Goal: Use online tool/utility: Use online tool/utility

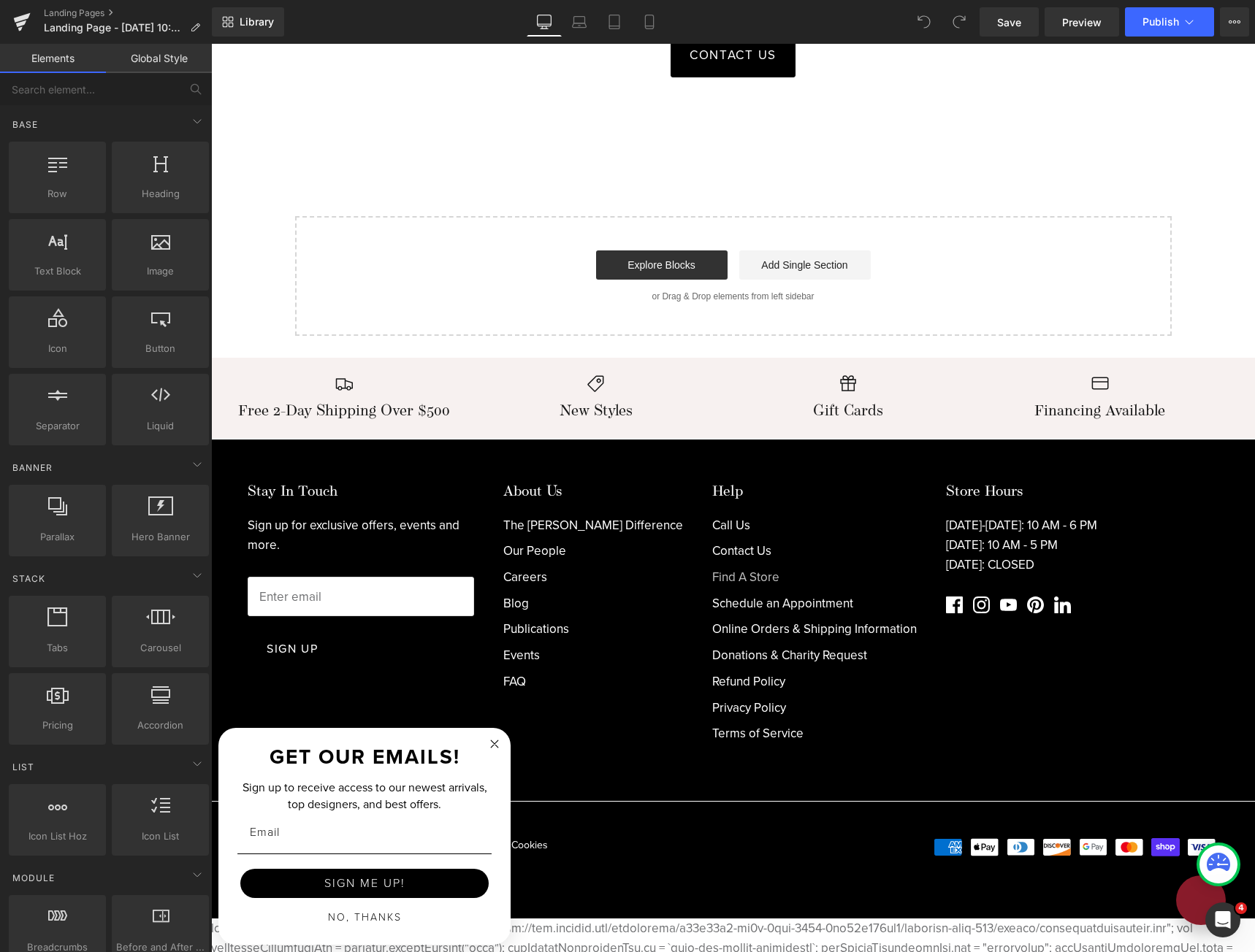
scroll to position [3432, 0]
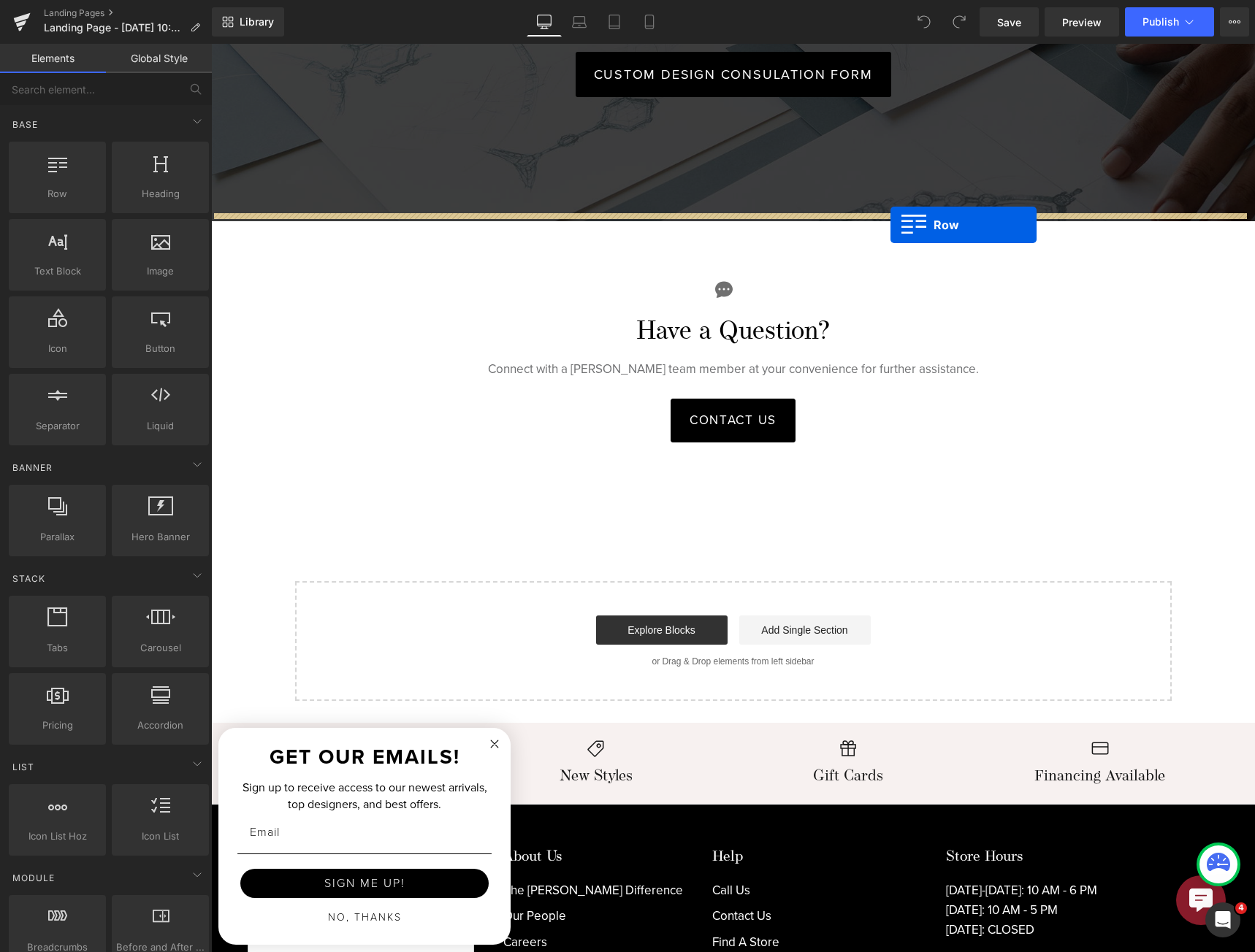
drag, startPoint x: 273, startPoint y: 234, endPoint x: 890, endPoint y: 224, distance: 617.1
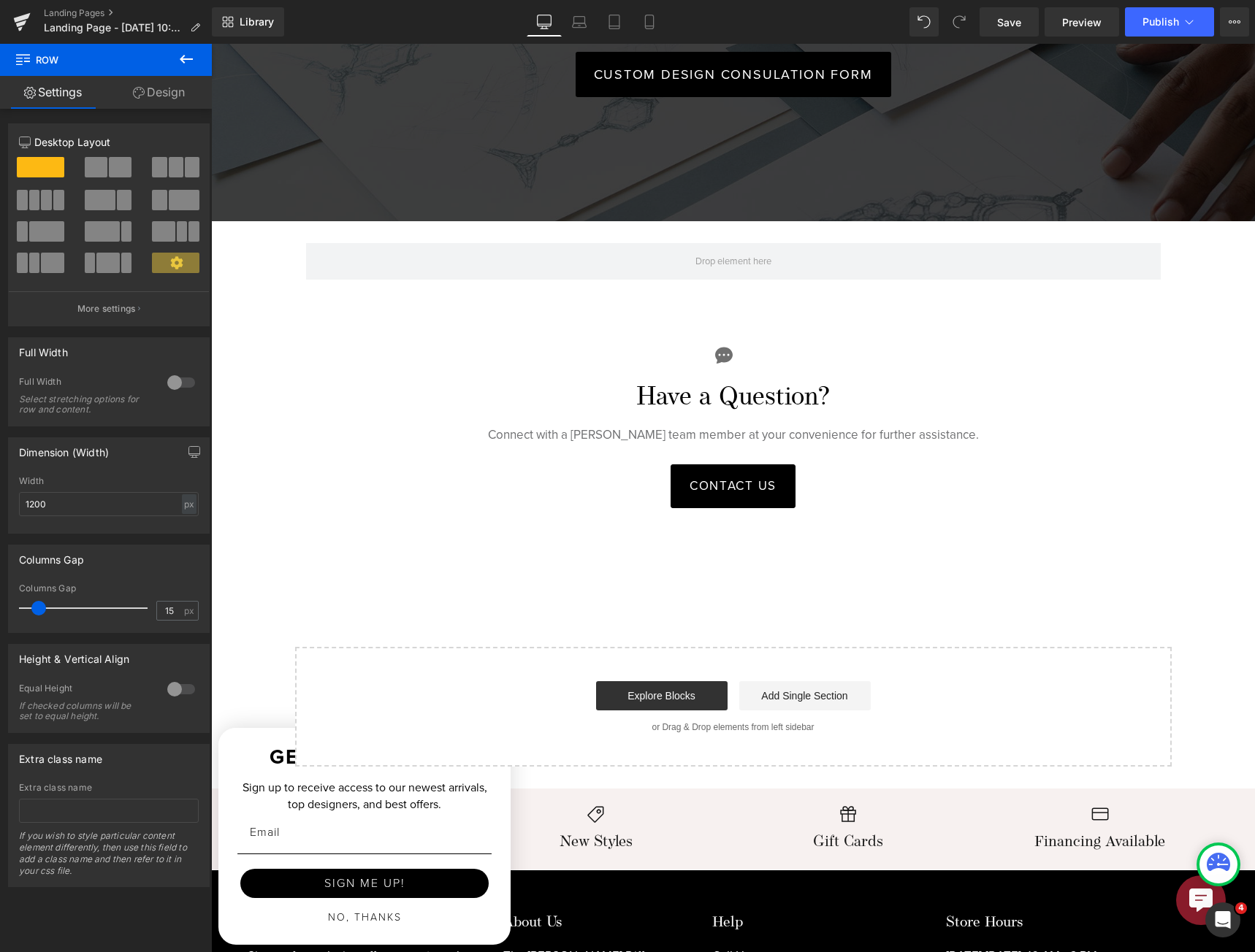
click at [187, 59] on icon at bounding box center [187, 59] width 14 height 9
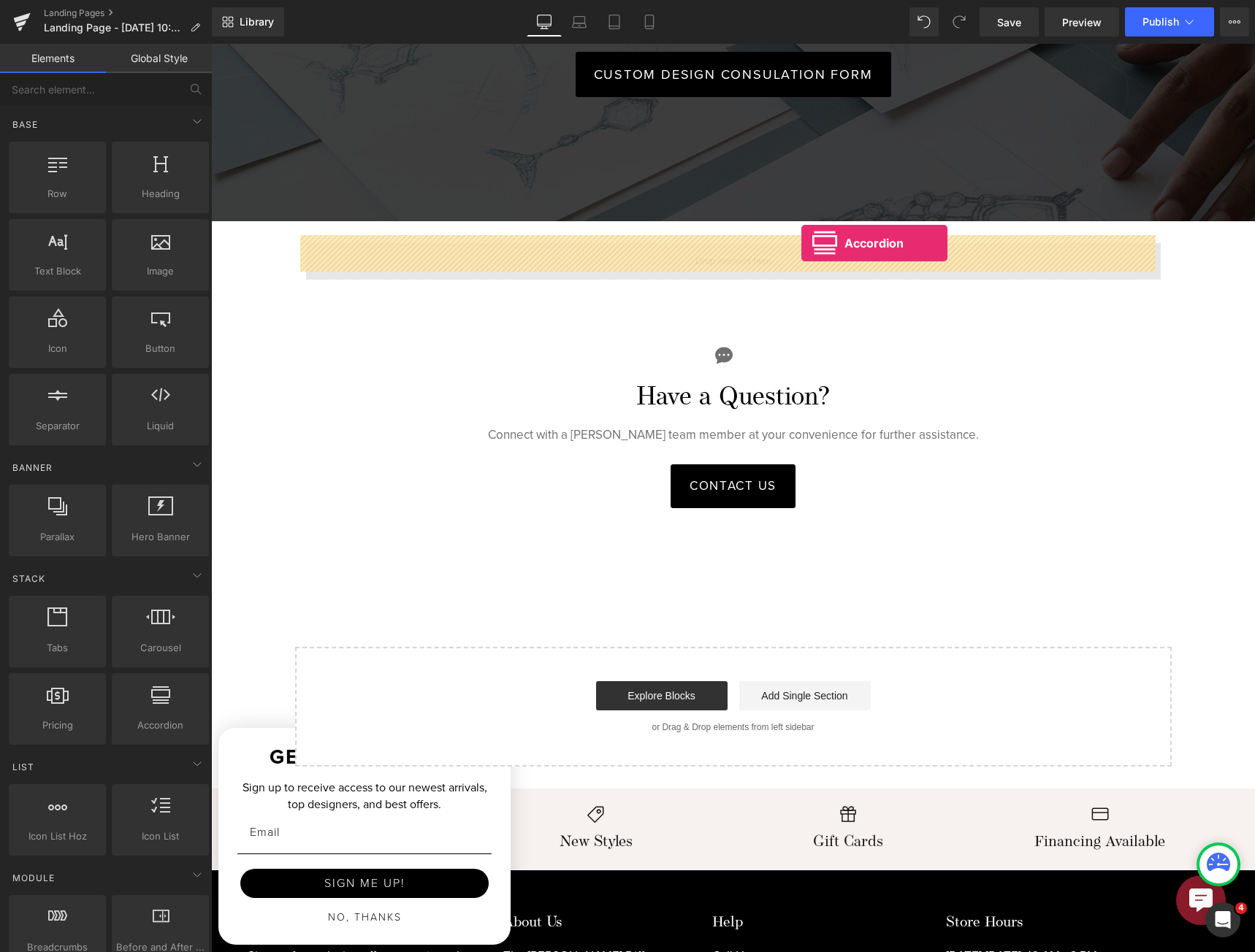
drag, startPoint x: 365, startPoint y: 737, endPoint x: 801, endPoint y: 243, distance: 658.9
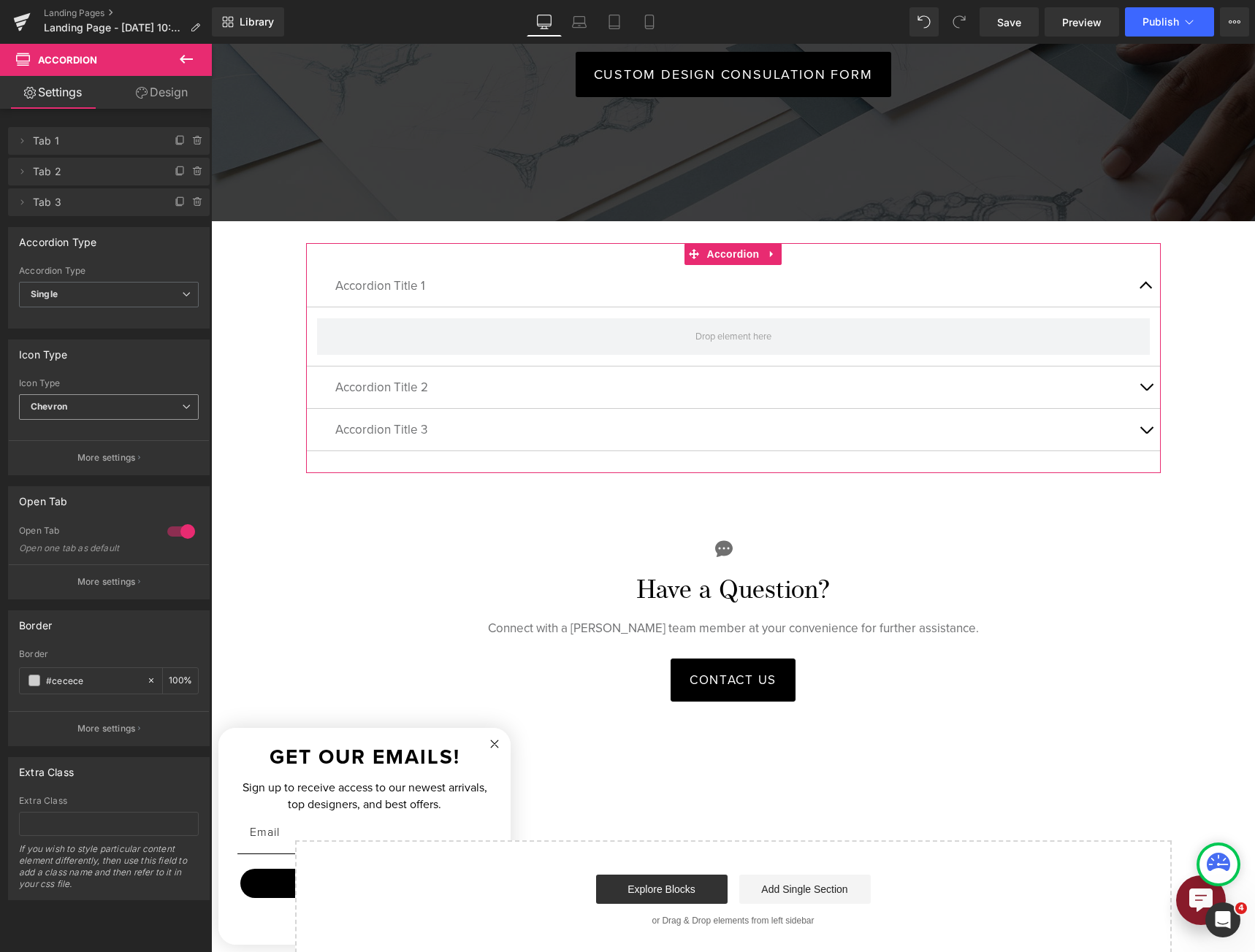
click at [163, 402] on span "Chevron" at bounding box center [109, 407] width 180 height 25
click at [147, 455] on li "Plus" at bounding box center [106, 455] width 174 height 22
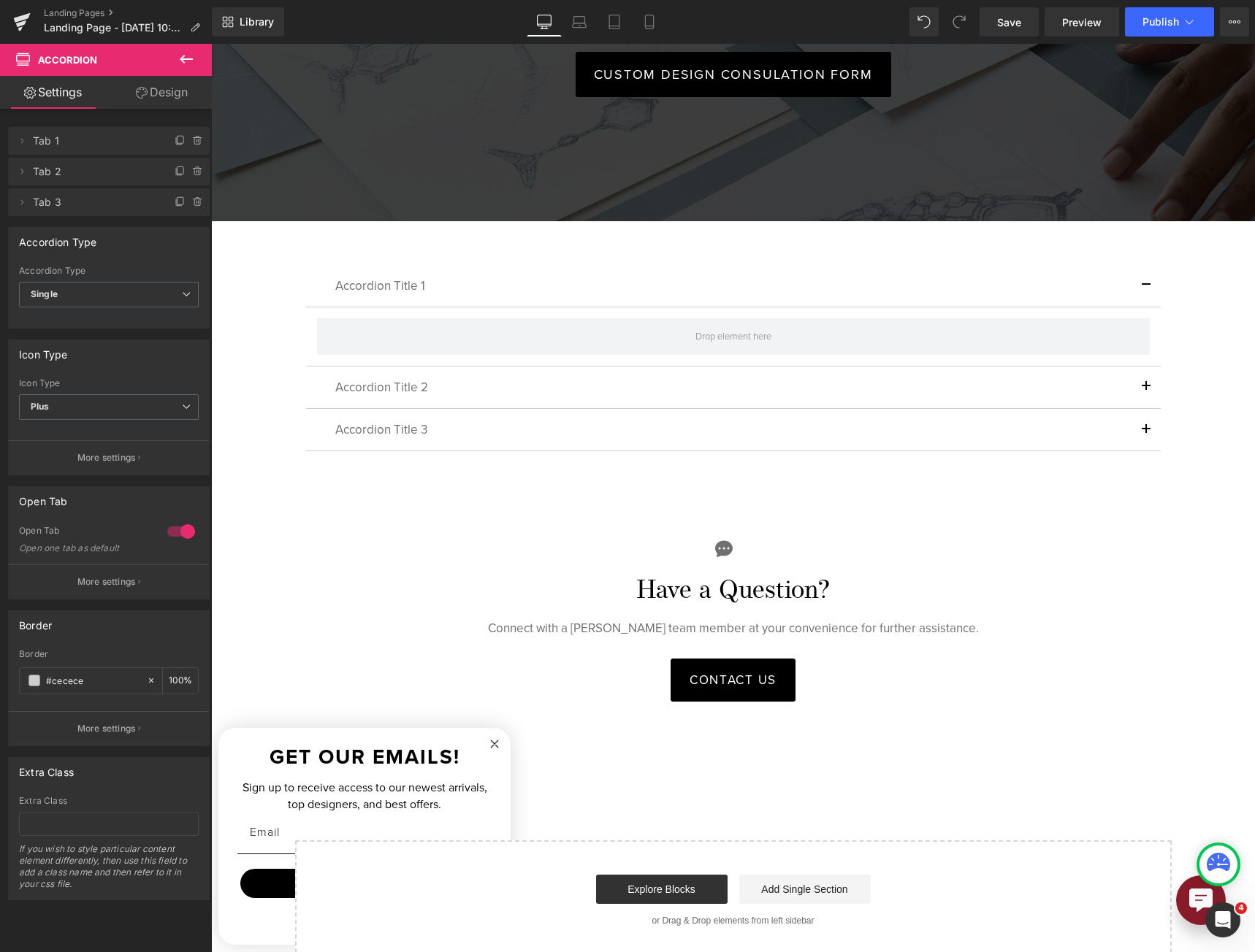
click at [211, 46] on button at bounding box center [186, 59] width 51 height 32
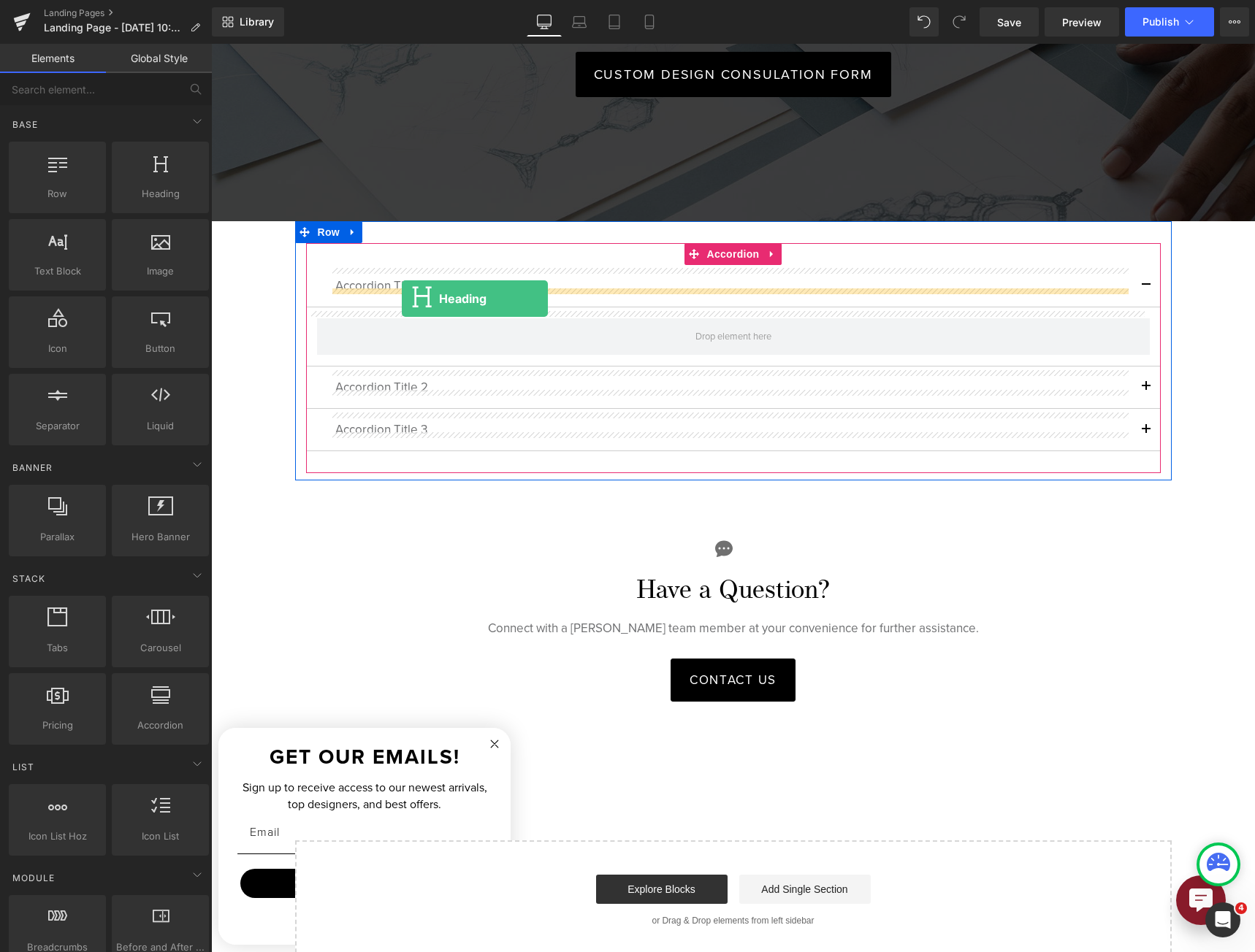
drag, startPoint x: 382, startPoint y: 222, endPoint x: 402, endPoint y: 299, distance: 79.6
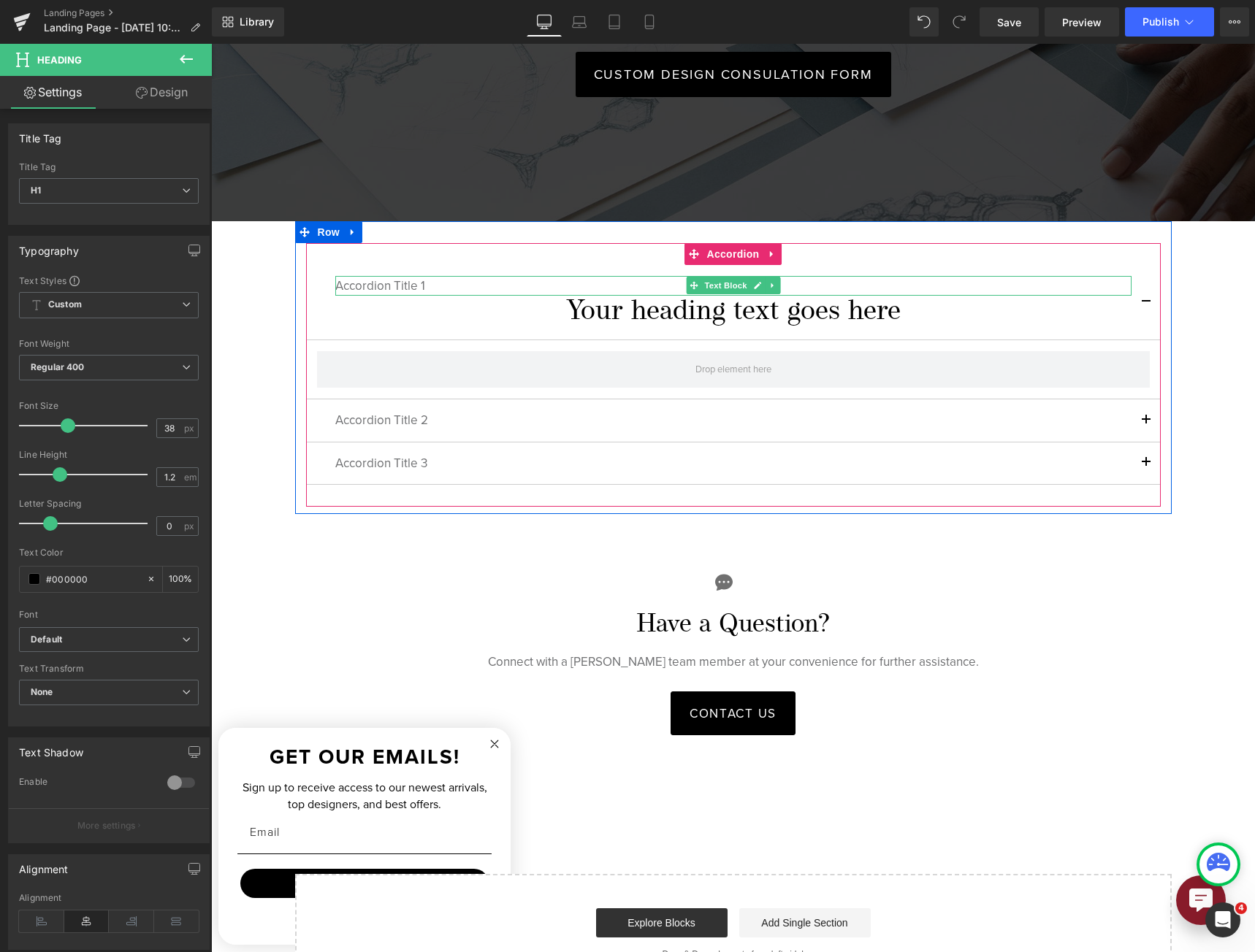
click at [409, 276] on div at bounding box center [732, 278] width 796 height 4
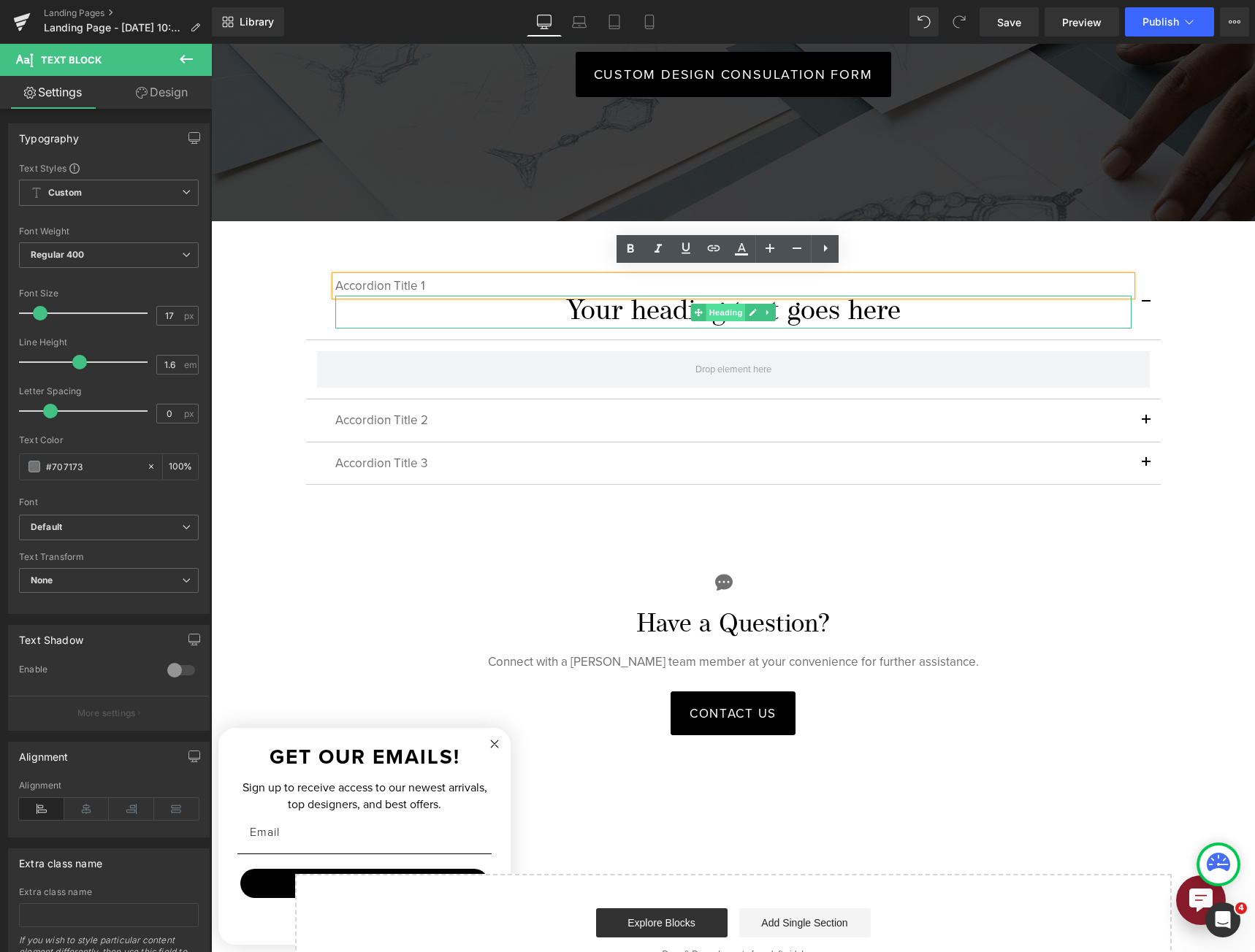
click at [716, 305] on span "Heading" at bounding box center [725, 312] width 40 height 17
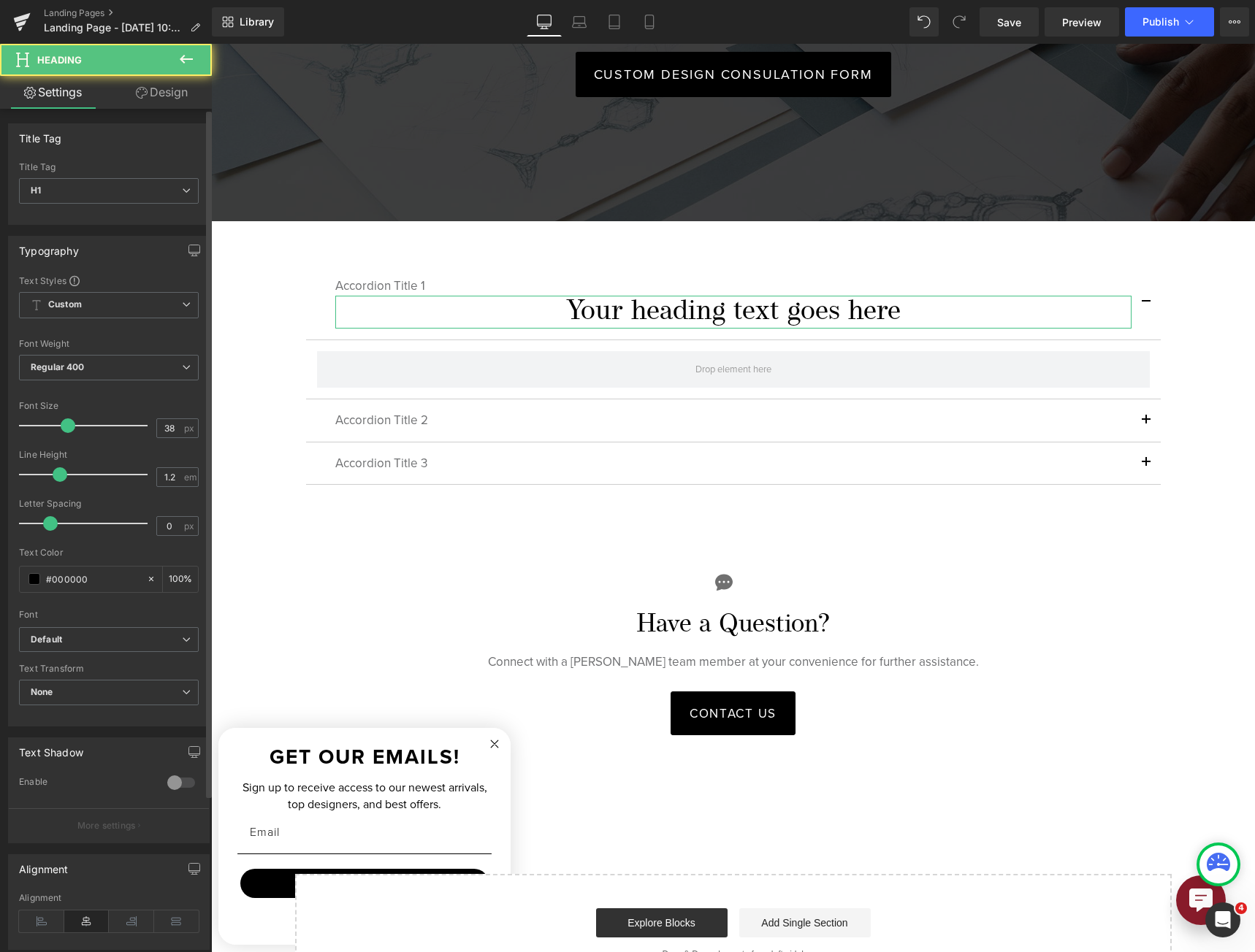
click at [31, 908] on div "Alignment" at bounding box center [109, 921] width 180 height 56
click at [46, 912] on icon at bounding box center [42, 921] width 45 height 22
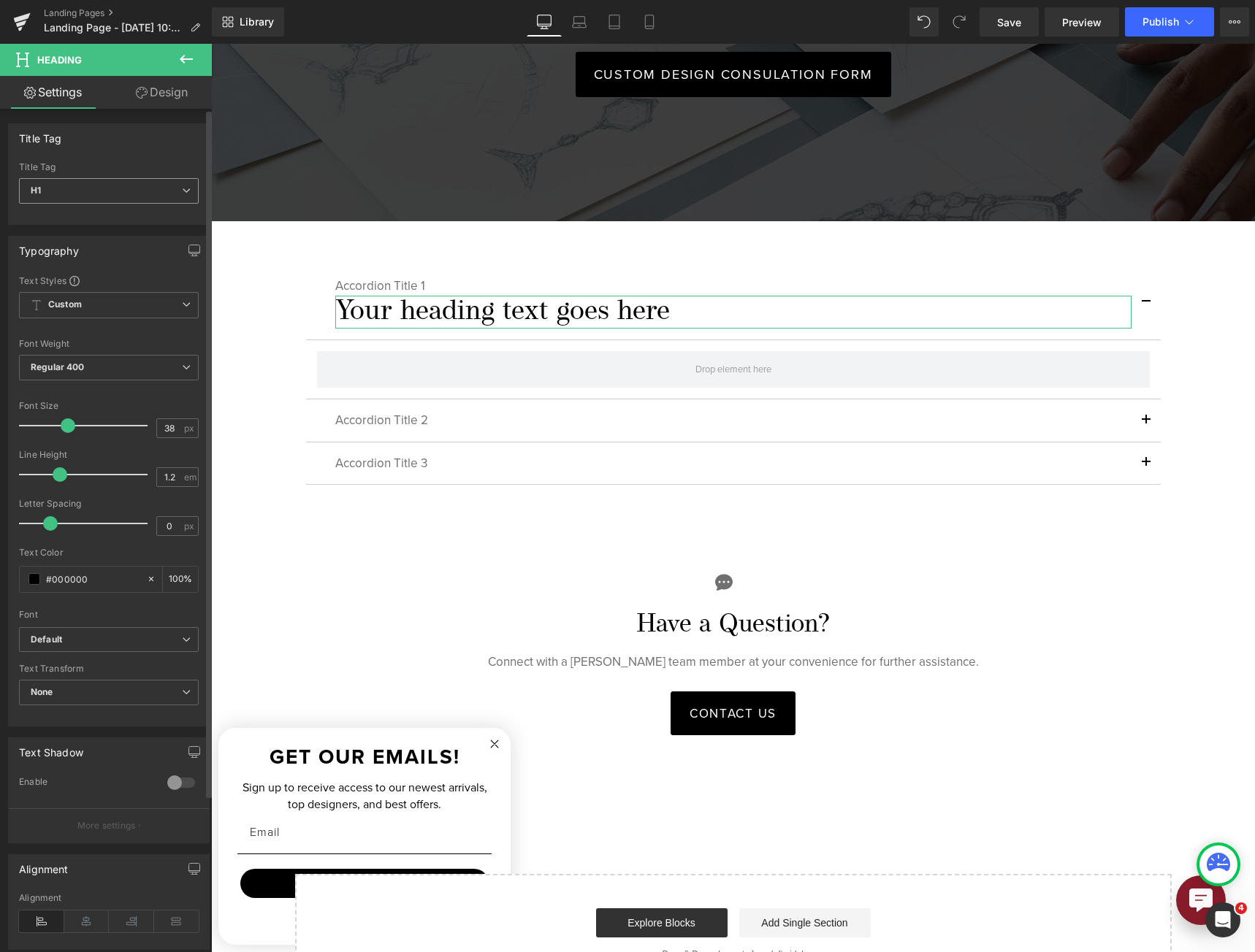
click at [166, 193] on span "H1" at bounding box center [109, 191] width 180 height 25
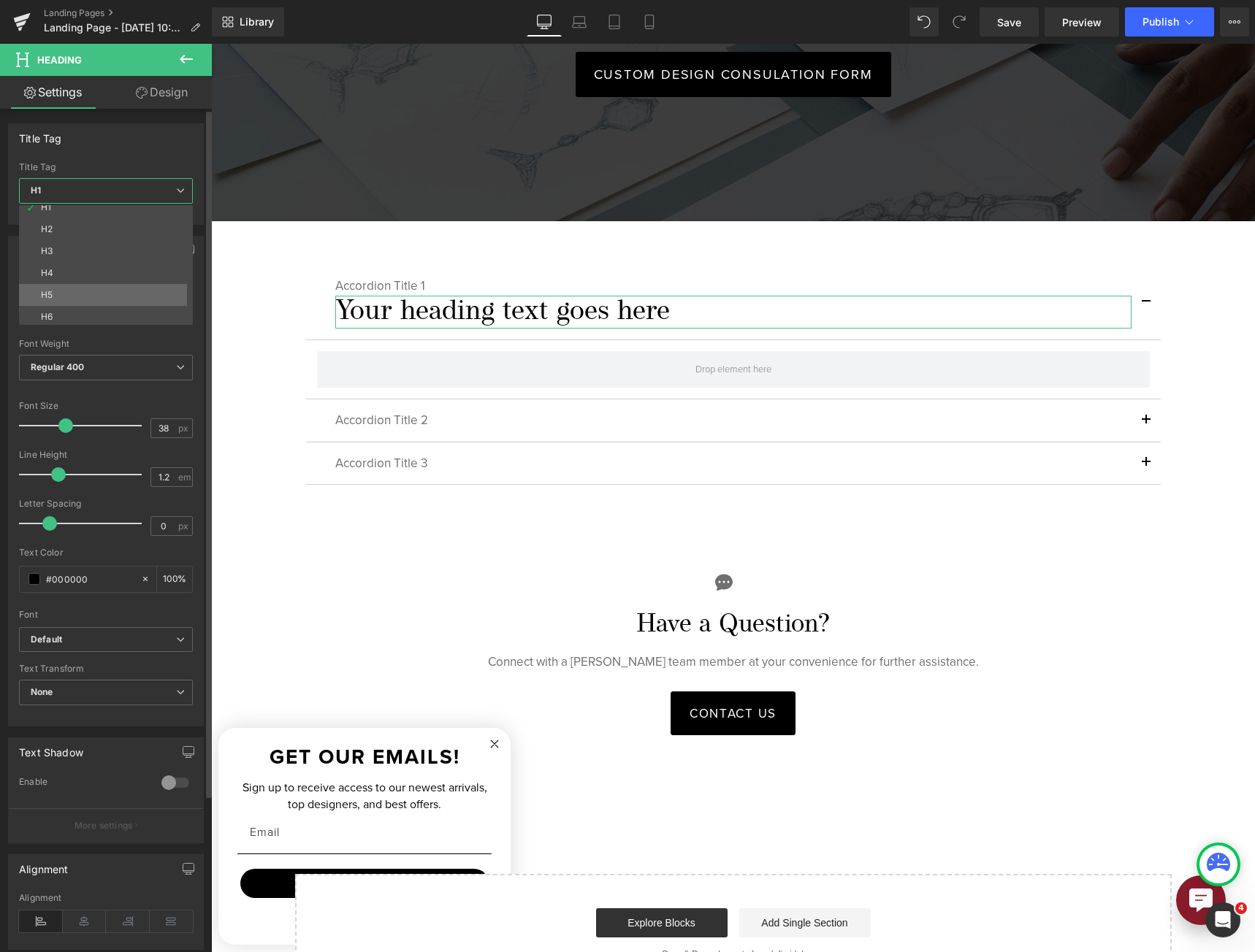
scroll to position [12, 0]
click at [140, 311] on li "H6" at bounding box center [109, 313] width 180 height 22
type input "20"
type input "100"
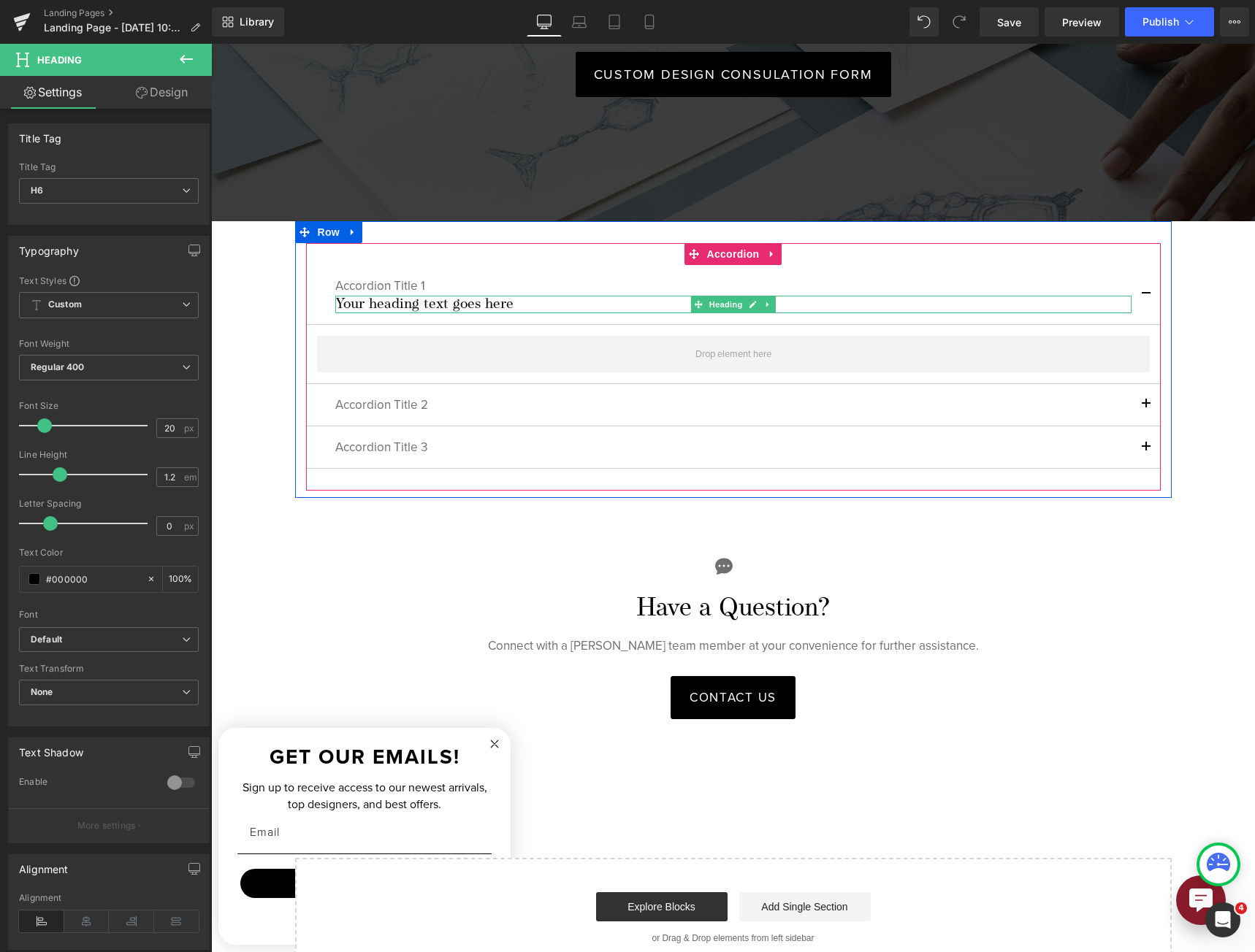
click at [407, 296] on div "Your heading text goes here Heading" at bounding box center [732, 305] width 796 height 17
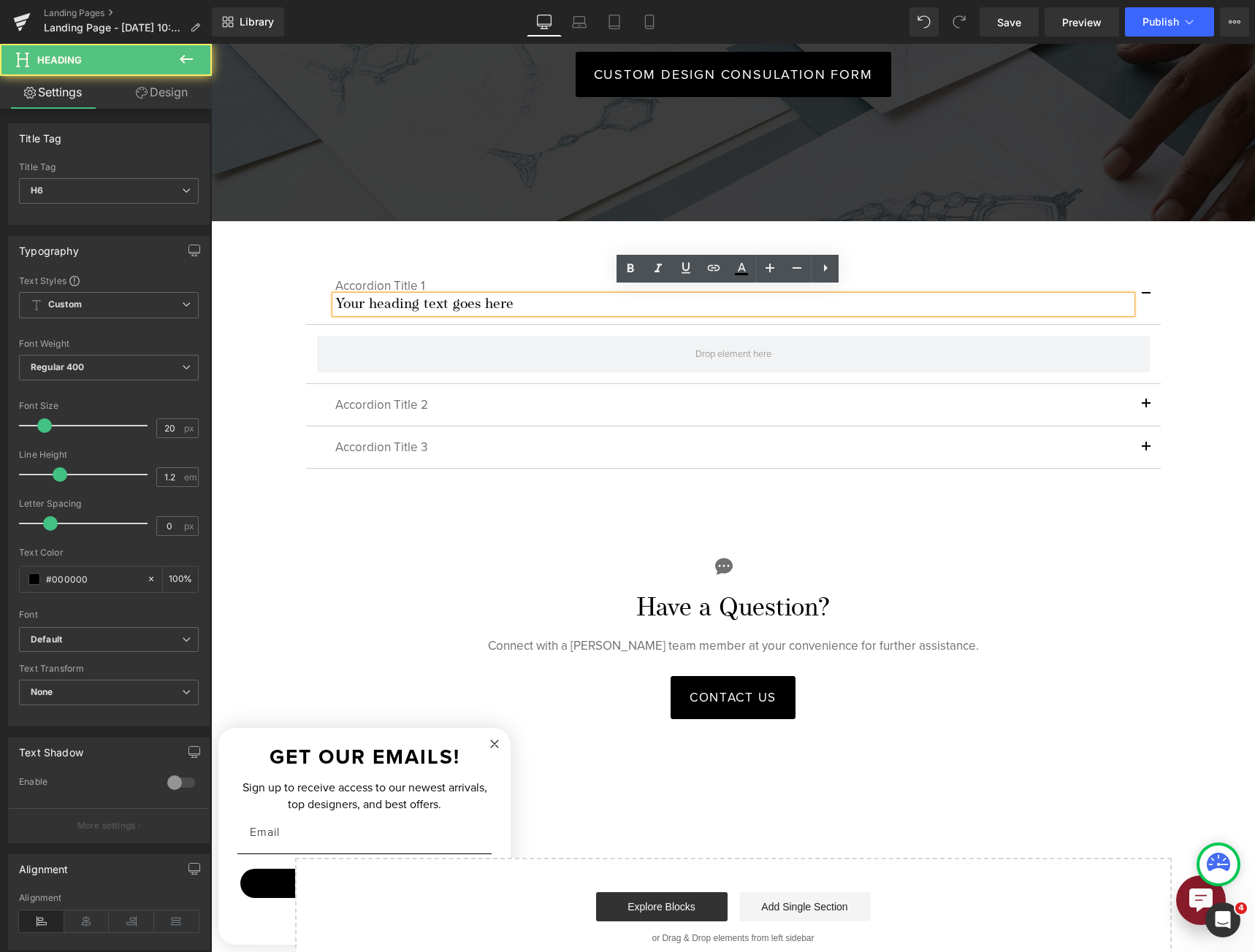
click at [407, 296] on div "Your heading text goes here Heading" at bounding box center [732, 305] width 796 height 17
click at [407, 296] on h6 "Your heading text goes here" at bounding box center [732, 305] width 796 height 17
paste div
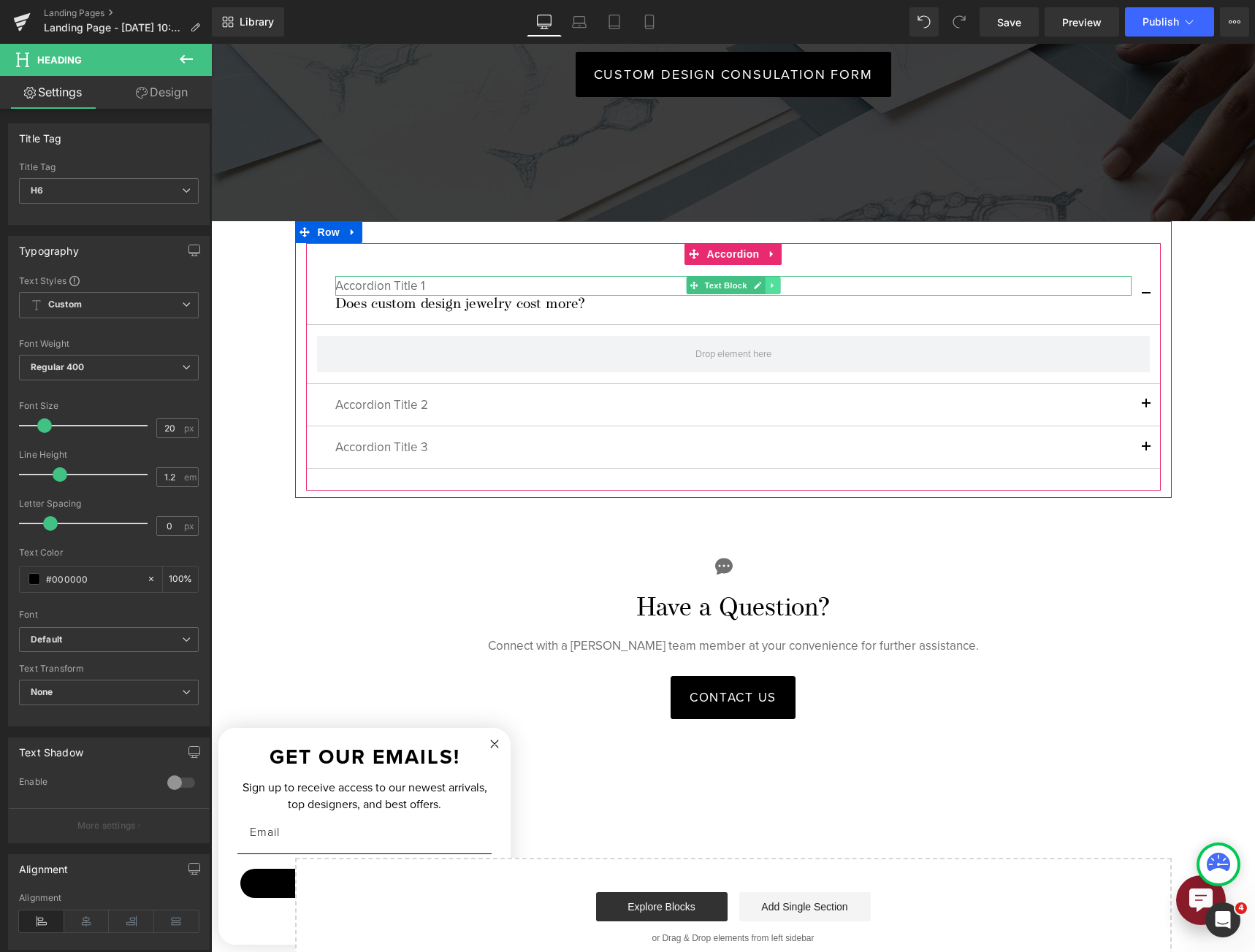
click at [764, 283] on link at bounding box center [772, 285] width 15 height 17
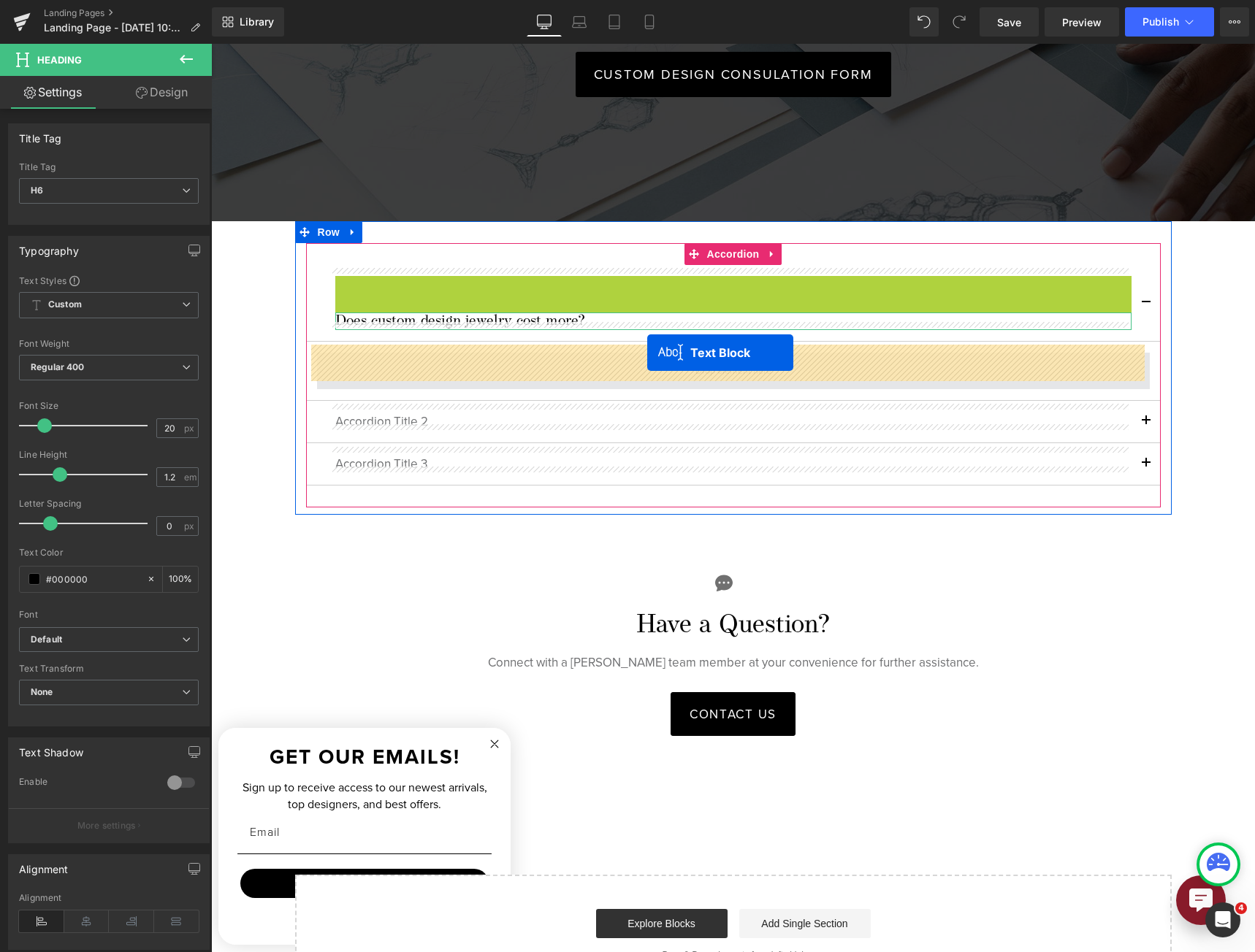
drag, startPoint x: 660, startPoint y: 276, endPoint x: 647, endPoint y: 353, distance: 78.1
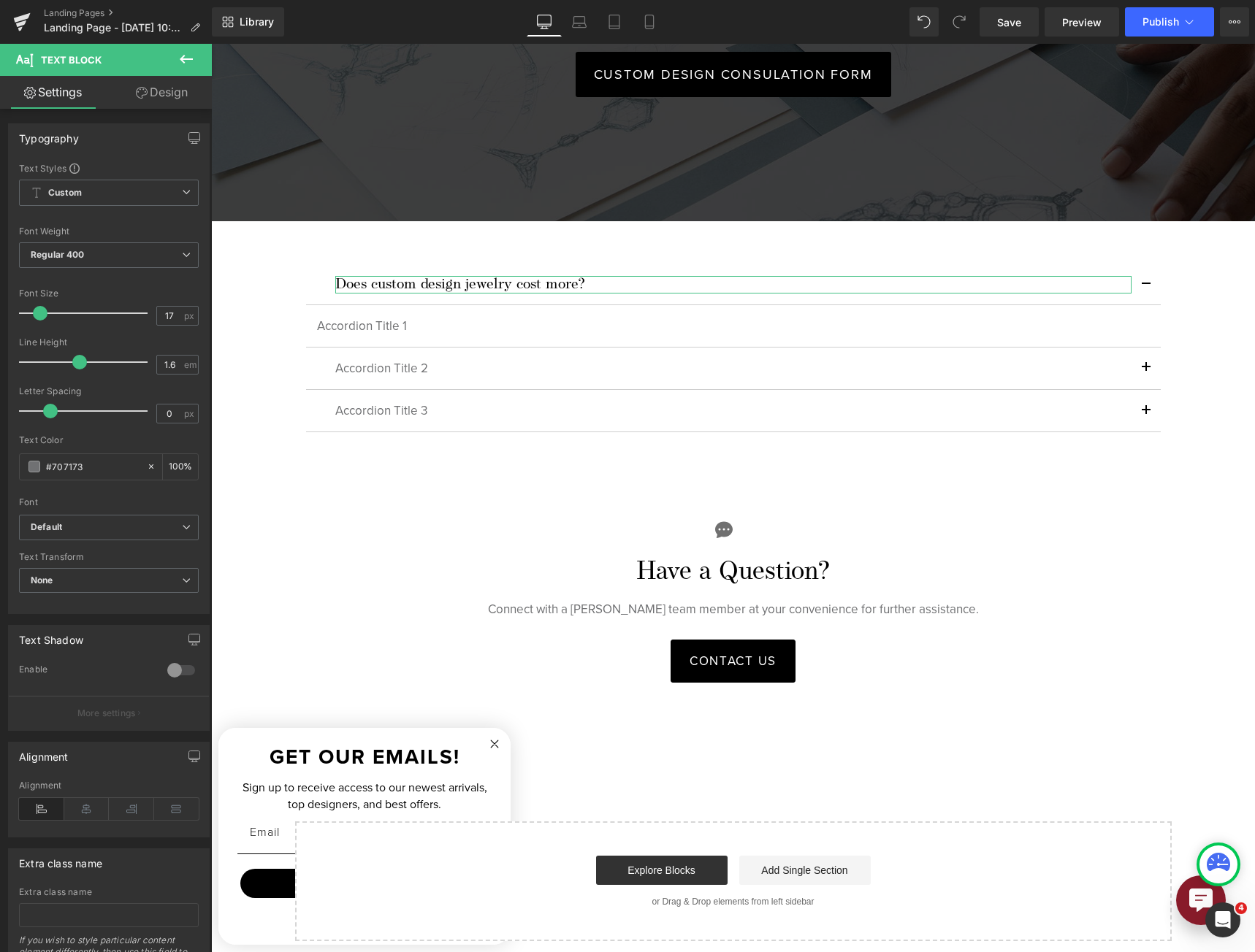
click at [185, 63] on icon at bounding box center [187, 59] width 14 height 9
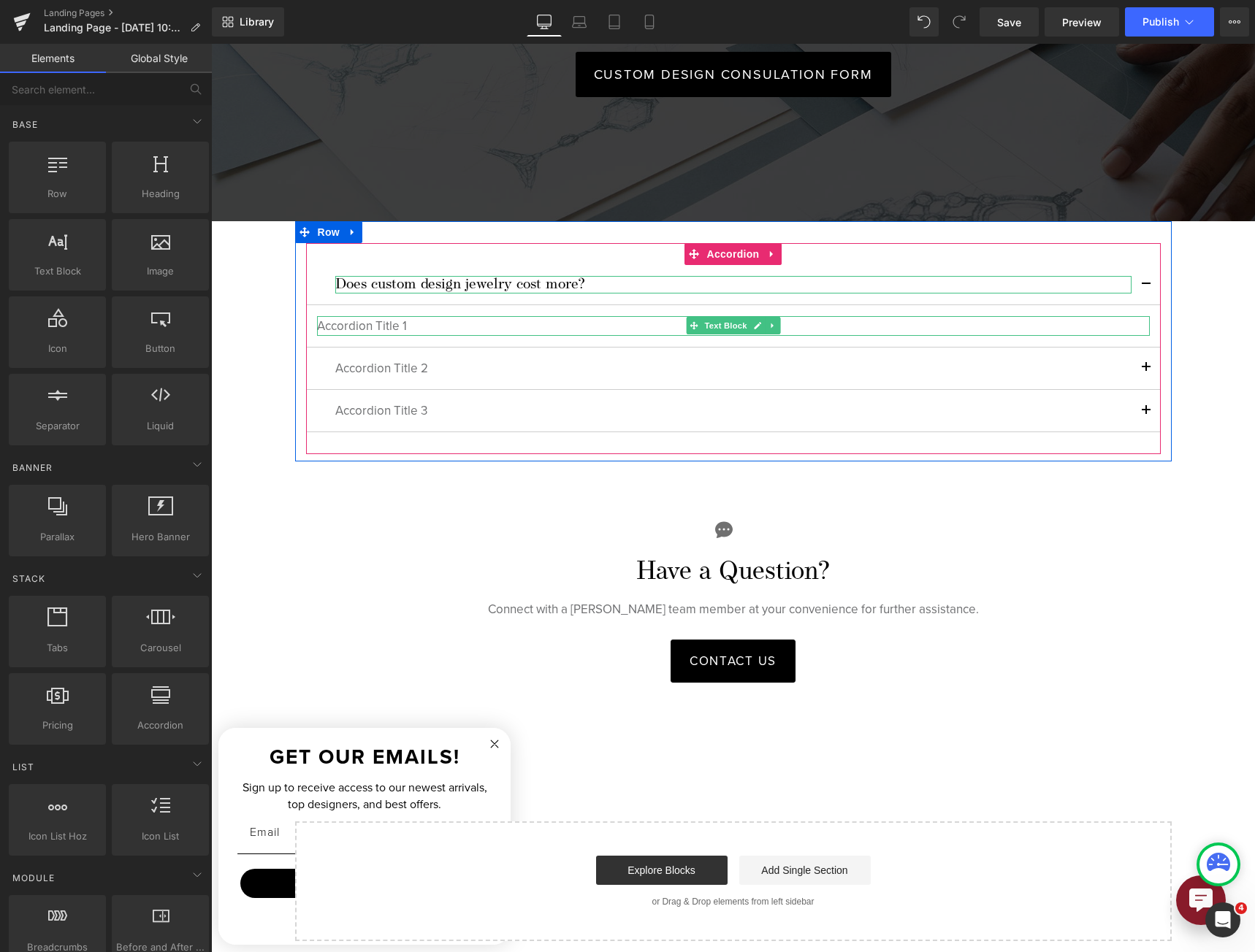
click at [378, 316] on p "Accordion Title 1" at bounding box center [733, 326] width 832 height 19
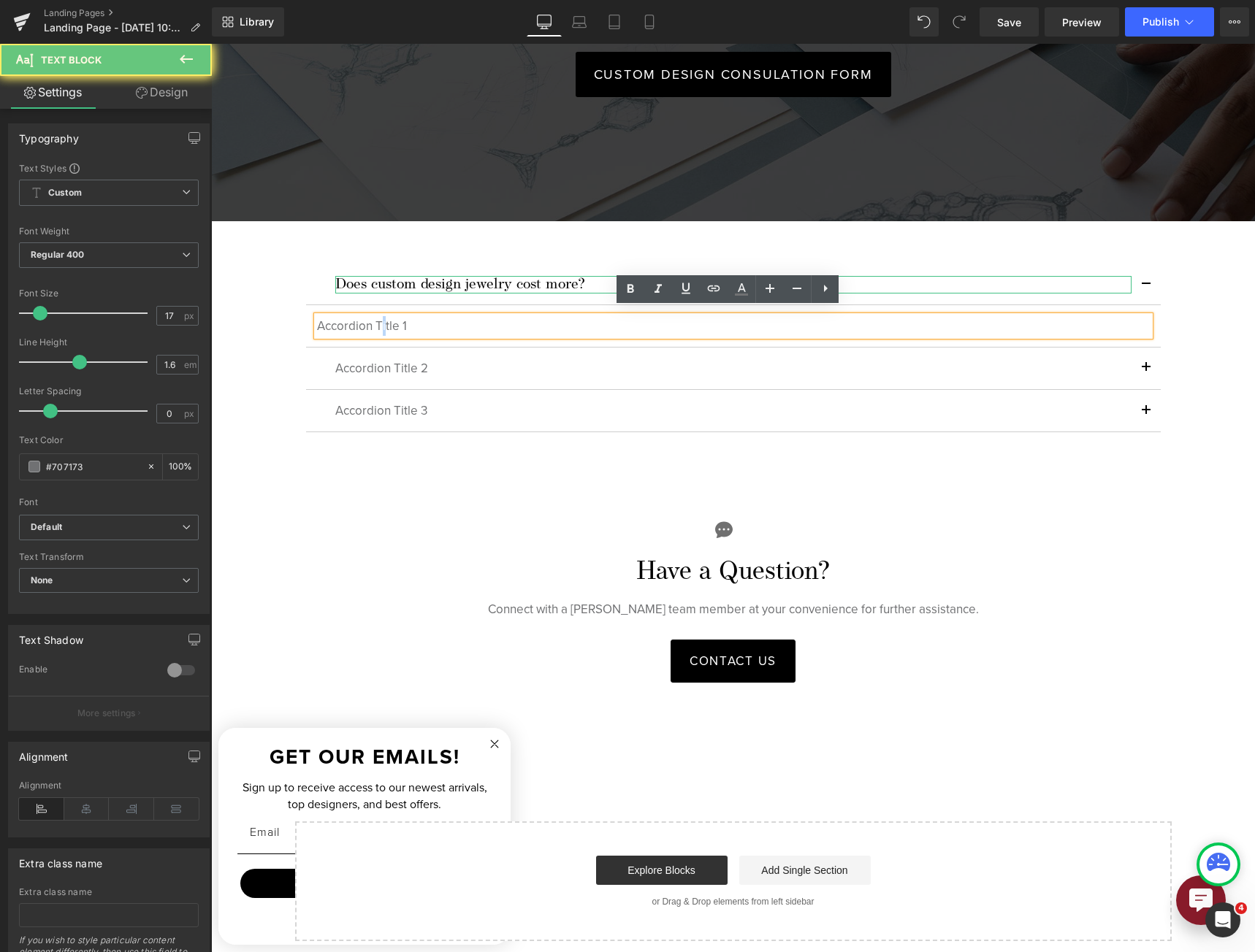
click at [378, 316] on p "Accordion Title 1" at bounding box center [733, 326] width 832 height 19
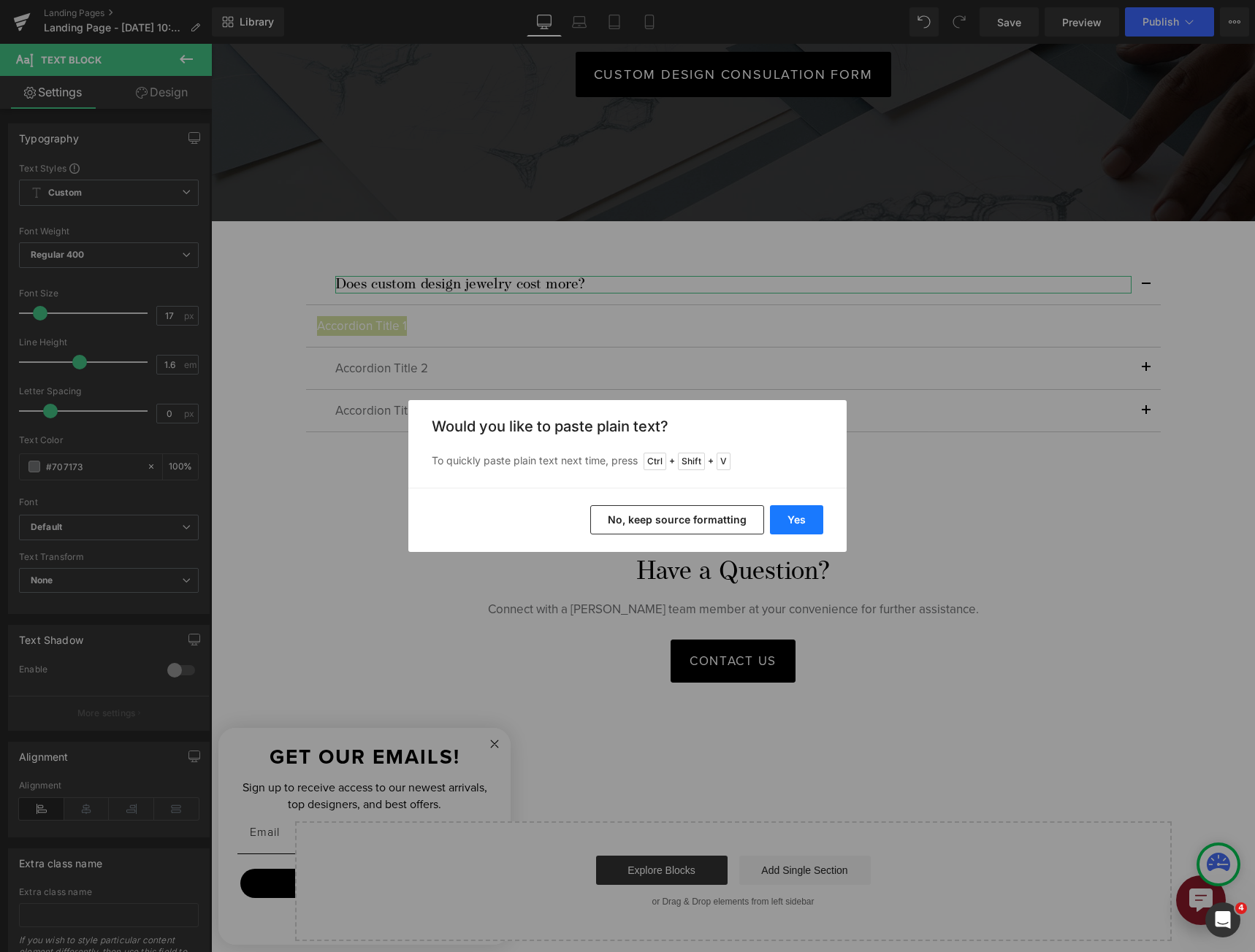
click at [809, 525] on button "Yes" at bounding box center [796, 520] width 53 height 29
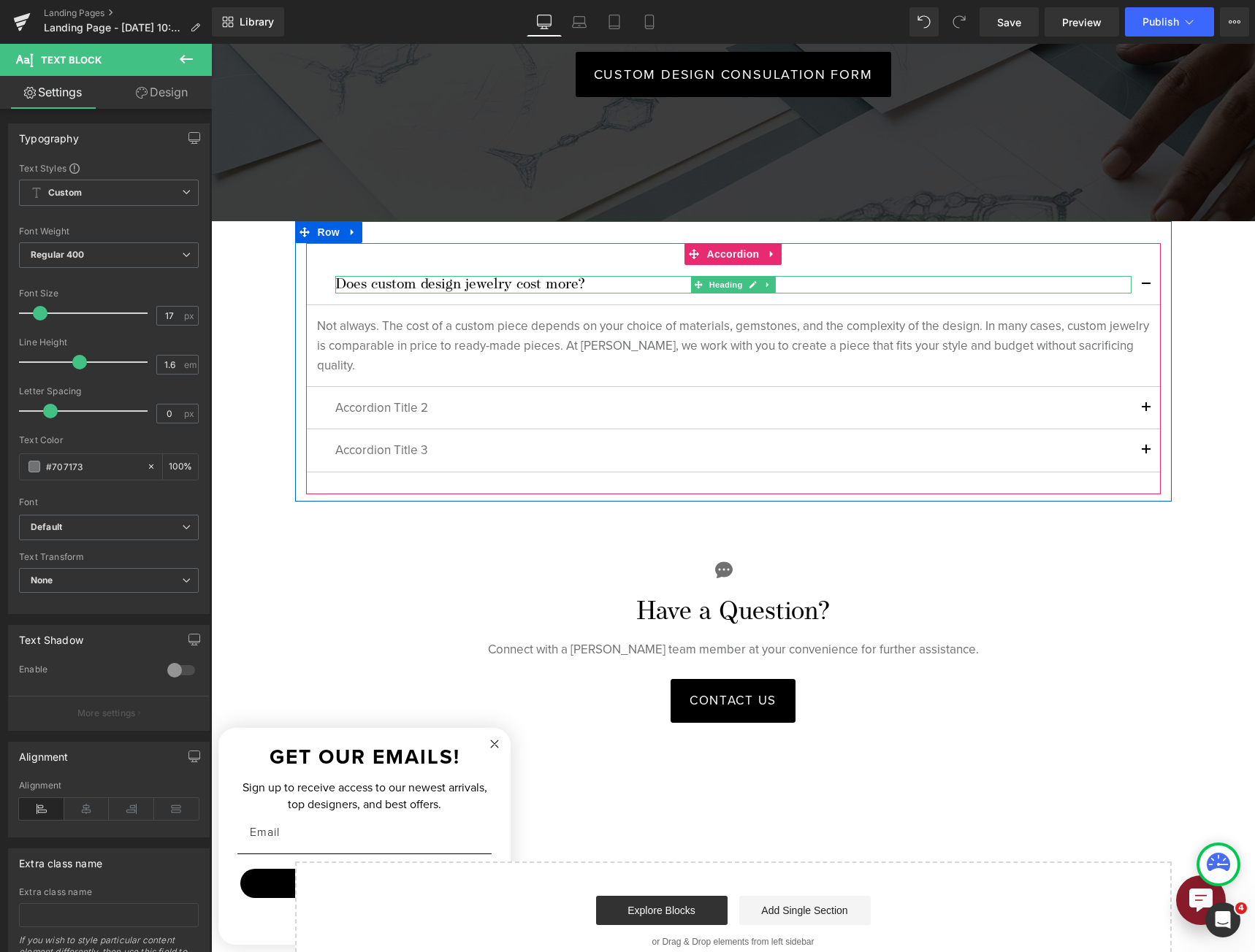
click at [394, 279] on h6 "Does custom design jewelry cost more?" at bounding box center [732, 284] width 796 height 17
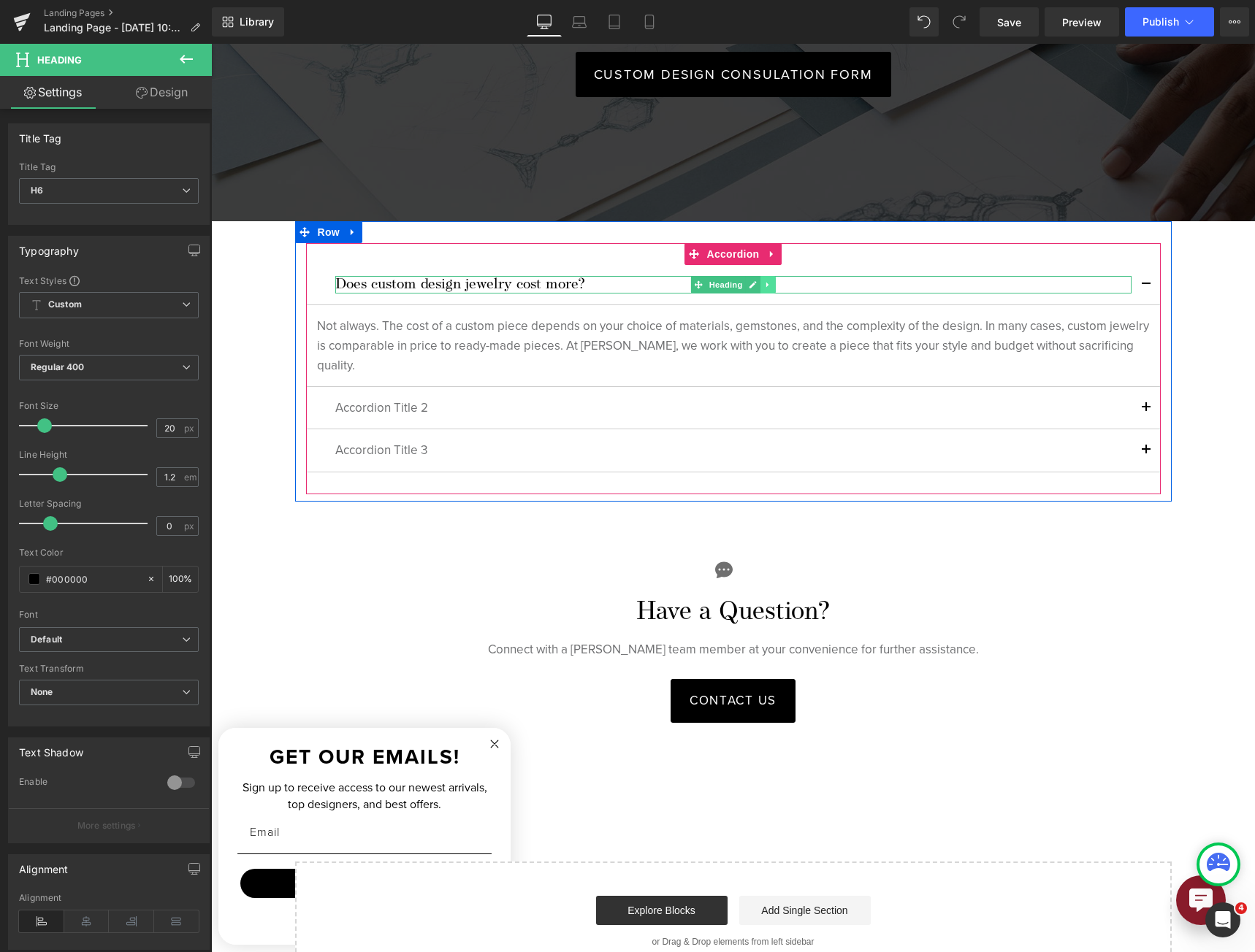
click at [763, 281] on icon at bounding box center [767, 284] width 8 height 9
click at [759, 281] on link at bounding box center [760, 284] width 15 height 17
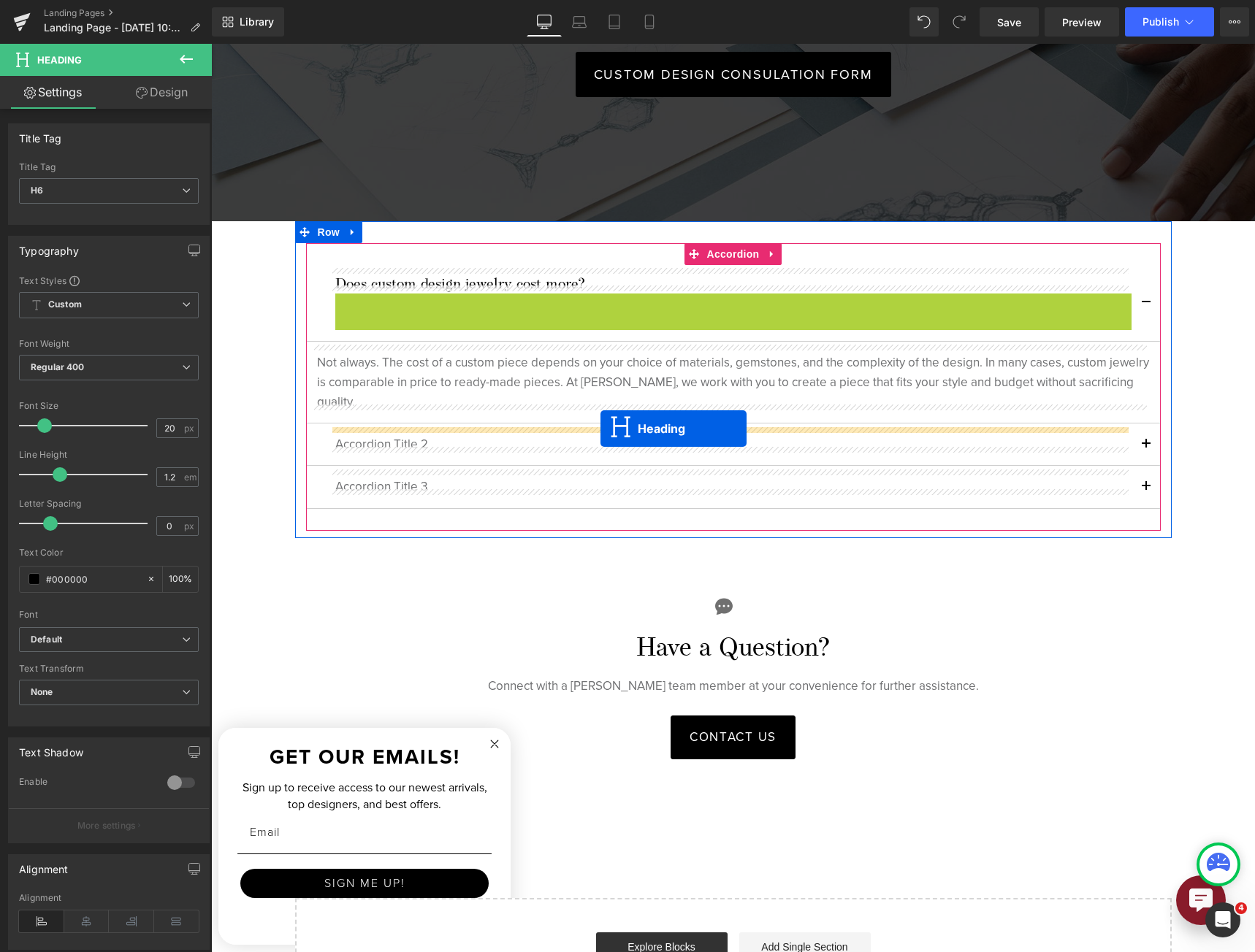
drag, startPoint x: 694, startPoint y: 290, endPoint x: 600, endPoint y: 429, distance: 167.8
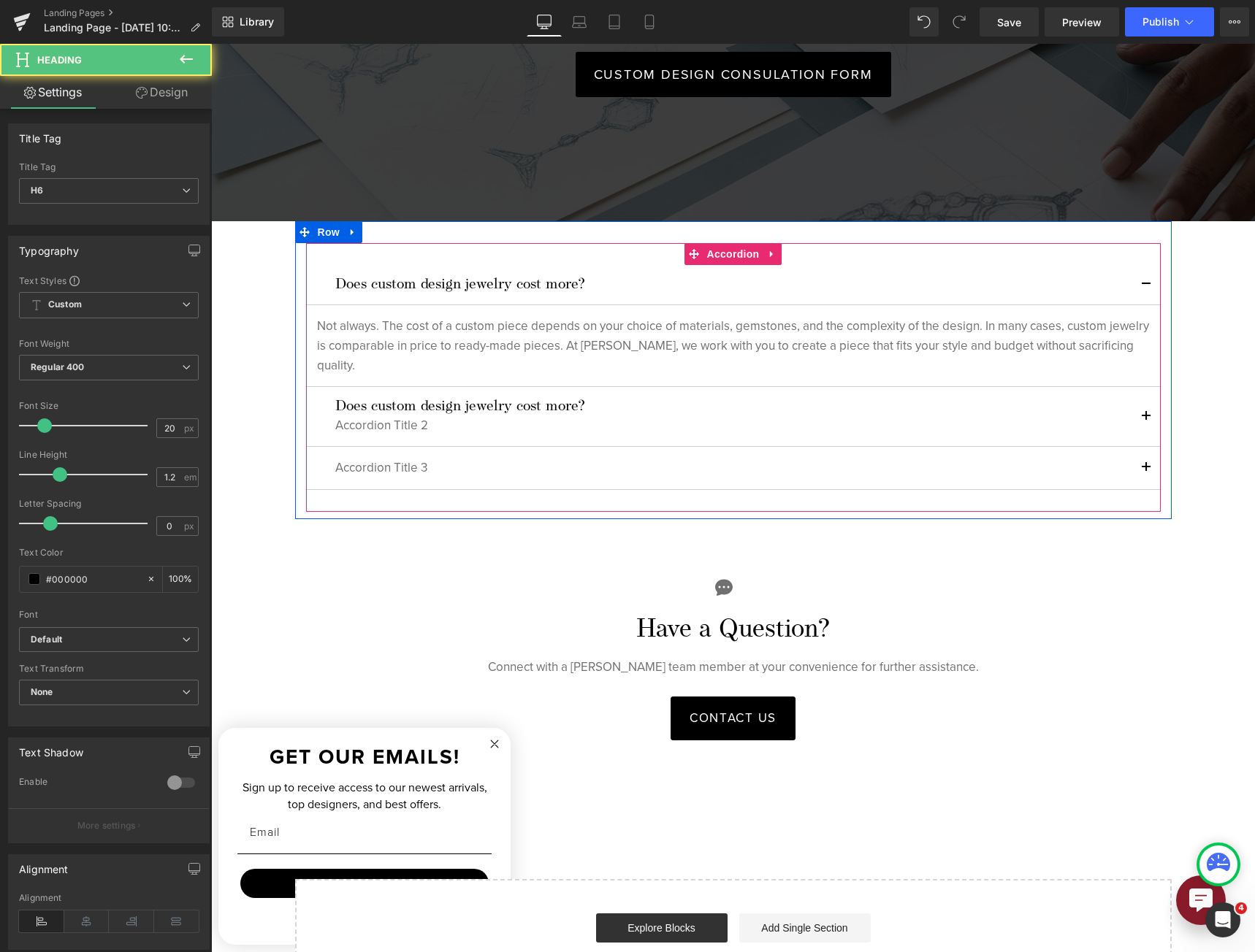
click at [1142, 409] on button "button" at bounding box center [1146, 416] width 29 height 59
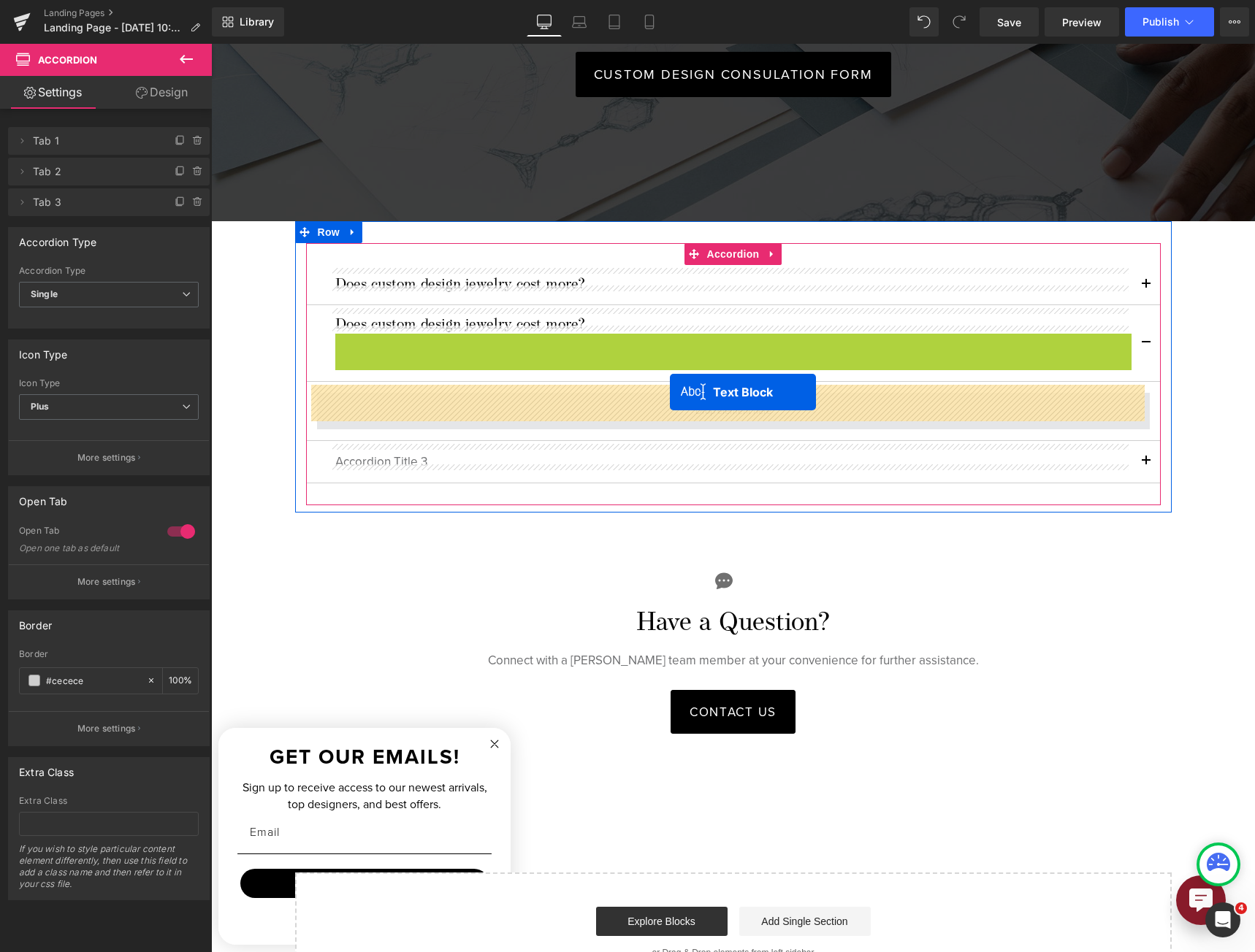
drag, startPoint x: 686, startPoint y: 334, endPoint x: 670, endPoint y: 392, distance: 60.2
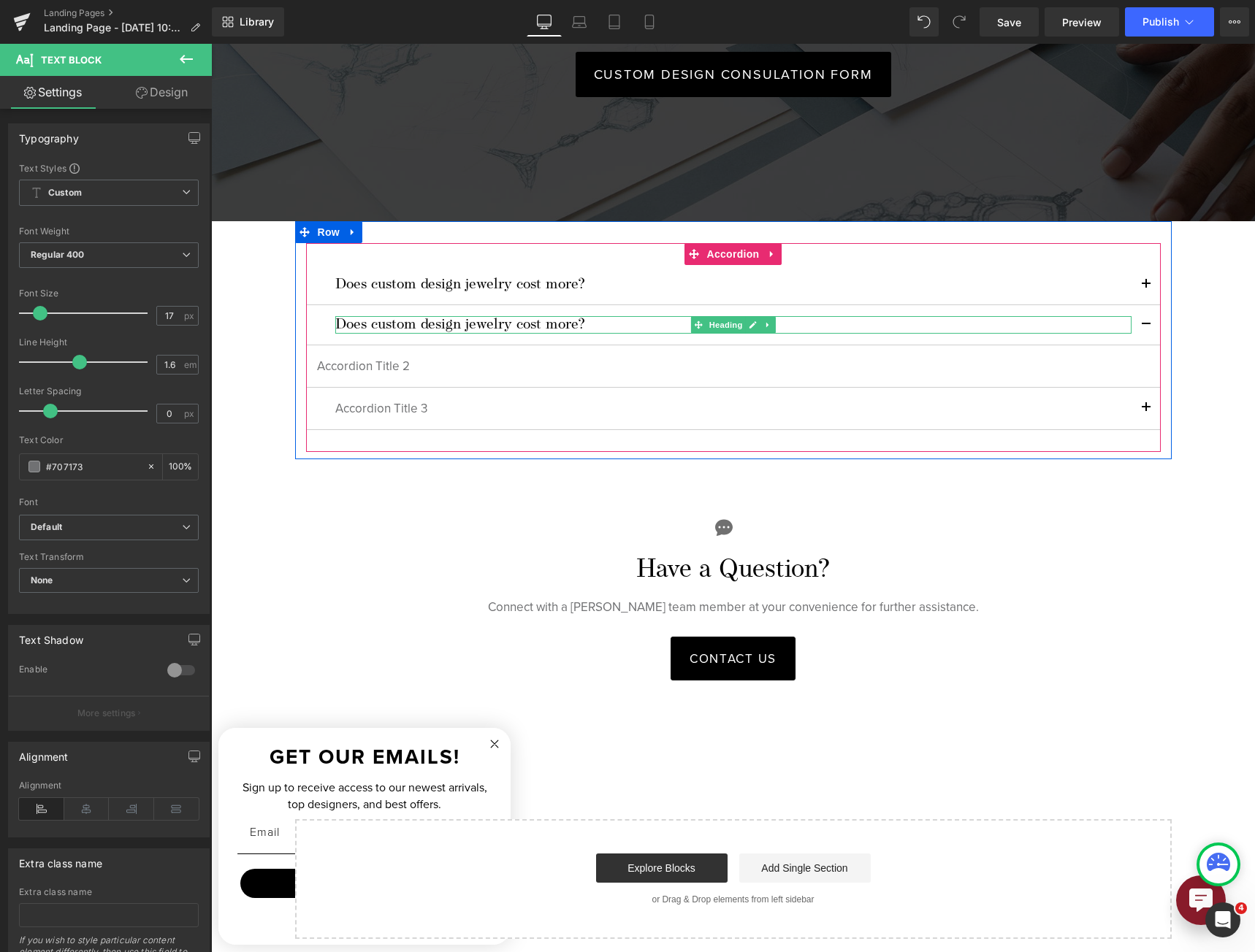
click at [763, 320] on icon at bounding box center [767, 324] width 8 height 9
click at [753, 323] on link at bounding box center [760, 325] width 15 height 17
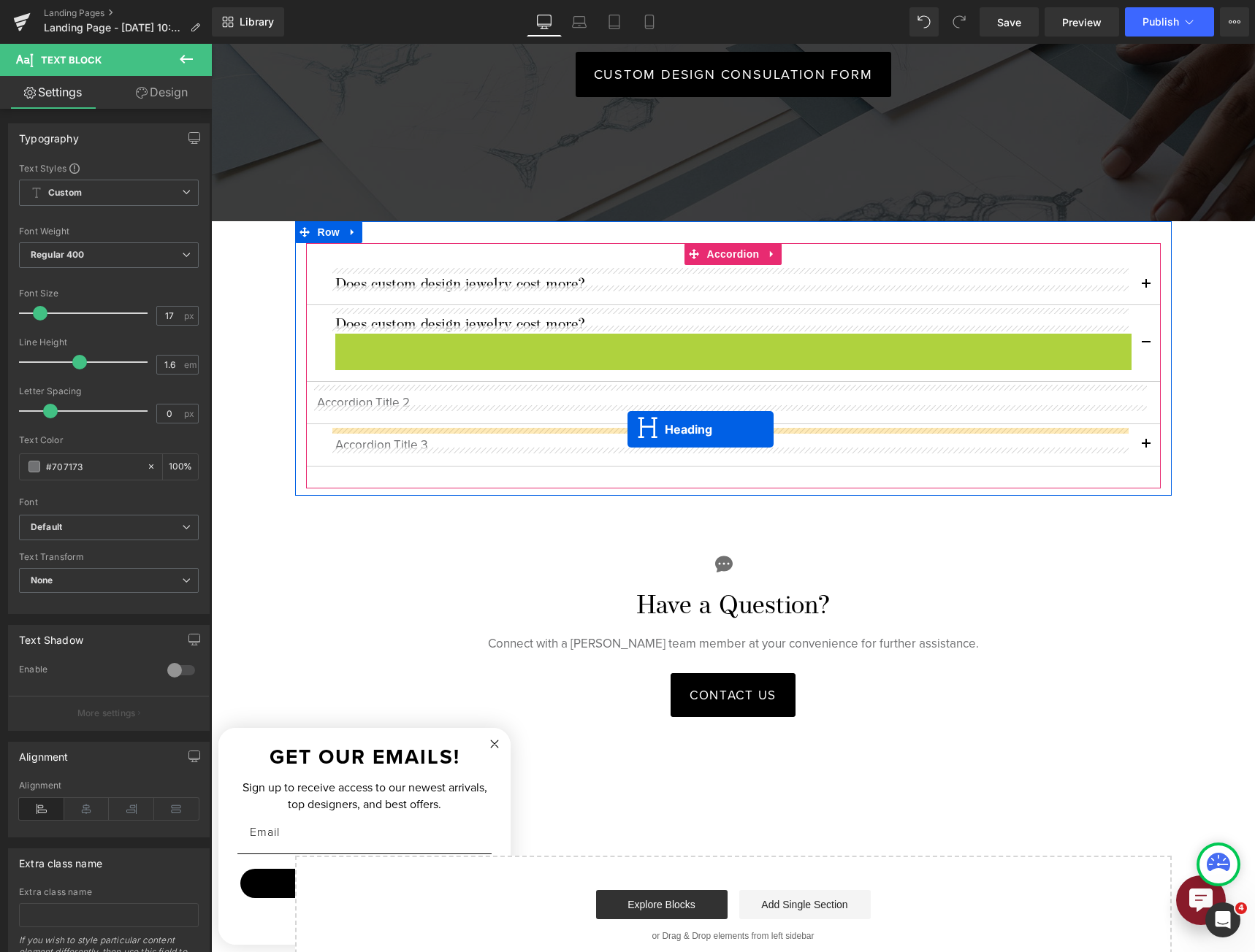
drag, startPoint x: 689, startPoint y: 329, endPoint x: 627, endPoint y: 430, distance: 118.5
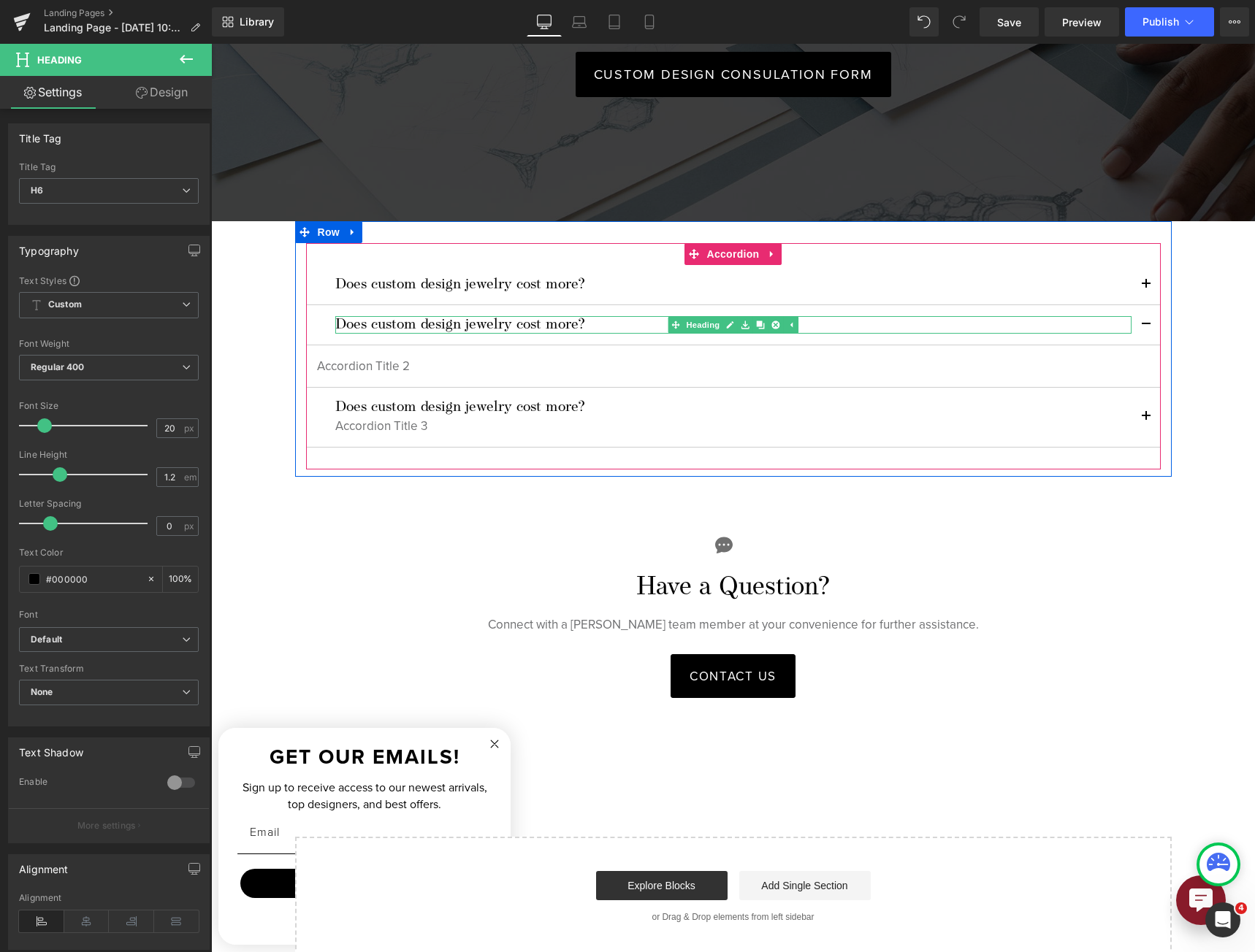
click at [384, 316] on h6 "Does custom design jewelry cost more?" at bounding box center [732, 325] width 796 height 17
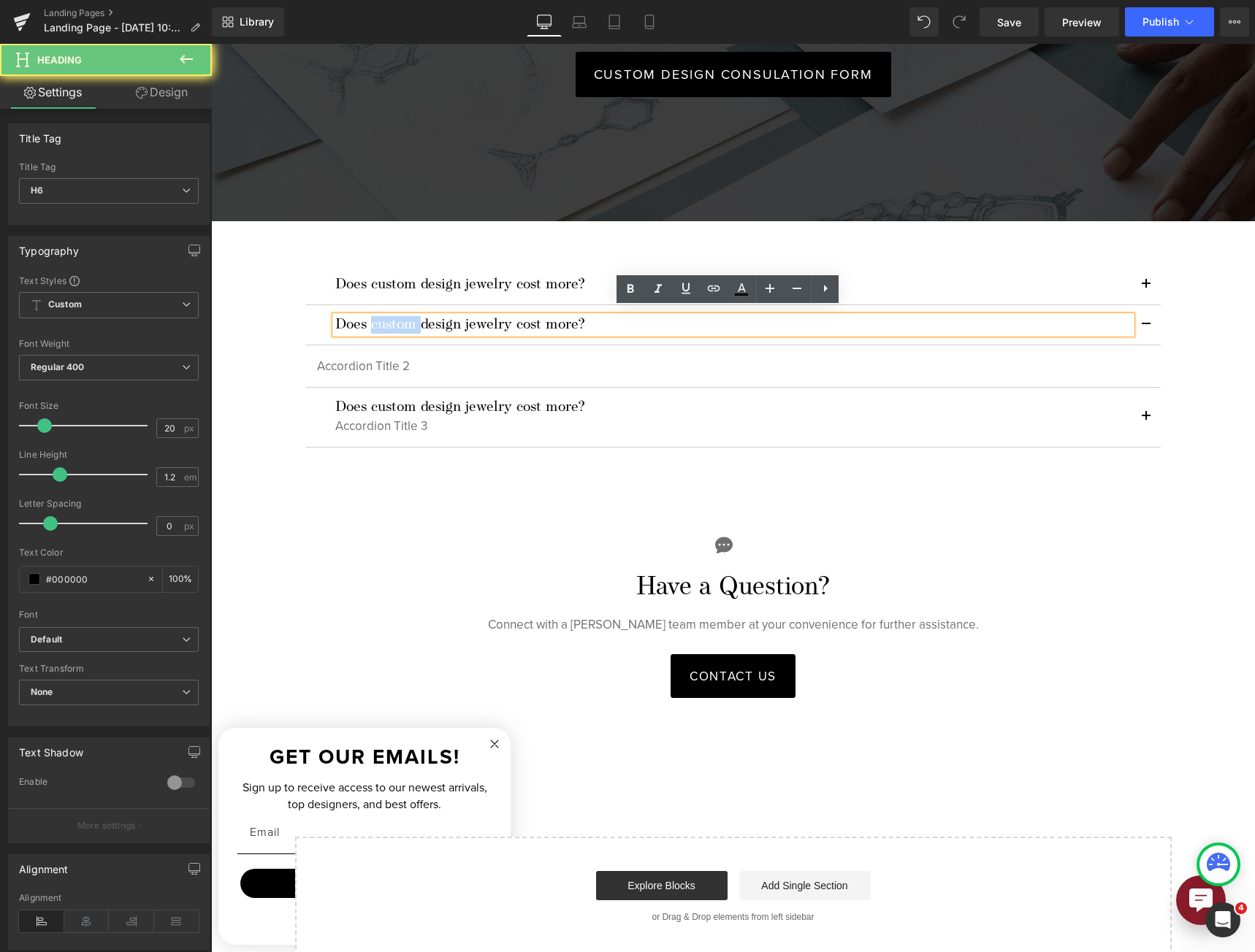
click at [384, 316] on h6 "Does custom design jewelry cost more?" at bounding box center [732, 325] width 796 height 17
paste div
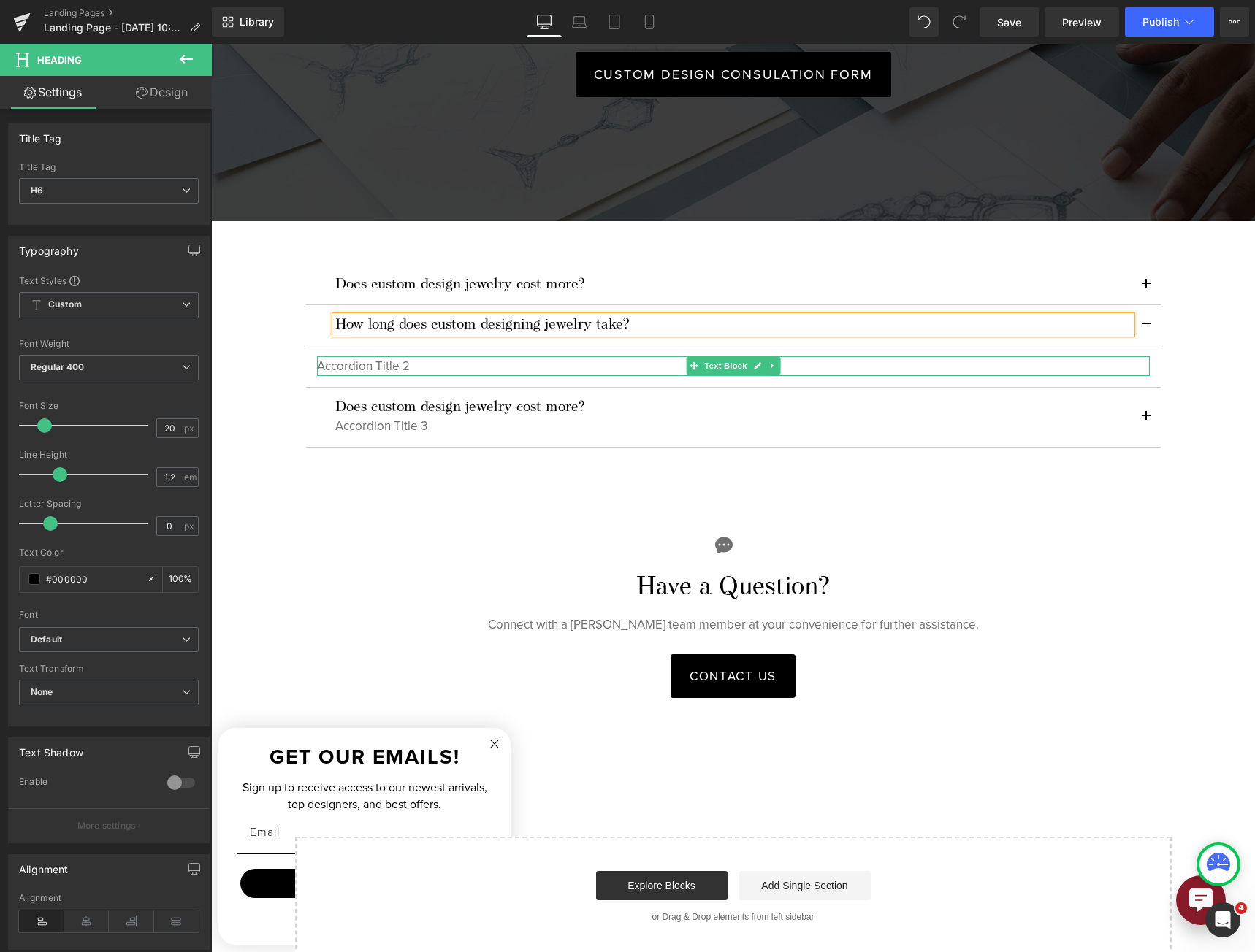
click at [386, 363] on p "Accordion Title 2" at bounding box center [733, 366] width 832 height 19
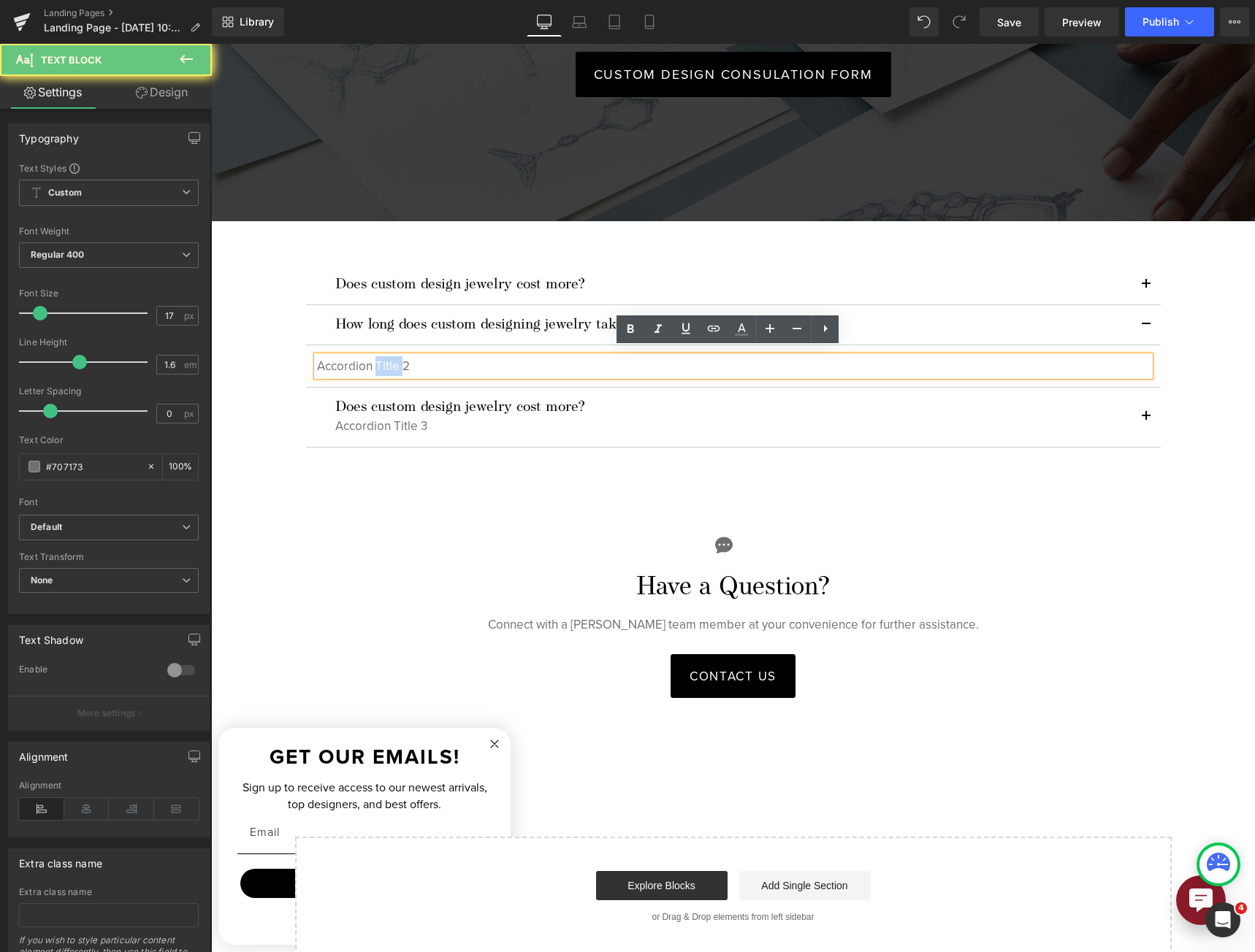
click at [386, 363] on p "Accordion Title 2" at bounding box center [733, 366] width 832 height 19
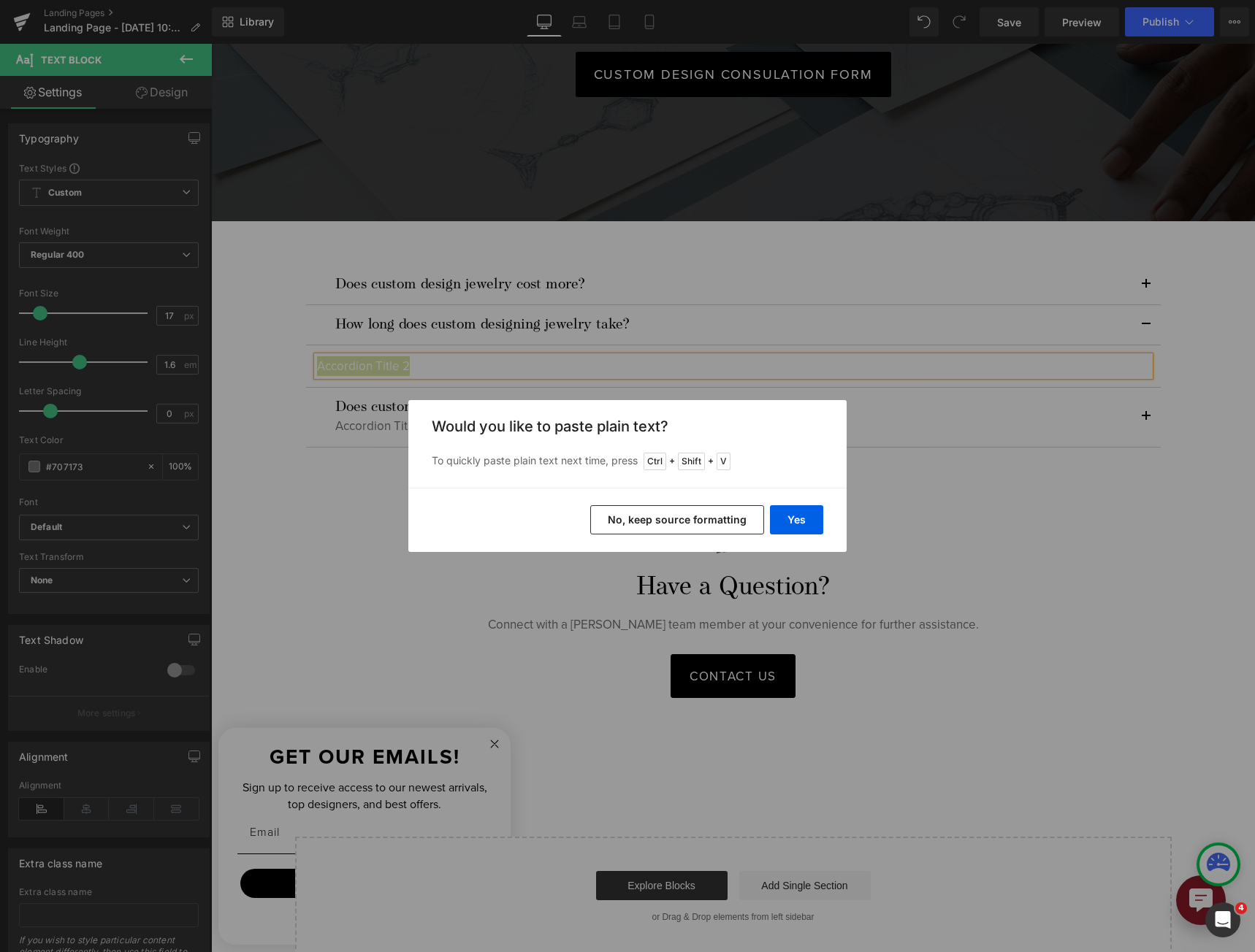
click at [835, 526] on div "Yes No, keep source formatting" at bounding box center [627, 520] width 438 height 64
click at [813, 522] on button "Yes" at bounding box center [796, 520] width 53 height 29
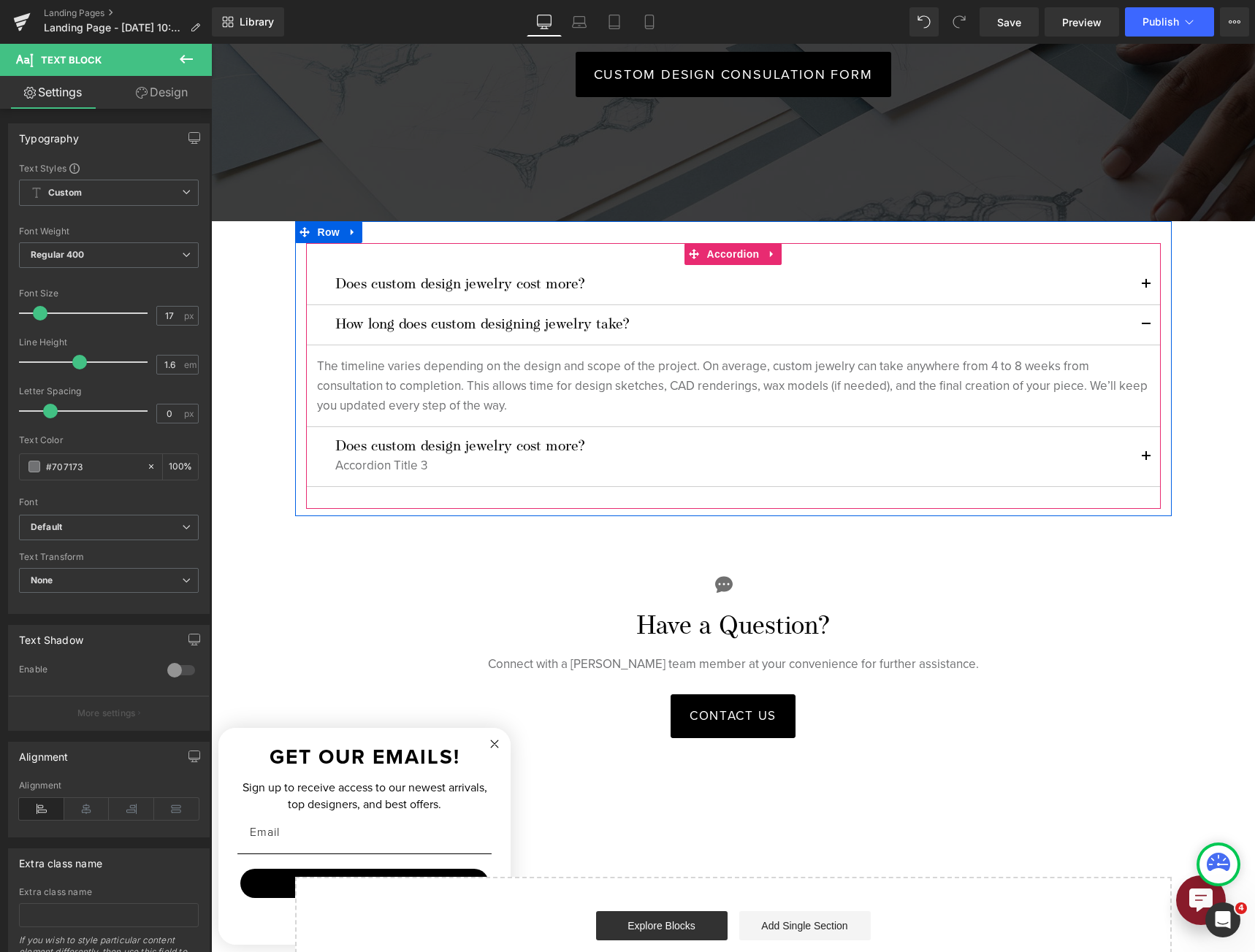
click at [1137, 446] on button "button" at bounding box center [1146, 457] width 29 height 59
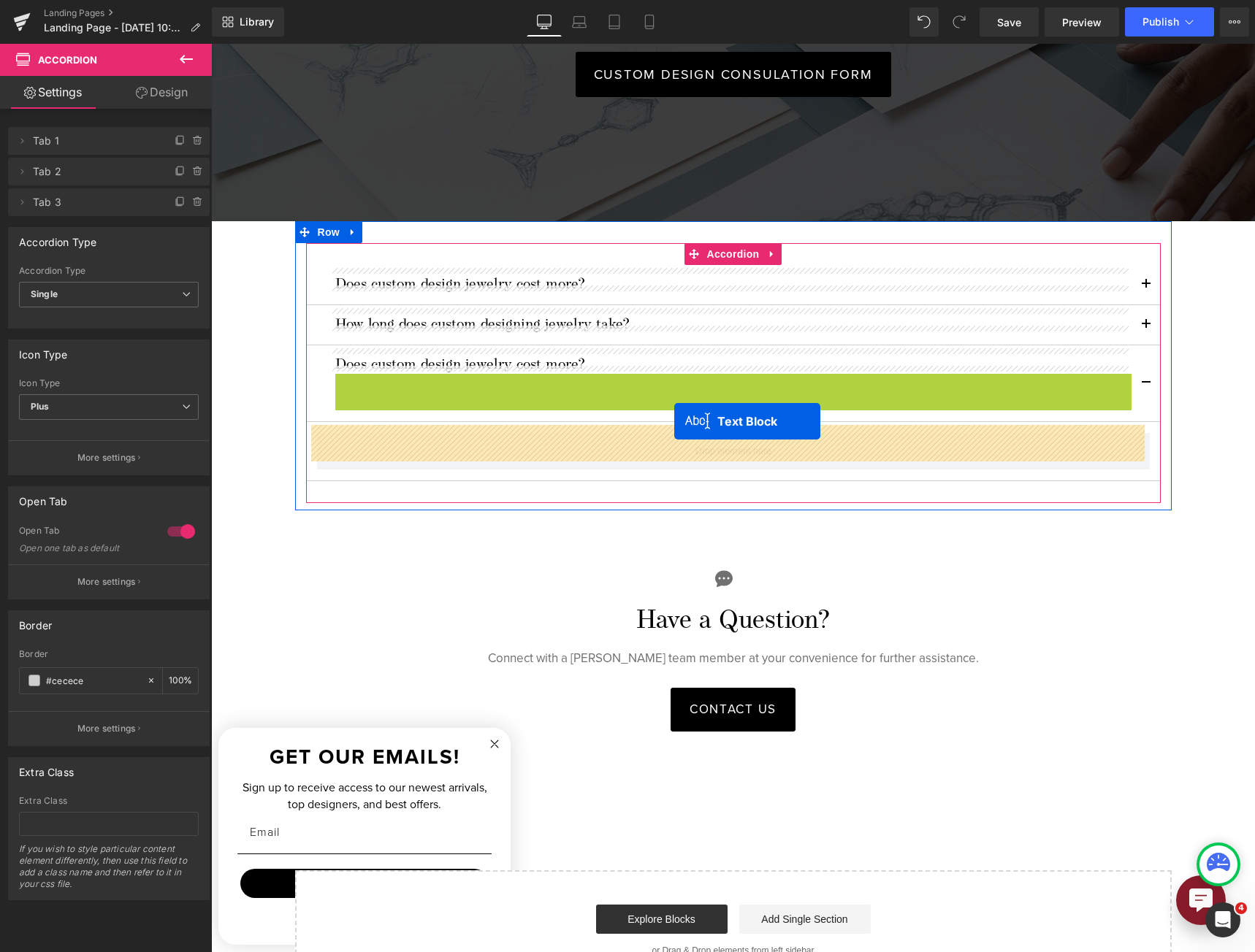
drag, startPoint x: 693, startPoint y: 376, endPoint x: 674, endPoint y: 421, distance: 48.8
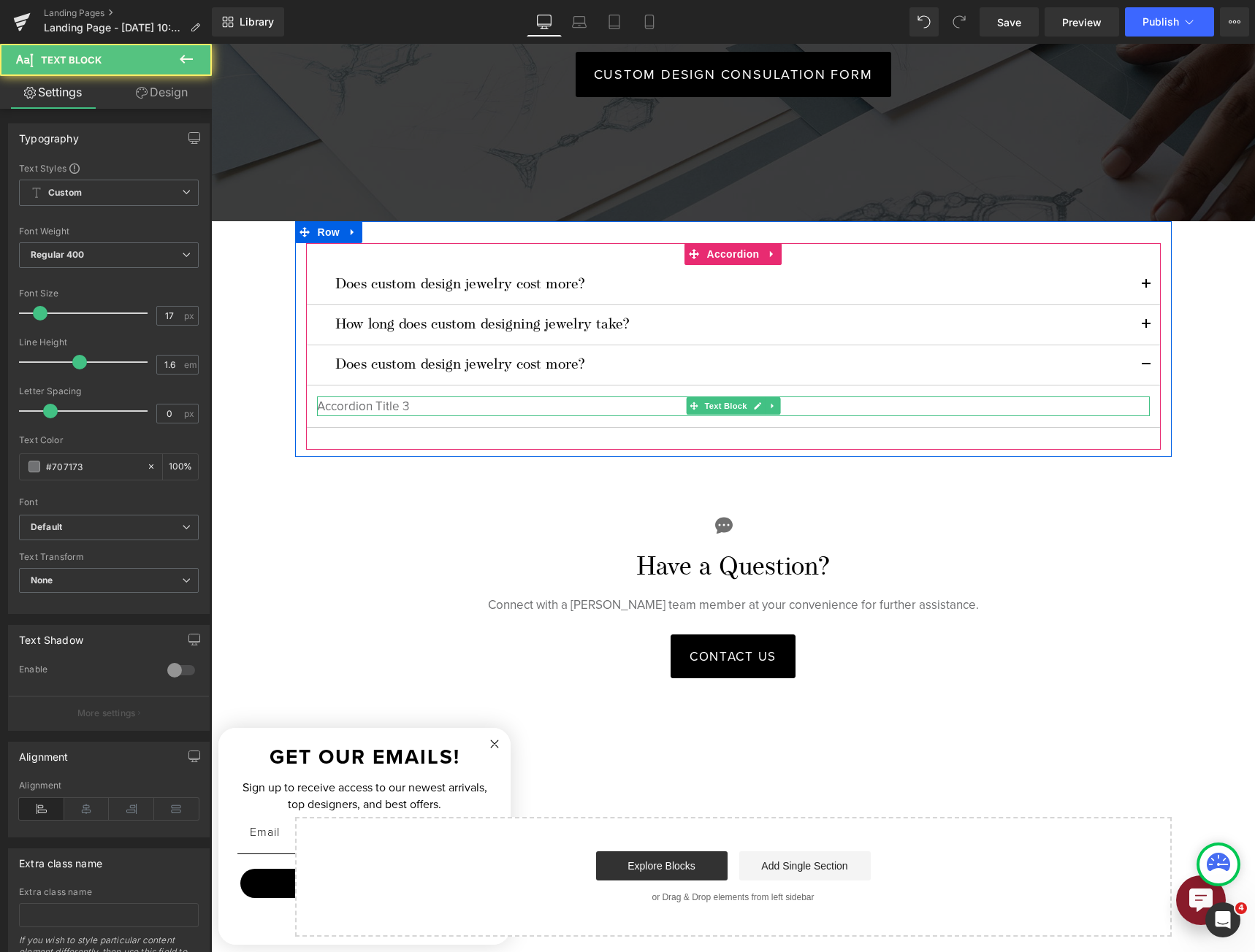
click at [346, 398] on p "Accordion Title 3" at bounding box center [733, 406] width 832 height 19
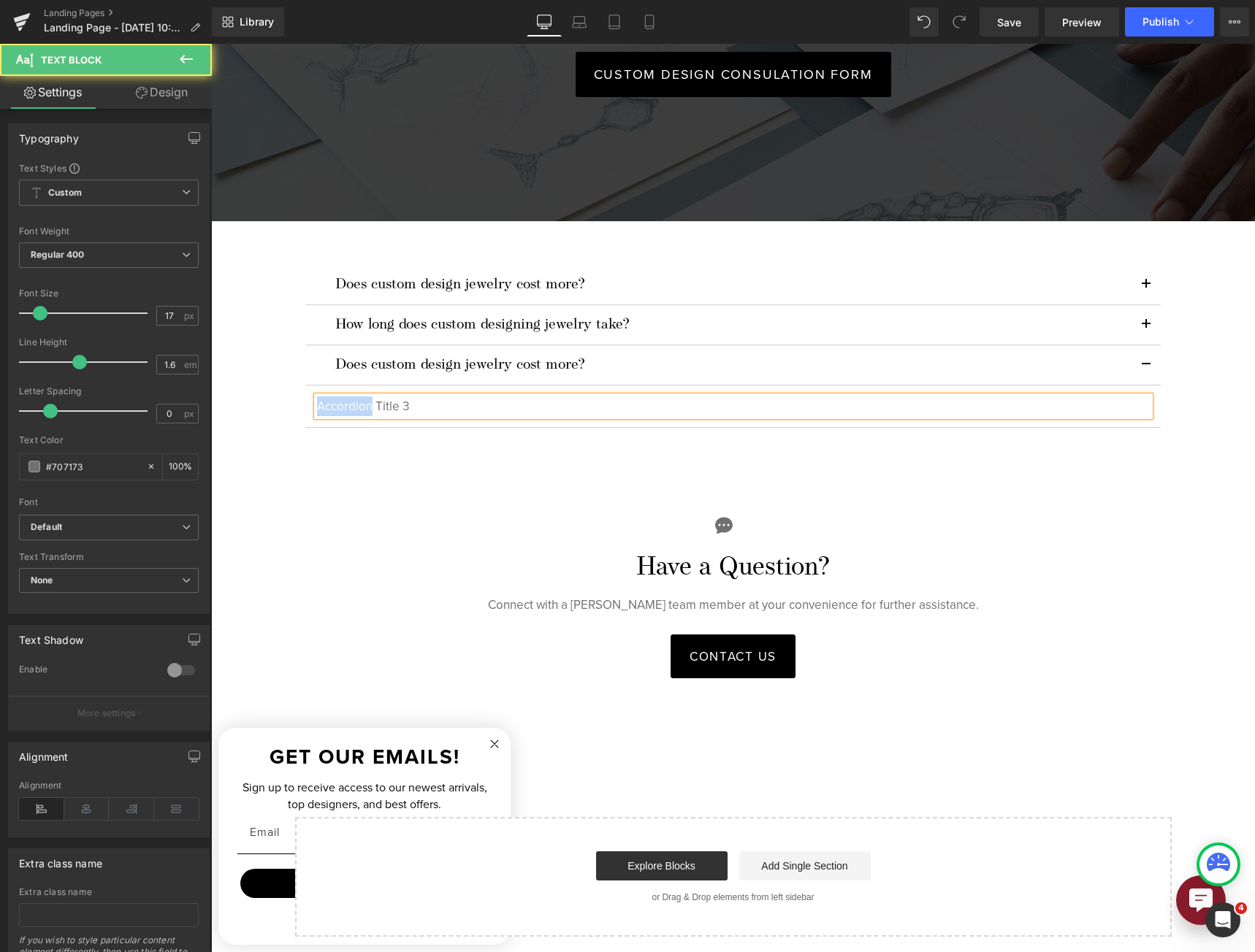
click at [346, 398] on p "Accordion Title 3" at bounding box center [733, 406] width 832 height 19
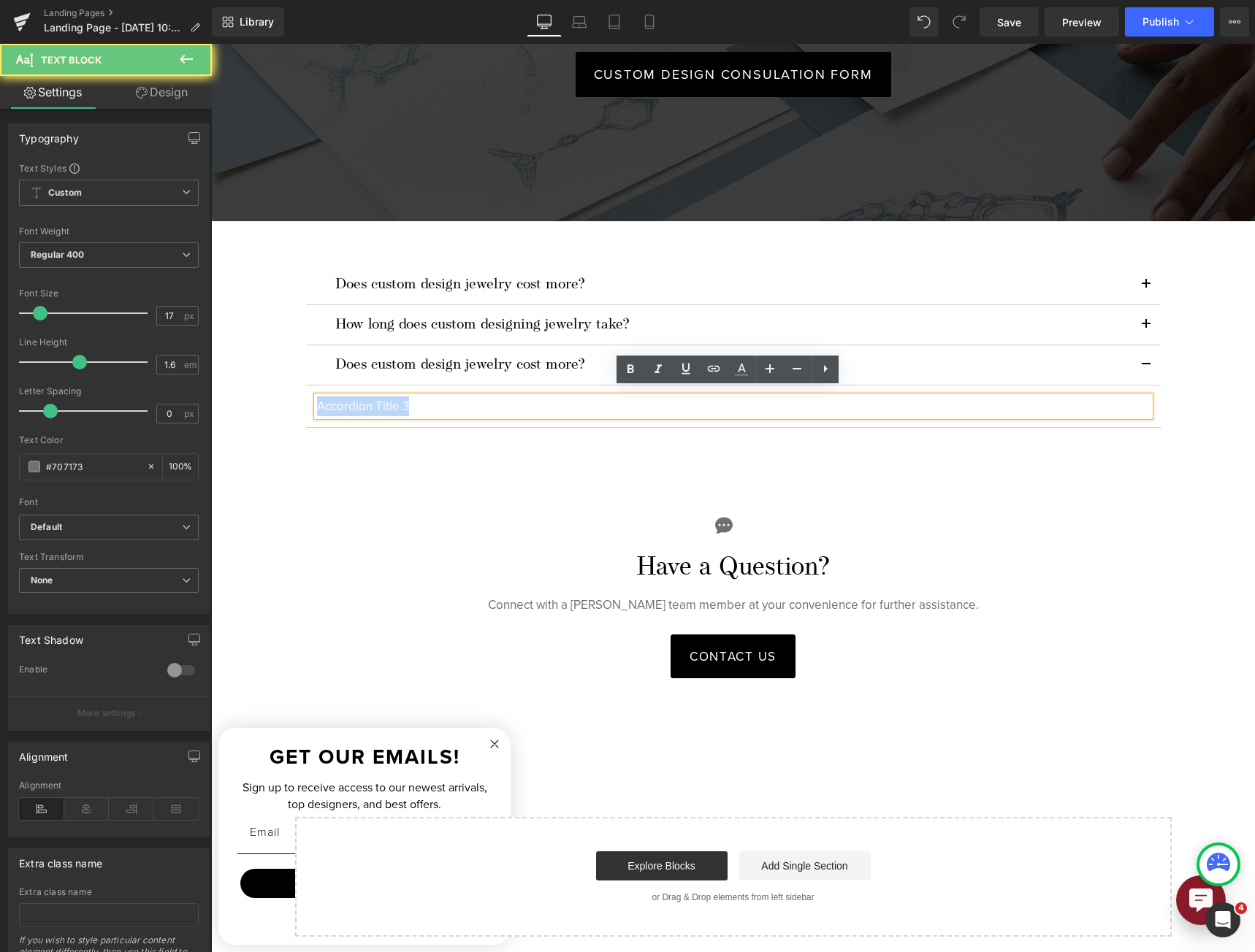
click at [346, 398] on p "Accordion Title 3" at bounding box center [733, 406] width 832 height 19
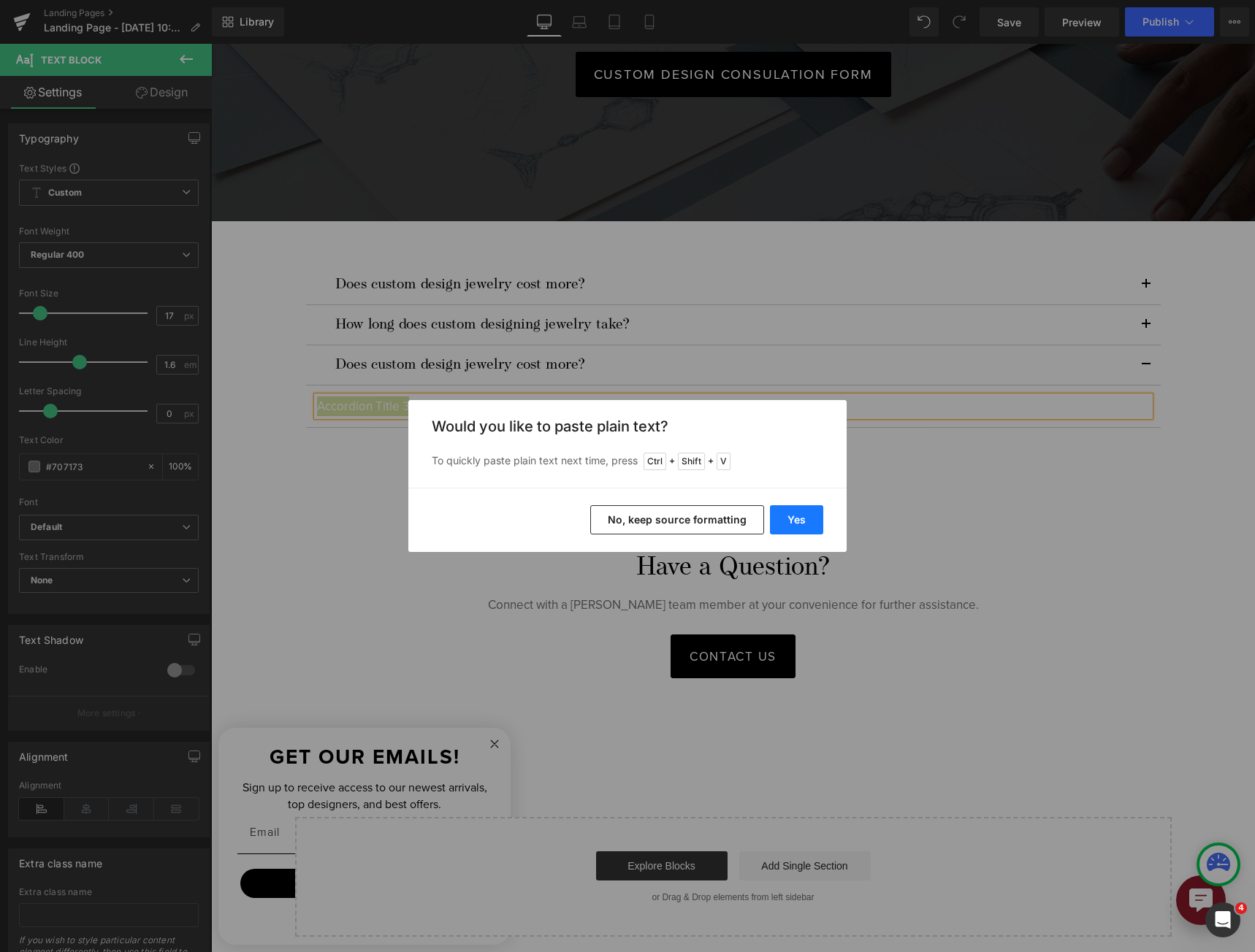
click at [794, 526] on button "Yes" at bounding box center [796, 520] width 53 height 29
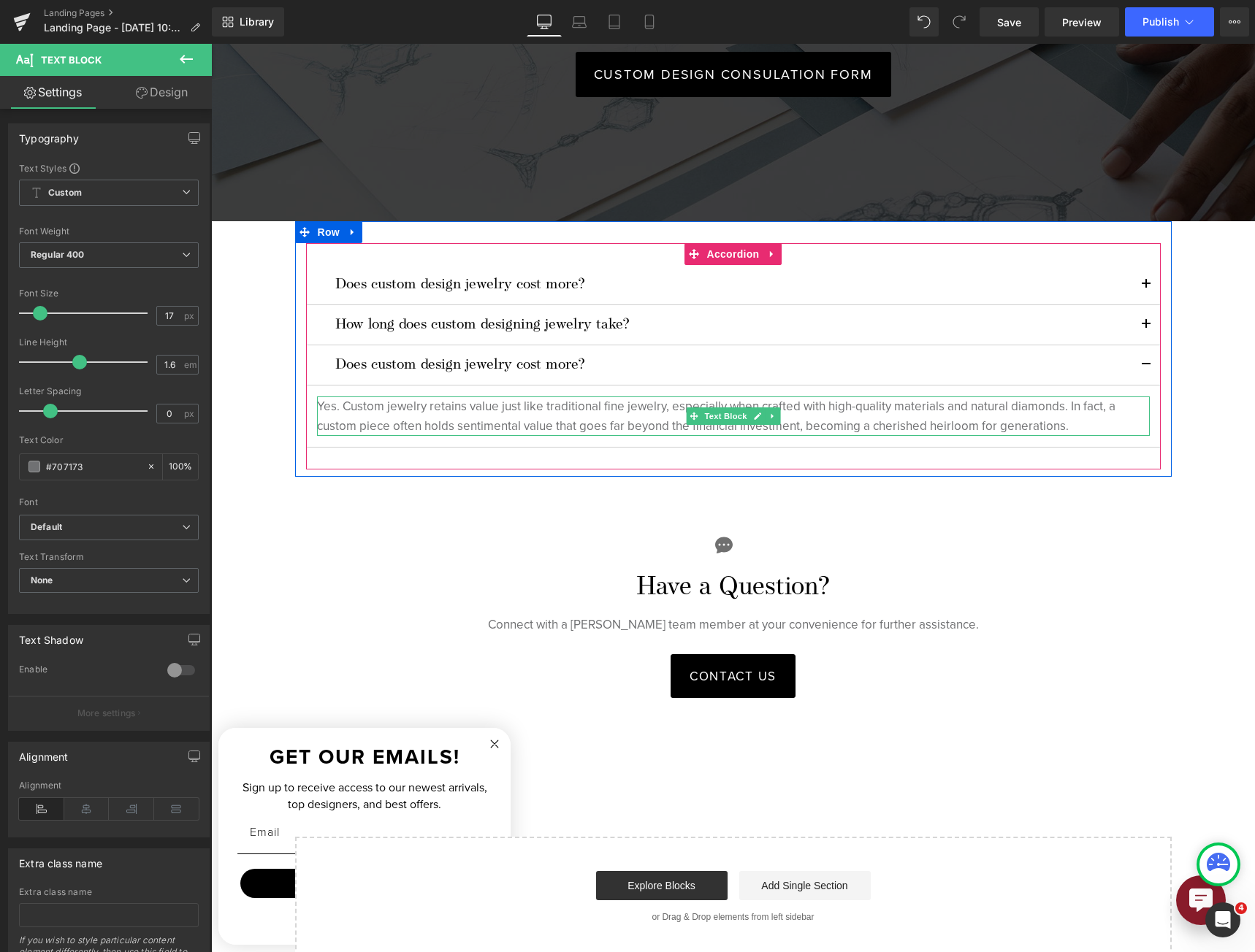
click at [1077, 418] on p "Yes. Custom jewelry retains value just like traditional fine jewelry, especiall…" at bounding box center [733, 416] width 832 height 40
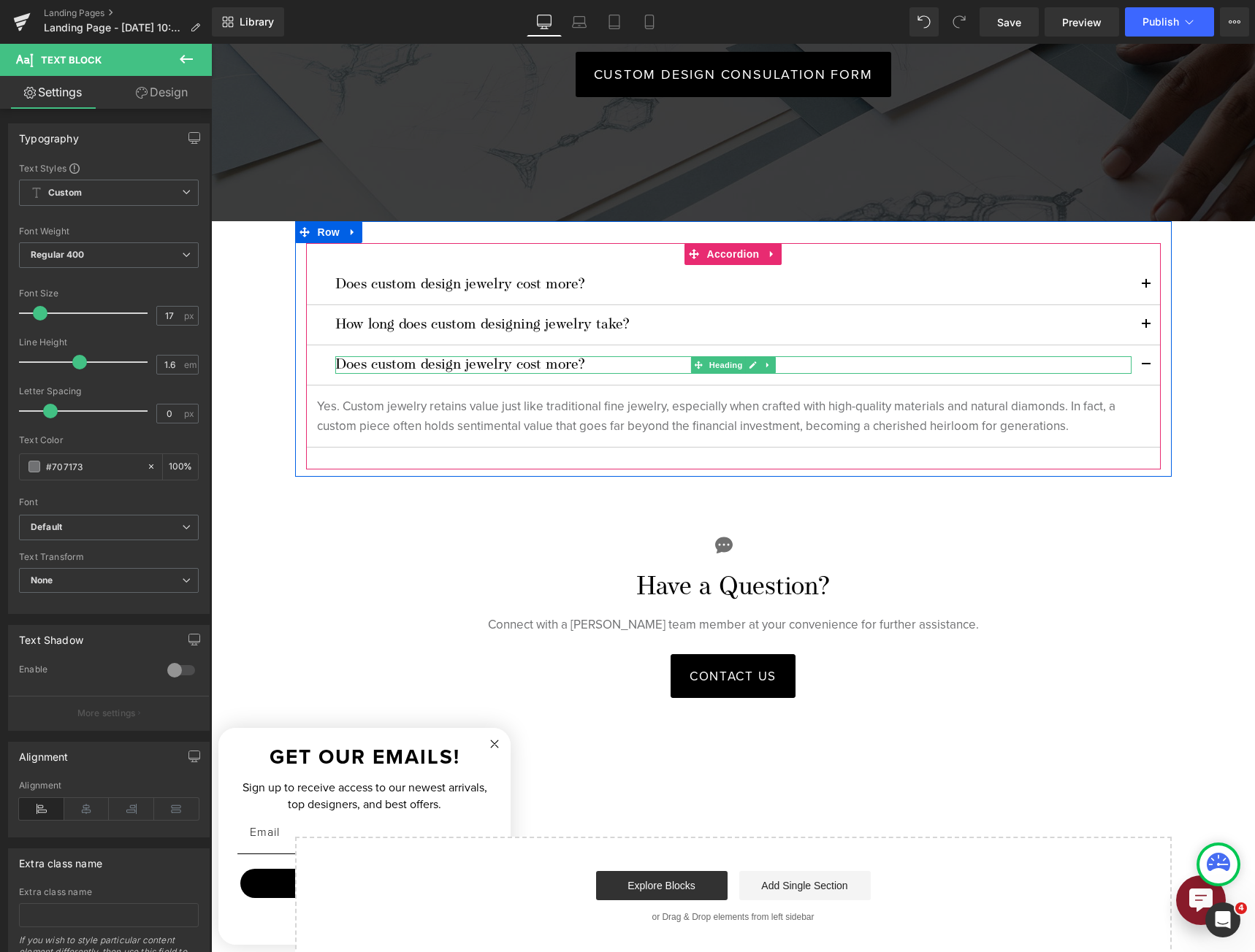
click at [475, 356] on h6 "Does custom design jewelry cost more?" at bounding box center [732, 365] width 796 height 17
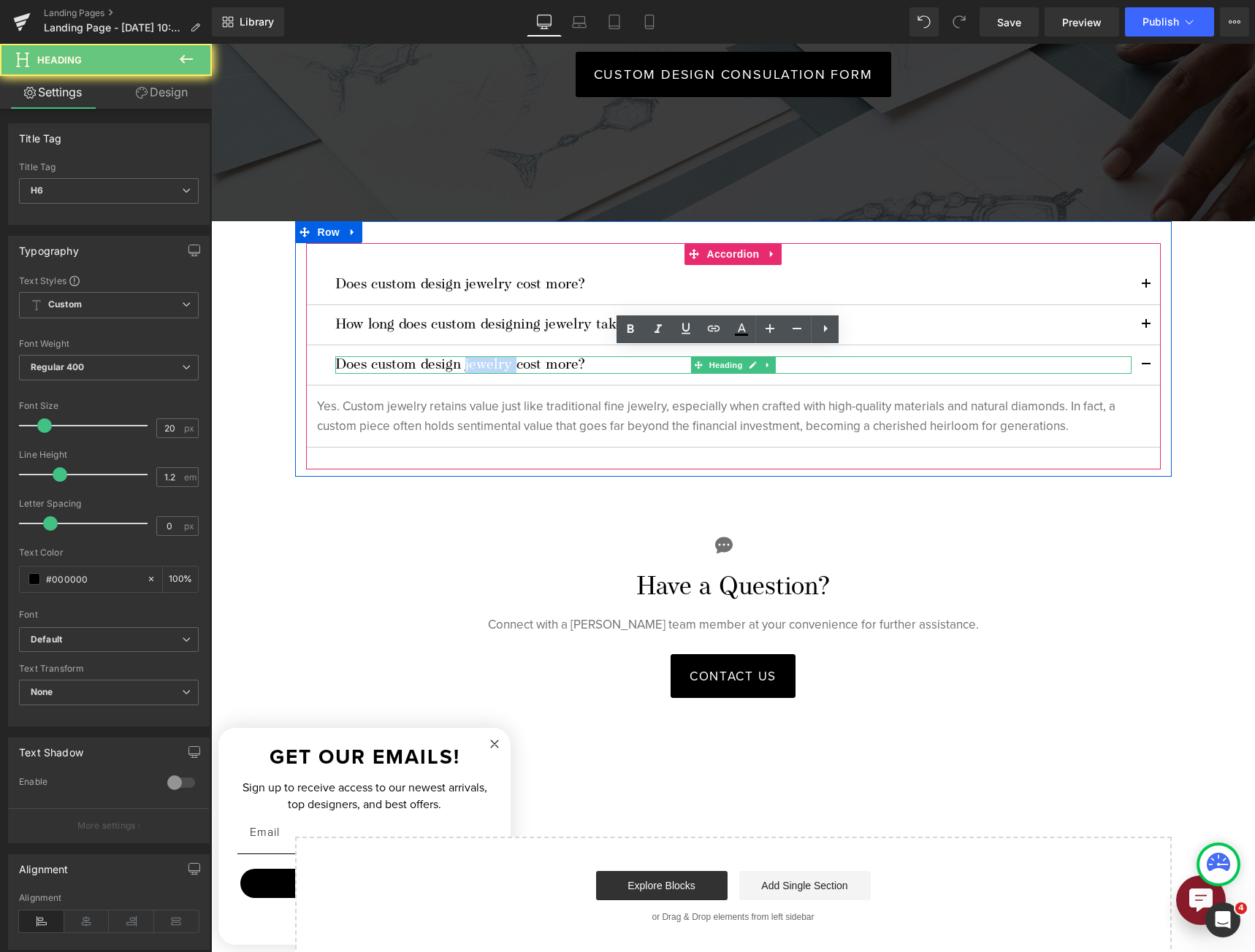
click at [475, 356] on h6 "Does custom design jewelry cost more?" at bounding box center [732, 365] width 796 height 17
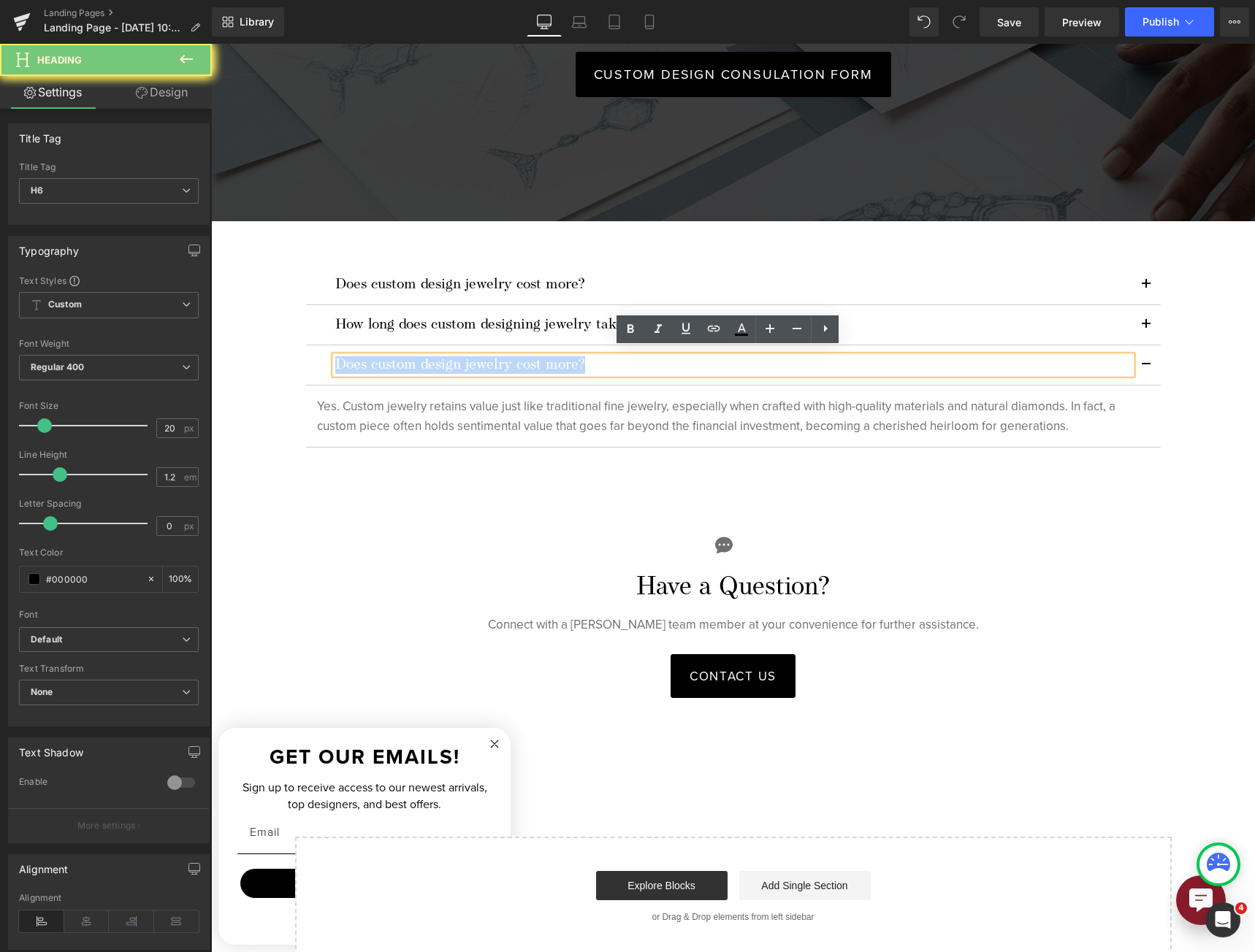
click at [475, 356] on h6 "Does custom design jewelry cost more?" at bounding box center [732, 365] width 796 height 17
paste div
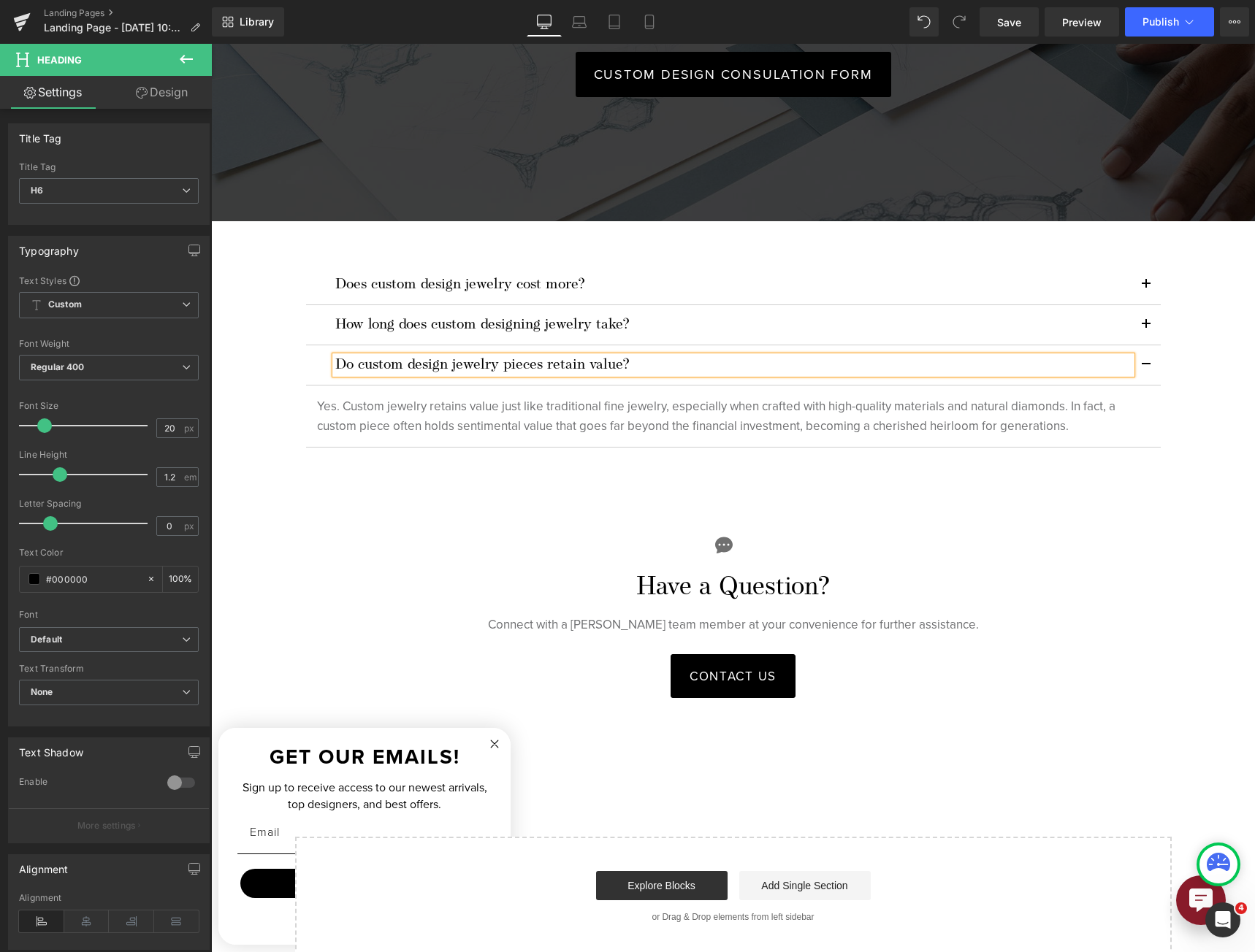
click at [1150, 347] on button "button" at bounding box center [1146, 365] width 29 height 40
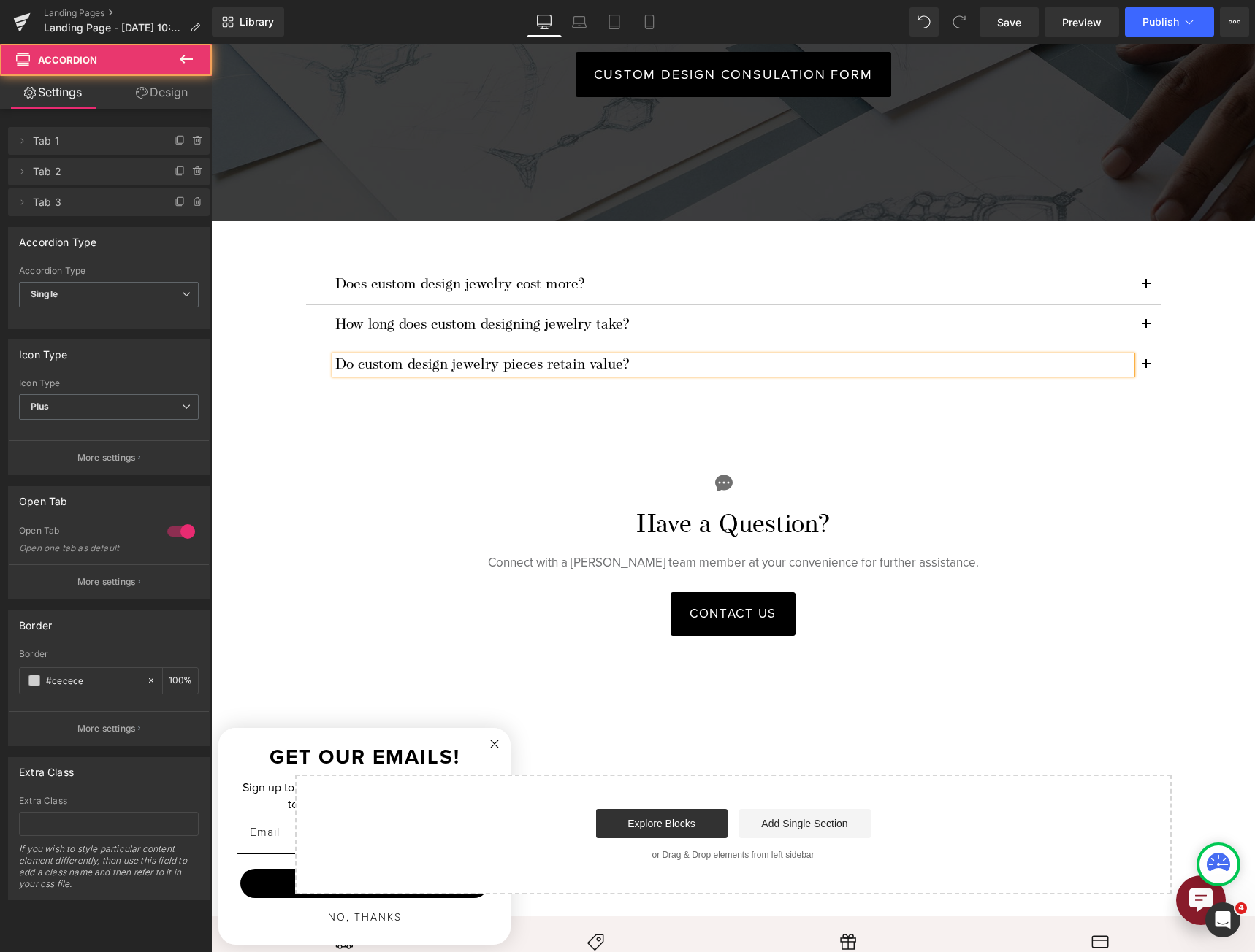
click at [1150, 347] on button "button" at bounding box center [1146, 365] width 29 height 40
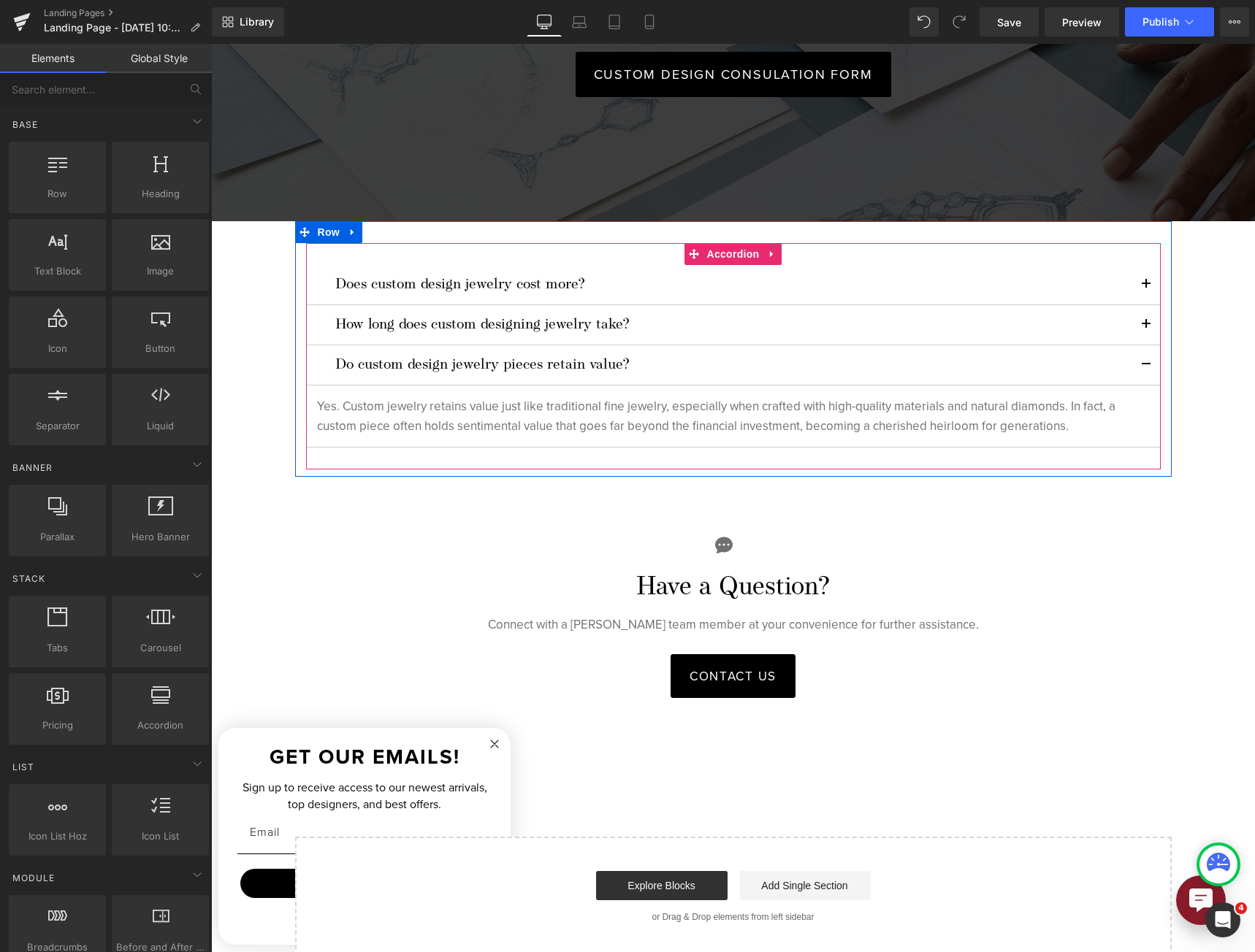
click at [1139, 358] on button "button" at bounding box center [1146, 365] width 29 height 40
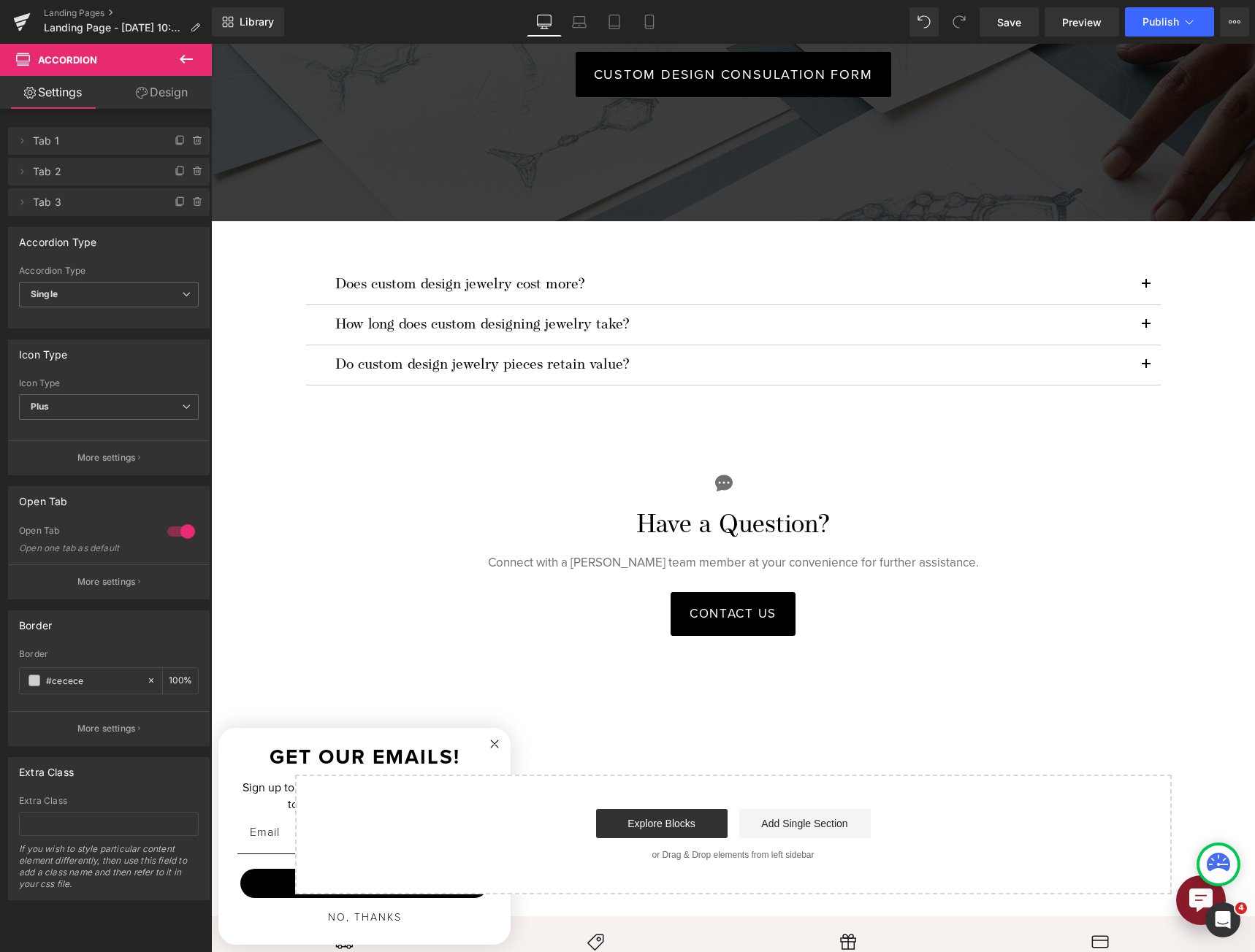
click at [179, 53] on icon at bounding box center [186, 59] width 17 height 17
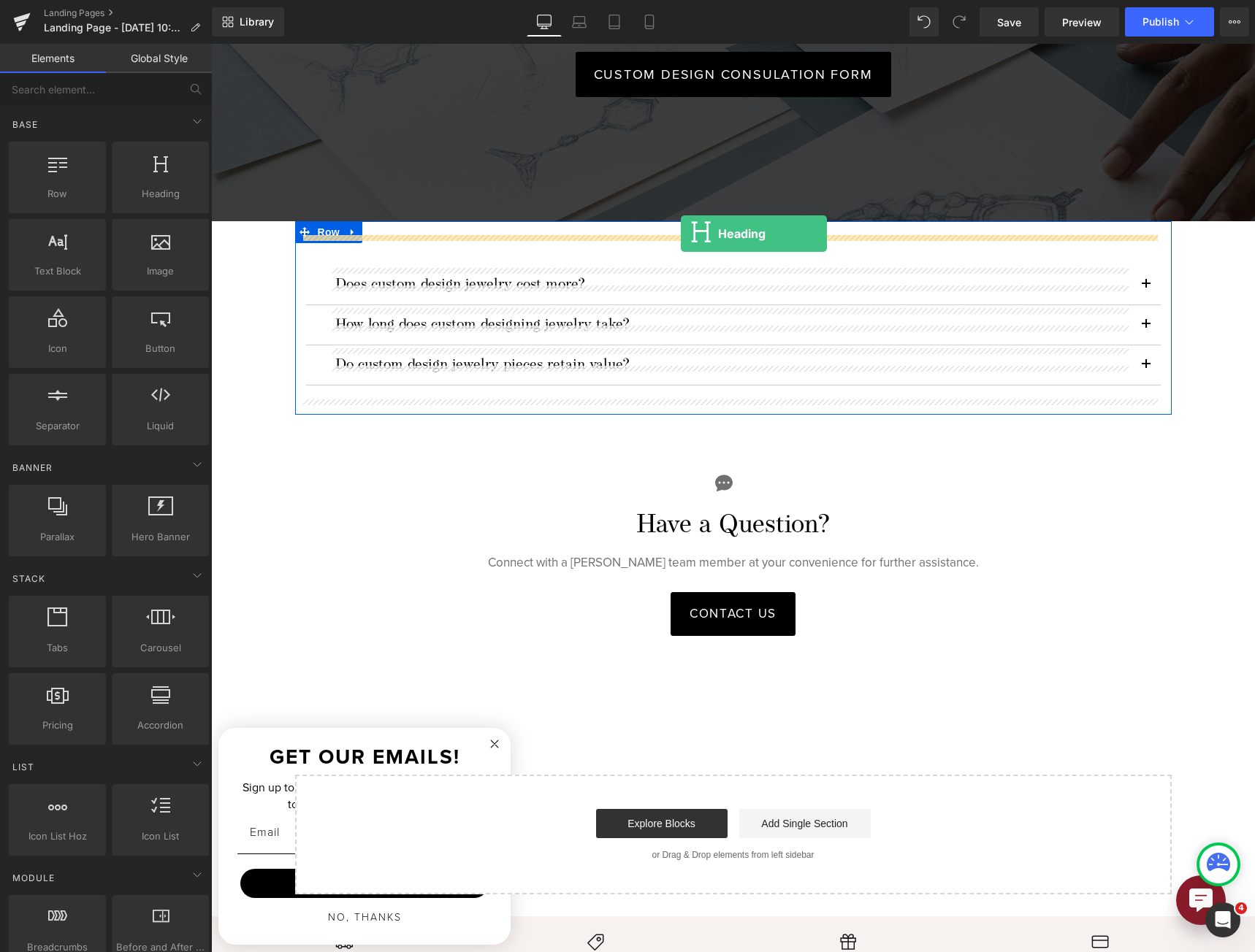
drag, startPoint x: 335, startPoint y: 240, endPoint x: 680, endPoint y: 234, distance: 345.1
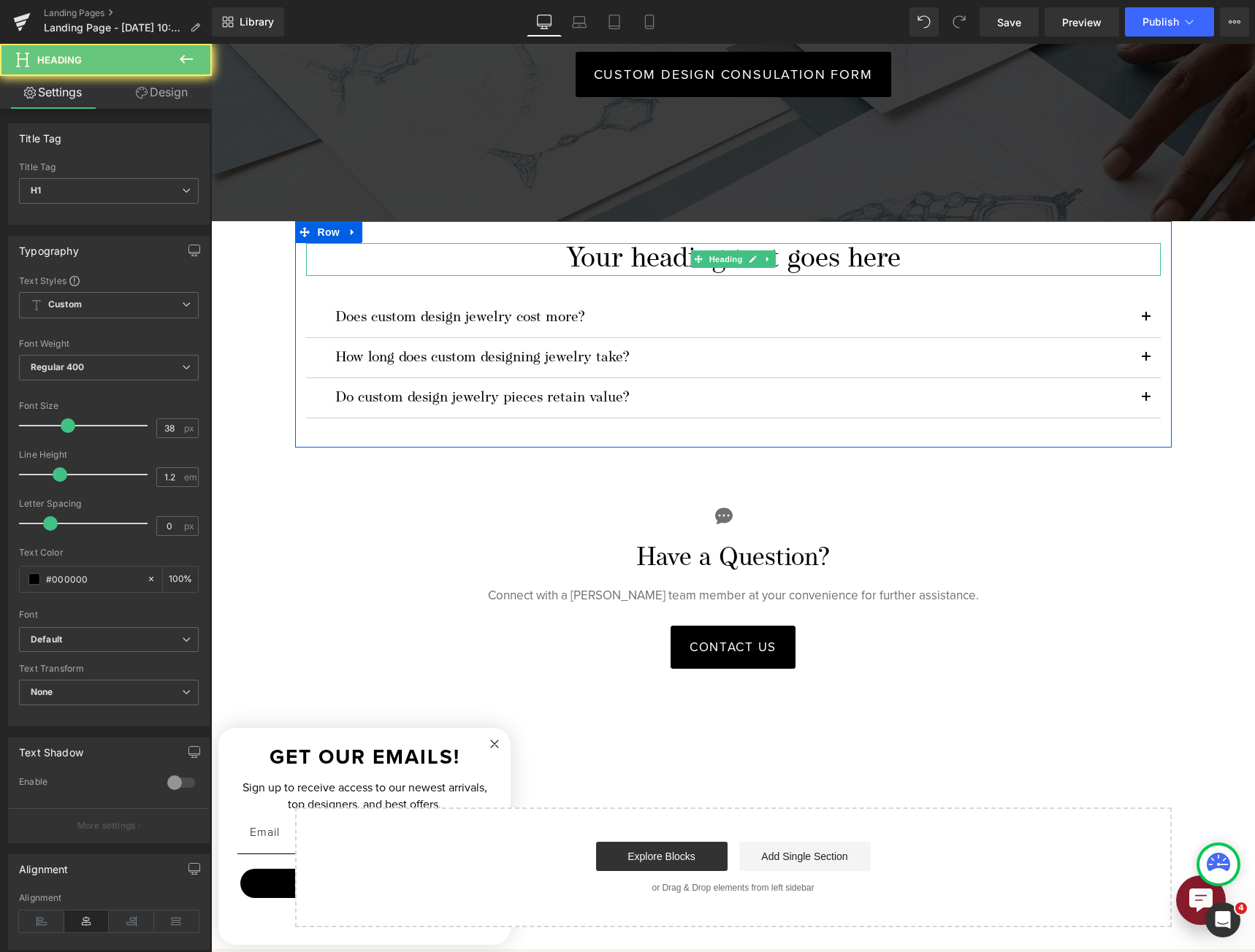
click at [665, 245] on h1 "Your heading text goes here" at bounding box center [732, 259] width 854 height 34
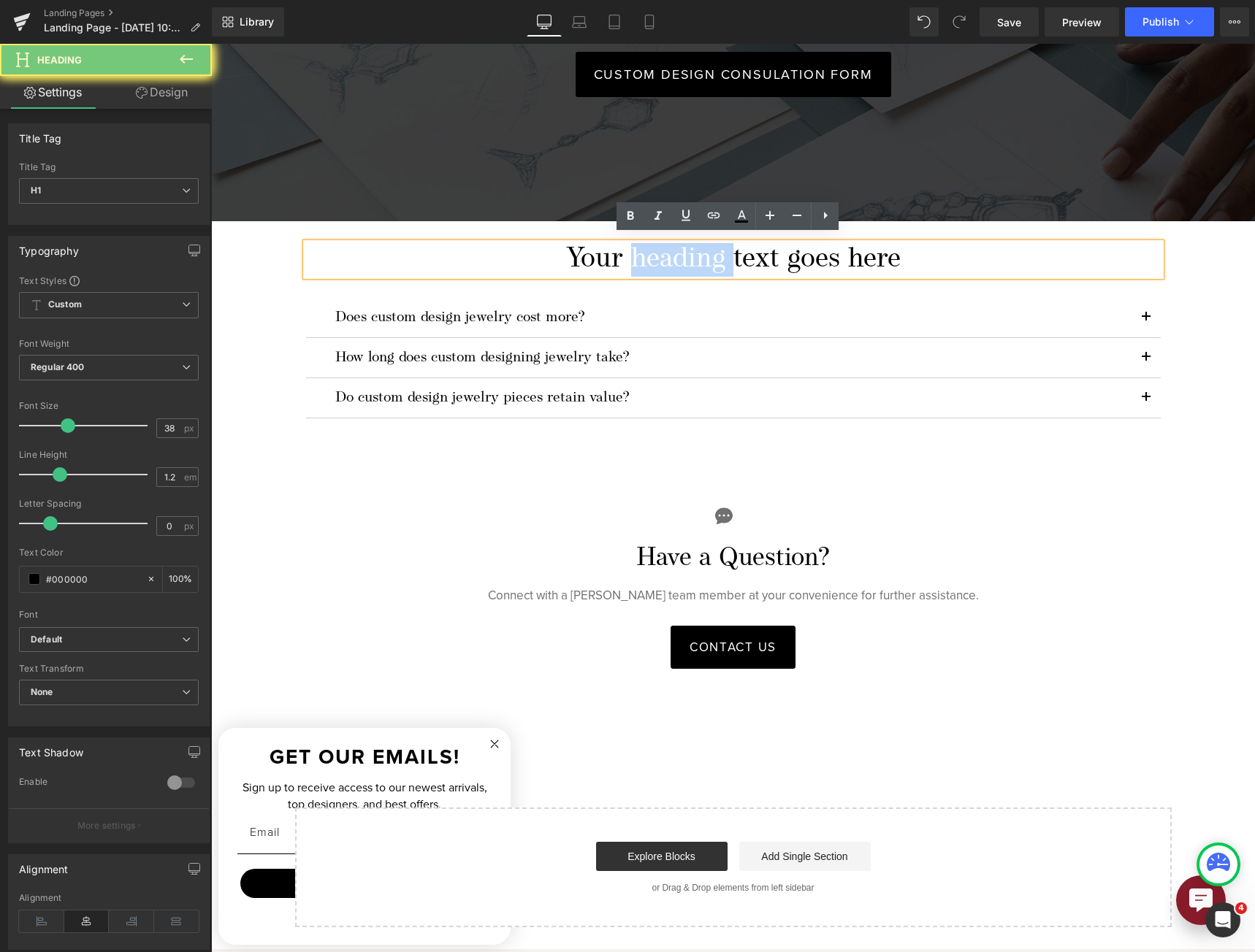
click at [665, 245] on h1 "Your heading text goes here" at bounding box center [732, 259] width 854 height 34
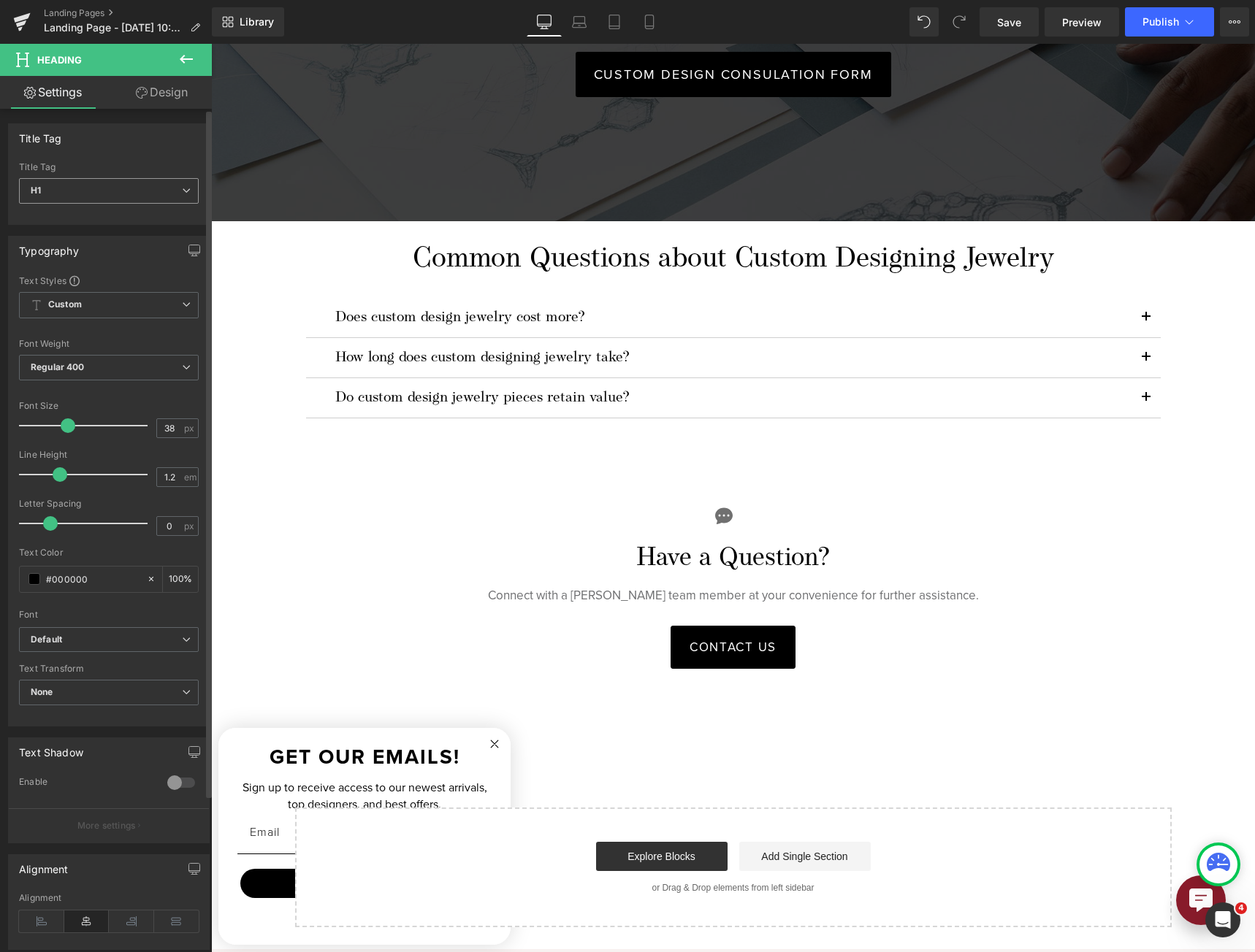
click at [113, 192] on span "H1" at bounding box center [109, 191] width 180 height 25
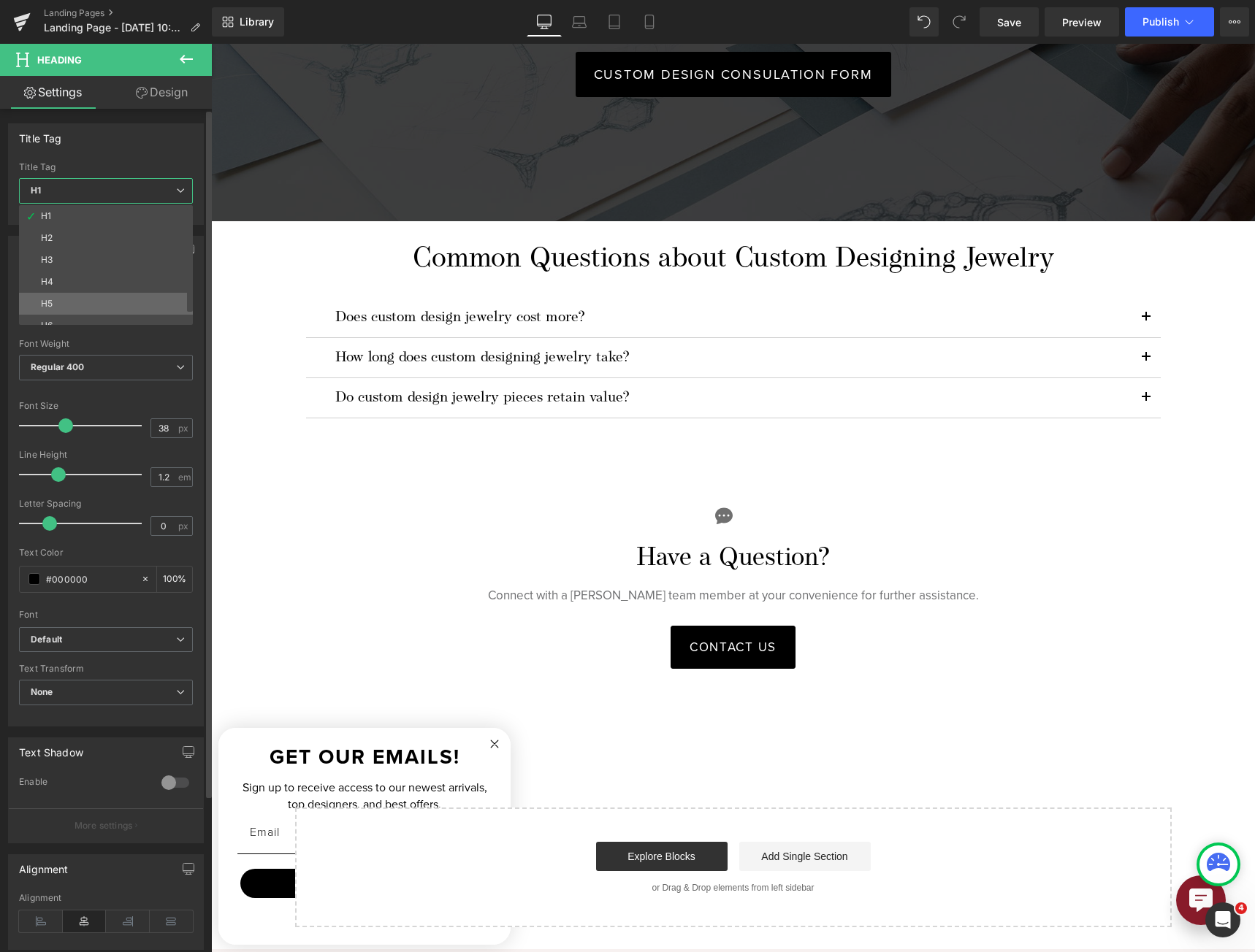
click at [97, 295] on li "H5" at bounding box center [109, 304] width 180 height 22
type input "24"
type input "100"
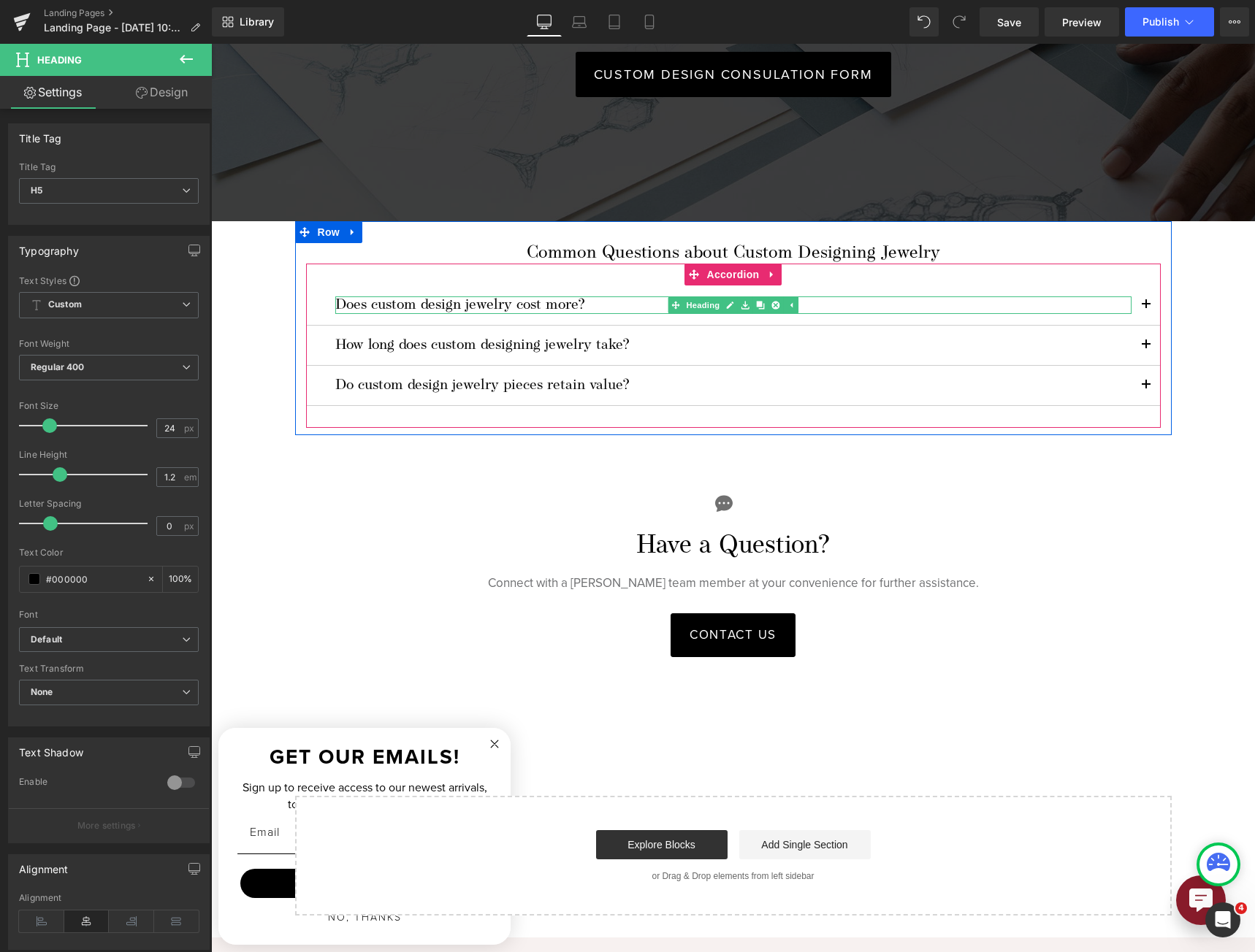
click at [469, 298] on h6 "Does custom design jewelry cost more?" at bounding box center [732, 305] width 796 height 17
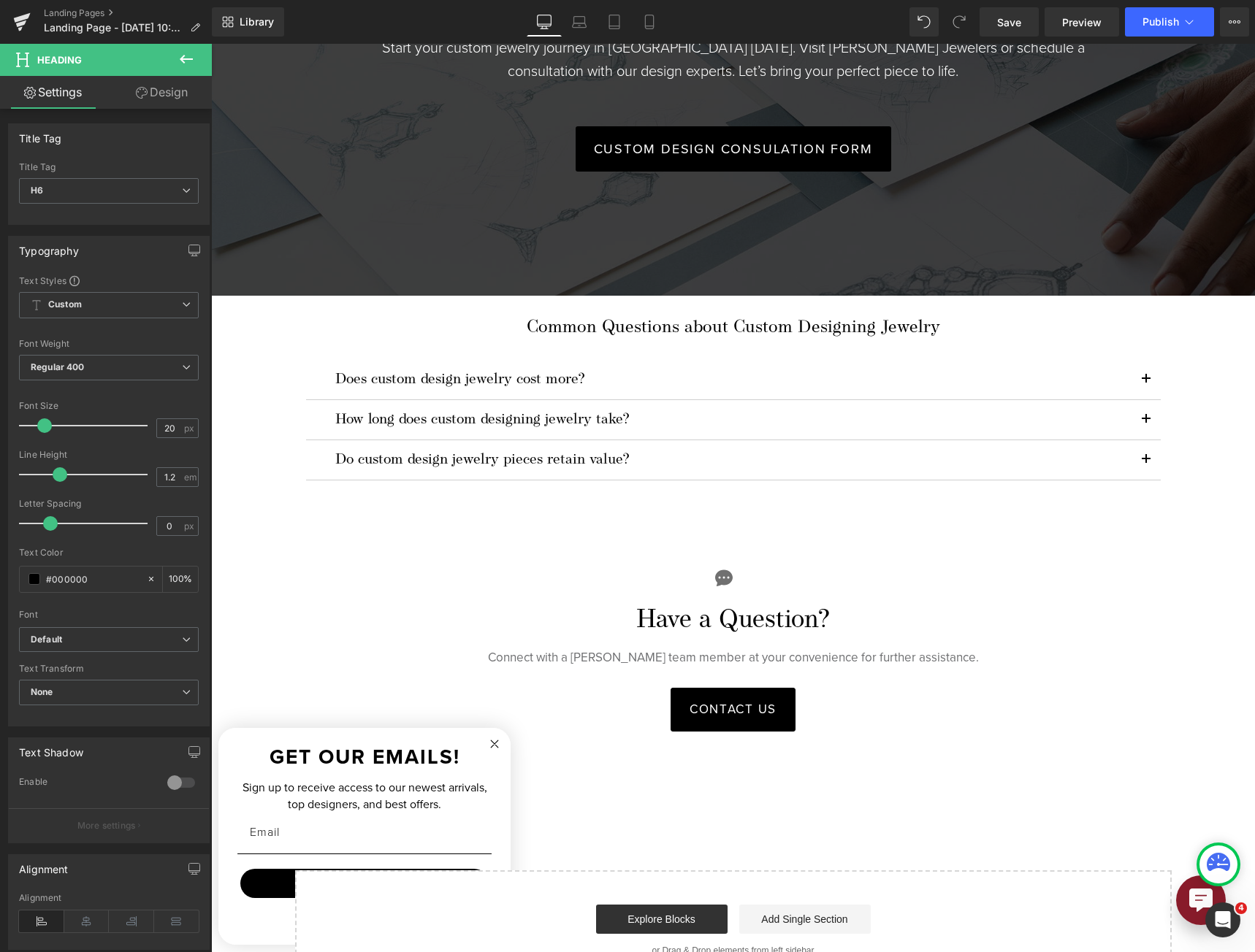
scroll to position [3359, 0]
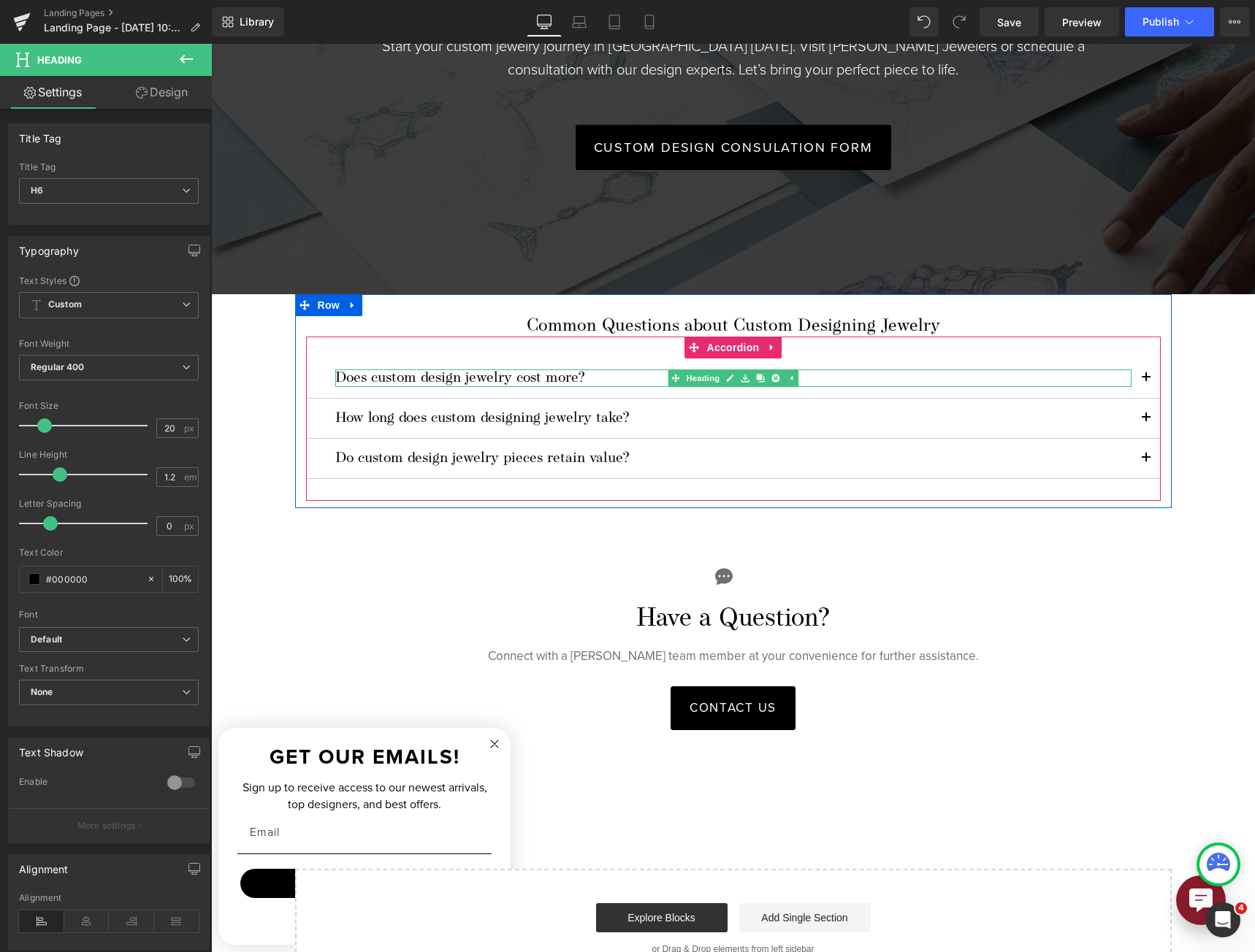
click at [528, 372] on h6 "Does custom design jewelry cost more?" at bounding box center [732, 378] width 796 height 17
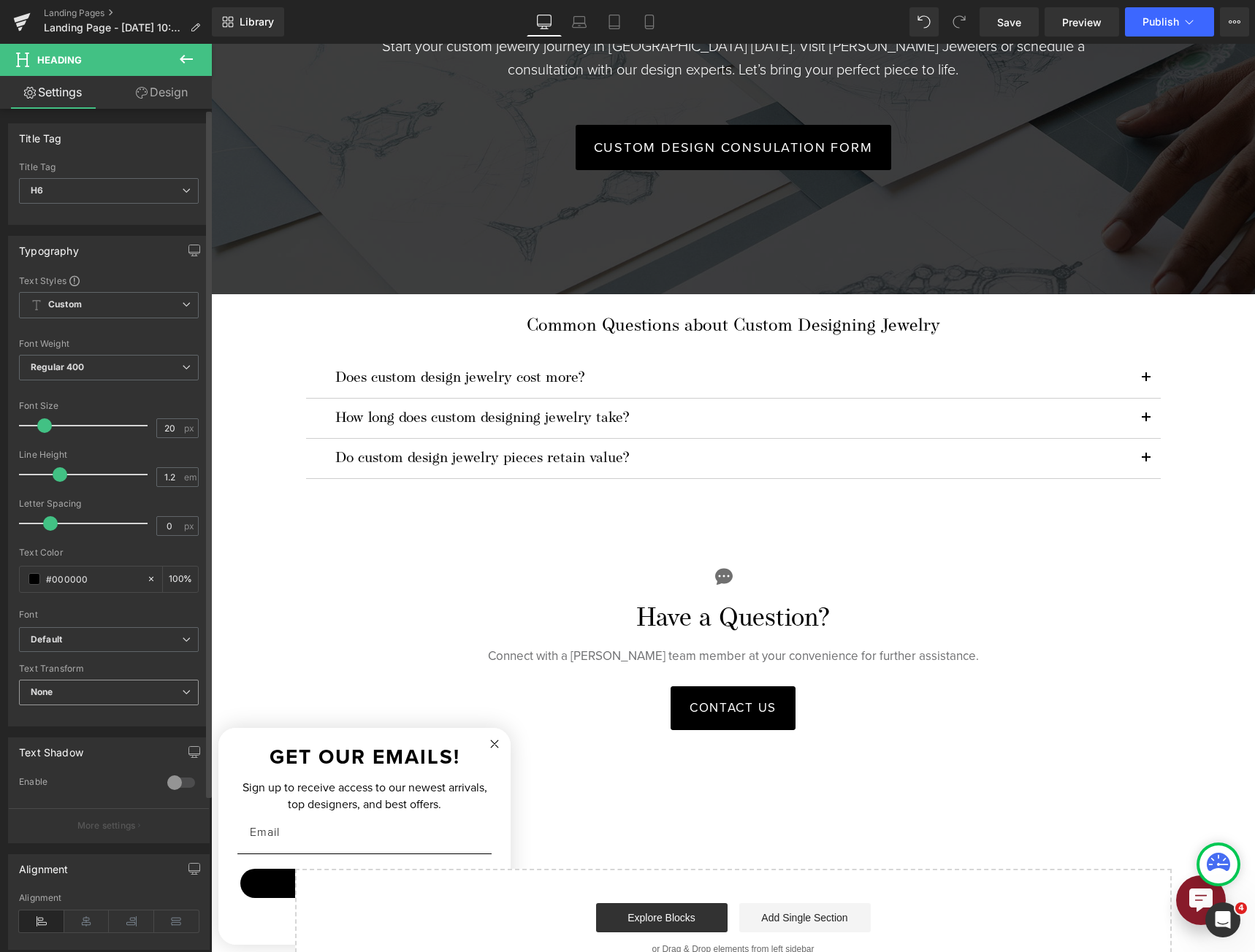
click at [91, 696] on span "None" at bounding box center [109, 693] width 180 height 25
click at [92, 654] on div "Default Default [PERSON_NAME] Serif Khitan Small Script proxima-nova operetta-8…" at bounding box center [106, 643] width 174 height 34
click at [94, 646] on span "Default" at bounding box center [106, 640] width 174 height 25
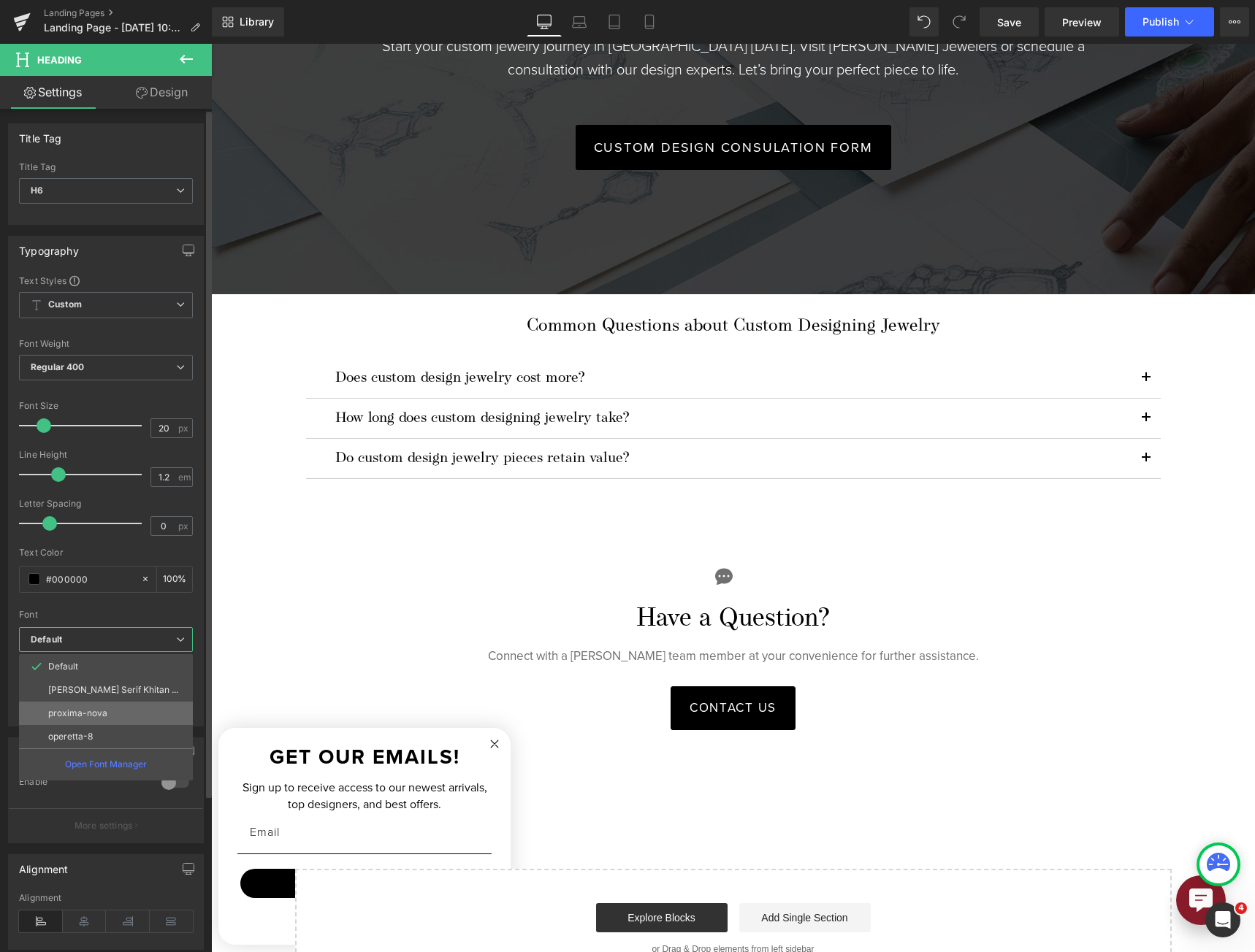
click at [98, 708] on p "proxima-nova" at bounding box center [77, 713] width 59 height 11
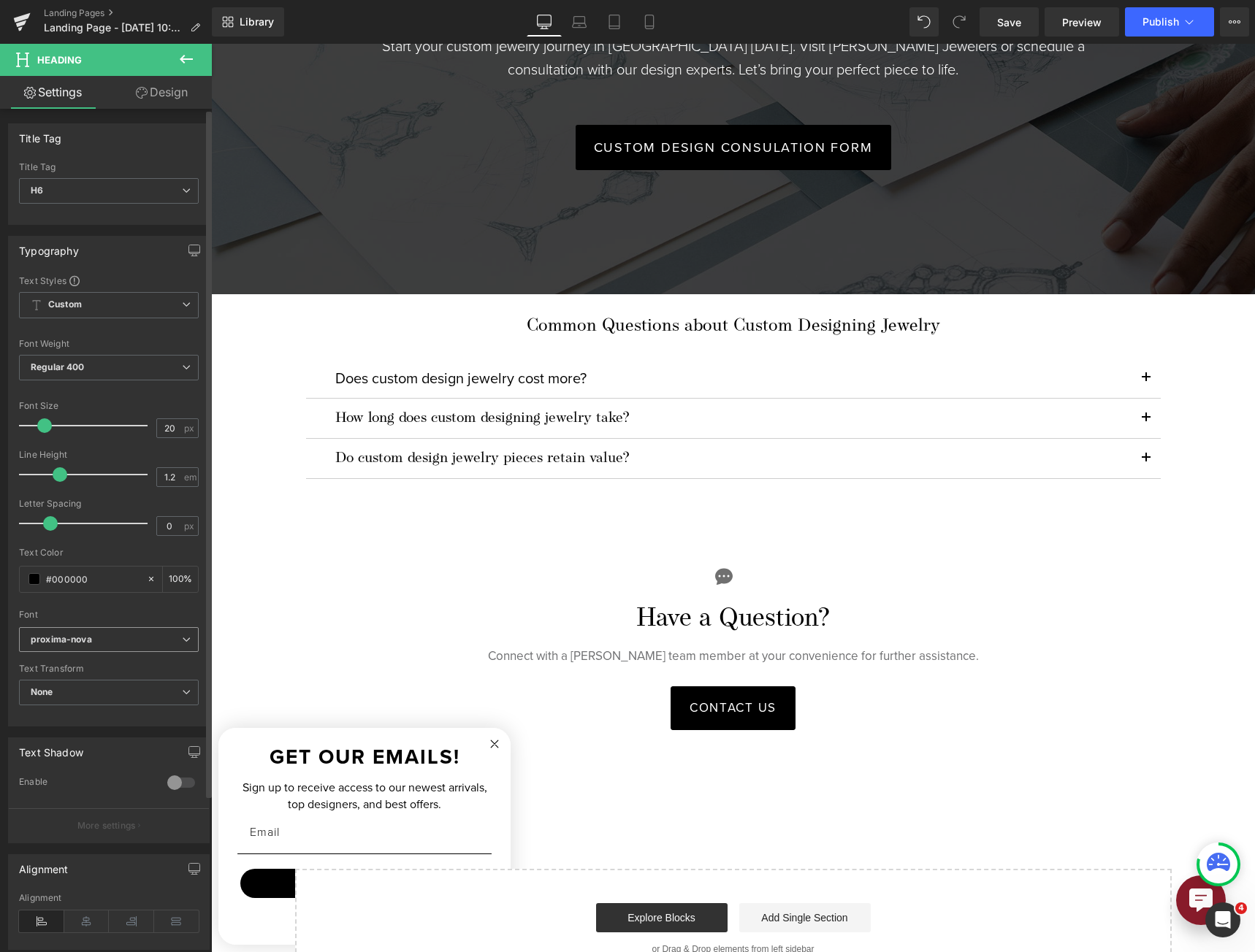
click at [85, 641] on icon "proxima-nova" at bounding box center [61, 640] width 61 height 13
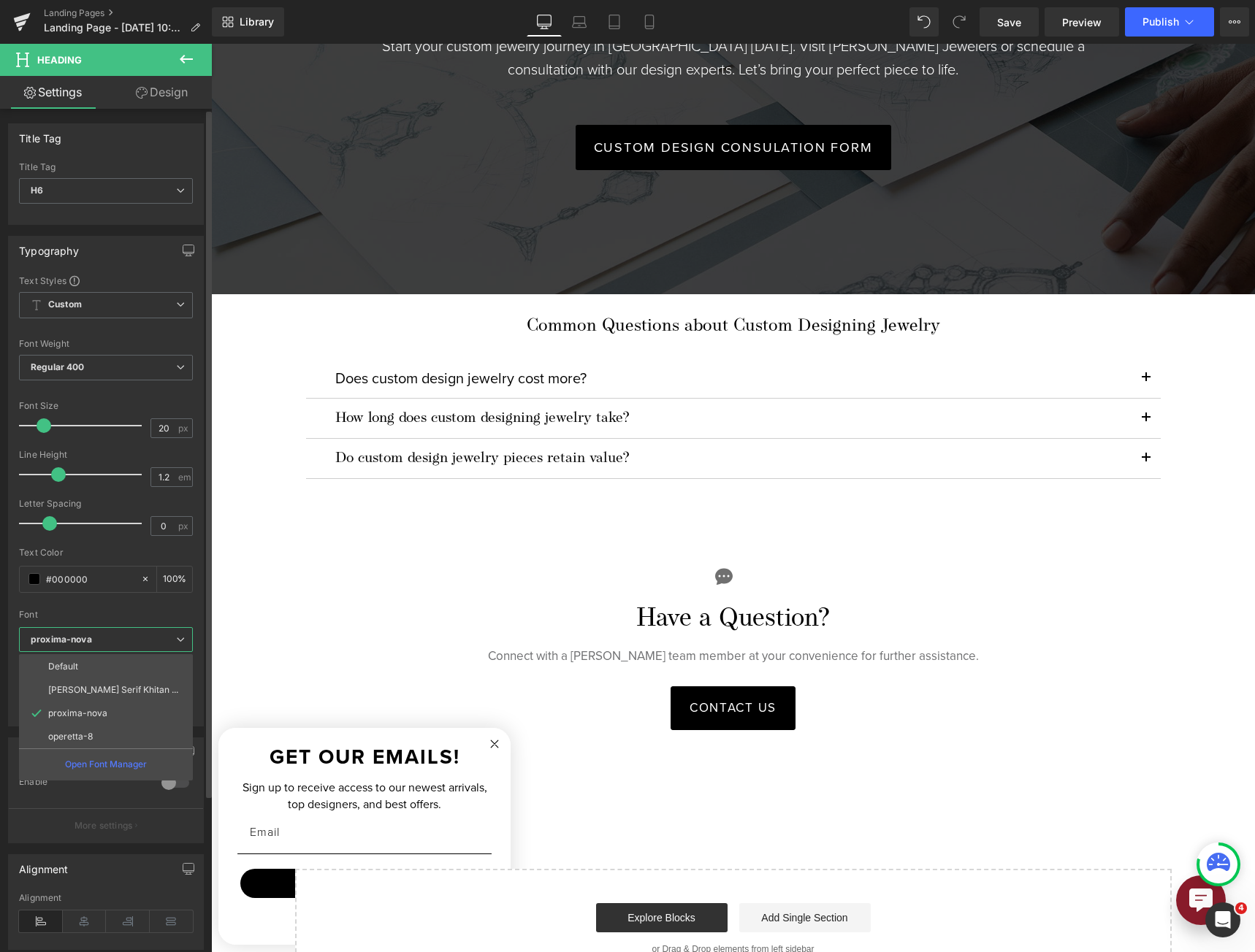
click at [85, 641] on icon "proxima-nova" at bounding box center [61, 640] width 61 height 13
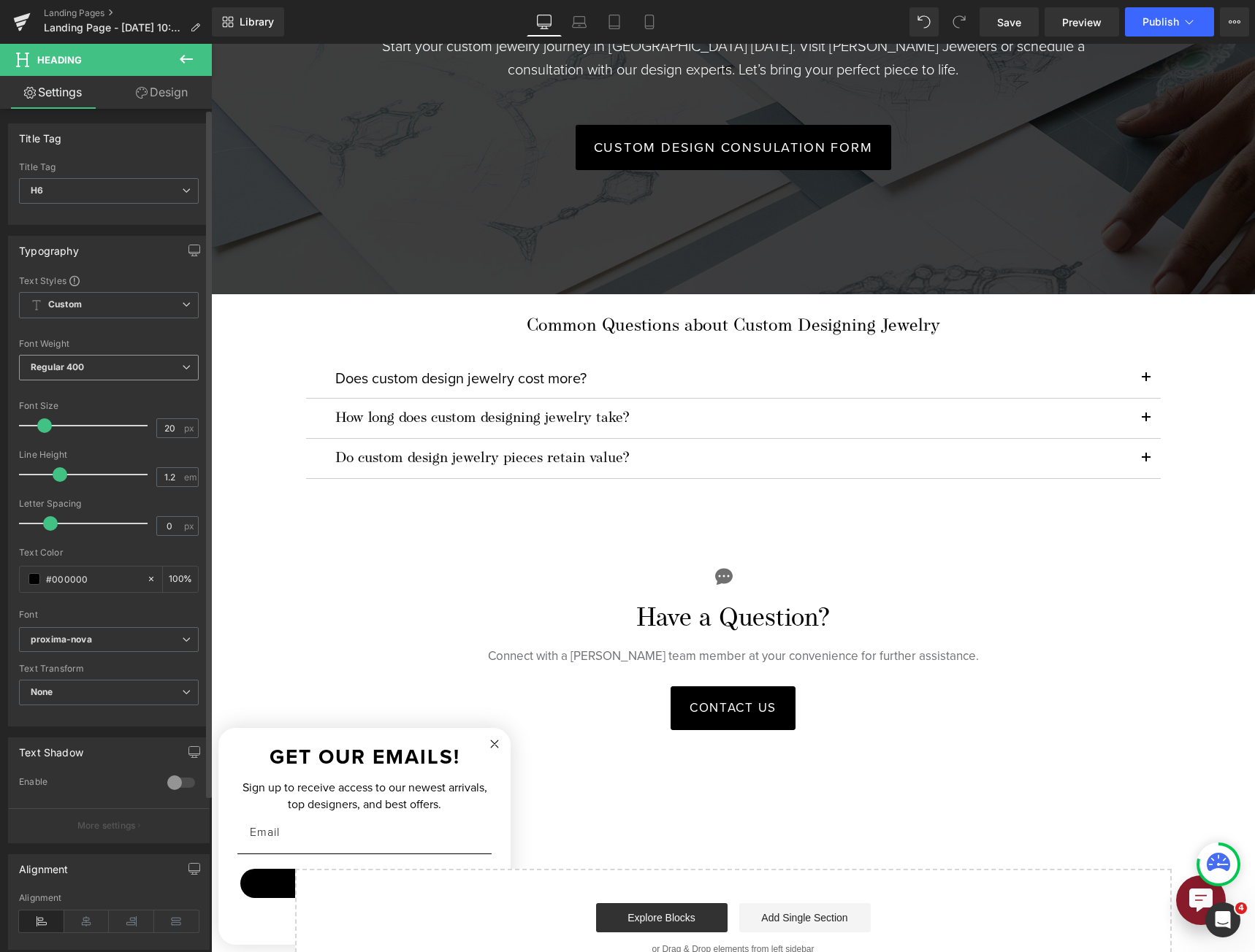
click at [122, 372] on span "Regular 400" at bounding box center [109, 368] width 180 height 25
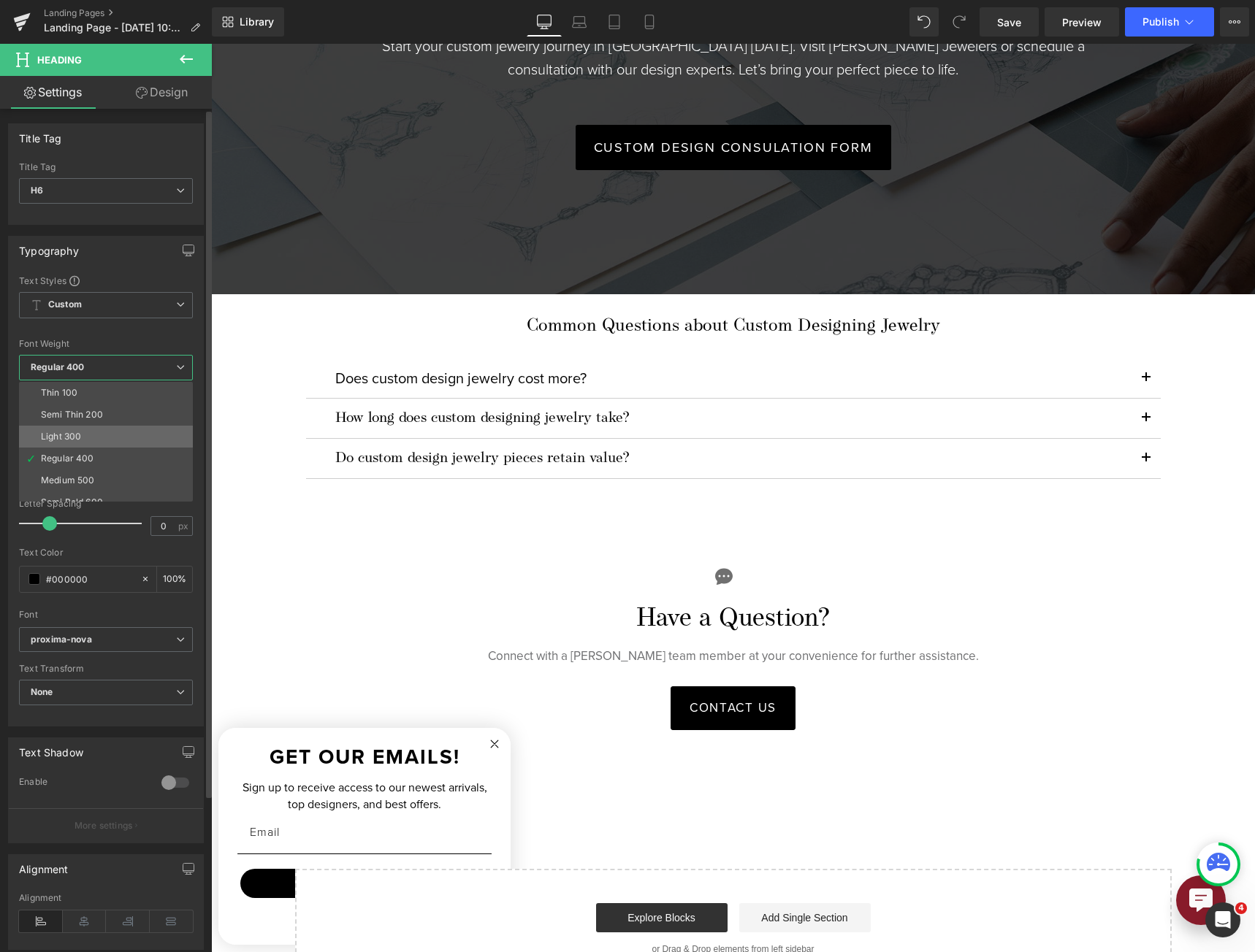
click at [117, 426] on li "Light 300" at bounding box center [109, 436] width 180 height 22
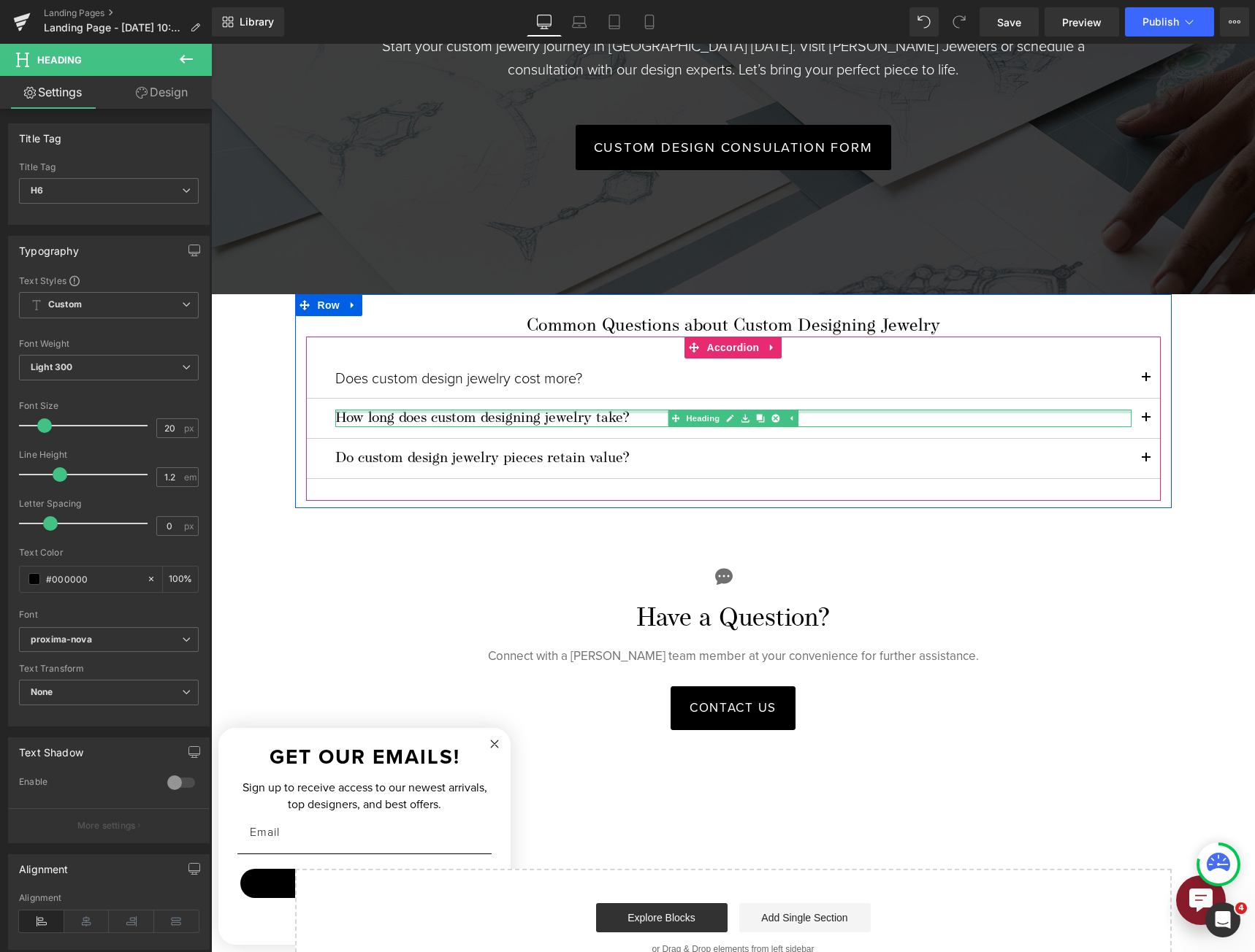
click at [570, 409] on div at bounding box center [732, 411] width 796 height 4
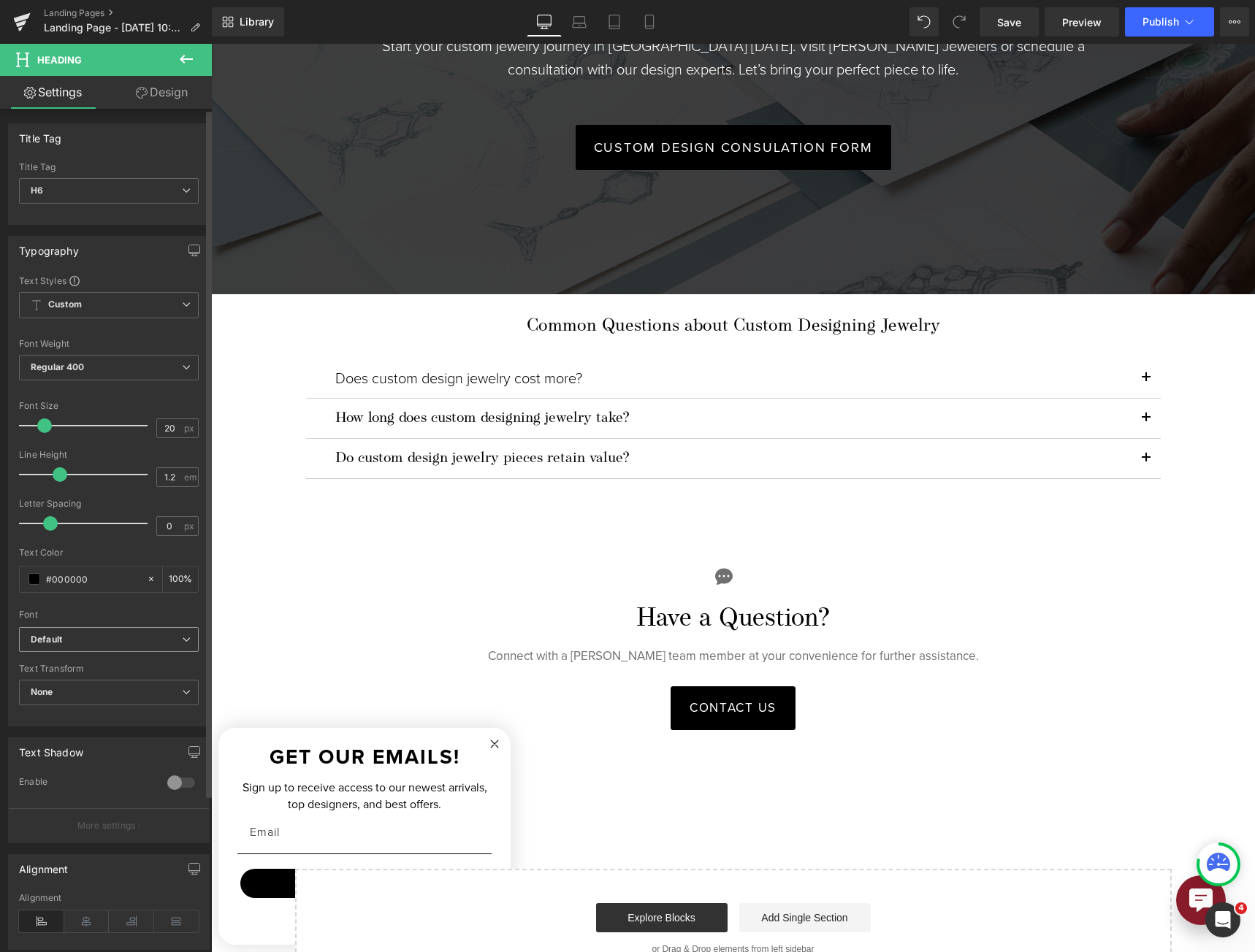
click at [108, 637] on b "Default" at bounding box center [106, 640] width 151 height 13
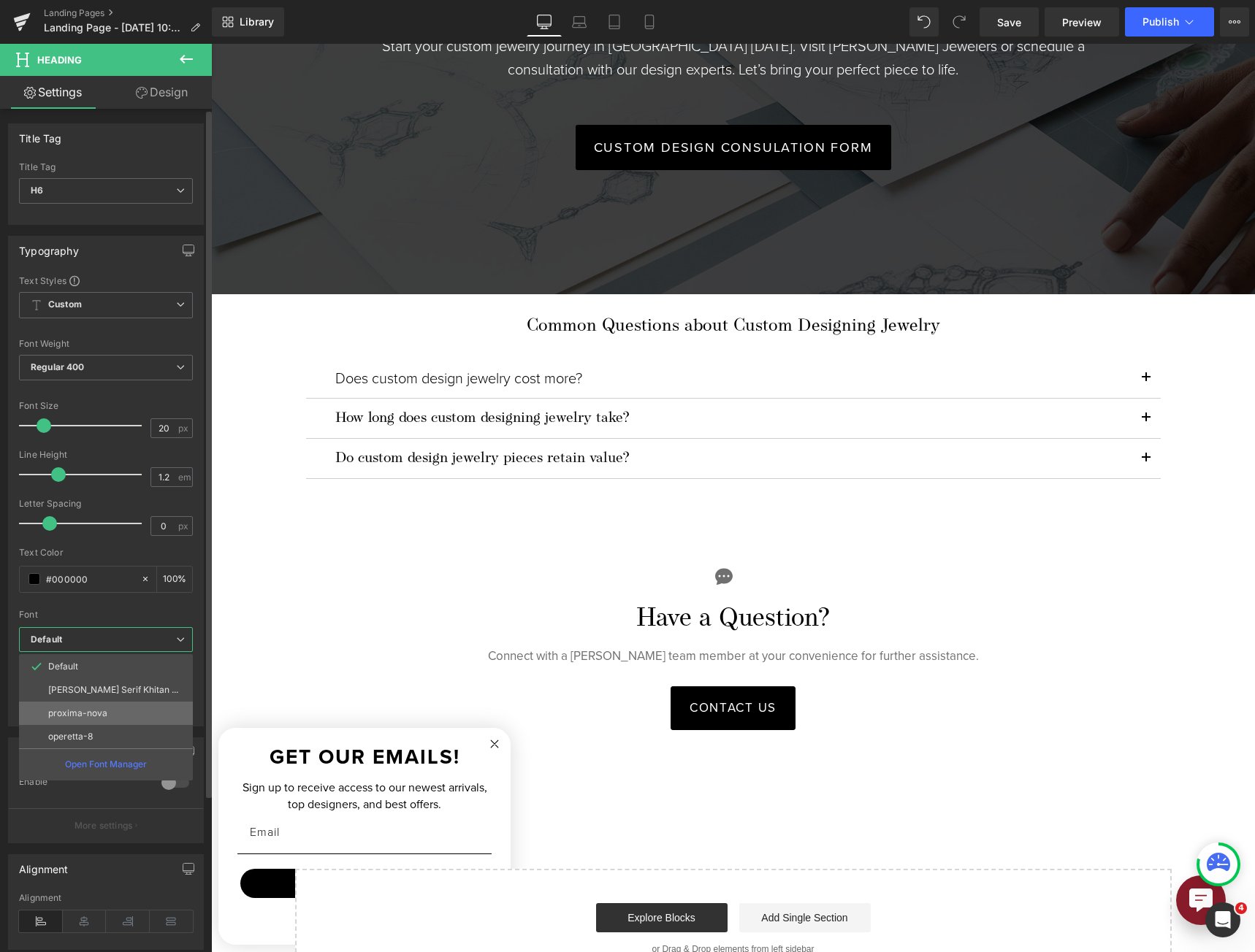
click at [109, 717] on li "proxima-nova" at bounding box center [106, 713] width 174 height 23
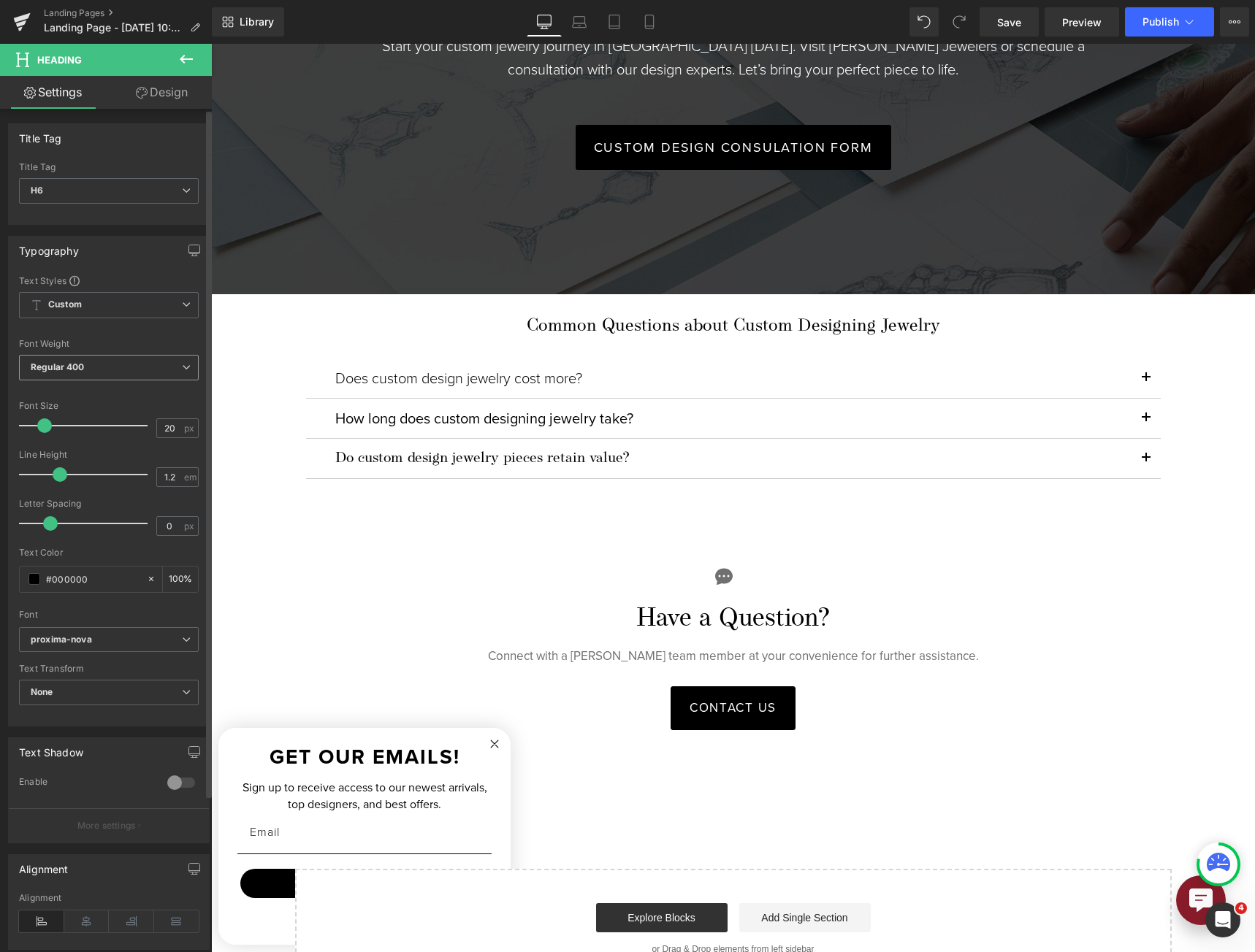
click at [114, 365] on span "Regular 400" at bounding box center [109, 368] width 180 height 25
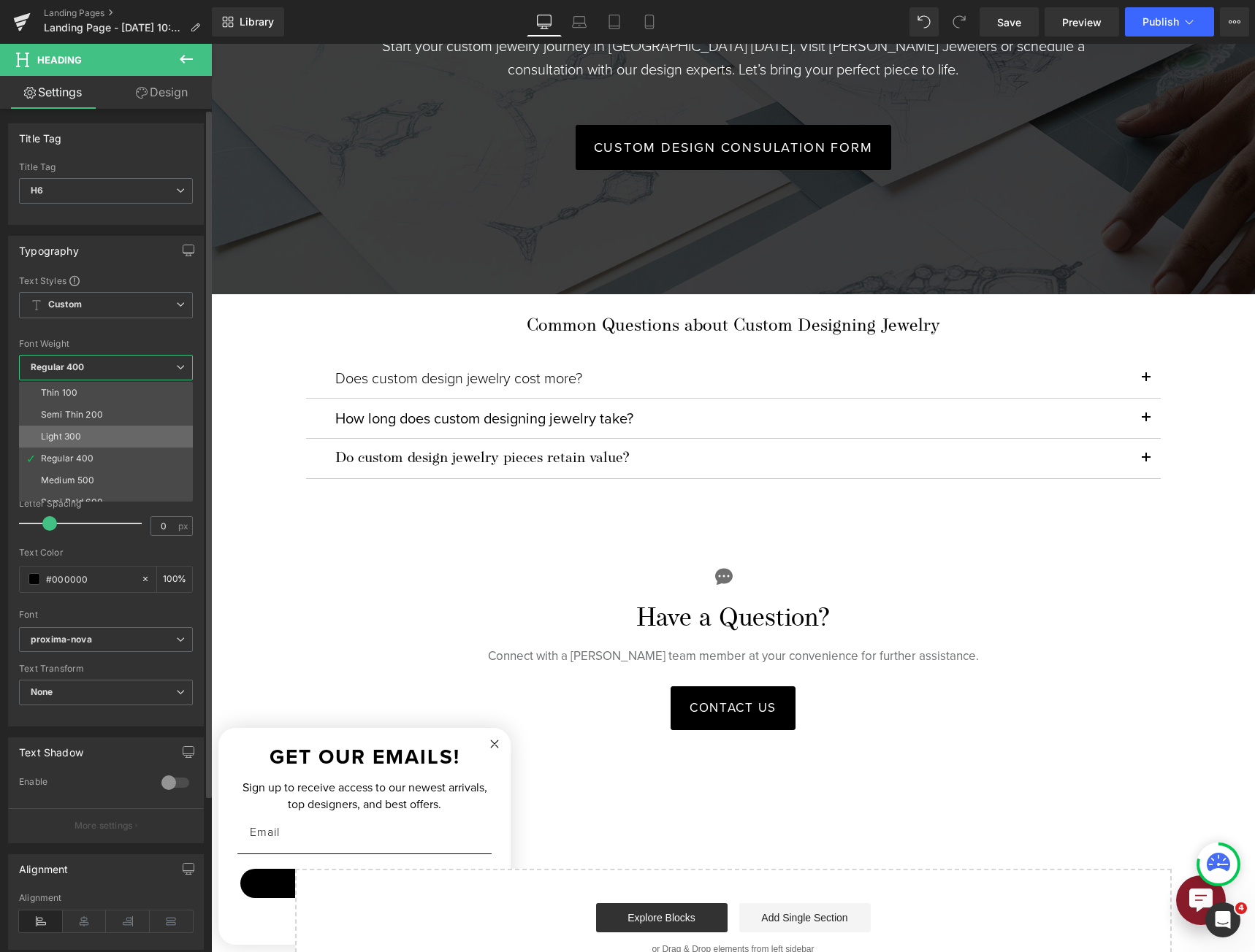
click at [107, 436] on li "Light 300" at bounding box center [109, 436] width 180 height 22
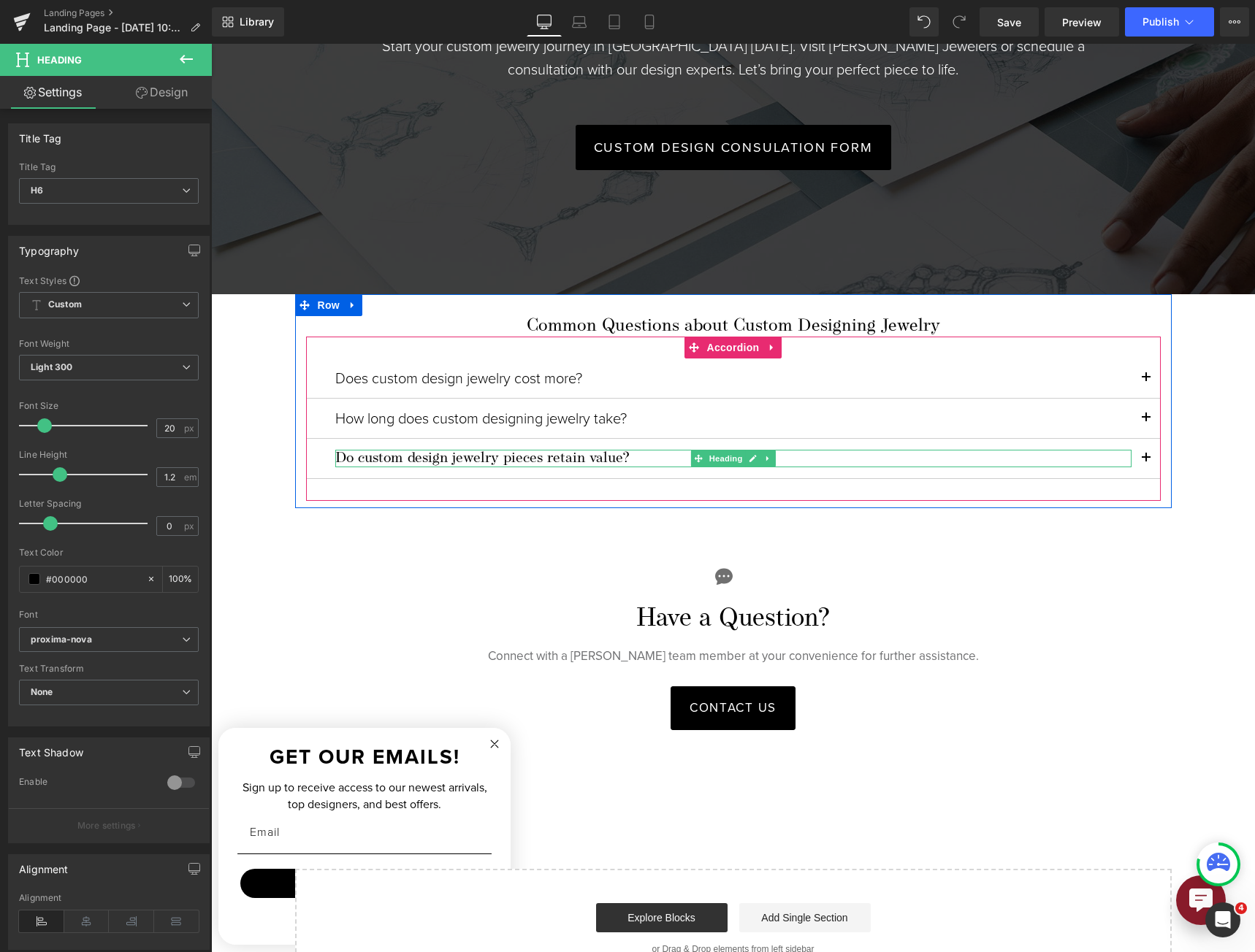
click at [421, 452] on h6 "Do custom design jewelry pieces retain value?" at bounding box center [732, 459] width 796 height 17
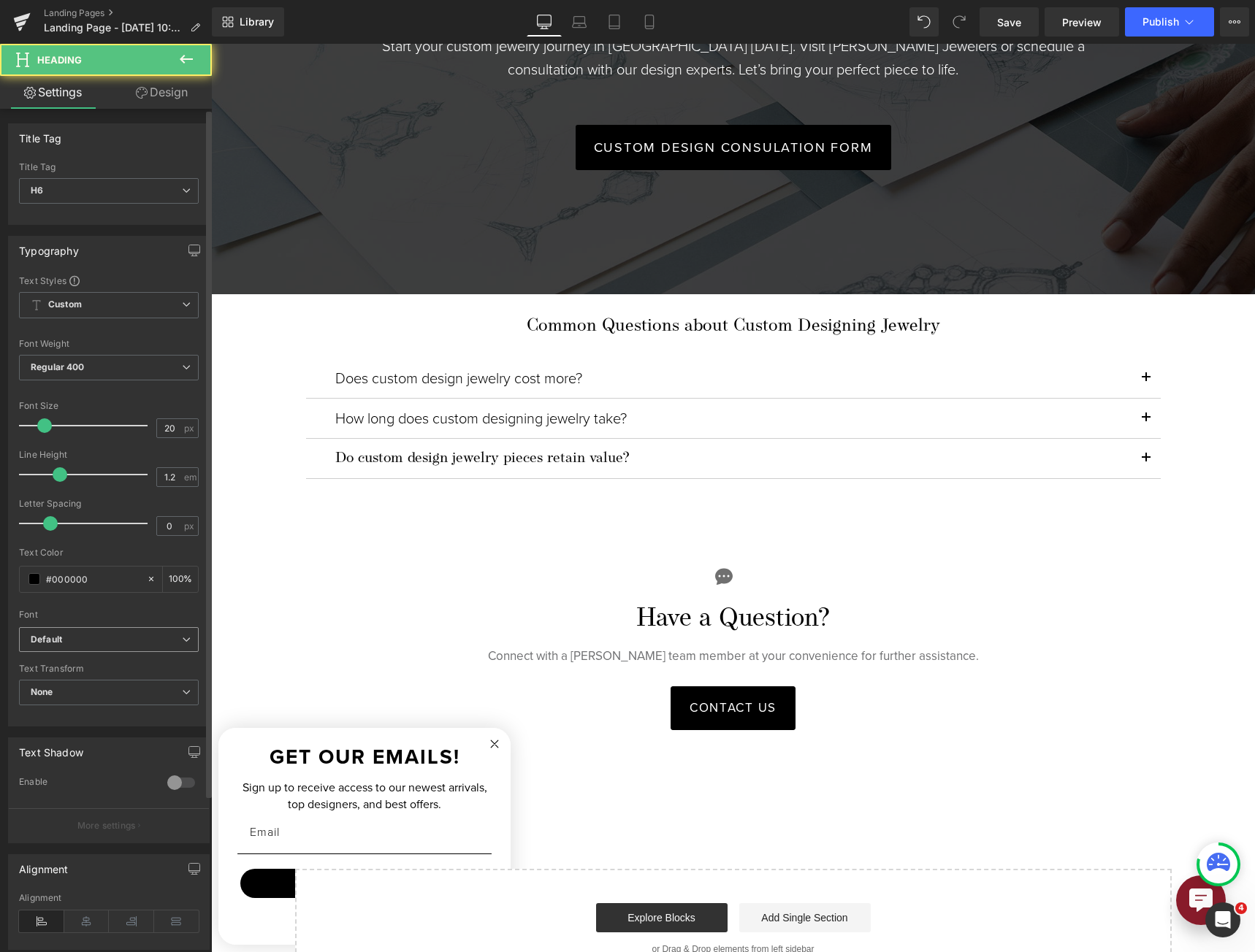
click at [98, 631] on span "Default" at bounding box center [109, 640] width 180 height 25
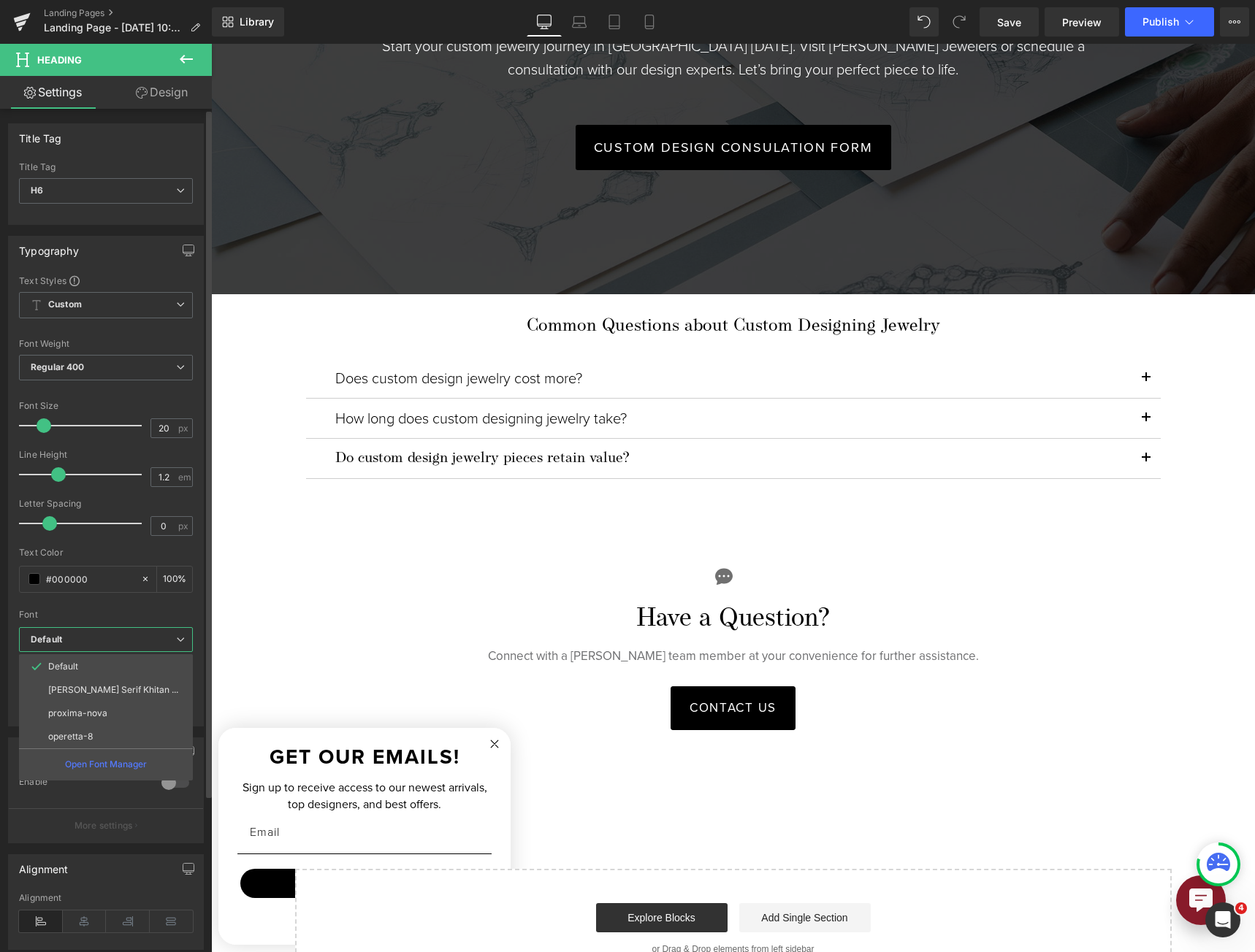
click at [97, 716] on p "proxima-nova" at bounding box center [77, 713] width 59 height 11
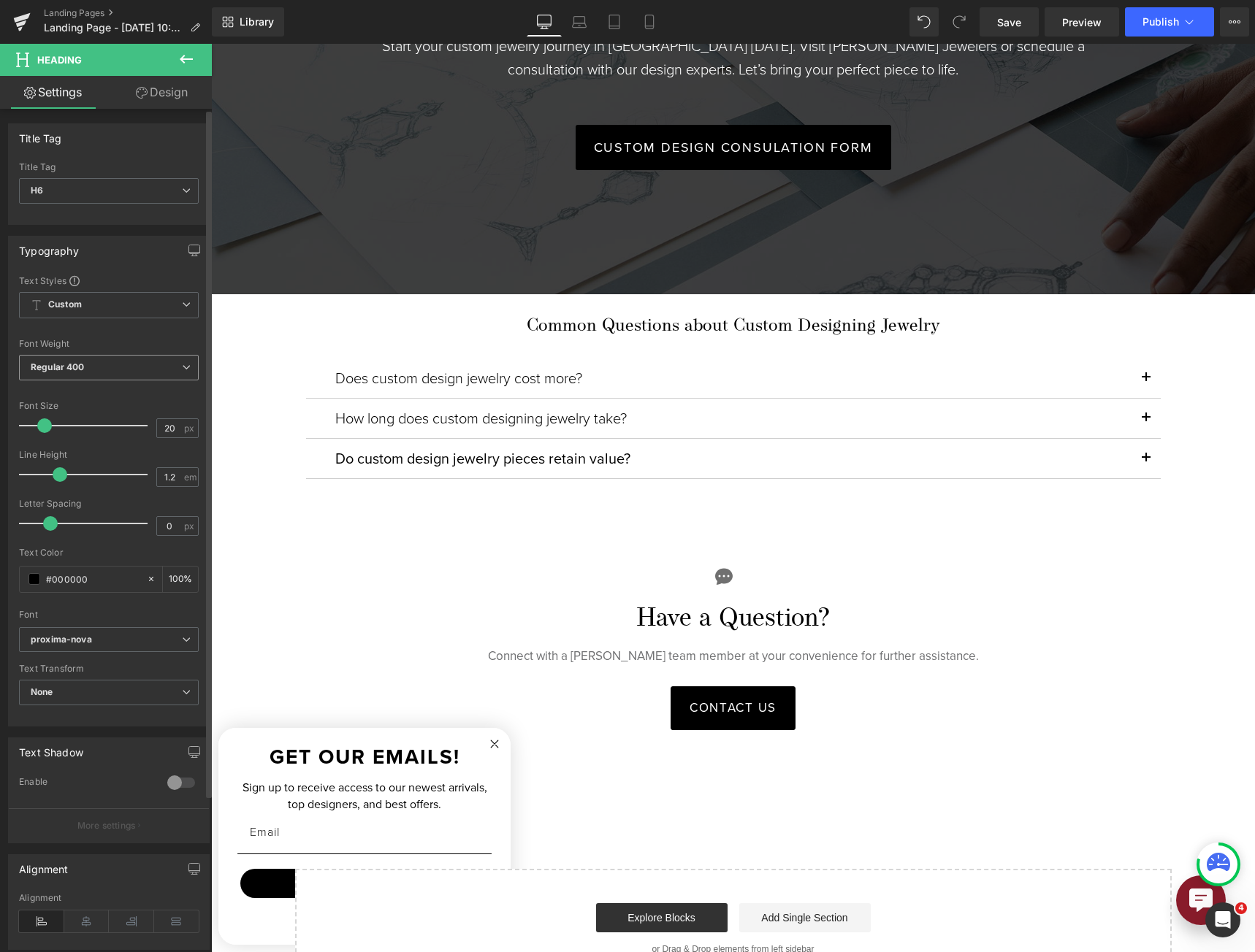
click at [135, 359] on span "Regular 400" at bounding box center [109, 368] width 180 height 25
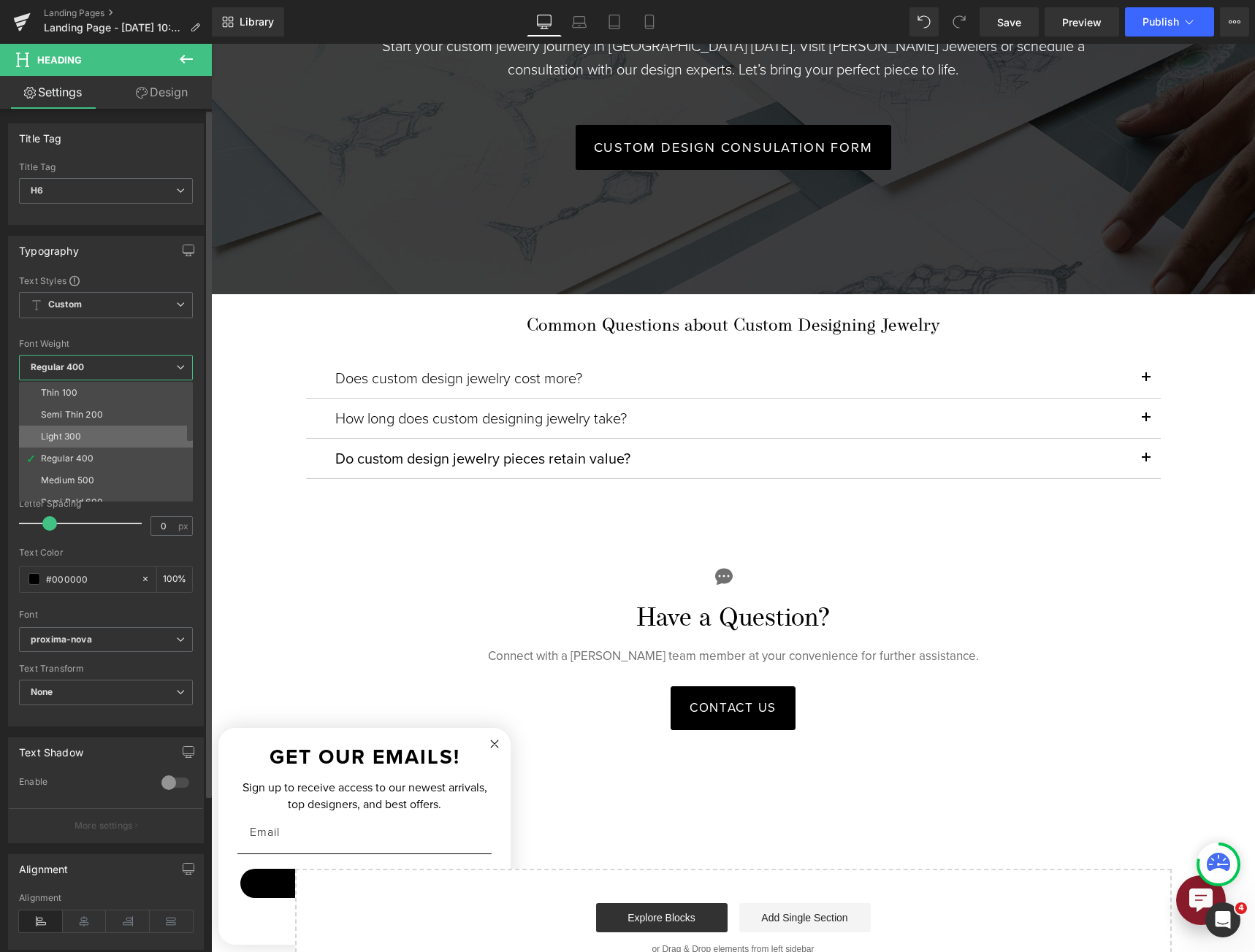
click at [129, 436] on li "Light 300" at bounding box center [109, 436] width 180 height 22
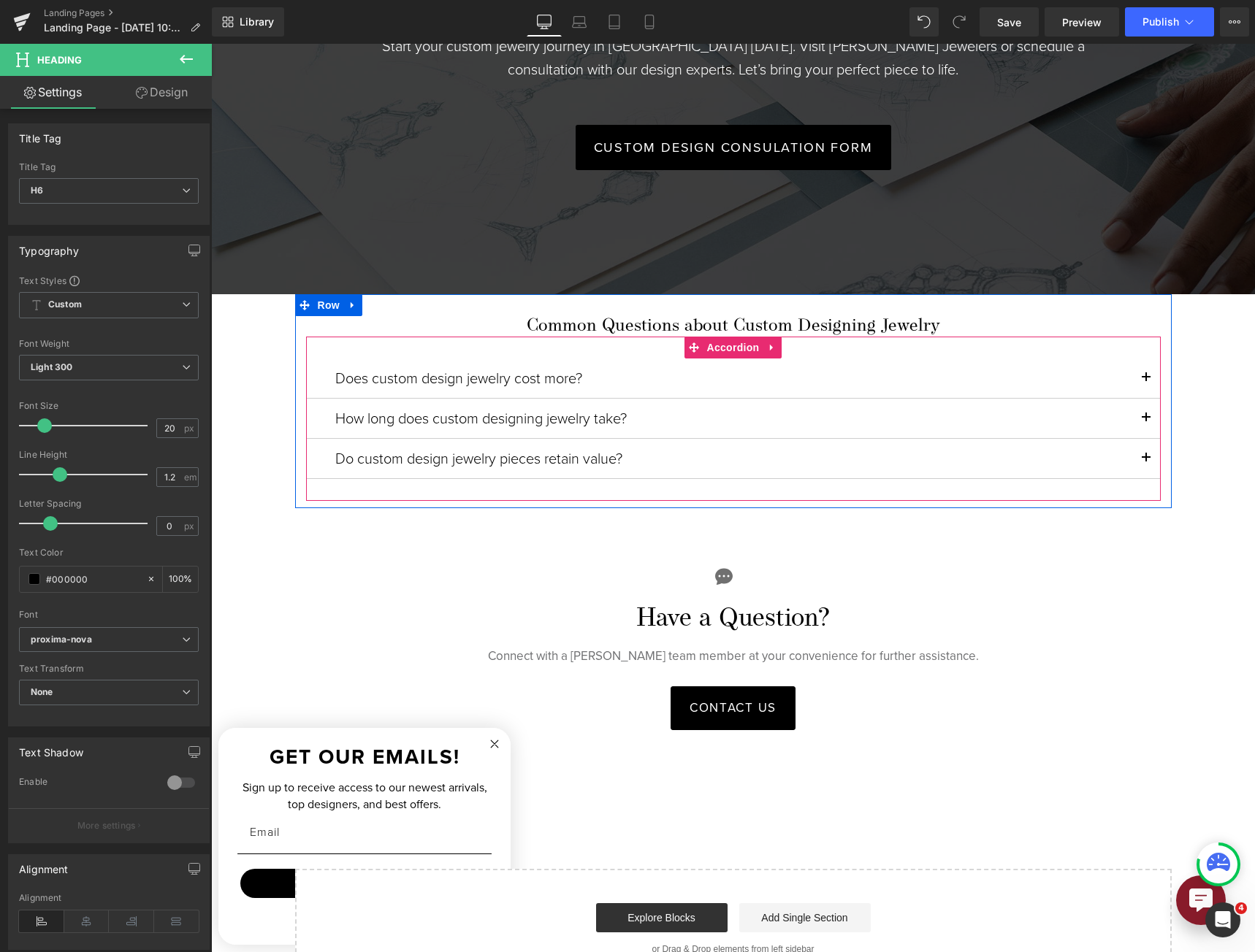
click at [1136, 445] on button "button" at bounding box center [1146, 459] width 29 height 40
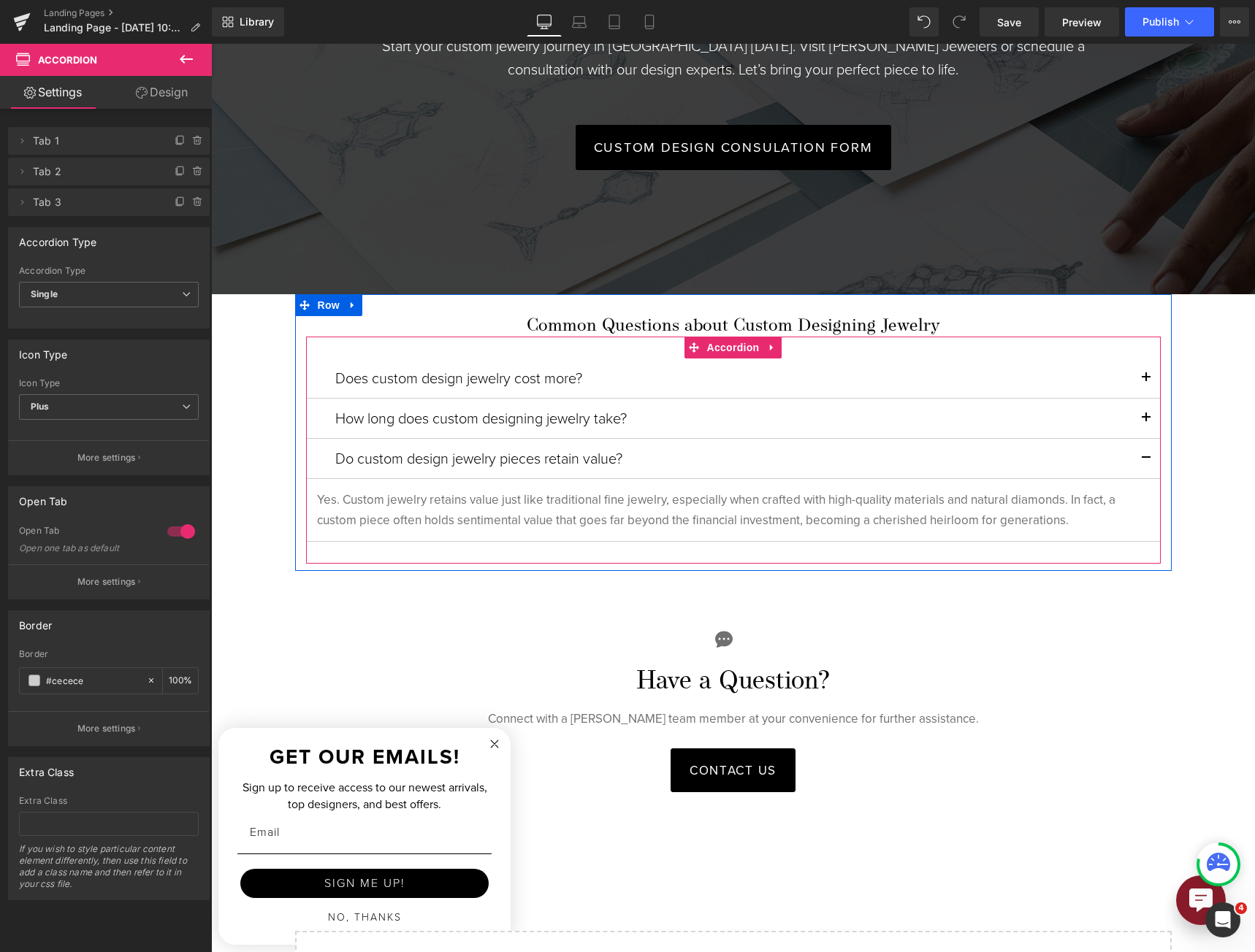
click at [1136, 445] on button "button" at bounding box center [1146, 459] width 29 height 40
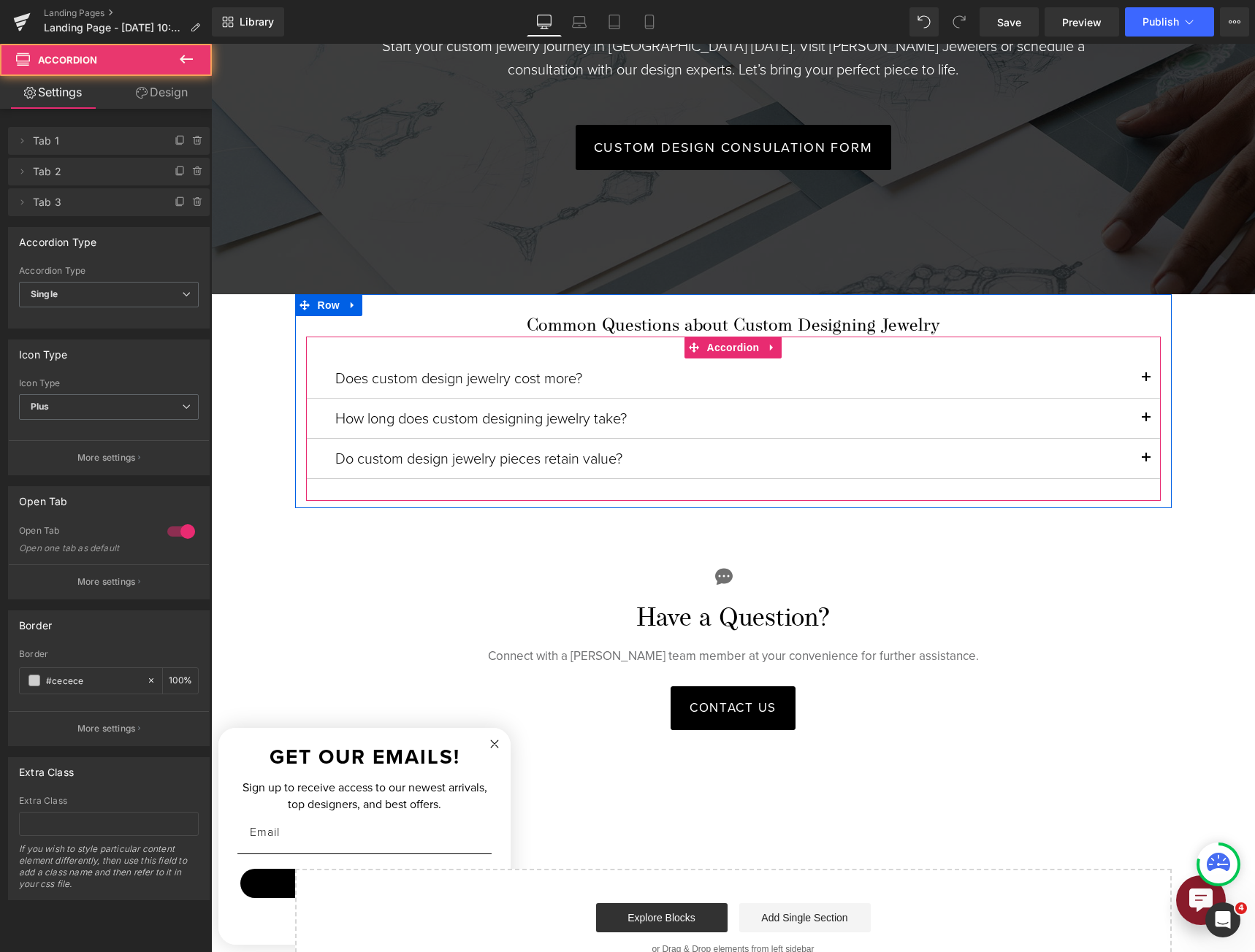
click at [1136, 415] on button "button" at bounding box center [1146, 418] width 29 height 40
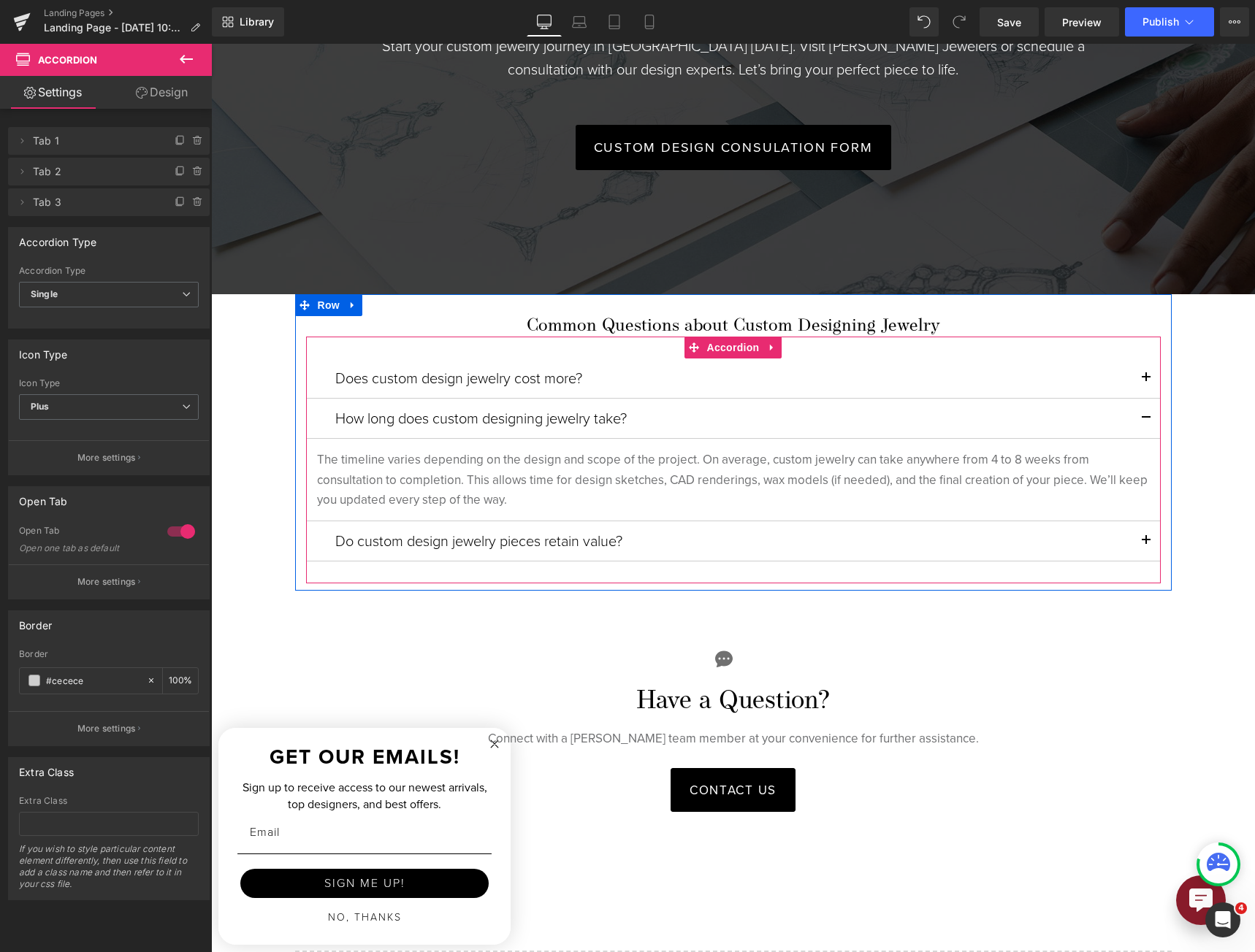
click at [1136, 414] on button "button" at bounding box center [1146, 418] width 29 height 40
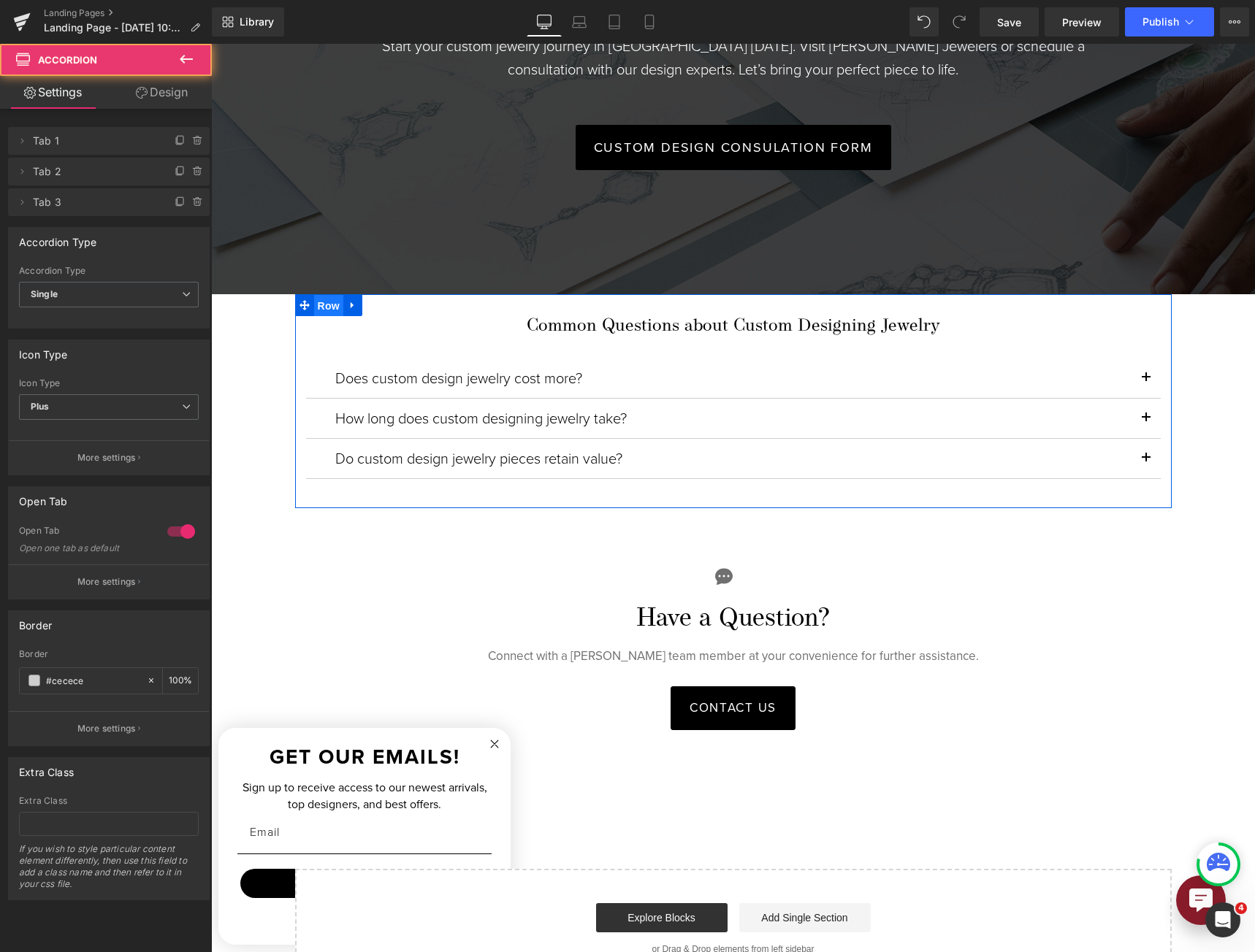
click at [316, 299] on span "Row" at bounding box center [329, 306] width 29 height 22
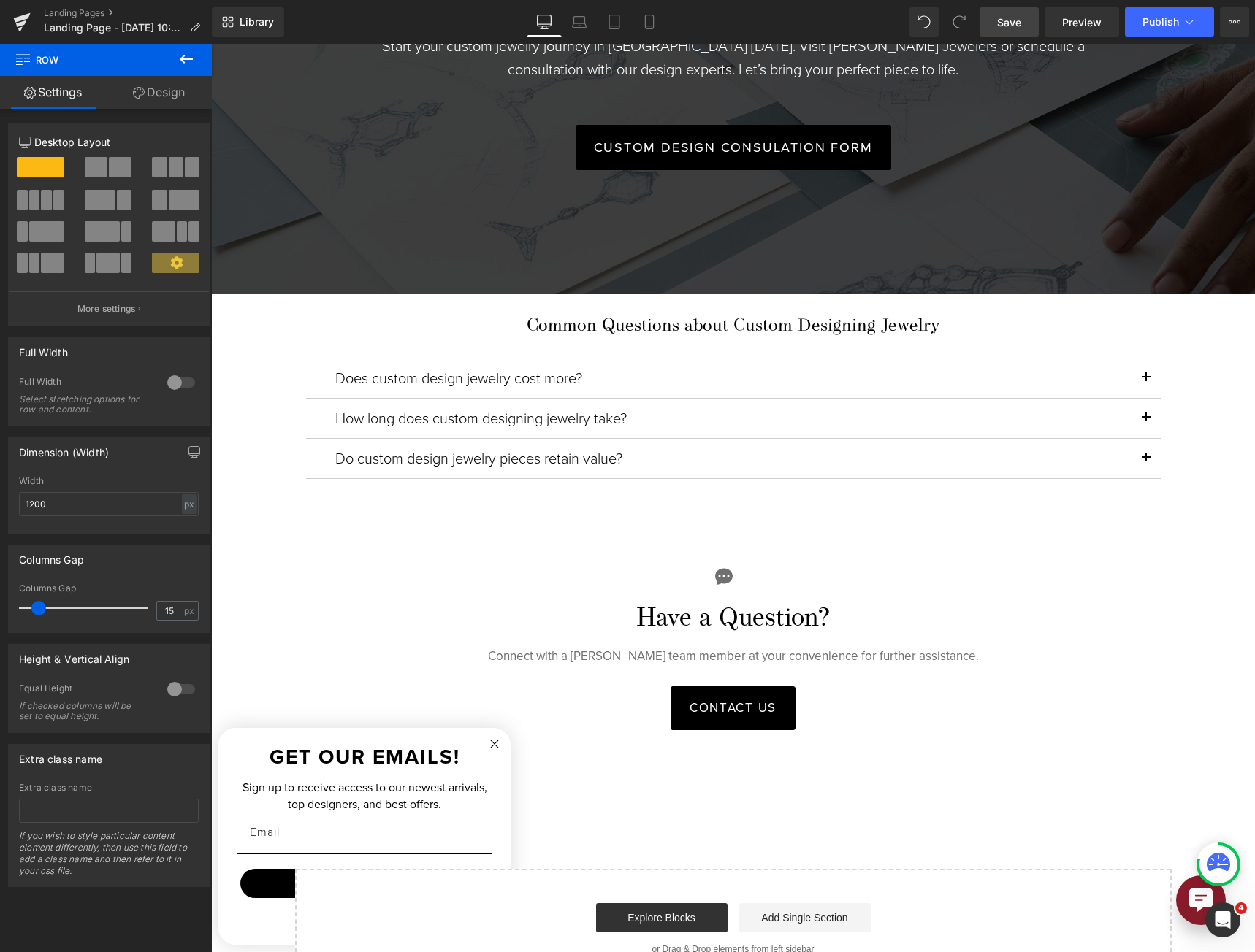
click at [1000, 19] on span "Save" at bounding box center [1008, 22] width 24 height 15
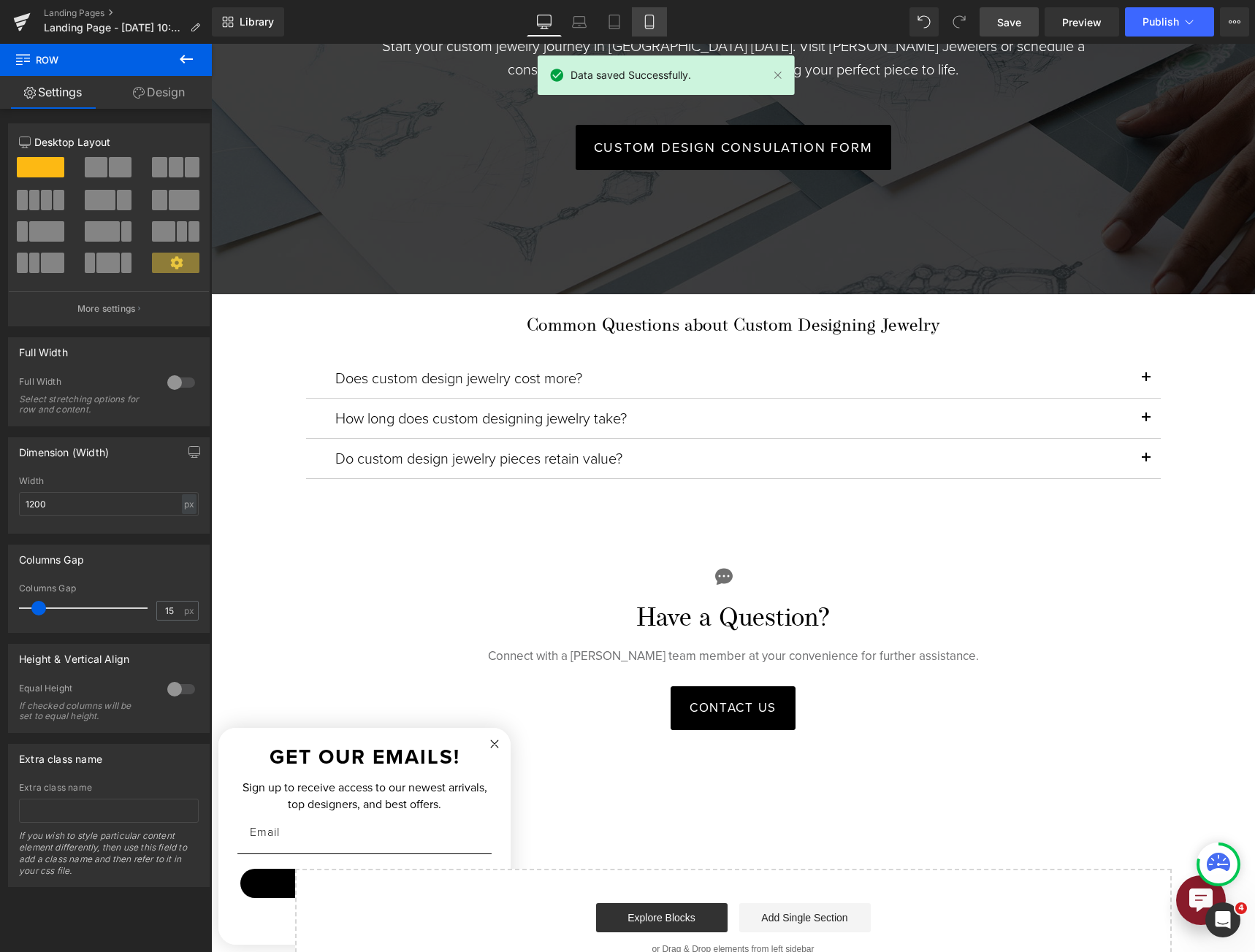
click at [642, 24] on icon at bounding box center [648, 21] width 15 height 15
type input "100"
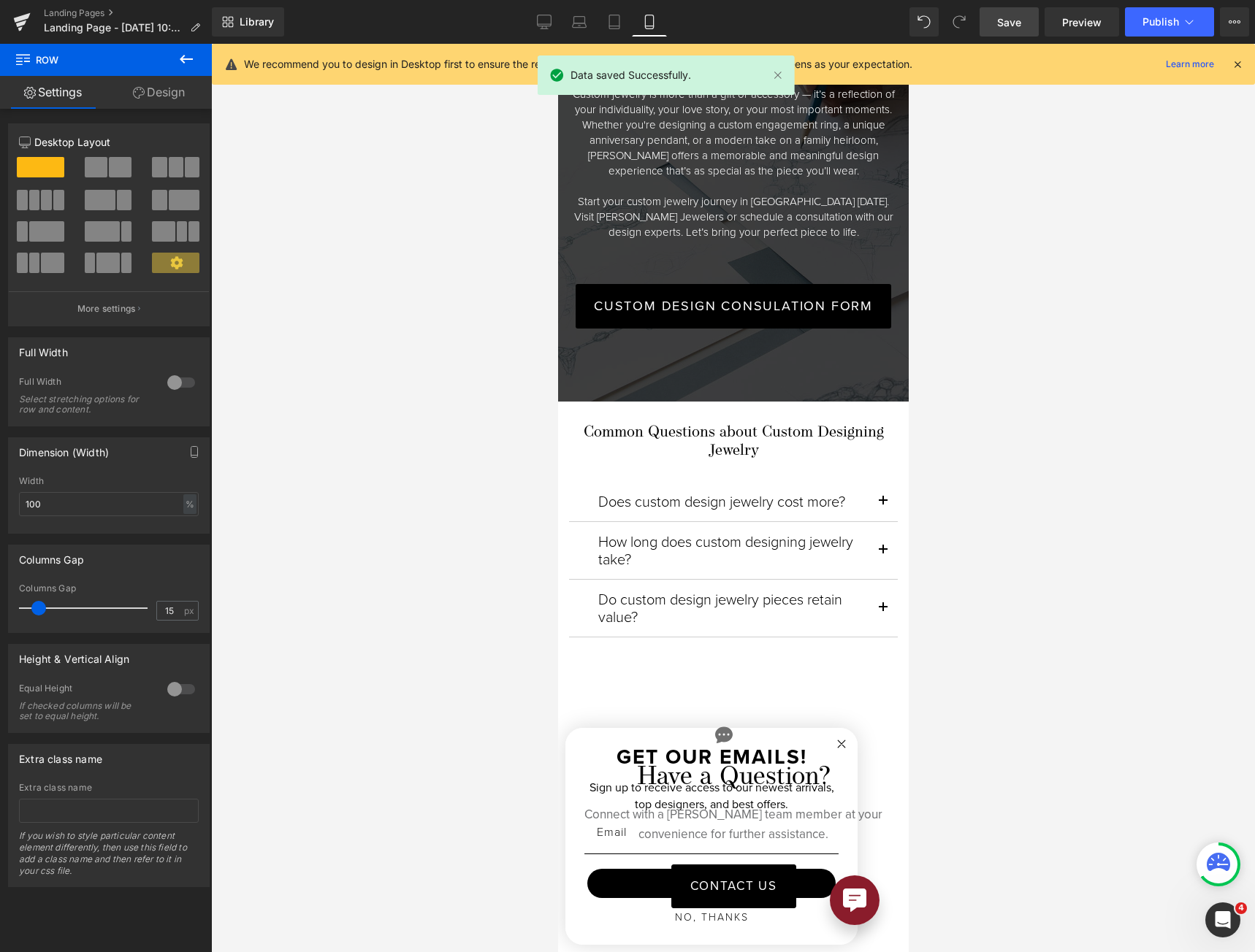
scroll to position [3358, 0]
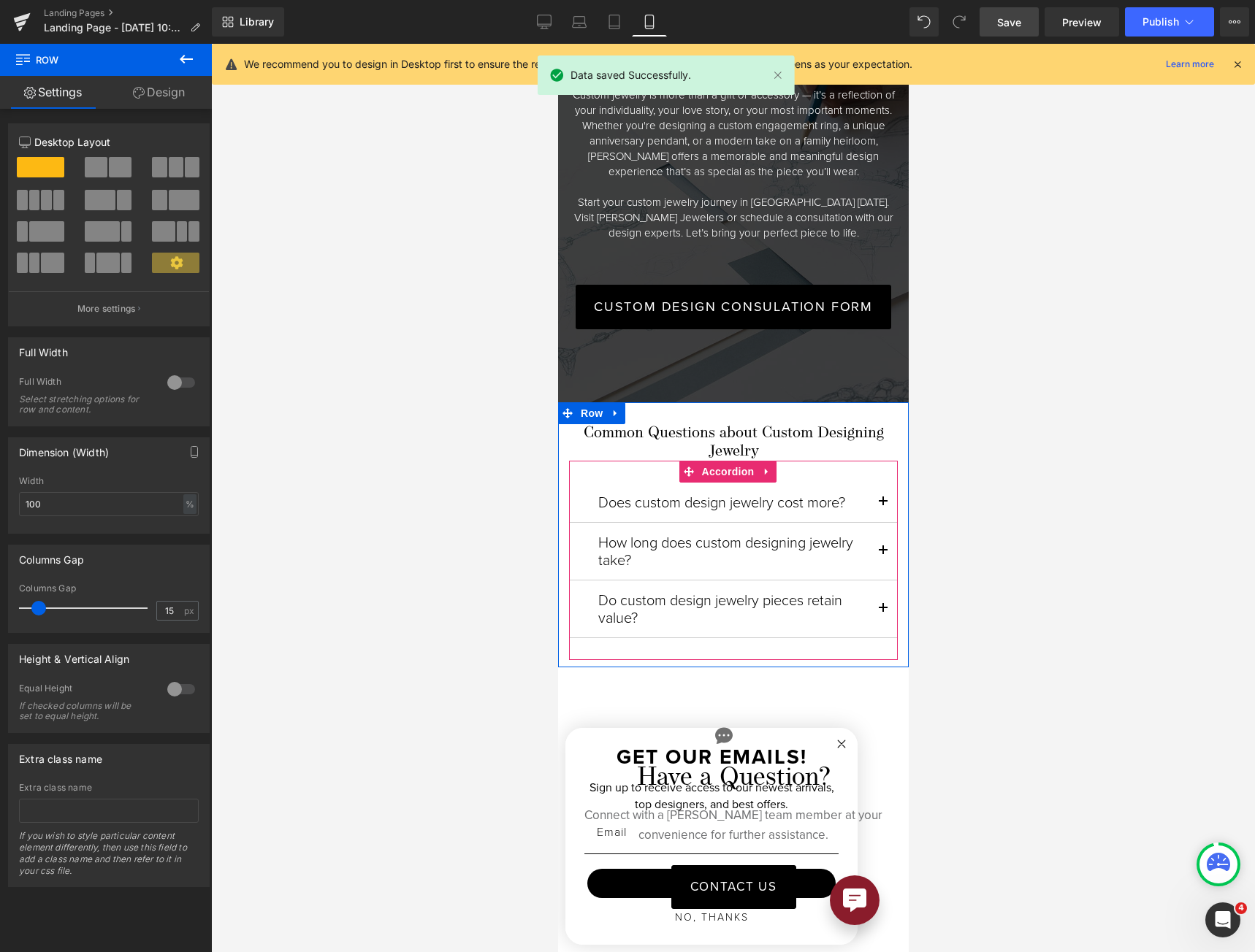
click at [868, 483] on button "button" at bounding box center [882, 502] width 29 height 40
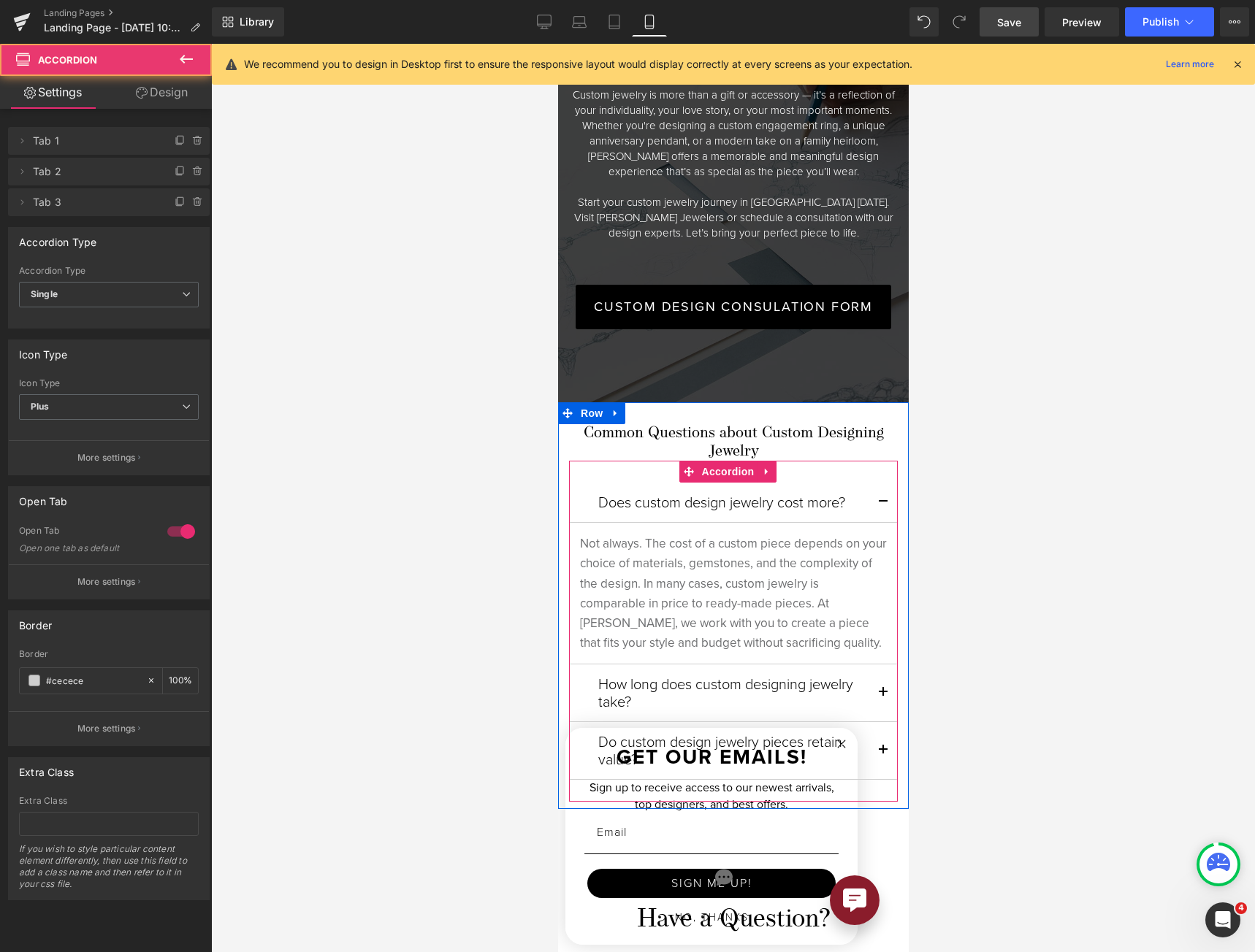
click at [868, 483] on button "button" at bounding box center [882, 502] width 29 height 40
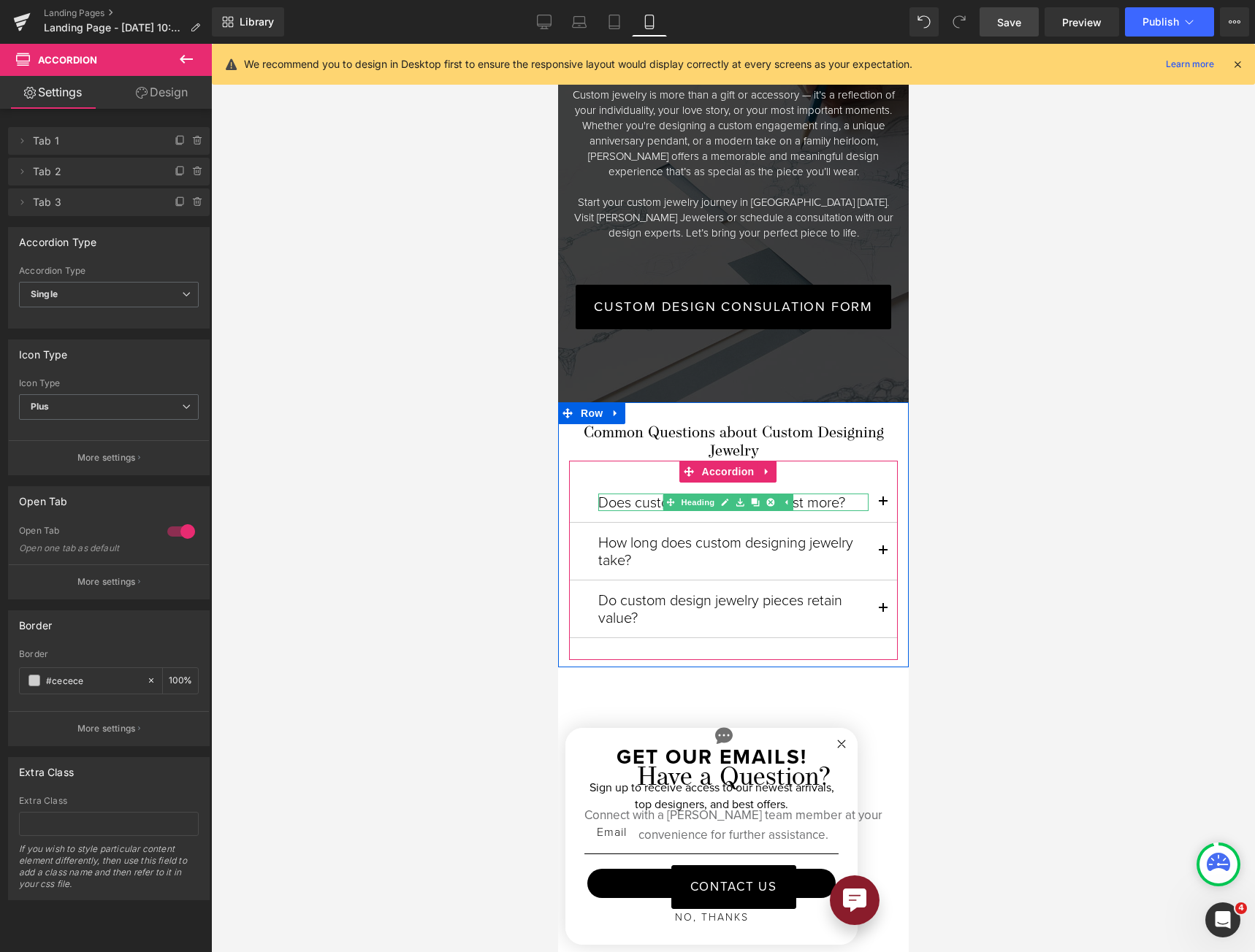
click at [681, 493] on div "Does custom design jewelry cost more? Heading" at bounding box center [732, 502] width 270 height 17
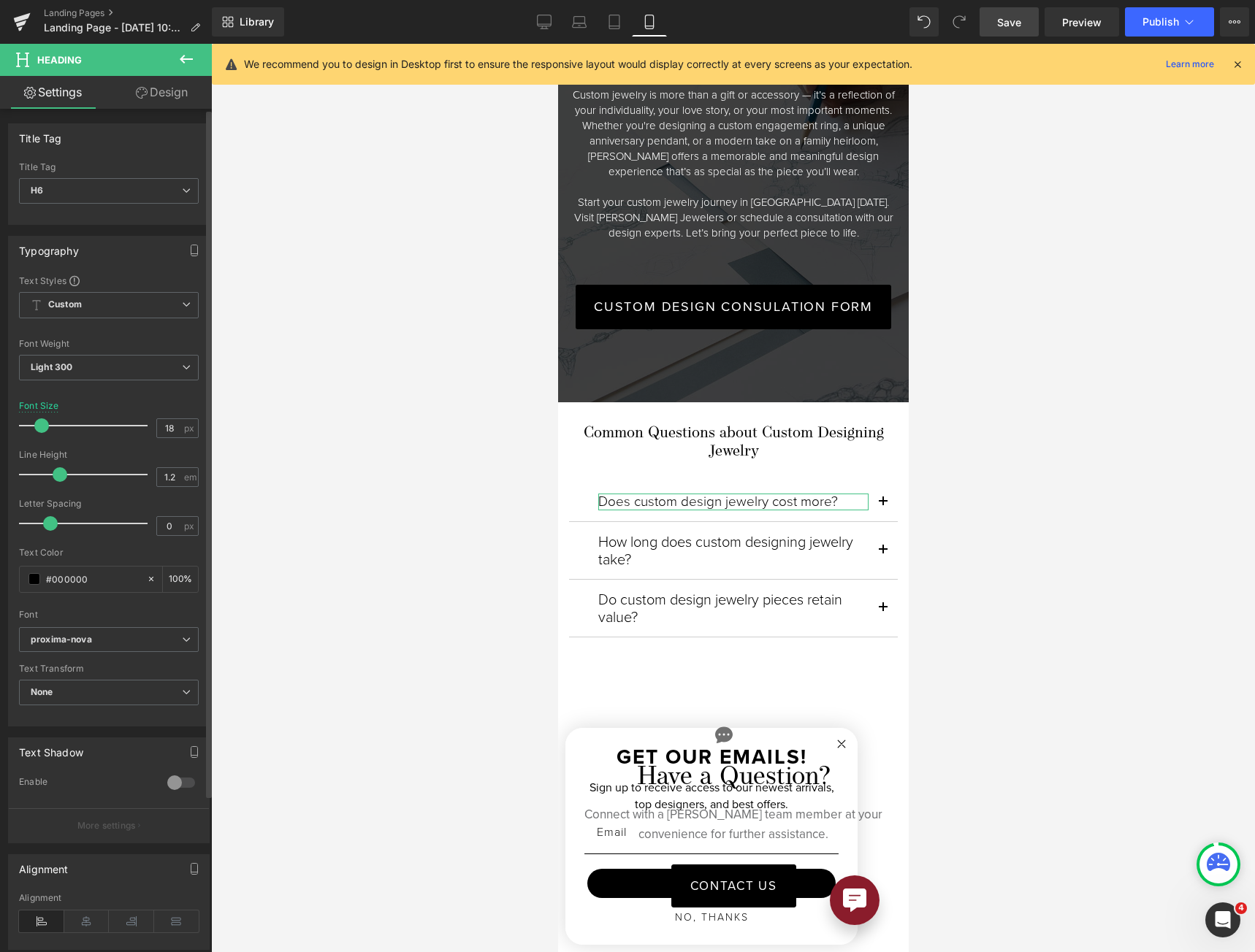
type input "17"
click at [43, 430] on span at bounding box center [40, 425] width 15 height 15
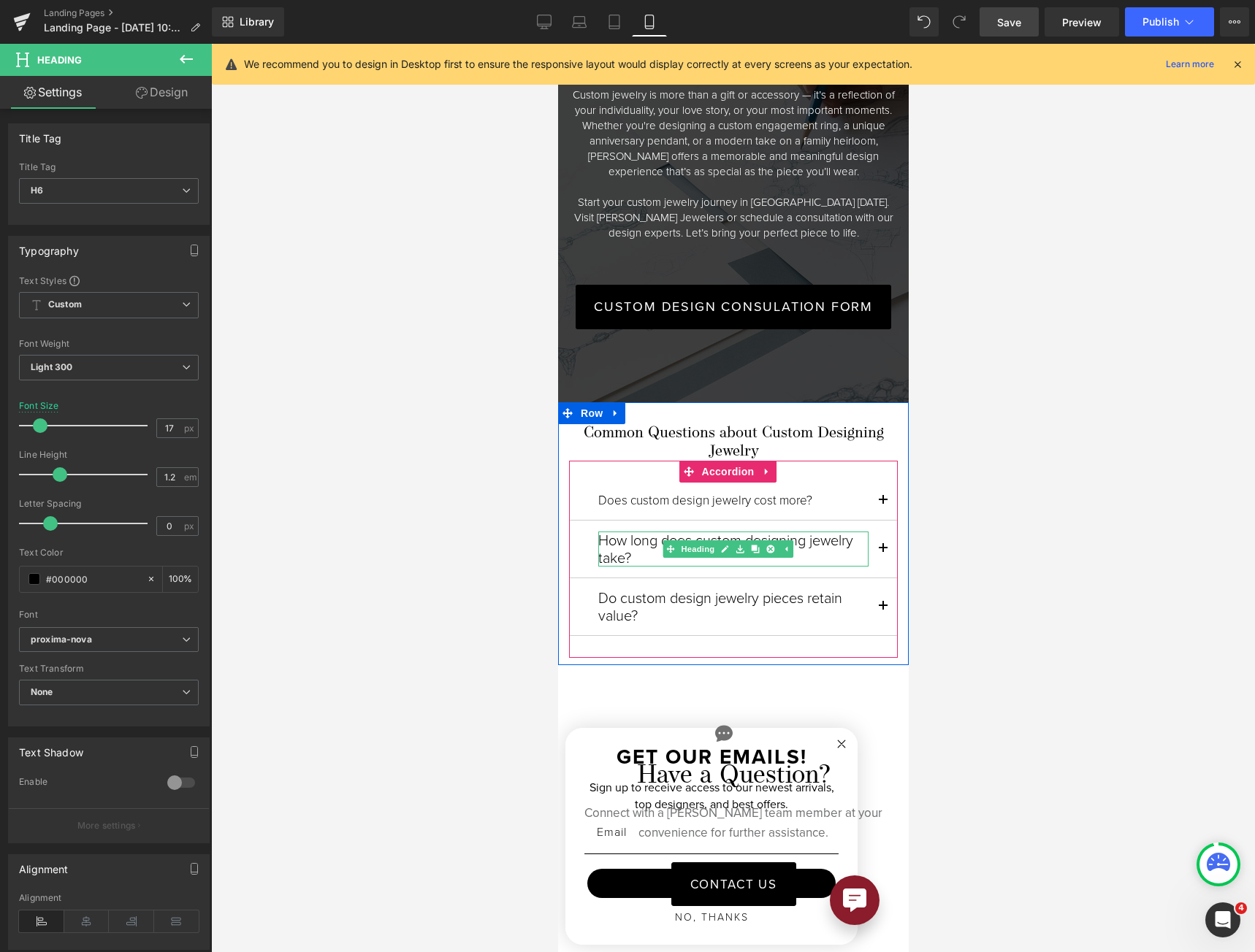
click at [665, 531] on div "How long does custom designing jewelry take? Heading" at bounding box center [732, 549] width 270 height 35
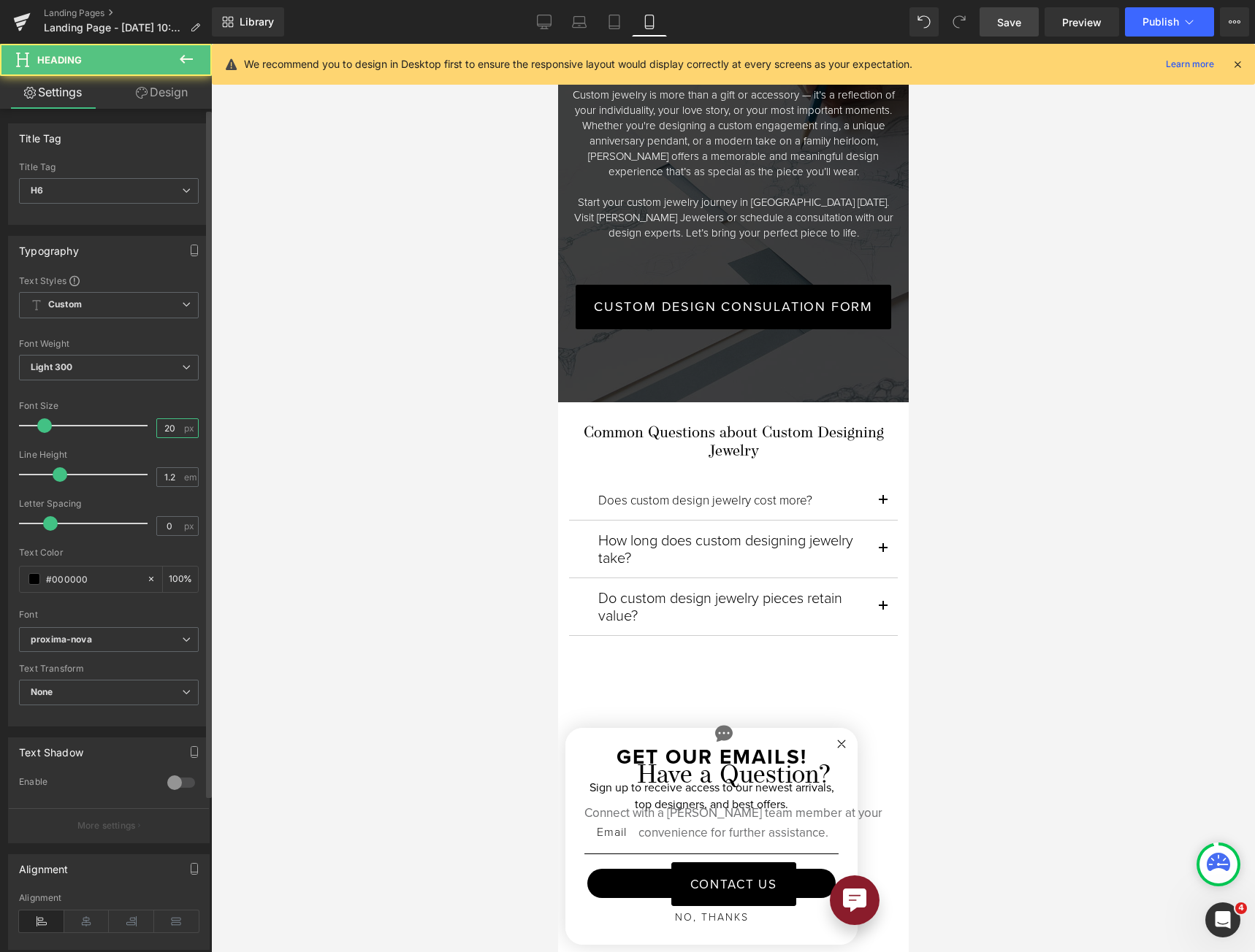
click at [163, 431] on input "20" at bounding box center [169, 428] width 25 height 18
click at [163, 429] on input "20" at bounding box center [169, 428] width 25 height 18
type input "17"
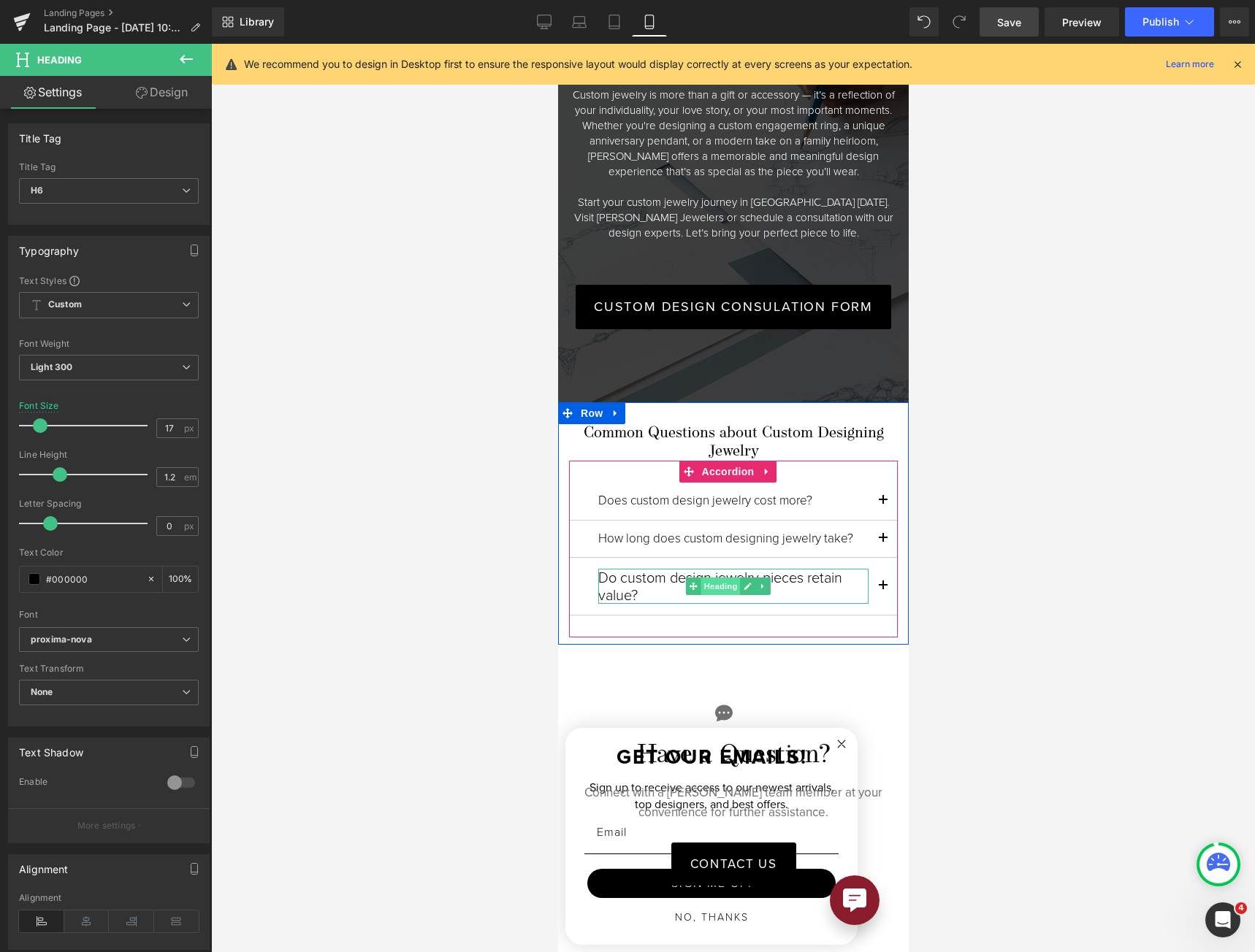
click at [716, 578] on span "Heading" at bounding box center [719, 586] width 40 height 17
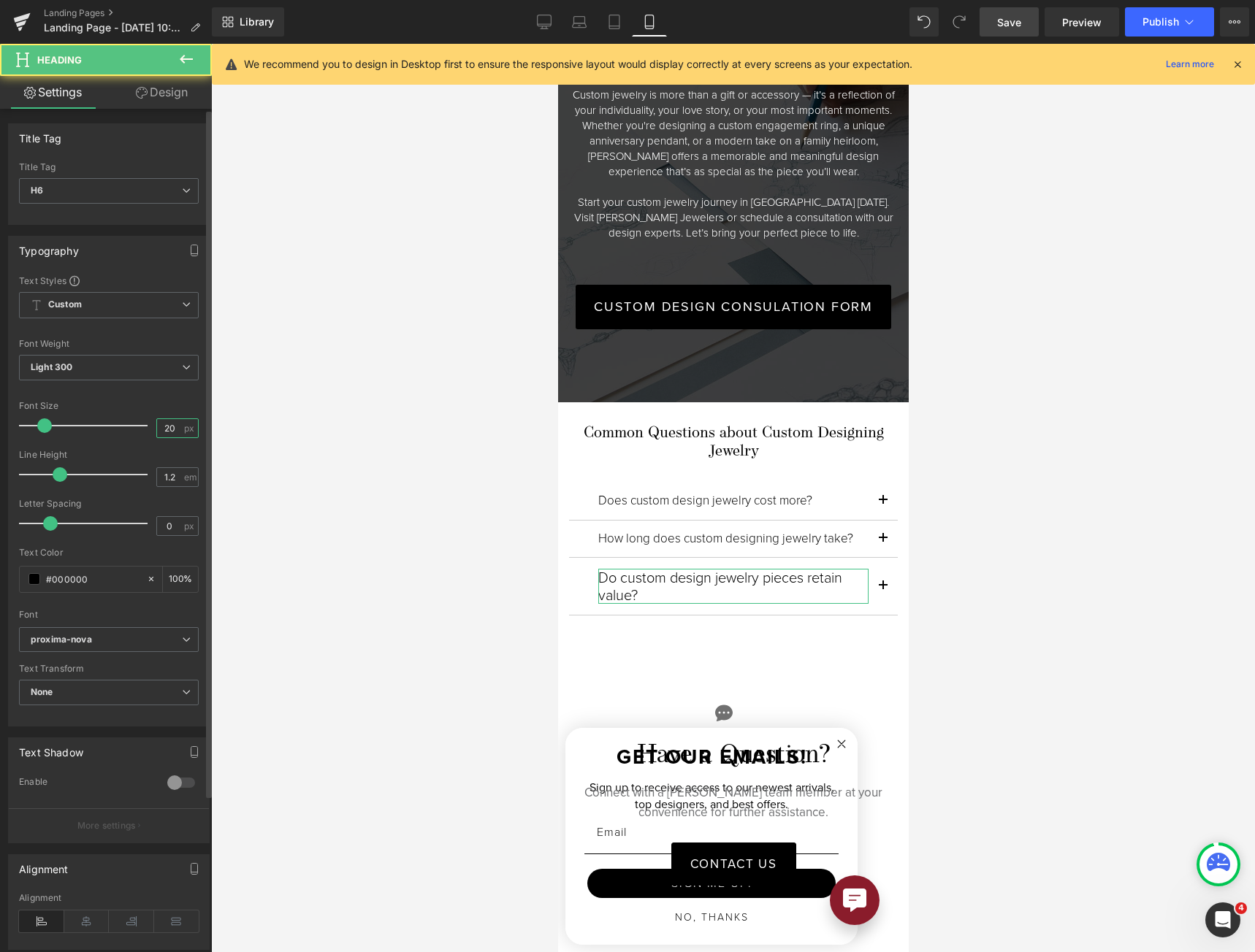
click at [157, 430] on input "20" at bounding box center [169, 428] width 25 height 18
click at [157, 428] on input "20" at bounding box center [169, 428] width 25 height 18
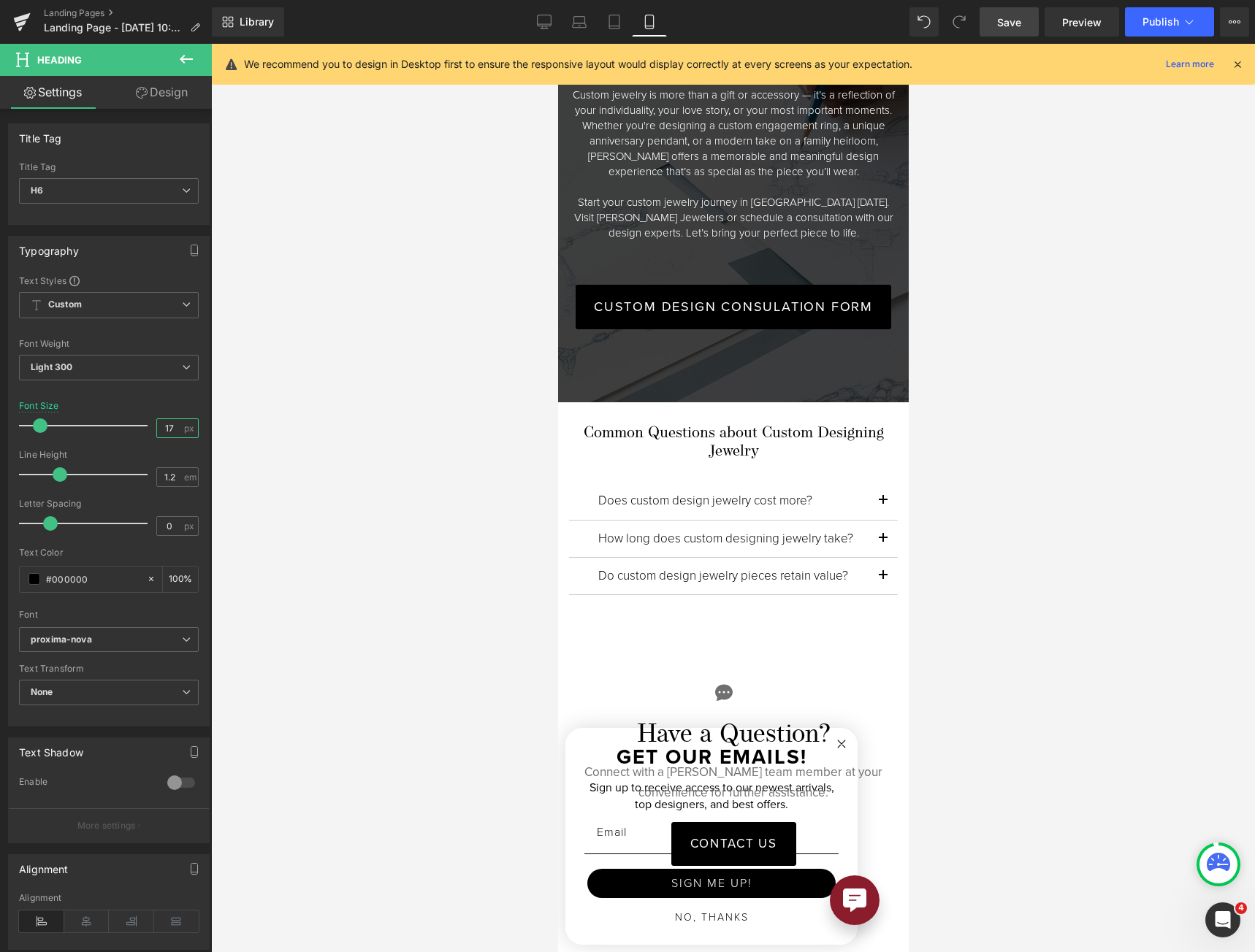
type input "17"
click at [997, 22] on link "Save" at bounding box center [1008, 22] width 59 height 29
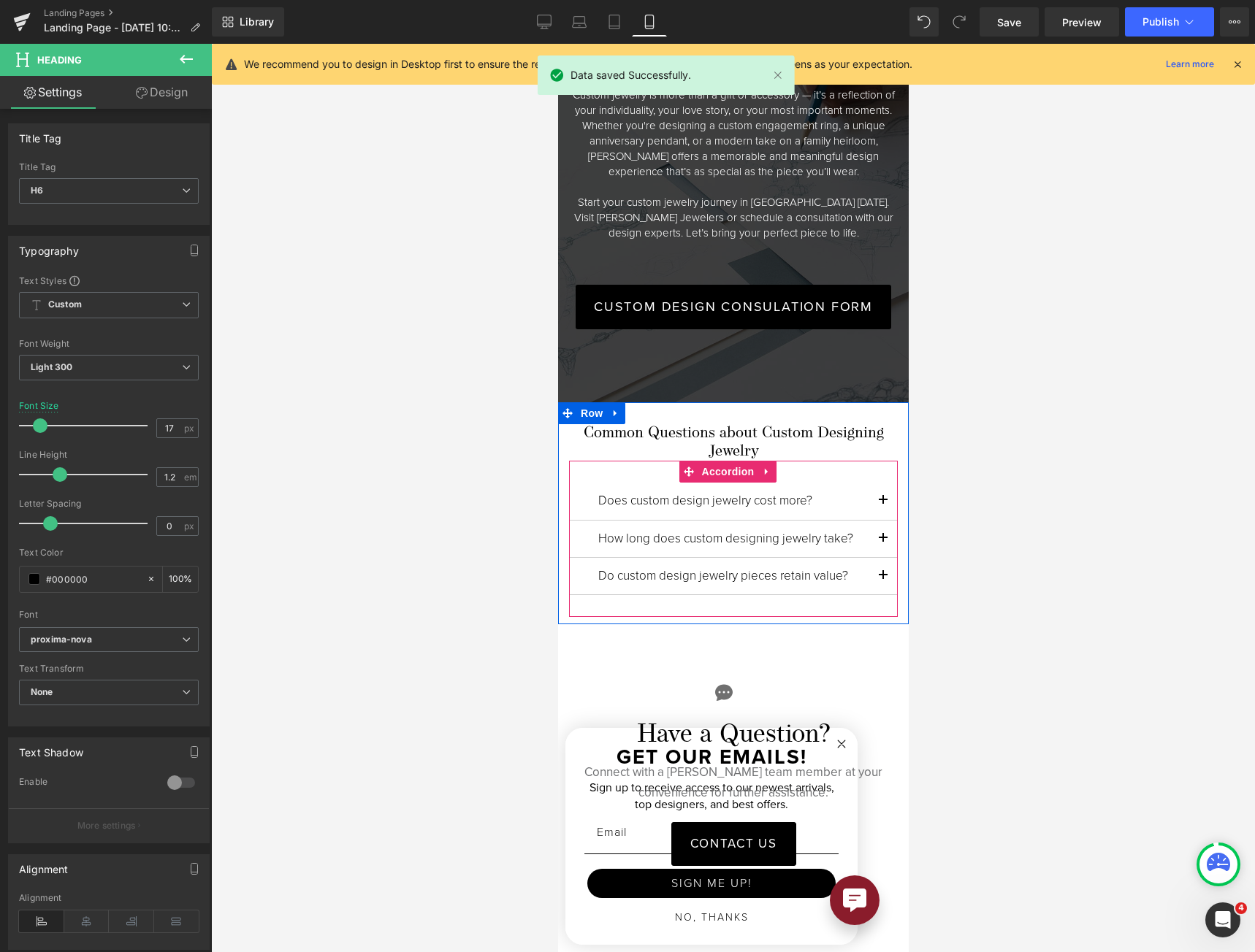
click at [882, 505] on span "button" at bounding box center [882, 505] width 0 height 0
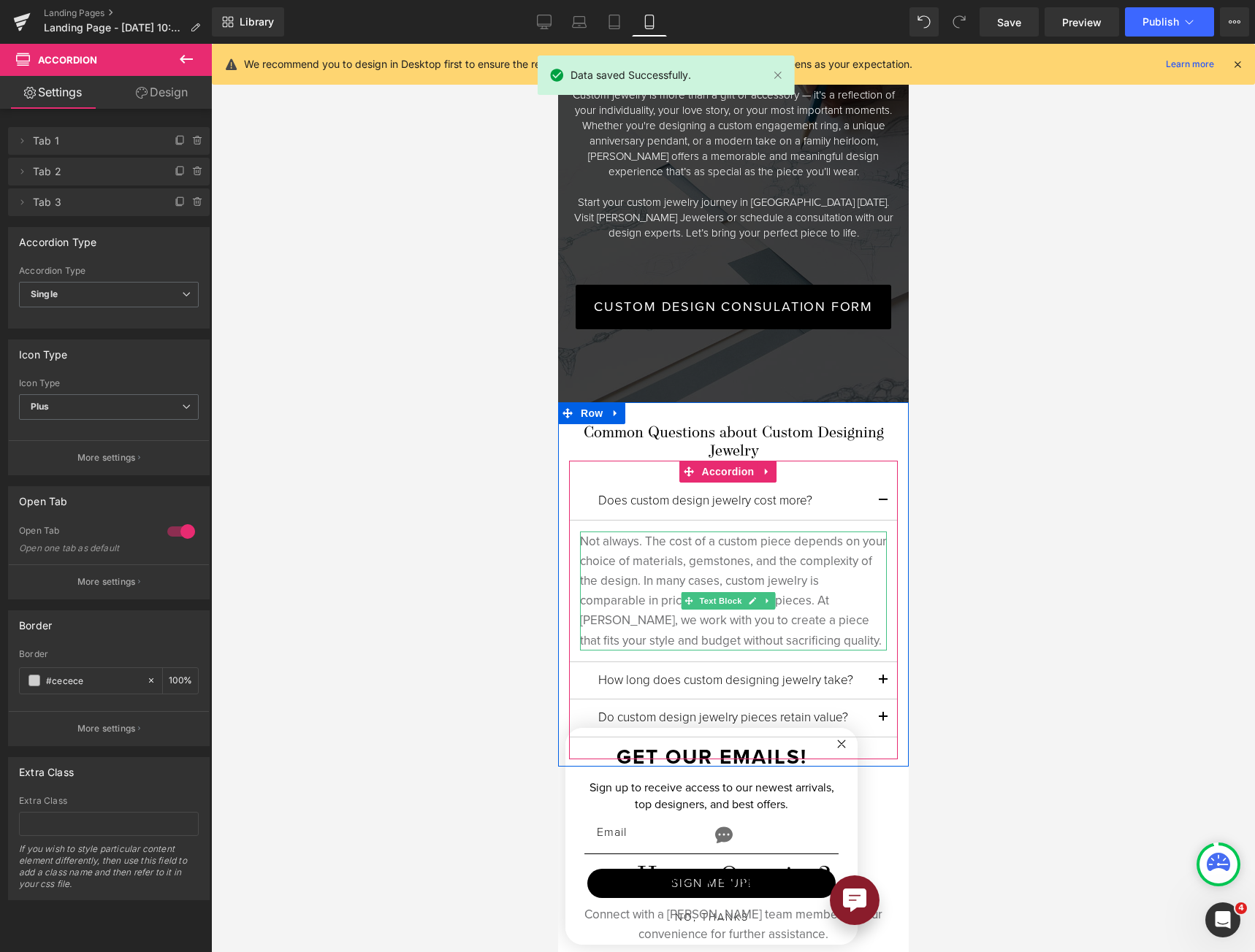
click at [586, 570] on p "Not always. The cost of a custom piece depends on your choice of materials, gem…" at bounding box center [732, 590] width 307 height 119
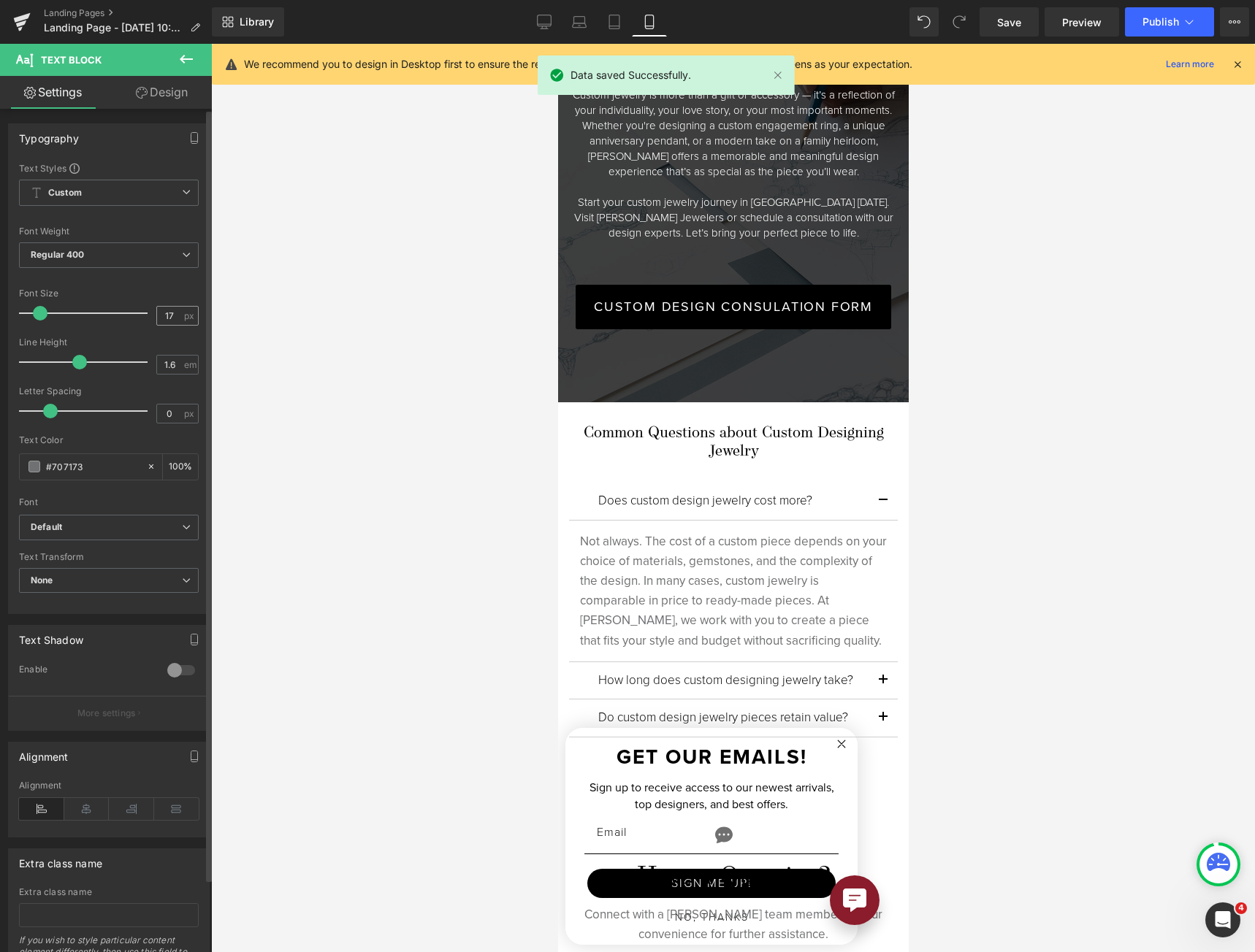
click at [157, 314] on input "17" at bounding box center [169, 315] width 25 height 18
type input "15"
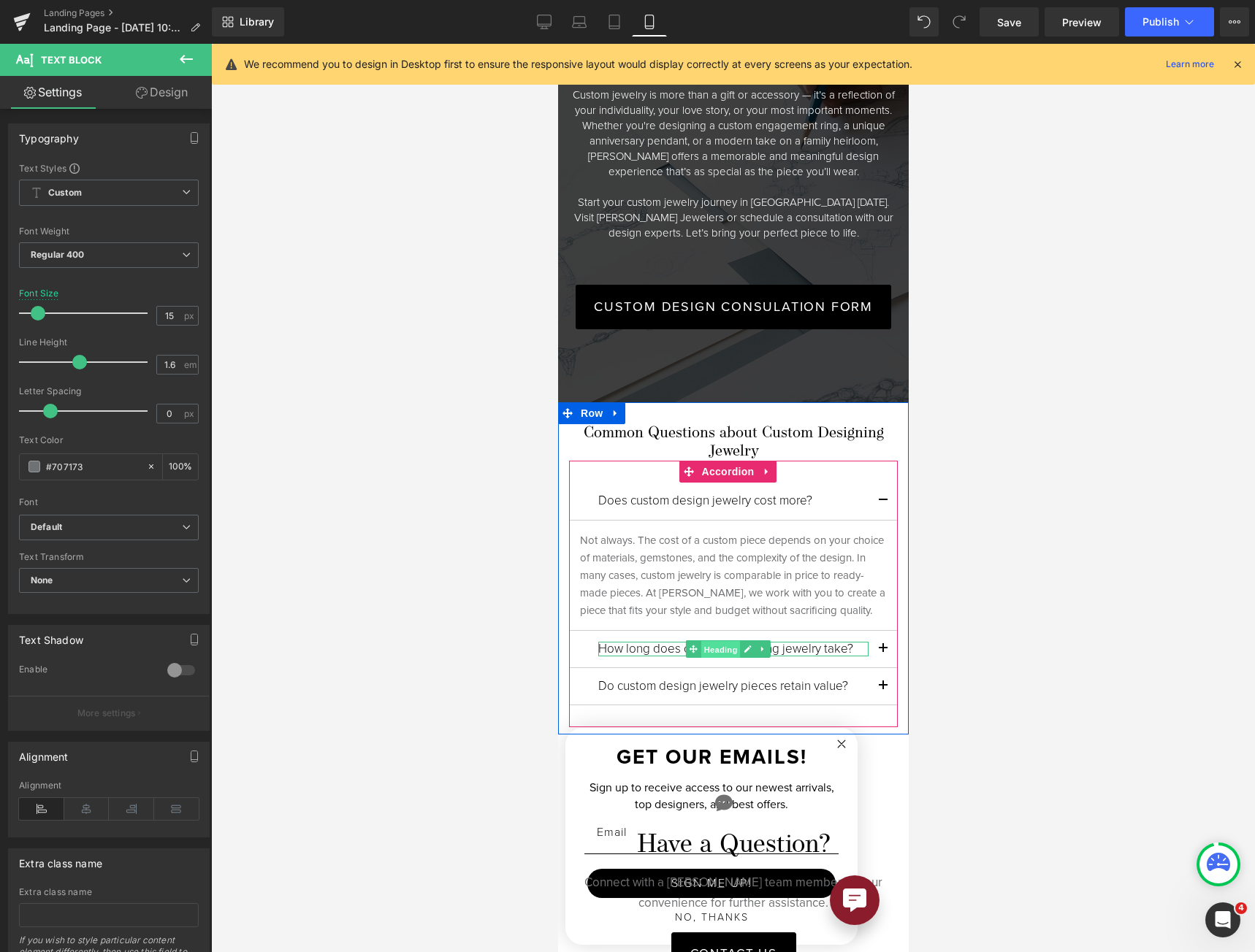
click at [737, 641] on span "Heading" at bounding box center [719, 650] width 40 height 17
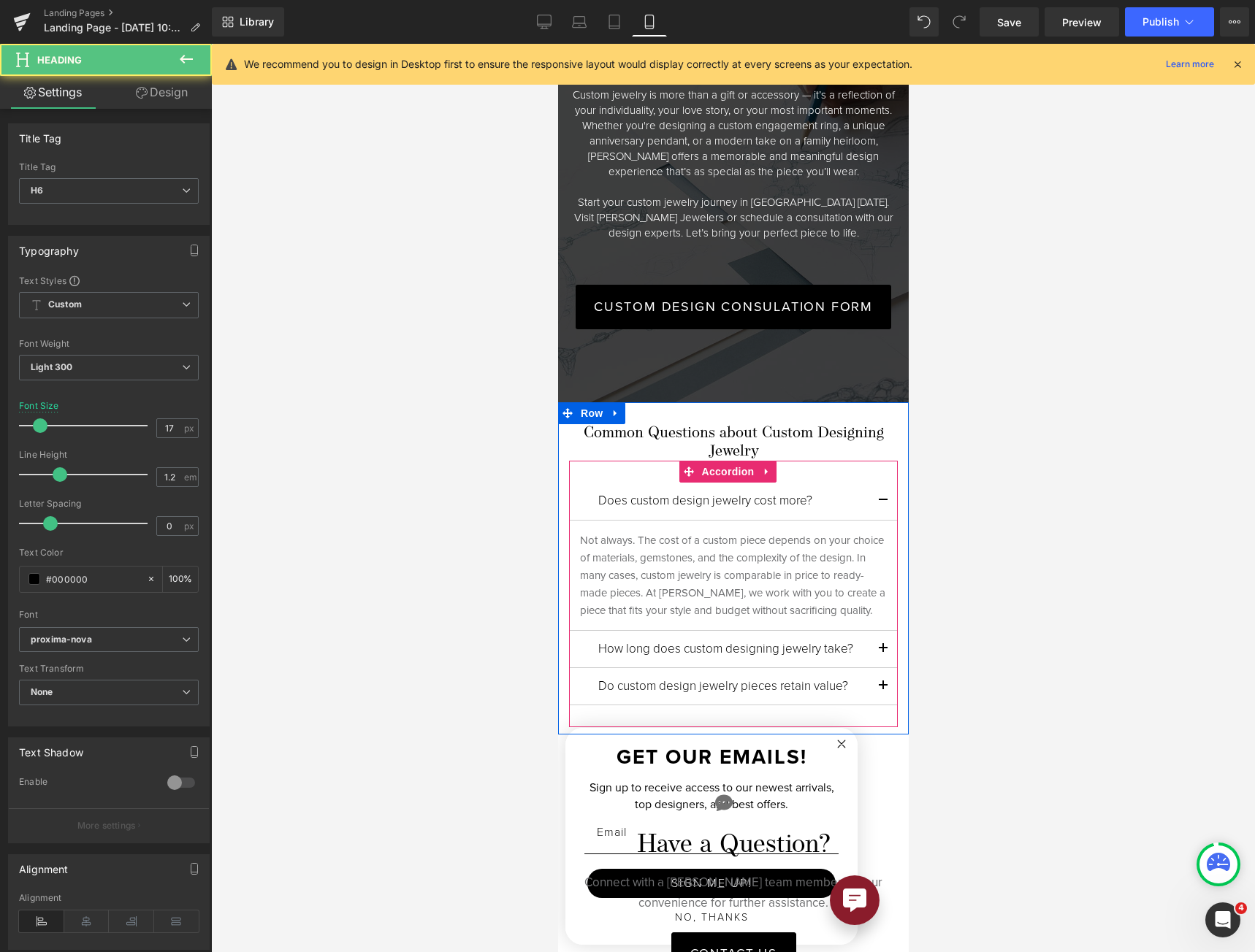
click at [868, 631] on button "button" at bounding box center [882, 649] width 29 height 37
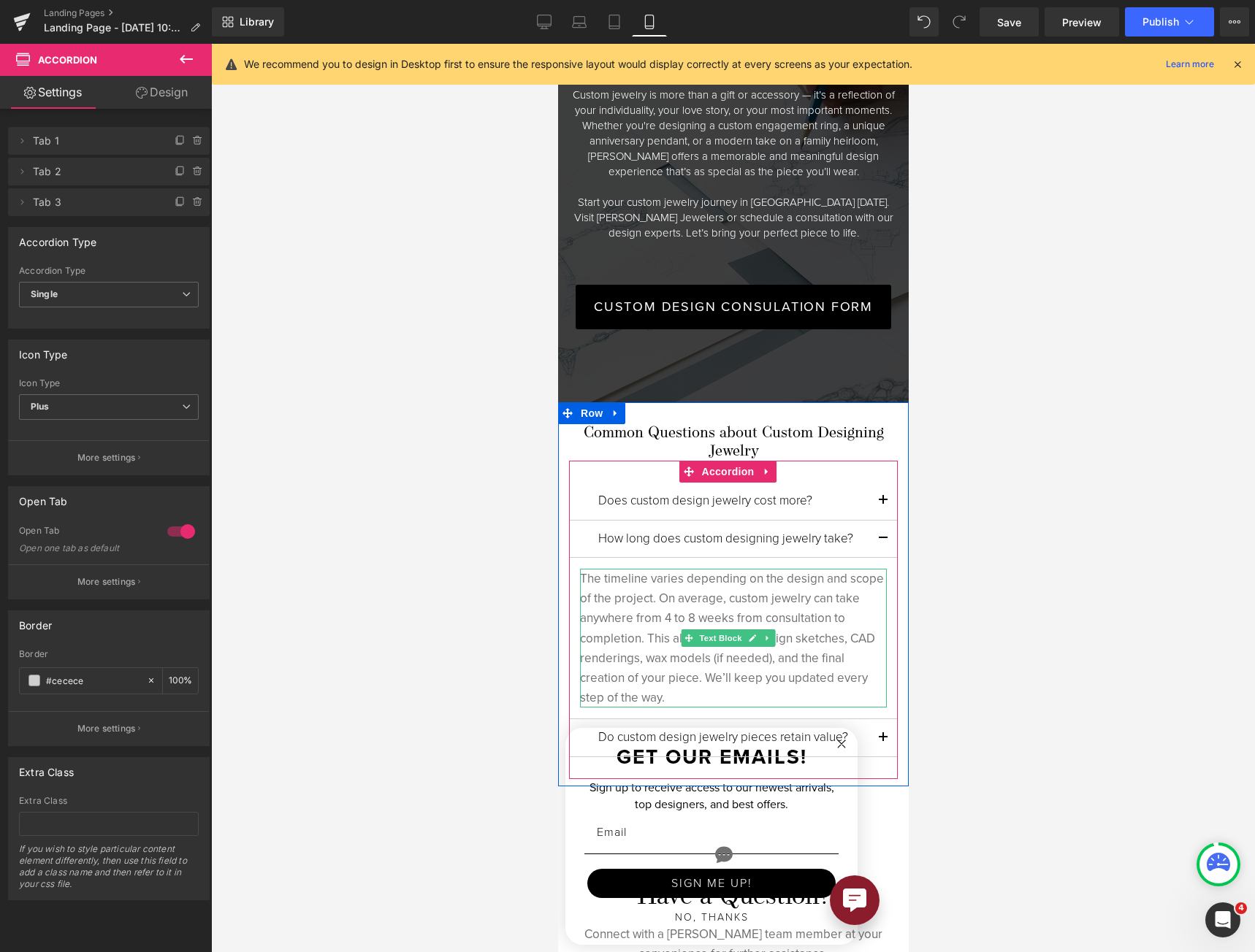
click at [733, 595] on p "The timeline varies depending on the design and scope of the project. On averag…" at bounding box center [732, 638] width 307 height 138
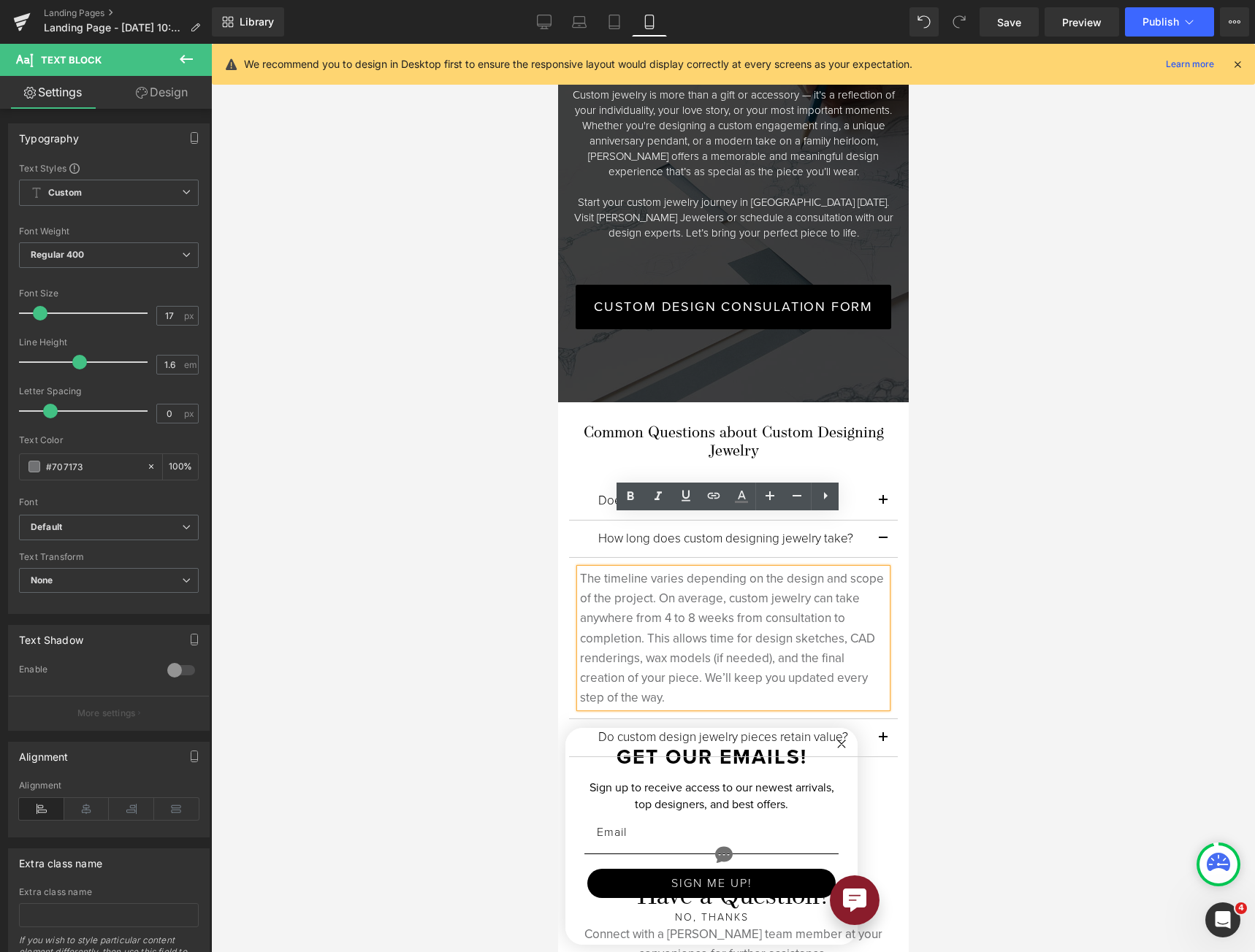
click at [644, 569] on p "The timeline varies depending on the design and scope of the project. On averag…" at bounding box center [732, 638] width 307 height 138
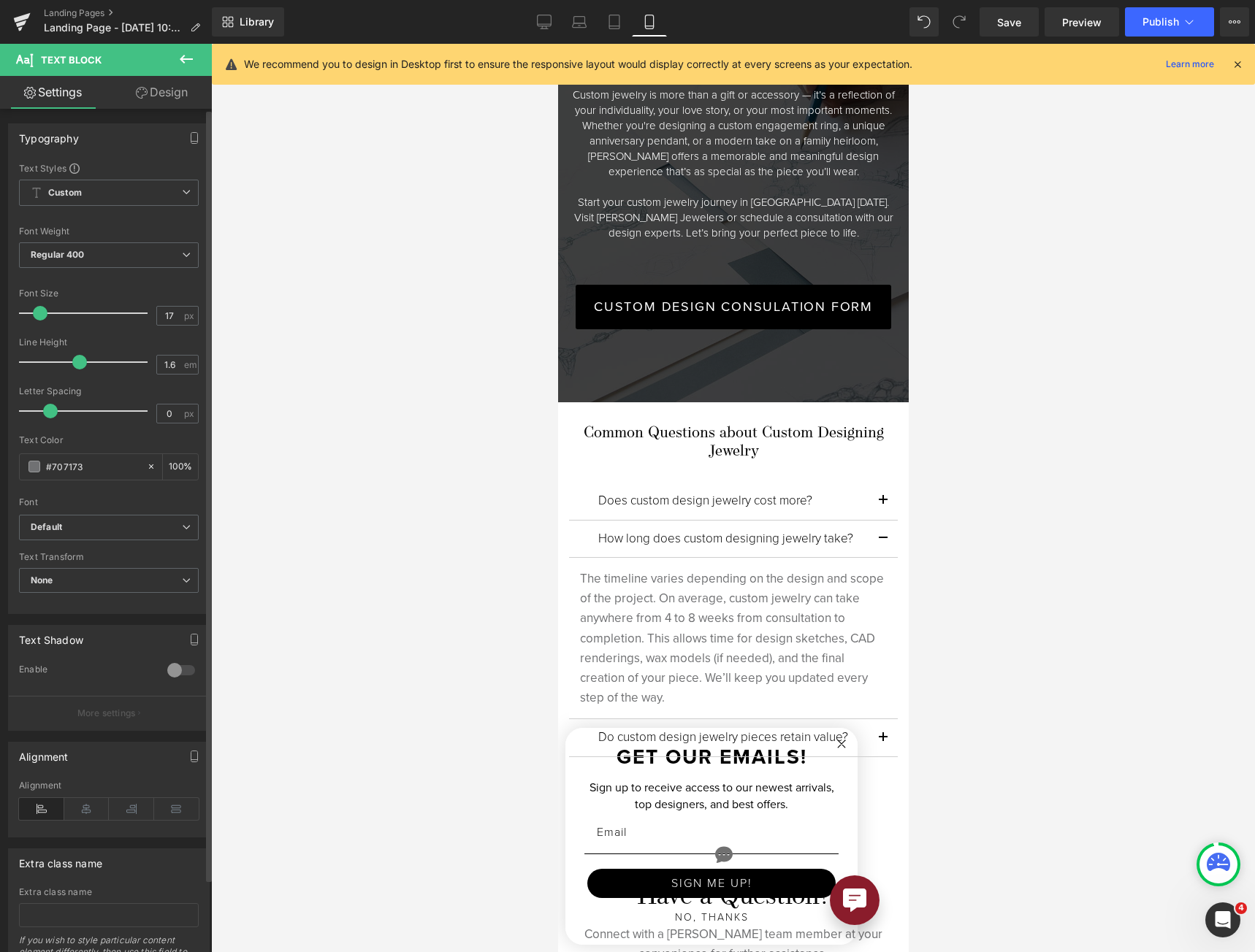
click at [145, 317] on div "Font Size 17 px" at bounding box center [109, 312] width 180 height 49
click at [157, 317] on input "17" at bounding box center [169, 315] width 25 height 18
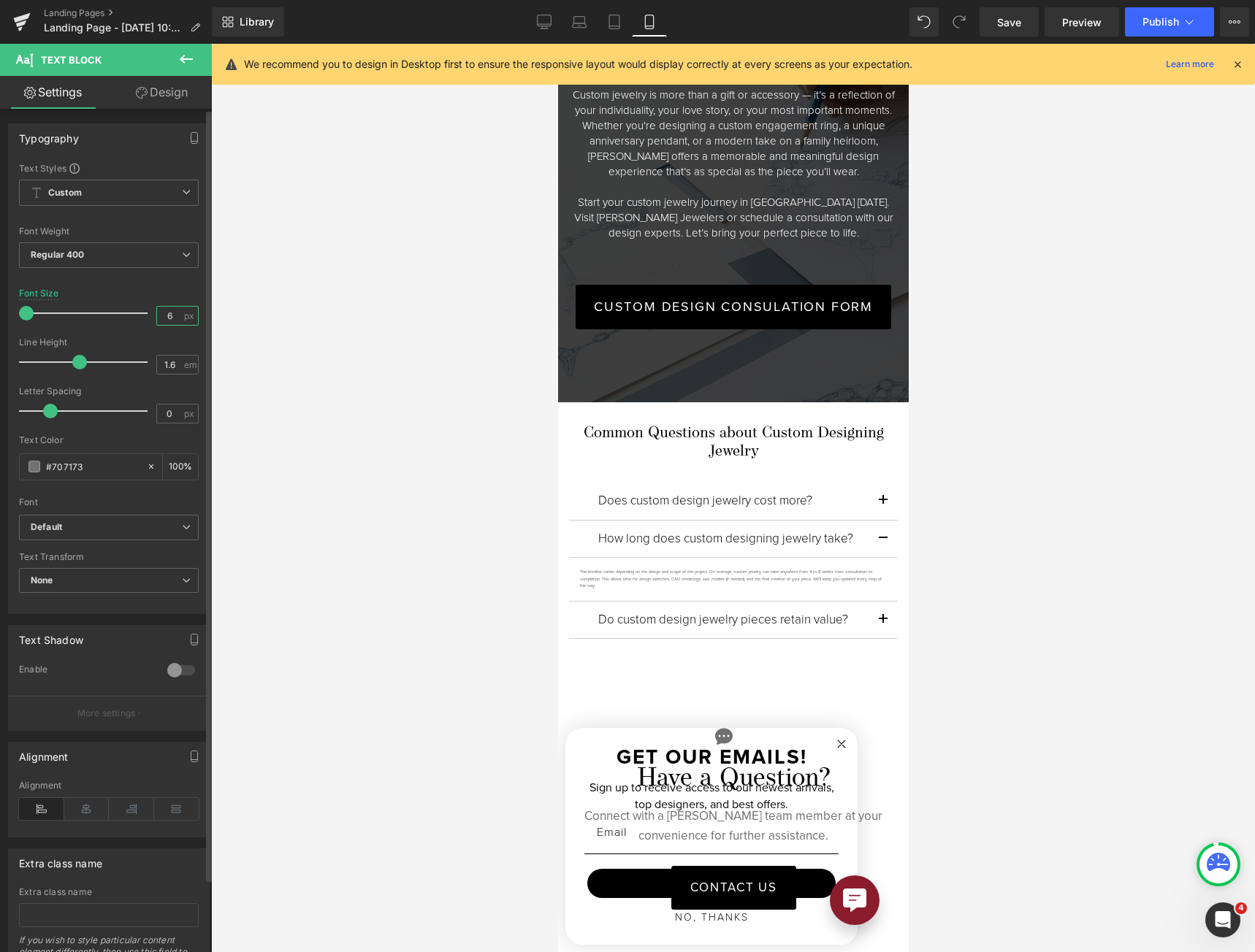
click at [160, 319] on input "6" at bounding box center [169, 315] width 25 height 18
type input "15"
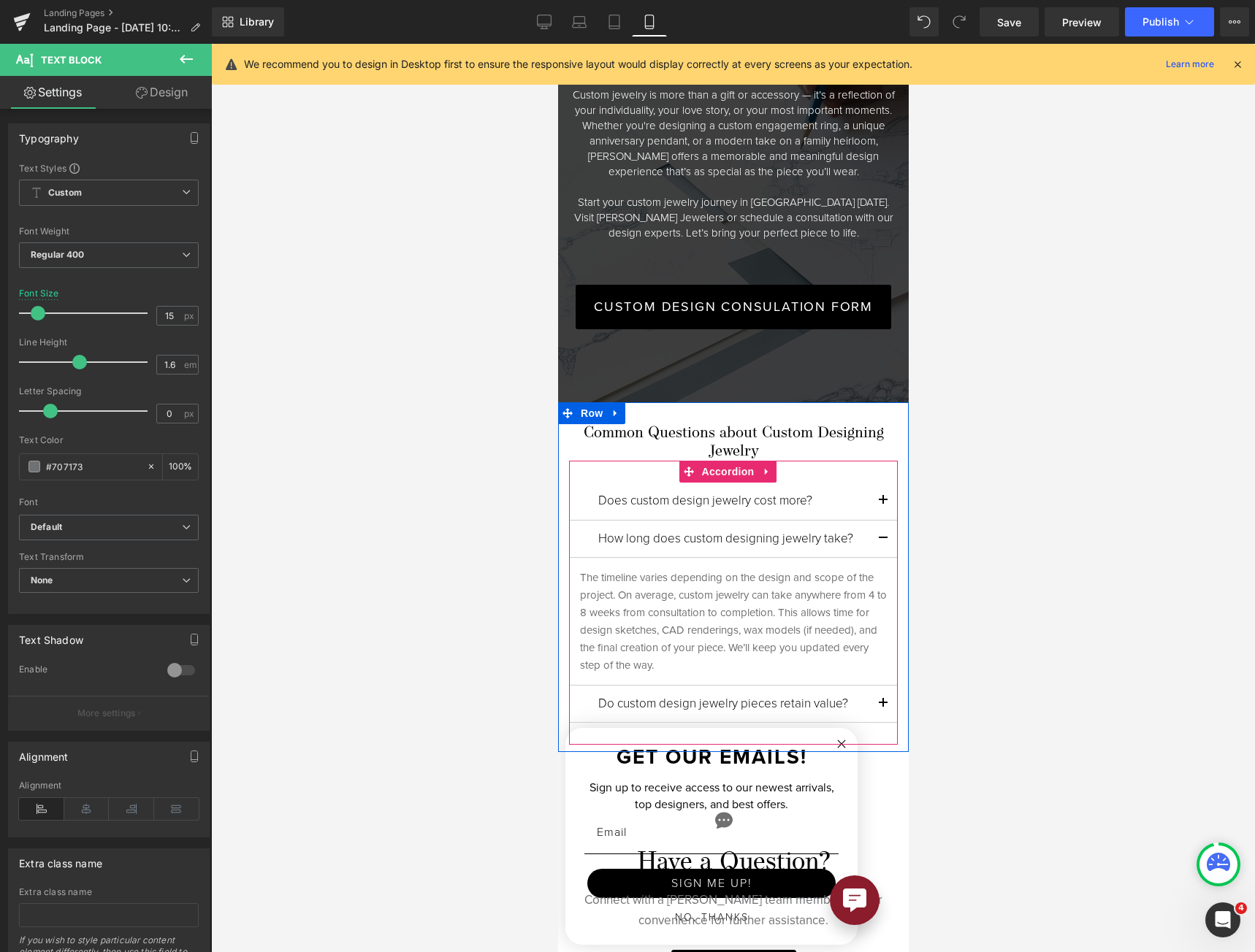
click at [656, 697] on h6 "Do custom design jewelry pieces retain value?" at bounding box center [732, 703] width 270 height 15
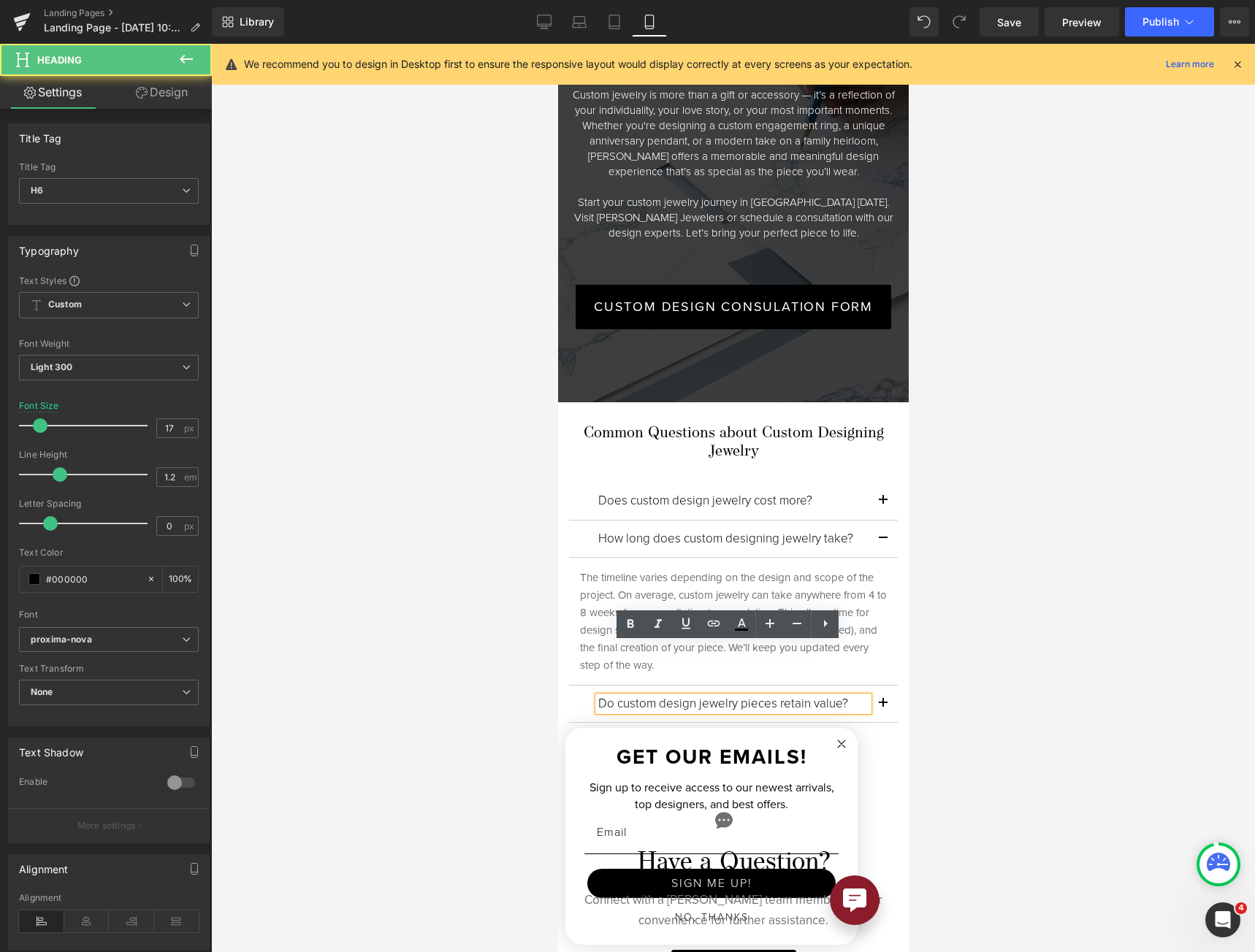
click at [574, 686] on div "Do custom design jewelry pieces retain value? Heading" at bounding box center [732, 704] width 329 height 37
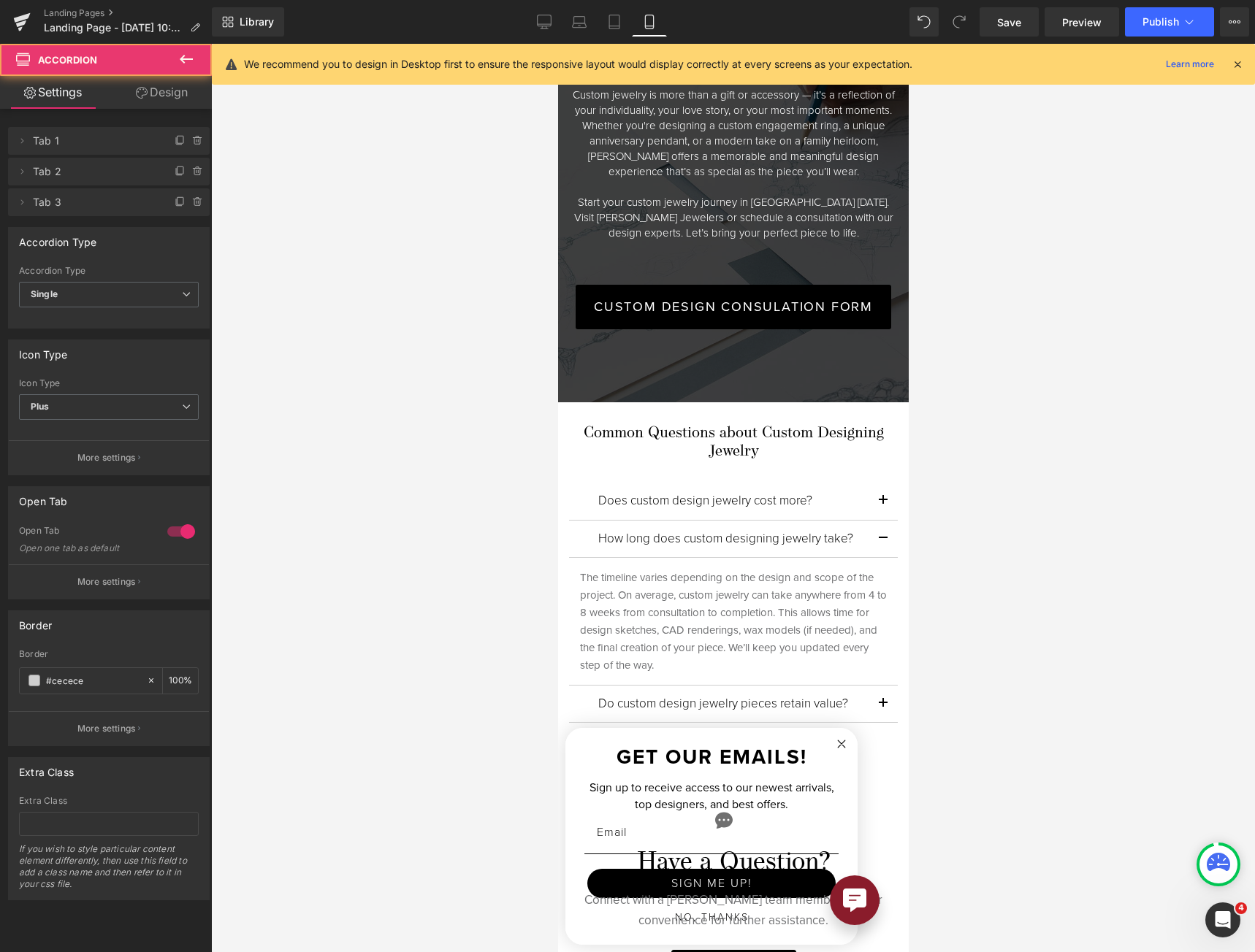
click at [574, 686] on div "Do custom design jewelry pieces retain value? Heading" at bounding box center [732, 704] width 329 height 37
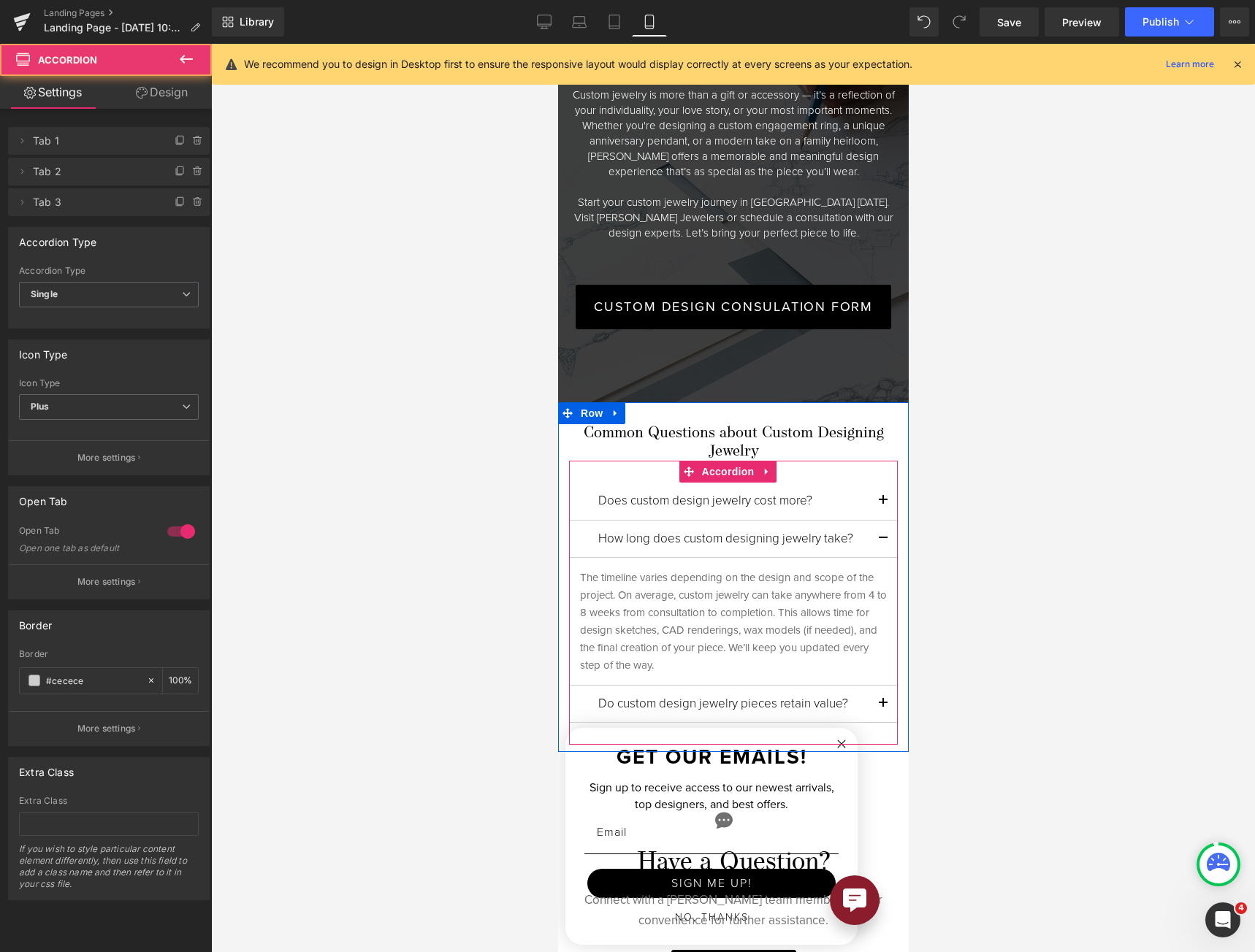
click at [869, 686] on button "button" at bounding box center [882, 704] width 29 height 37
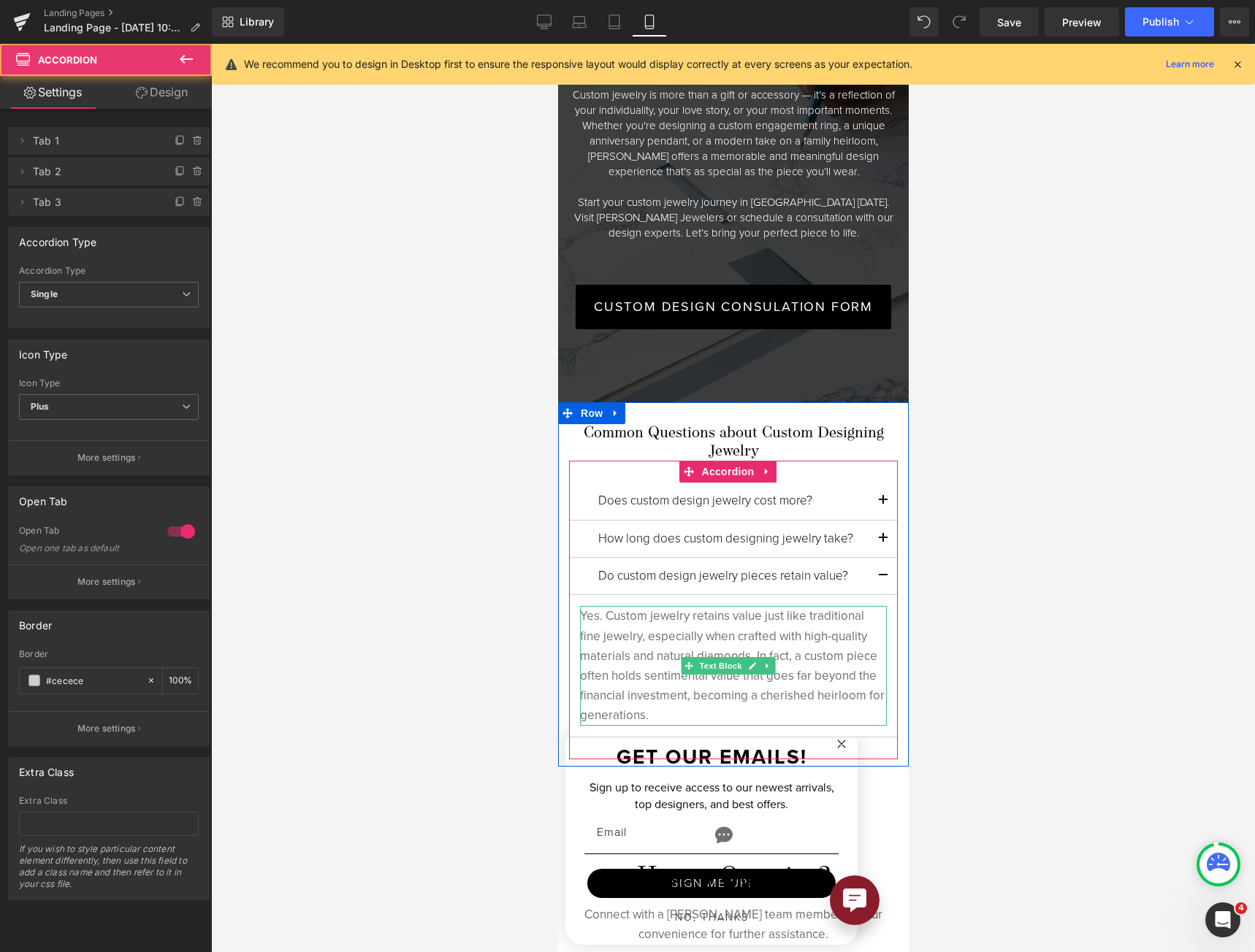
click at [780, 634] on p "Yes. Custom jewelry retains value just like traditional fine jewelry, especiall…" at bounding box center [732, 665] width 307 height 119
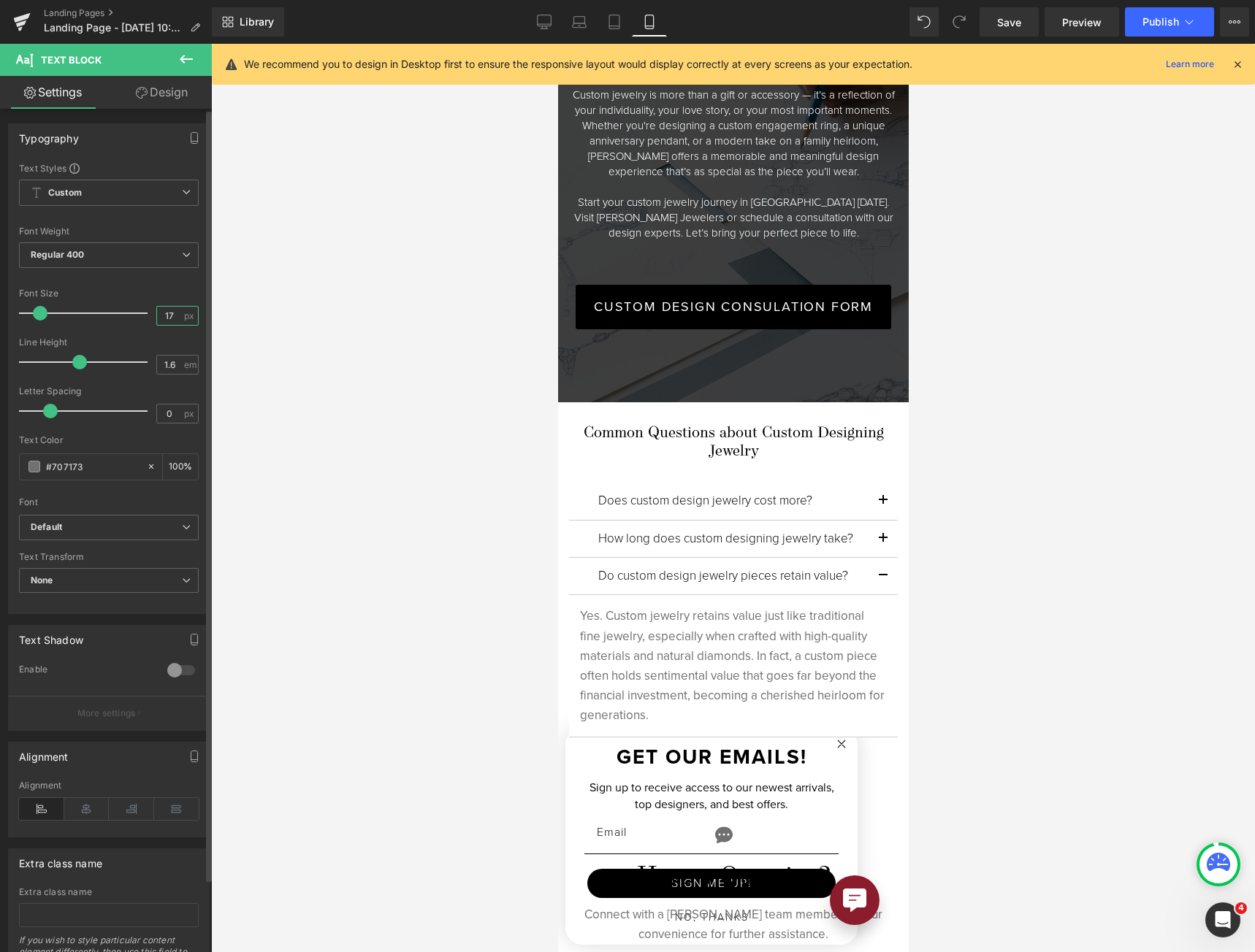
click at [157, 314] on input "17" at bounding box center [169, 315] width 25 height 18
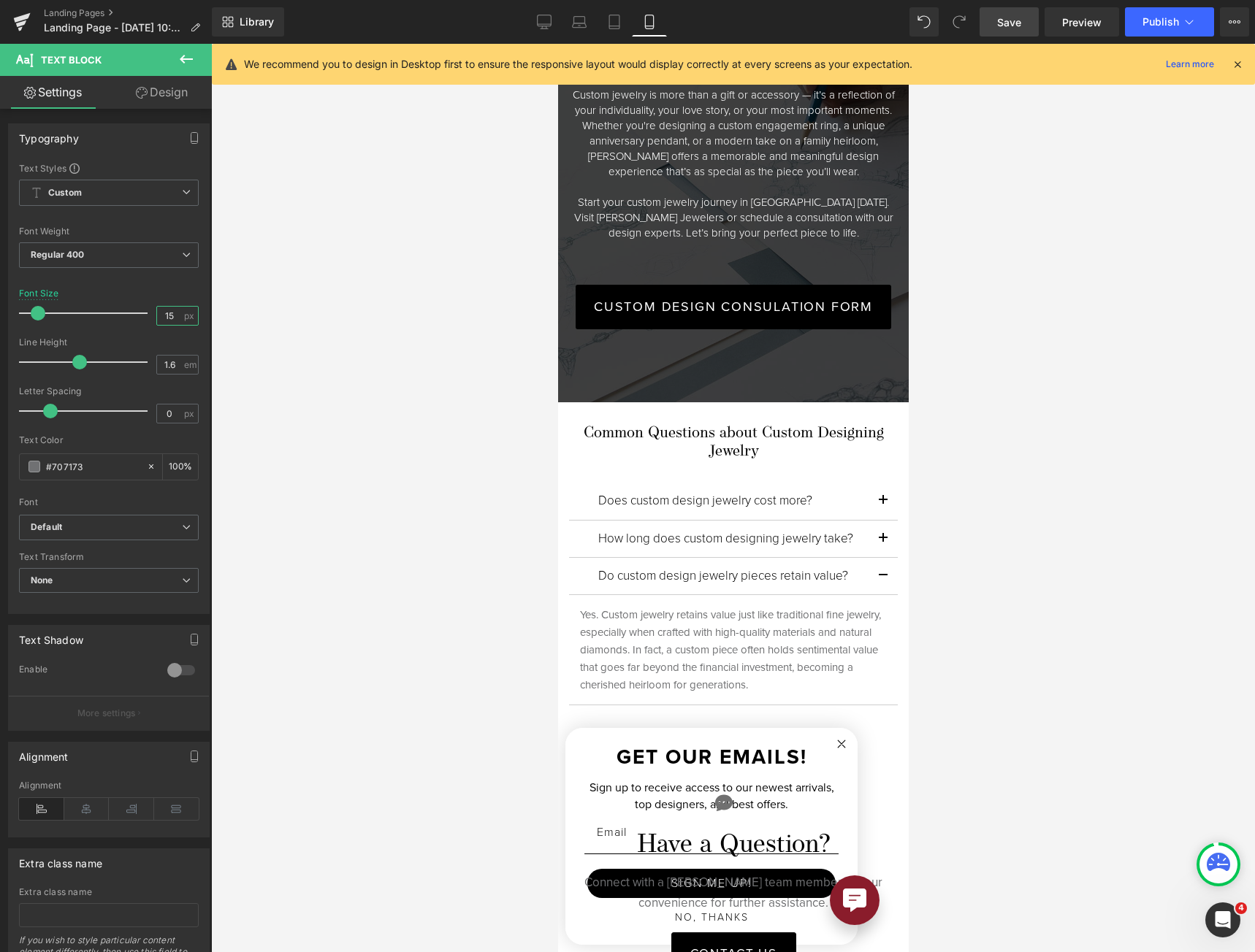
type input "15"
click at [1014, 23] on span "Save" at bounding box center [1008, 22] width 24 height 15
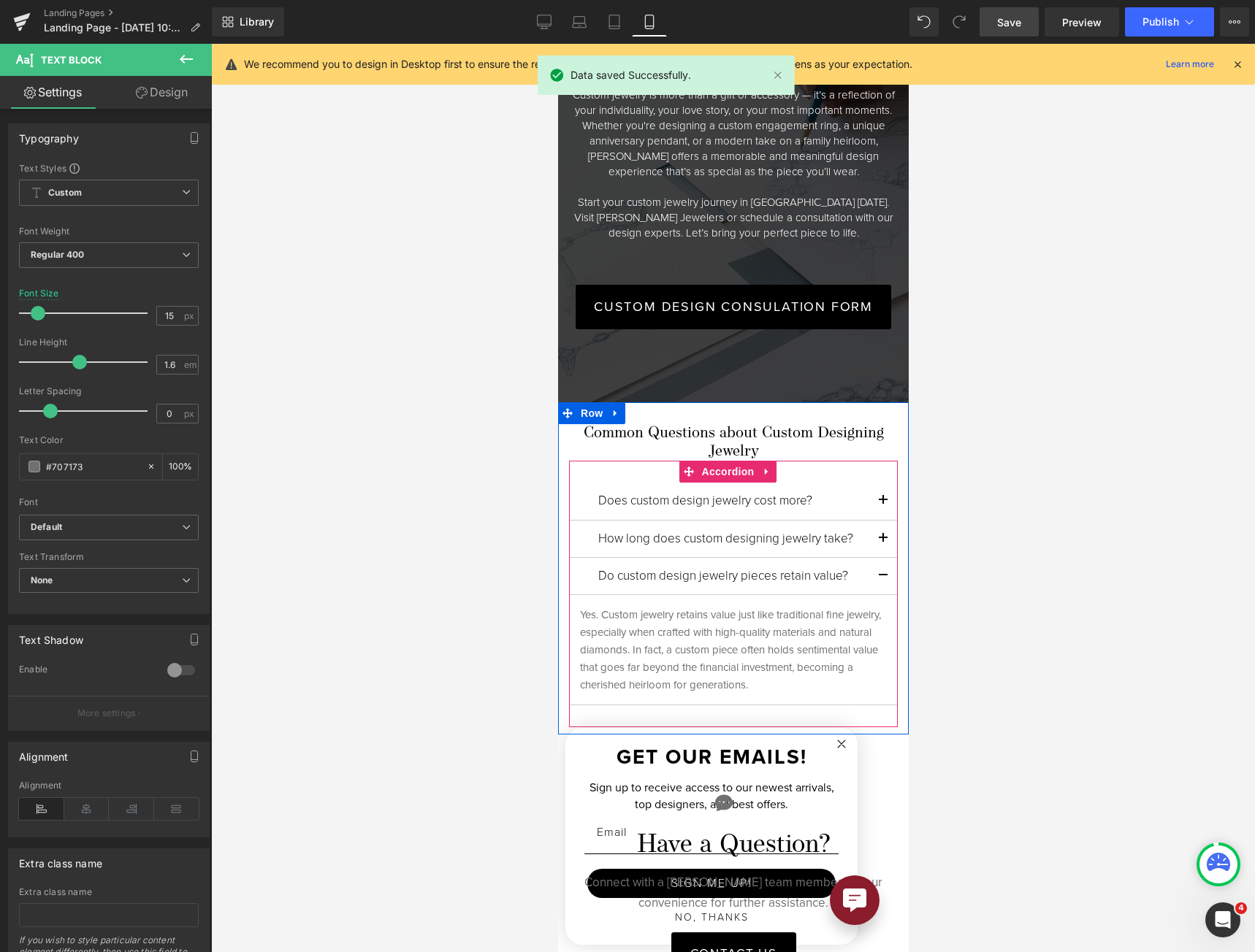
click at [875, 558] on button "button" at bounding box center [882, 577] width 29 height 37
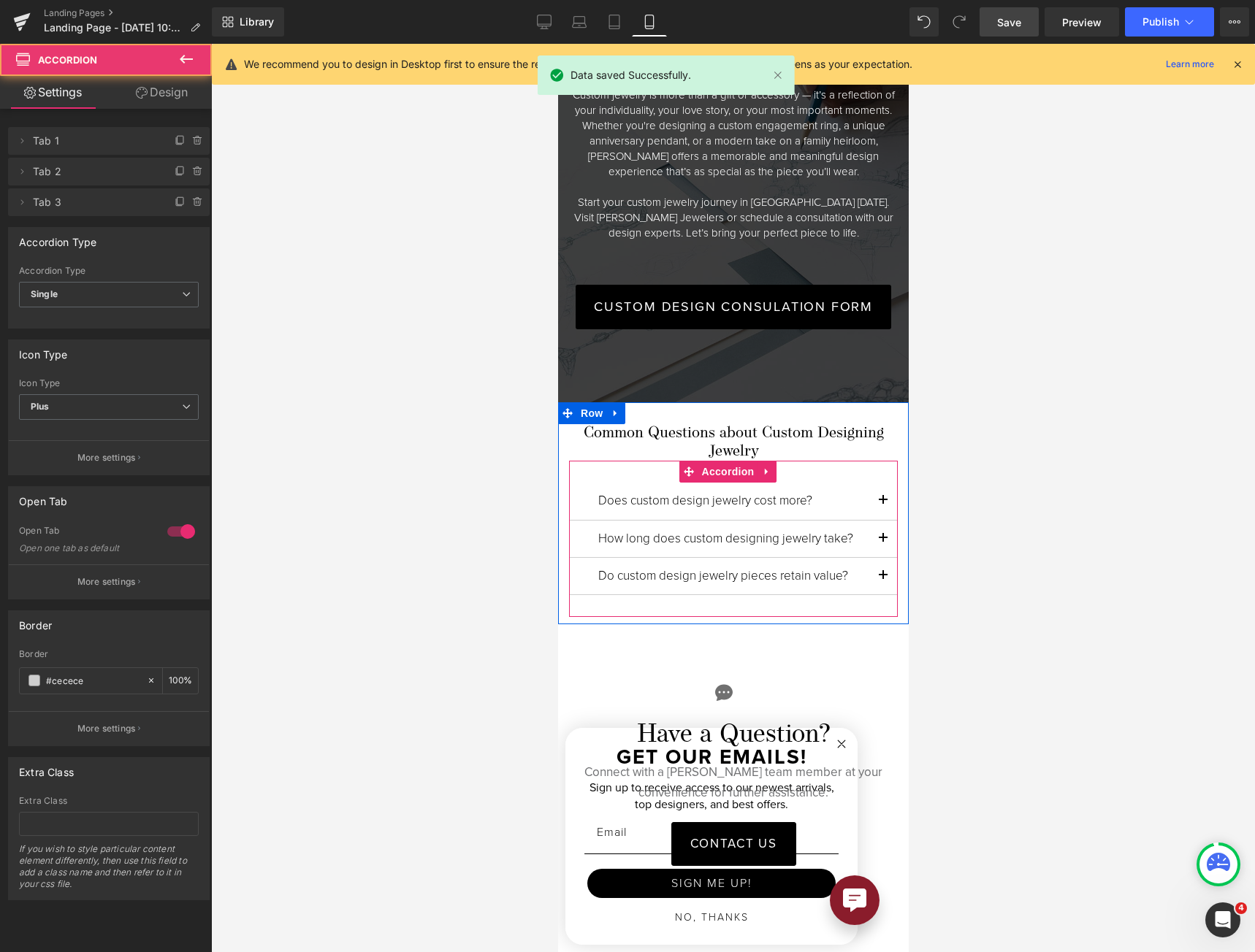
click at [882, 543] on span "button" at bounding box center [882, 543] width 0 height 0
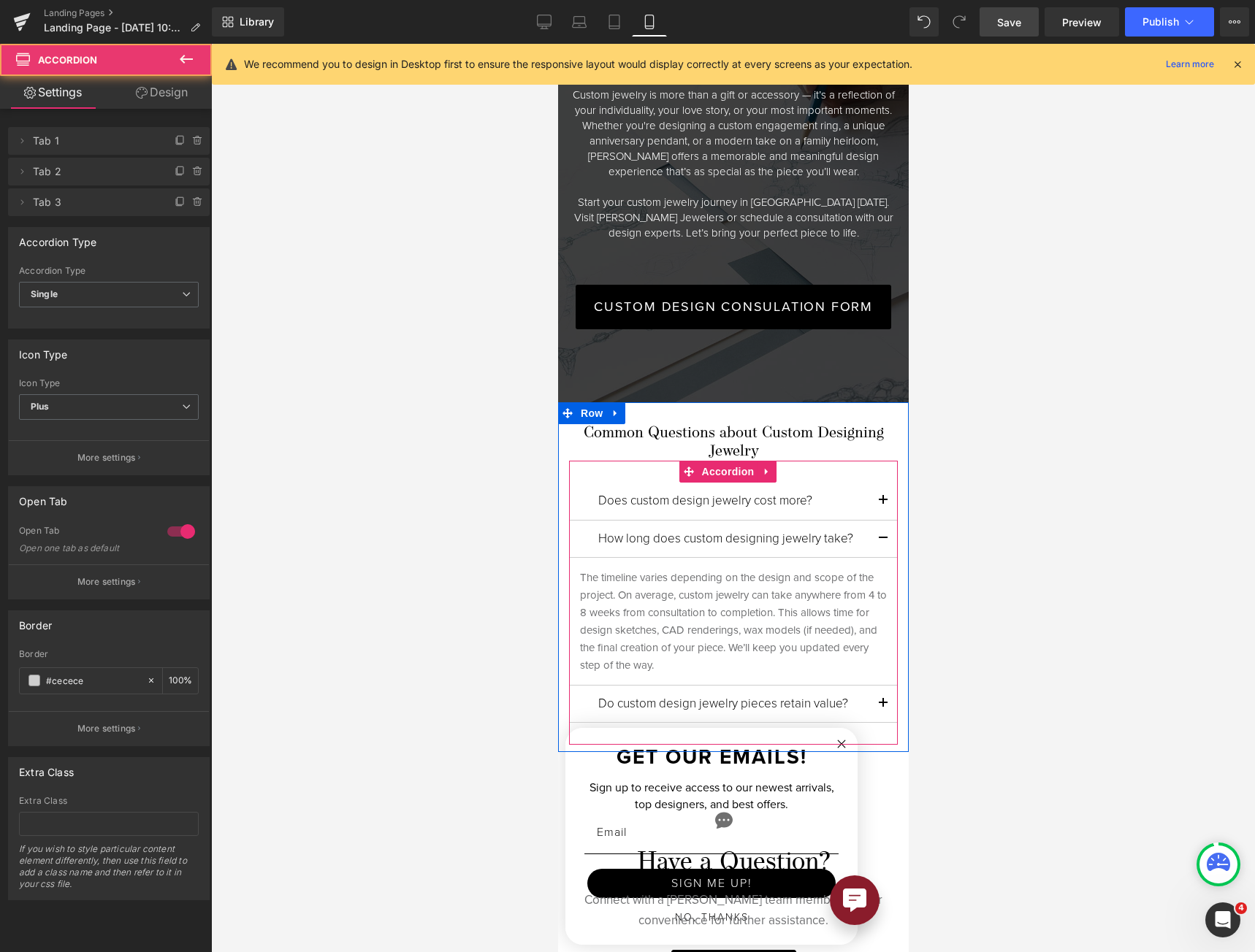
click at [882, 505] on span "button" at bounding box center [882, 505] width 0 height 0
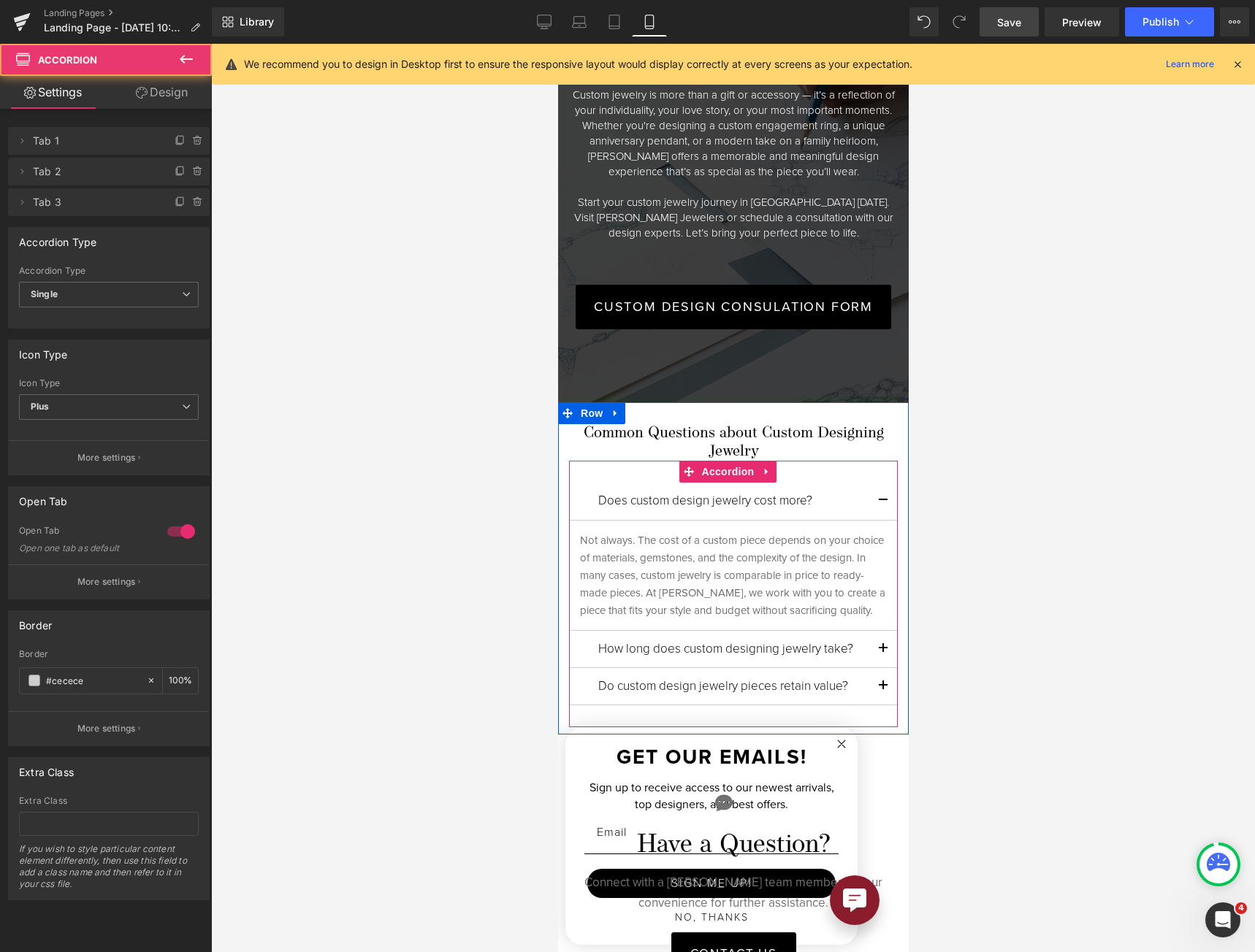
click at [882, 505] on span "button" at bounding box center [882, 505] width 0 height 0
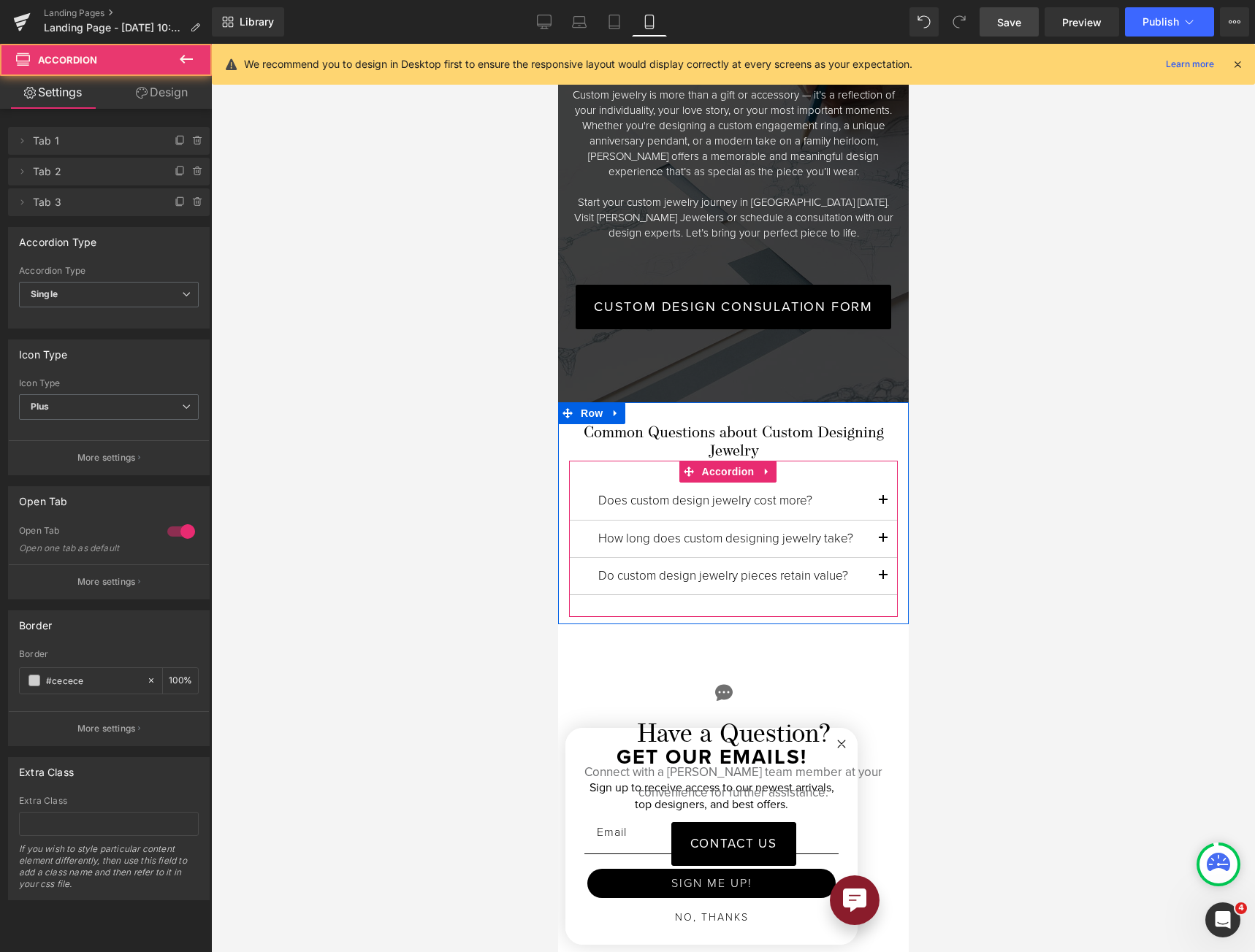
click at [875, 521] on button "button" at bounding box center [882, 539] width 29 height 37
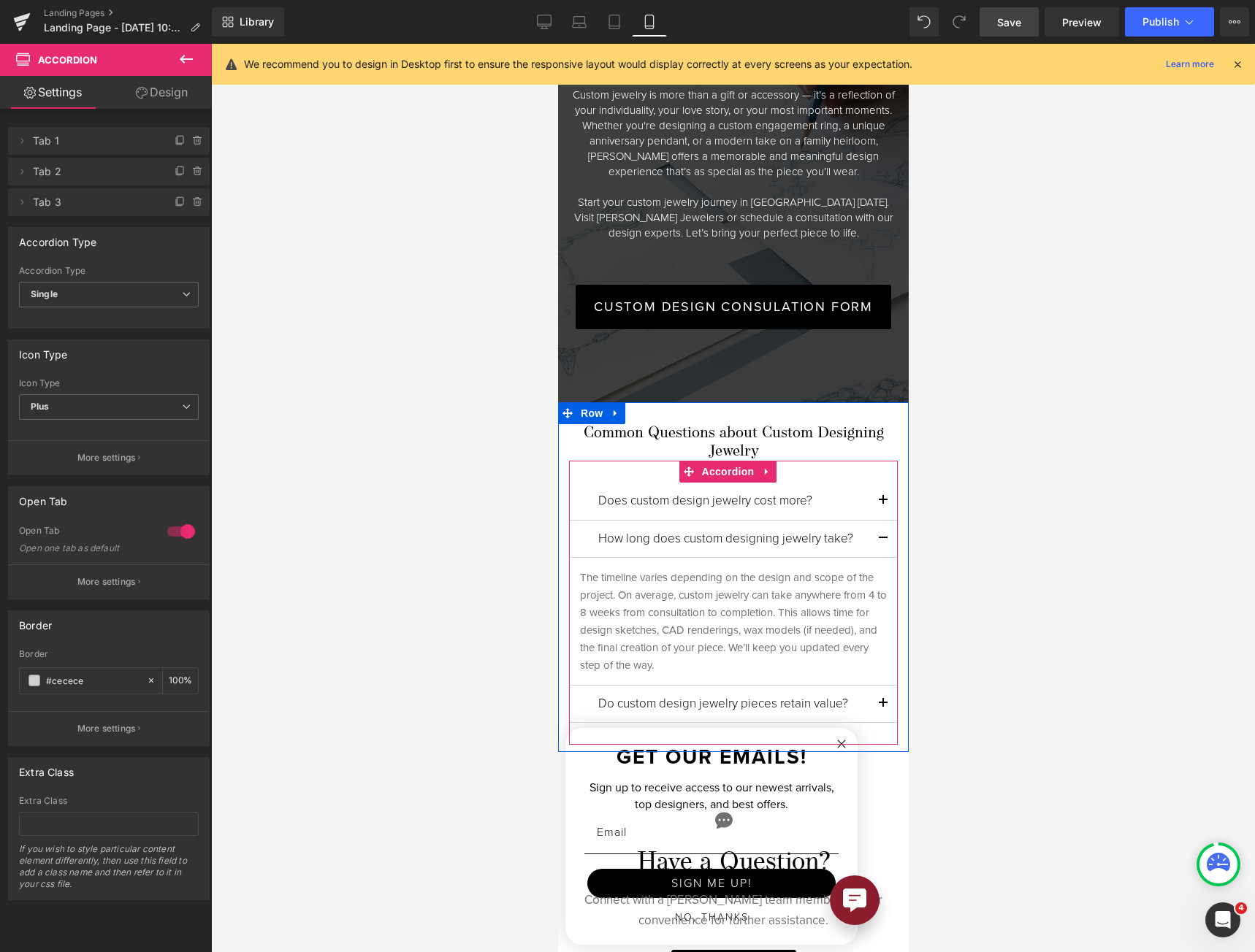
click at [873, 686] on button "button" at bounding box center [882, 704] width 29 height 37
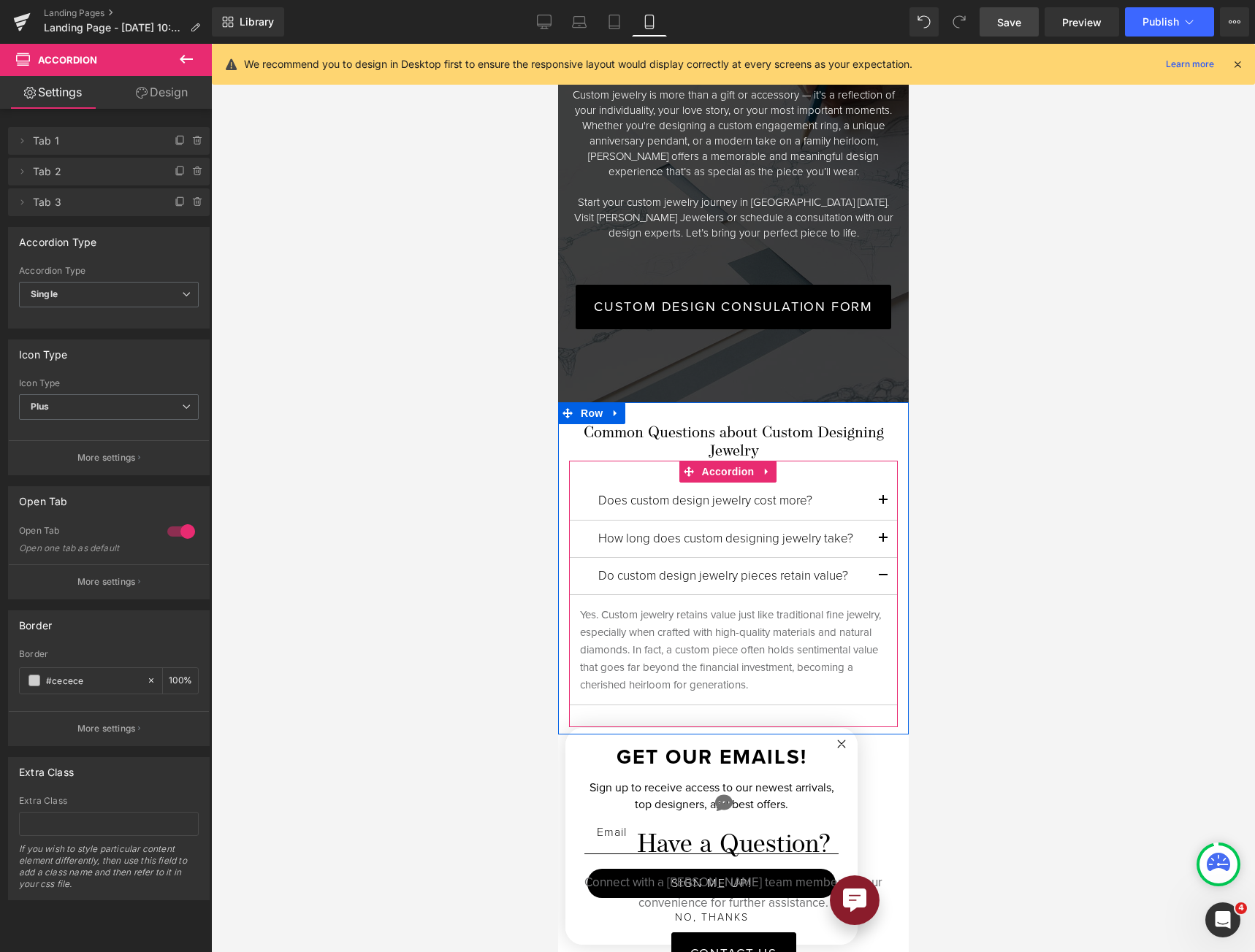
click at [868, 558] on button "button" at bounding box center [882, 577] width 29 height 37
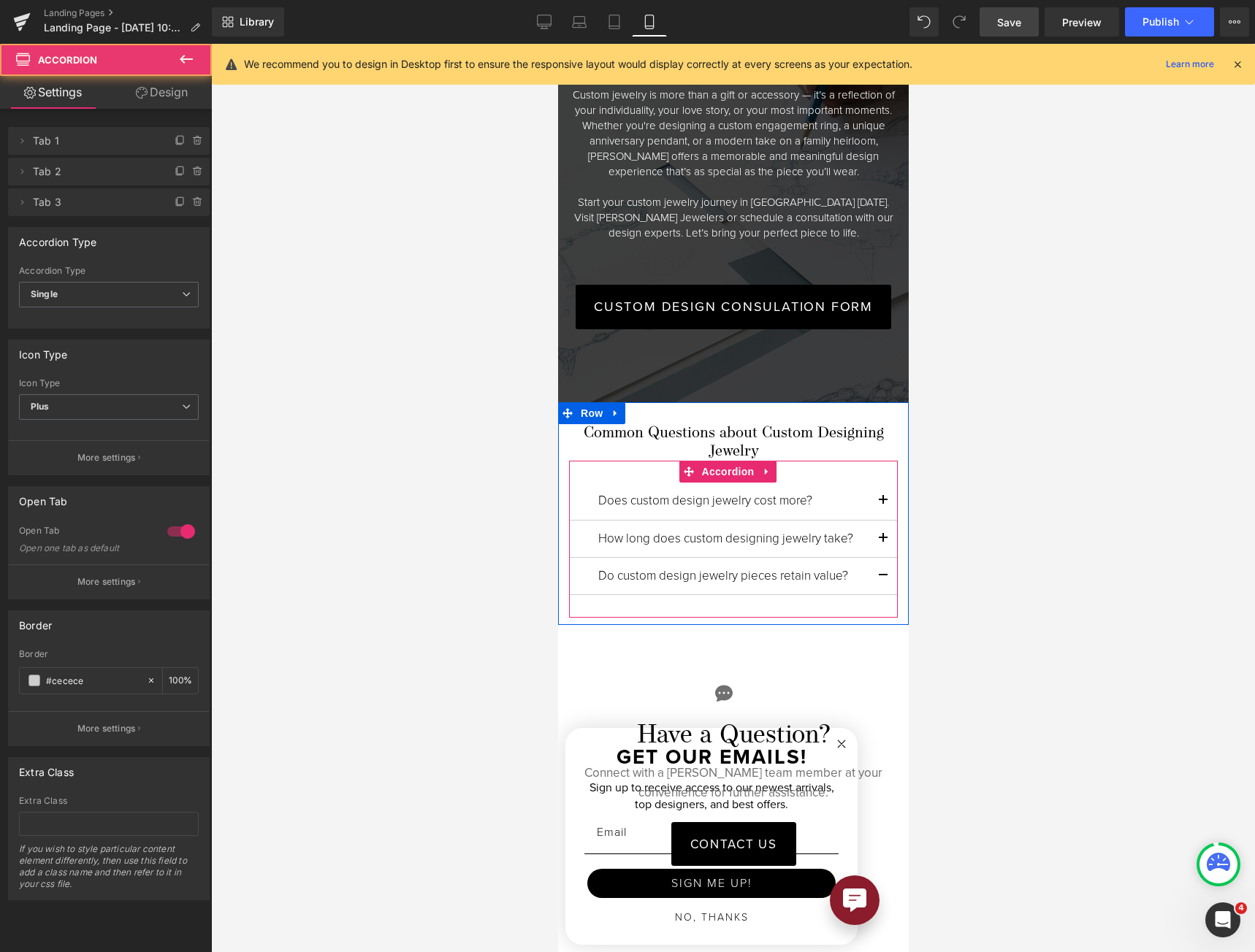
click at [882, 543] on span "button" at bounding box center [882, 543] width 0 height 0
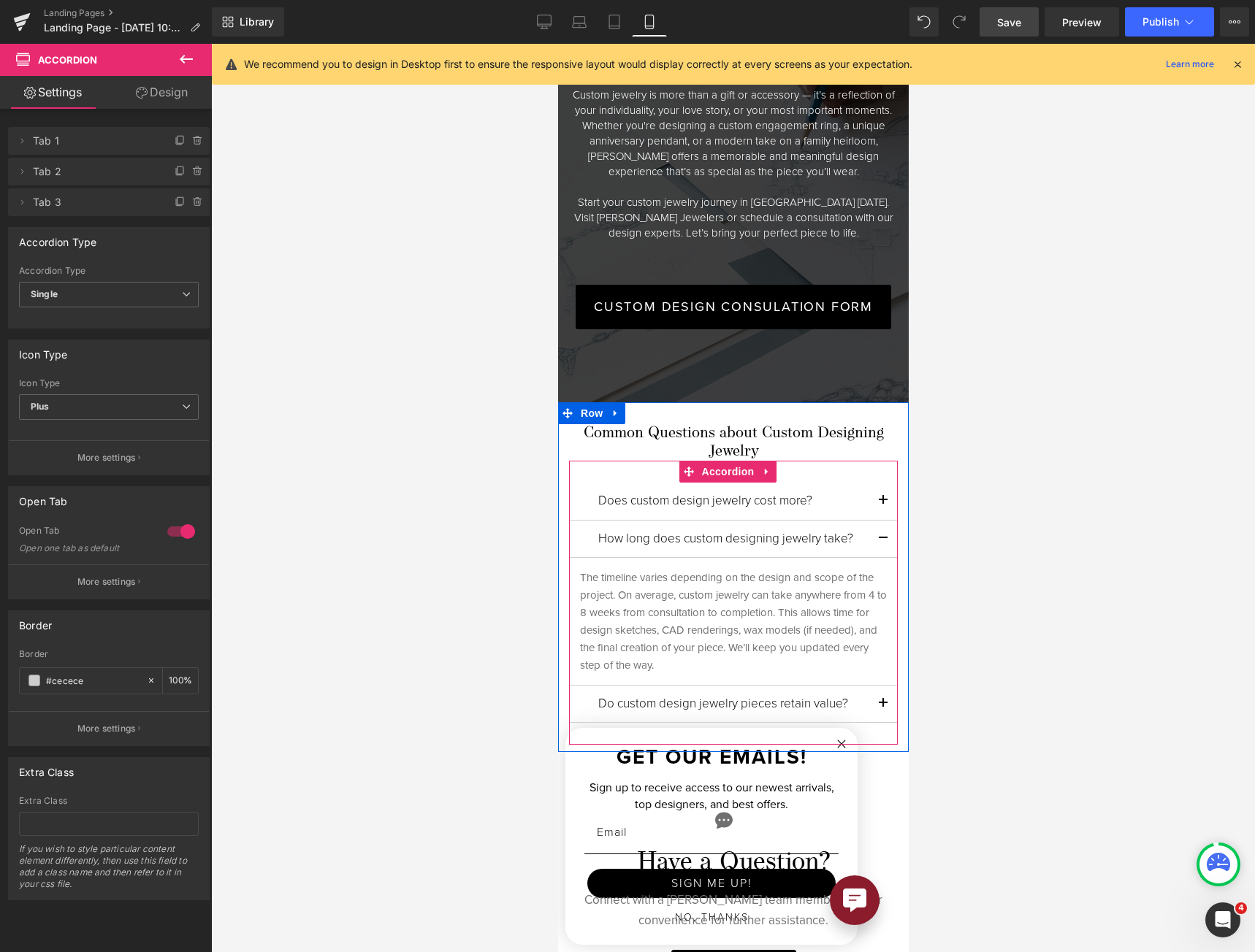
click at [882, 543] on span "button" at bounding box center [882, 543] width 0 height 0
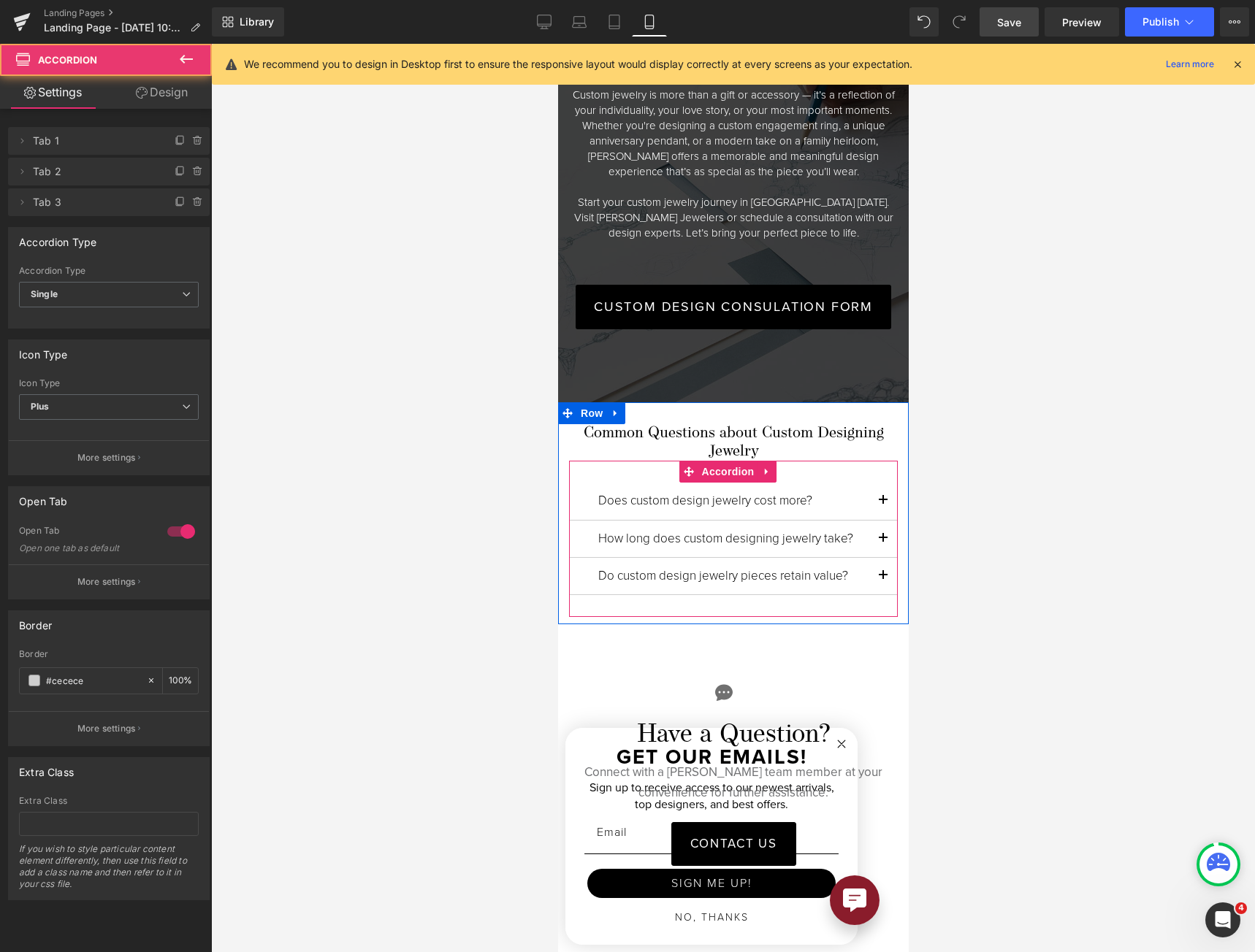
click at [868, 483] on button "button" at bounding box center [882, 501] width 29 height 37
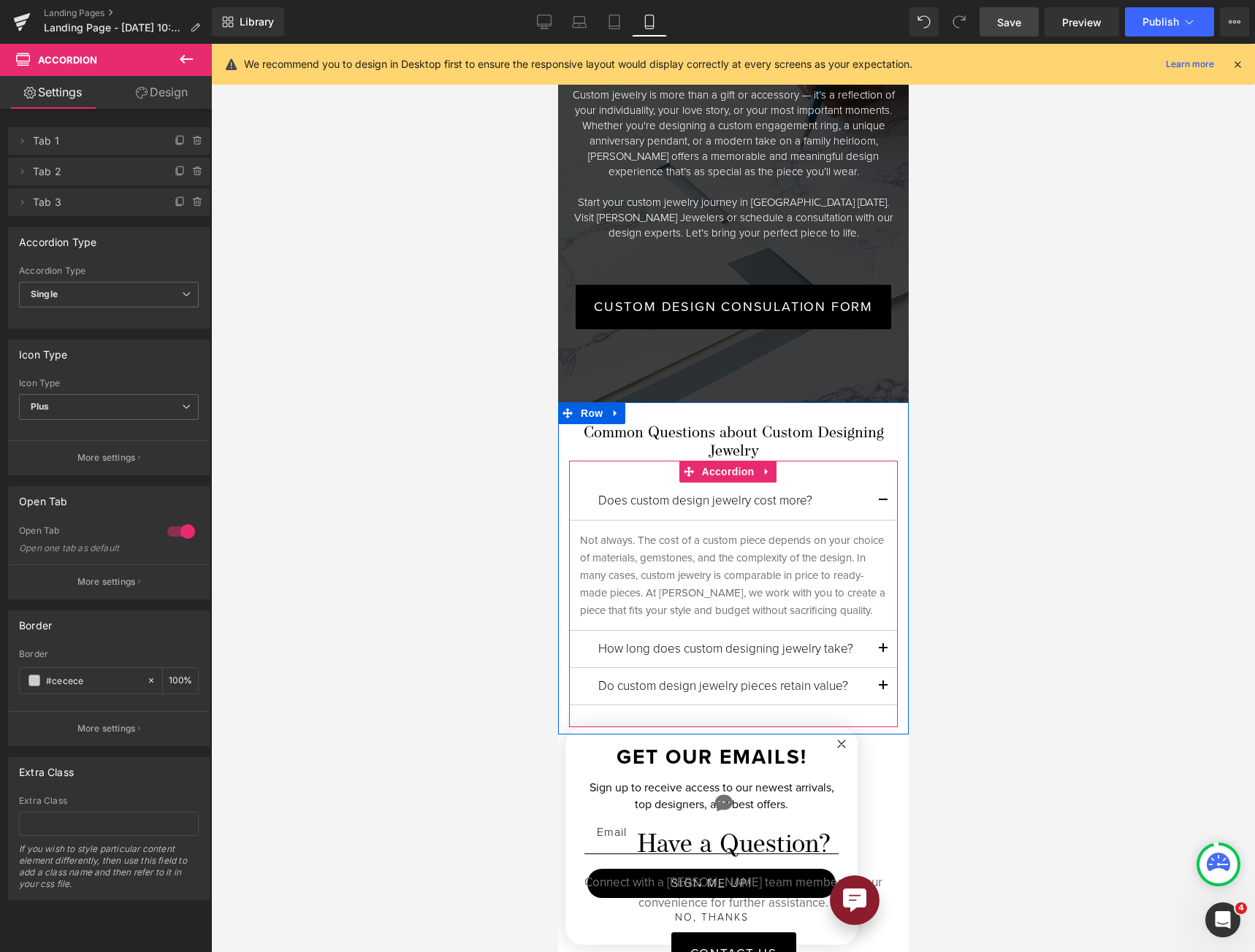
click at [868, 483] on button "button" at bounding box center [882, 501] width 29 height 37
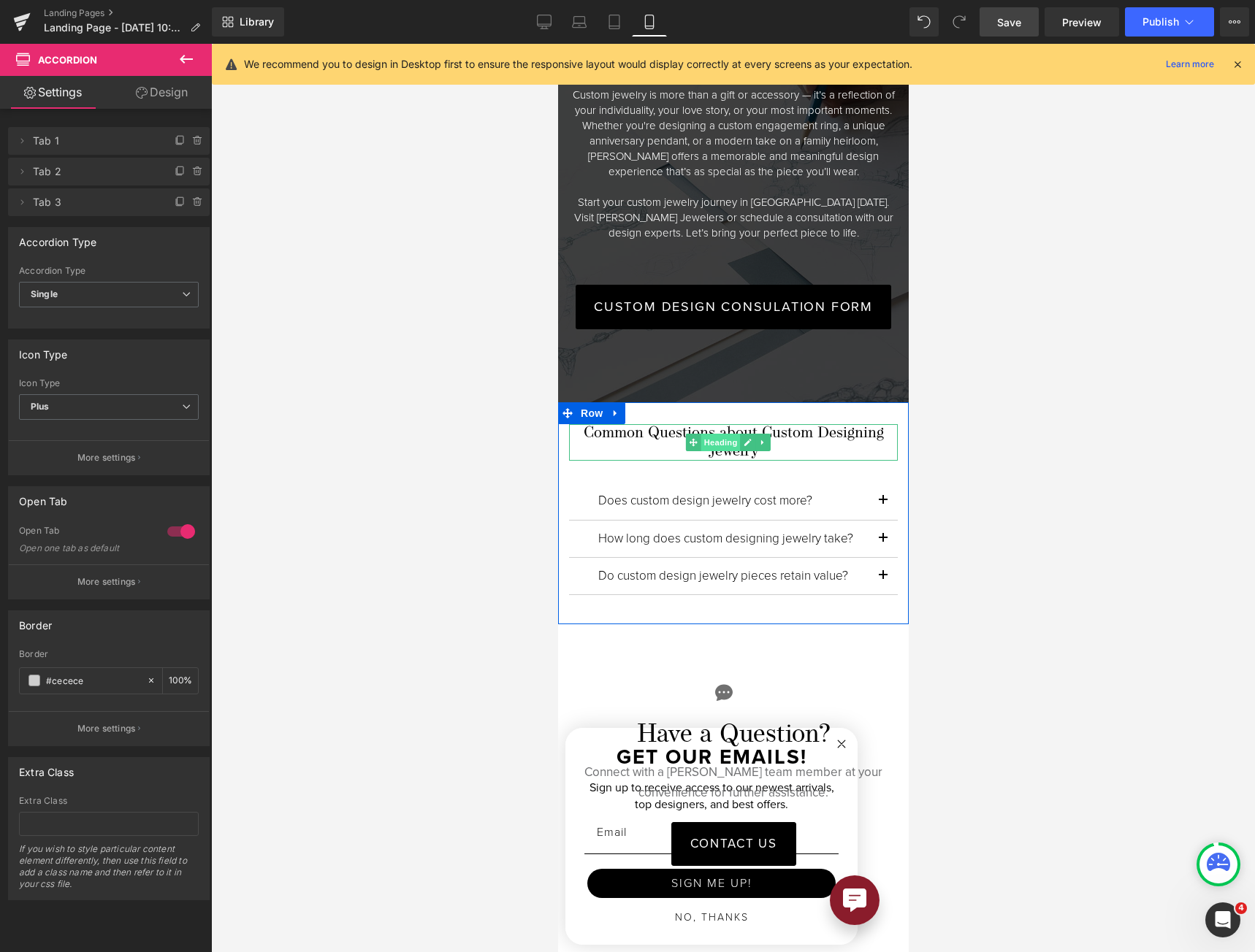
click at [713, 433] on span "Heading" at bounding box center [719, 442] width 40 height 17
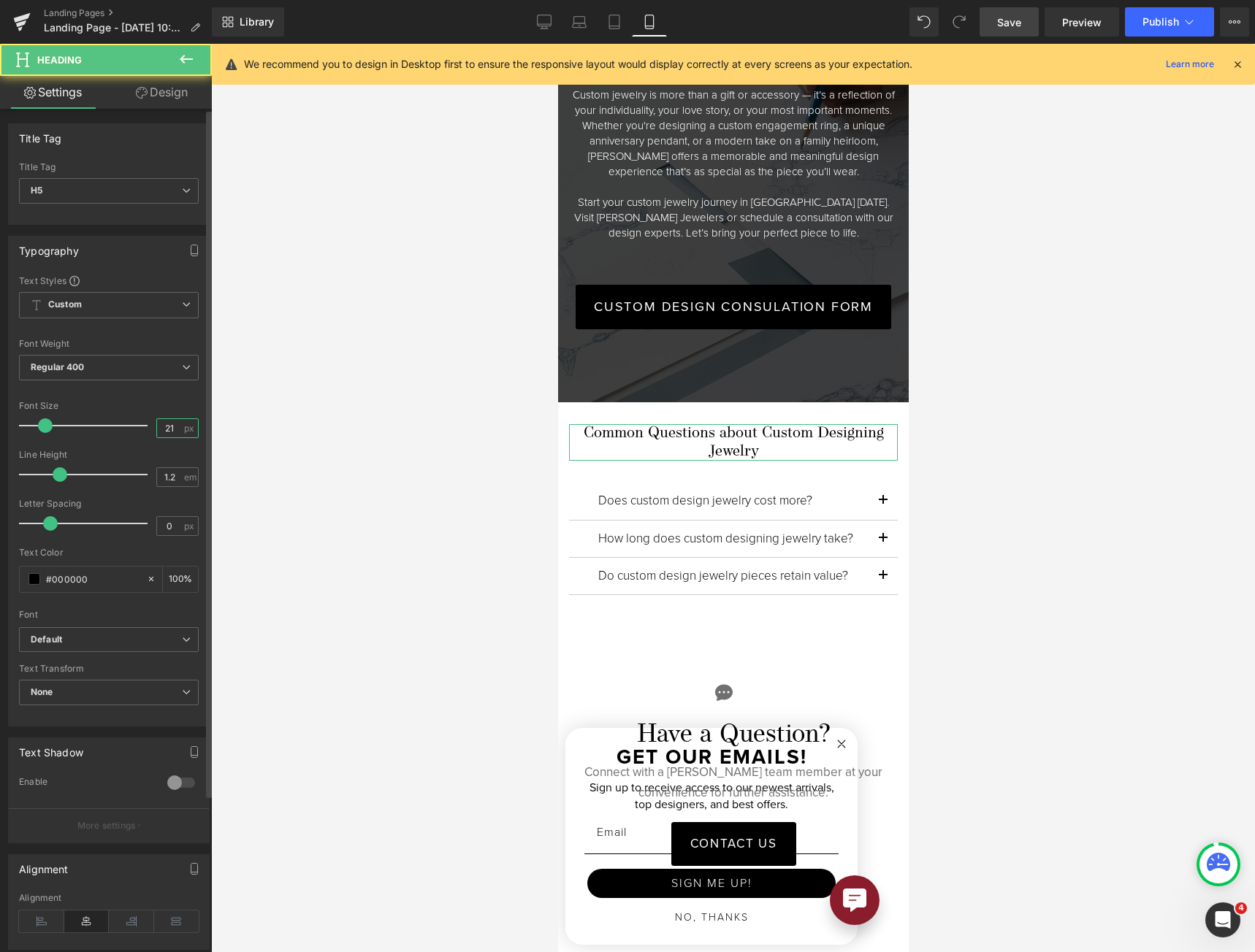
click at [163, 424] on input "21" at bounding box center [169, 428] width 25 height 18
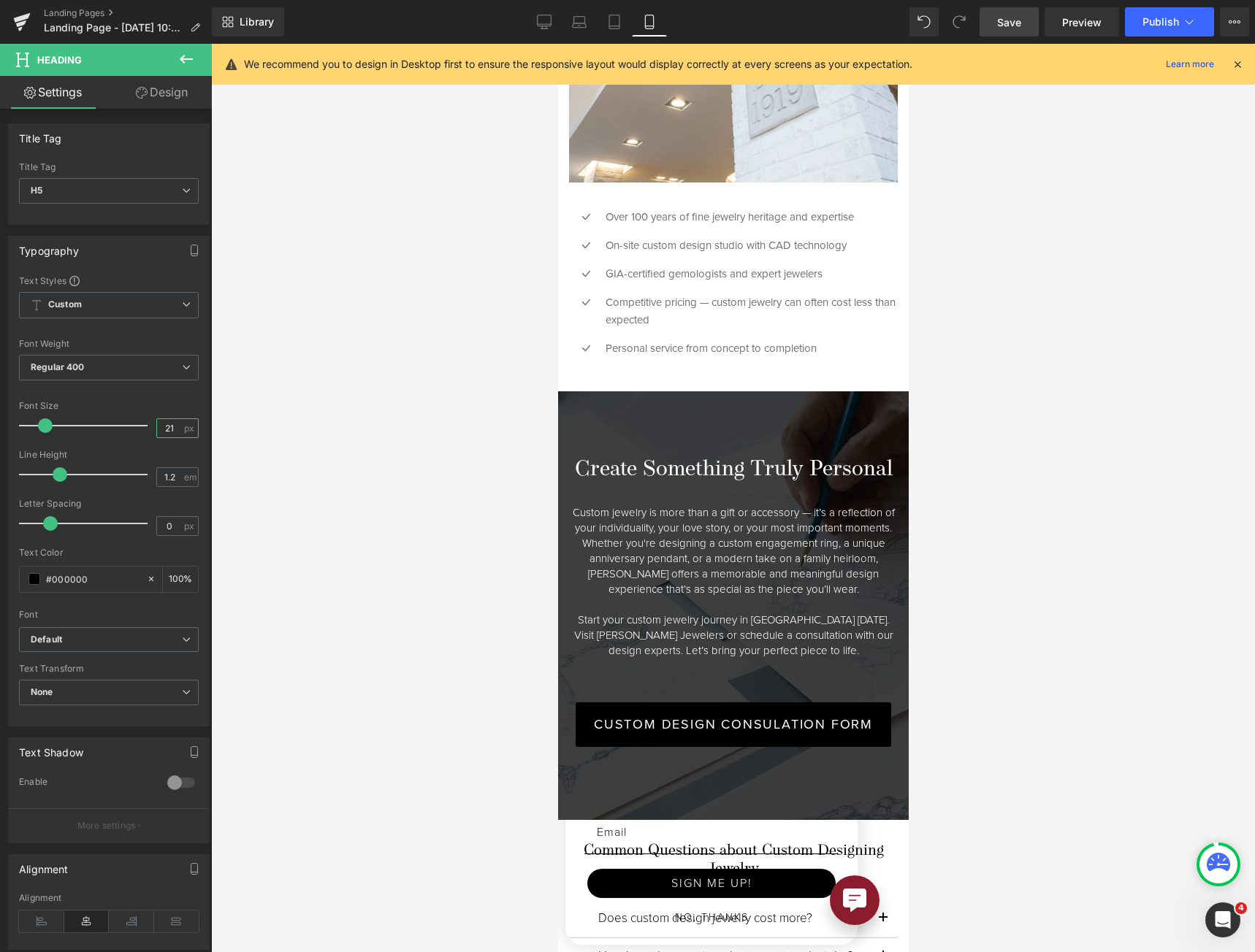
scroll to position [2920, 0]
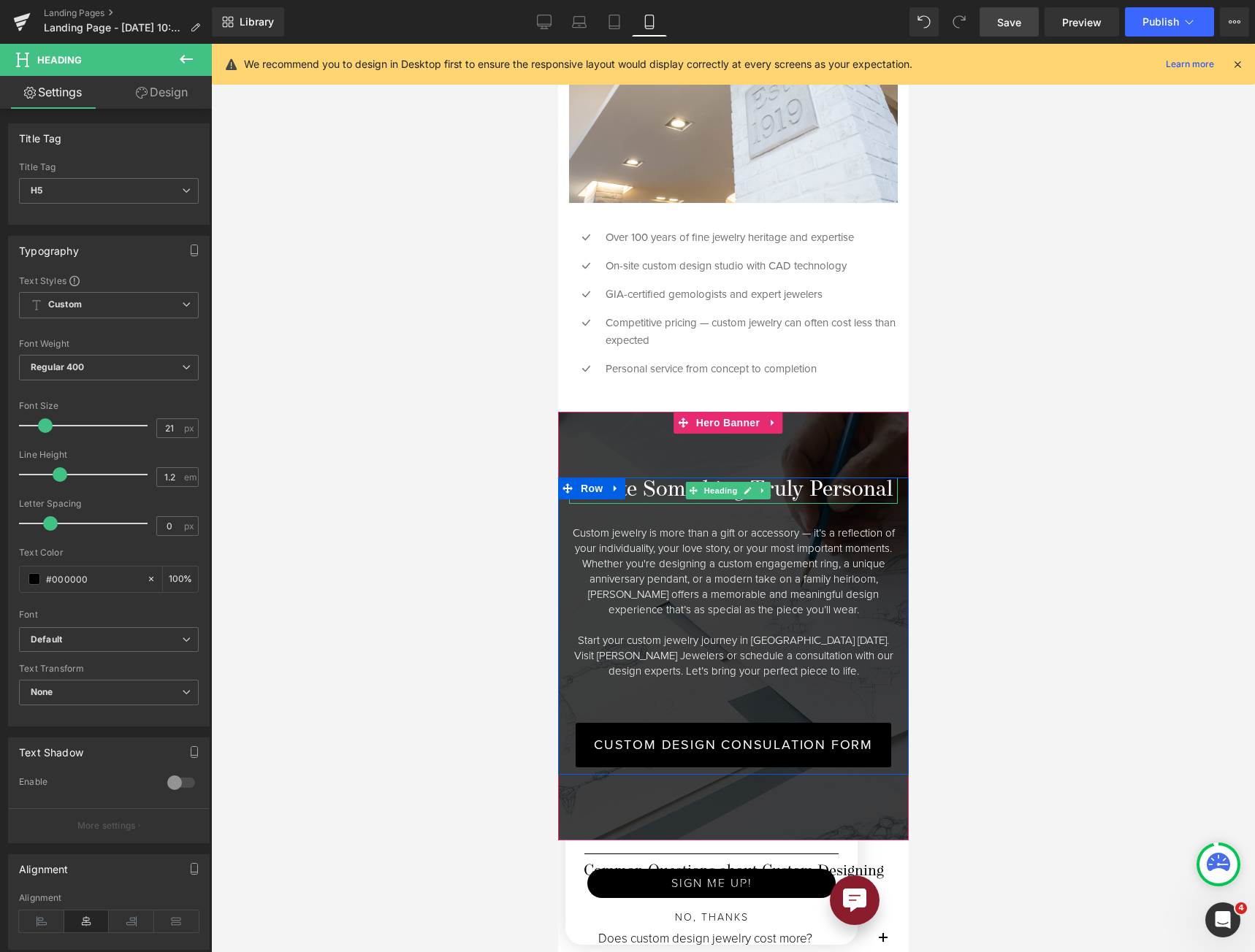
click at [719, 478] on h3 "Create Something Truly Personal" at bounding box center [732, 491] width 329 height 26
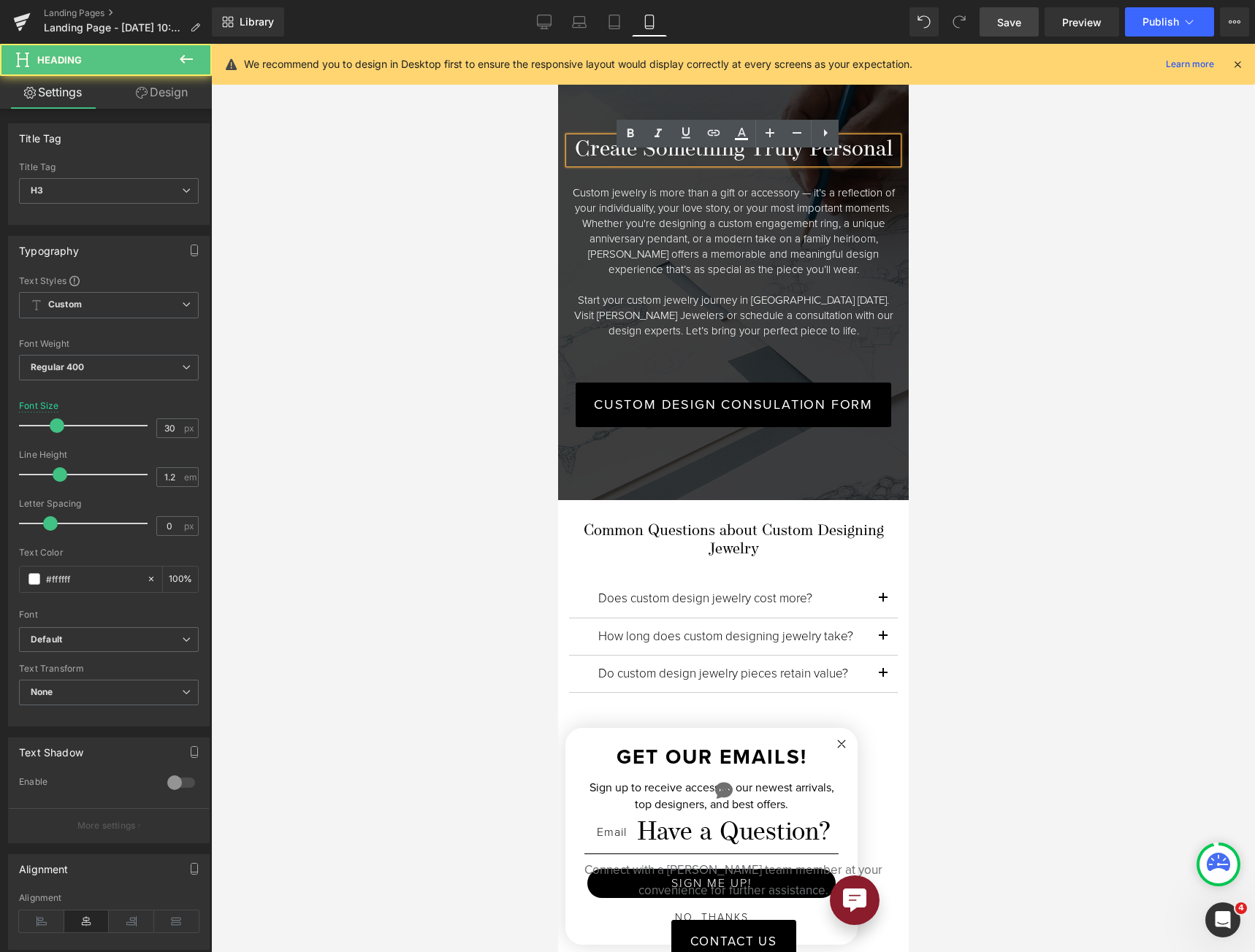
scroll to position [3286, 0]
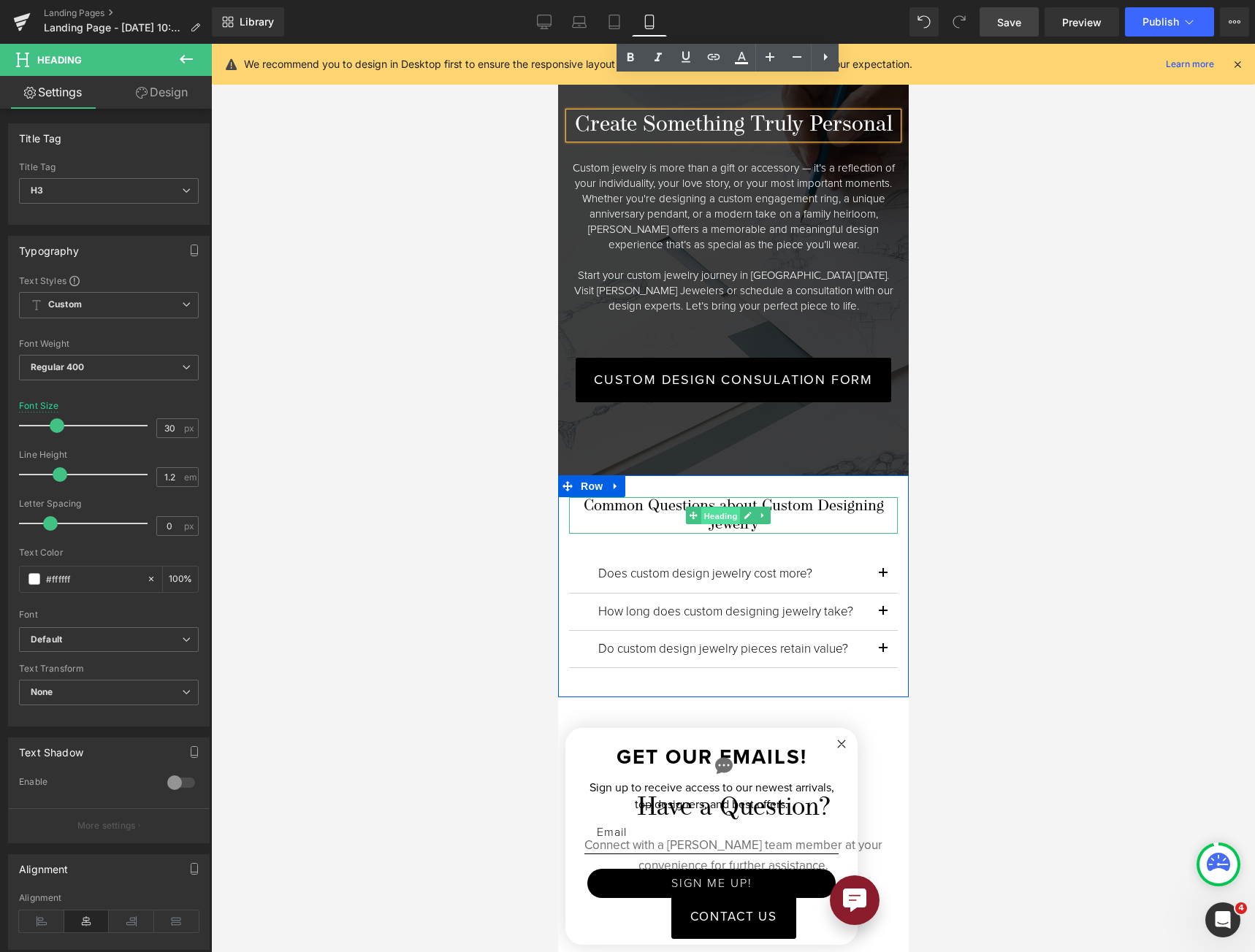
click at [726, 508] on span "Heading" at bounding box center [719, 517] width 40 height 17
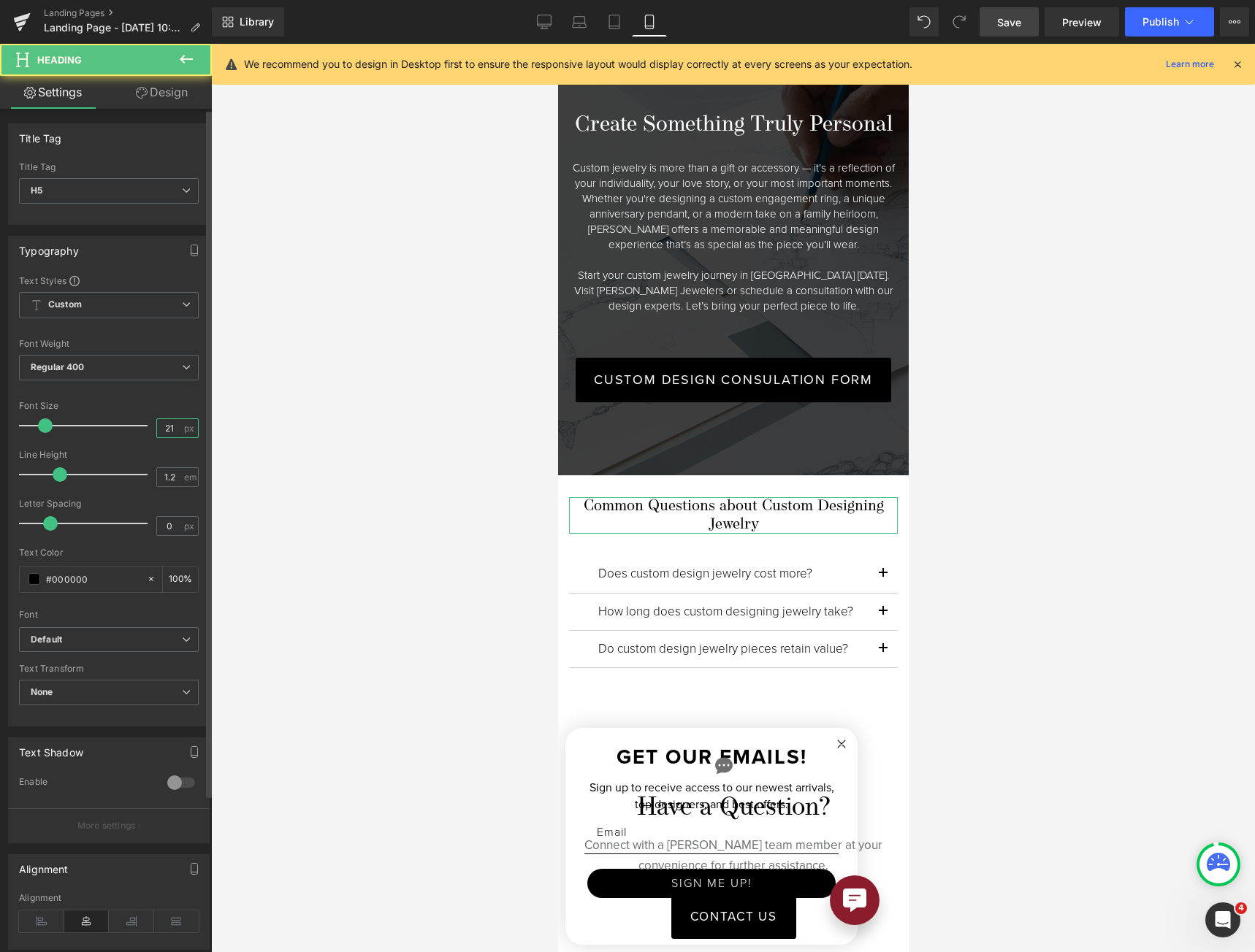
click at [169, 431] on input "21" at bounding box center [169, 428] width 25 height 18
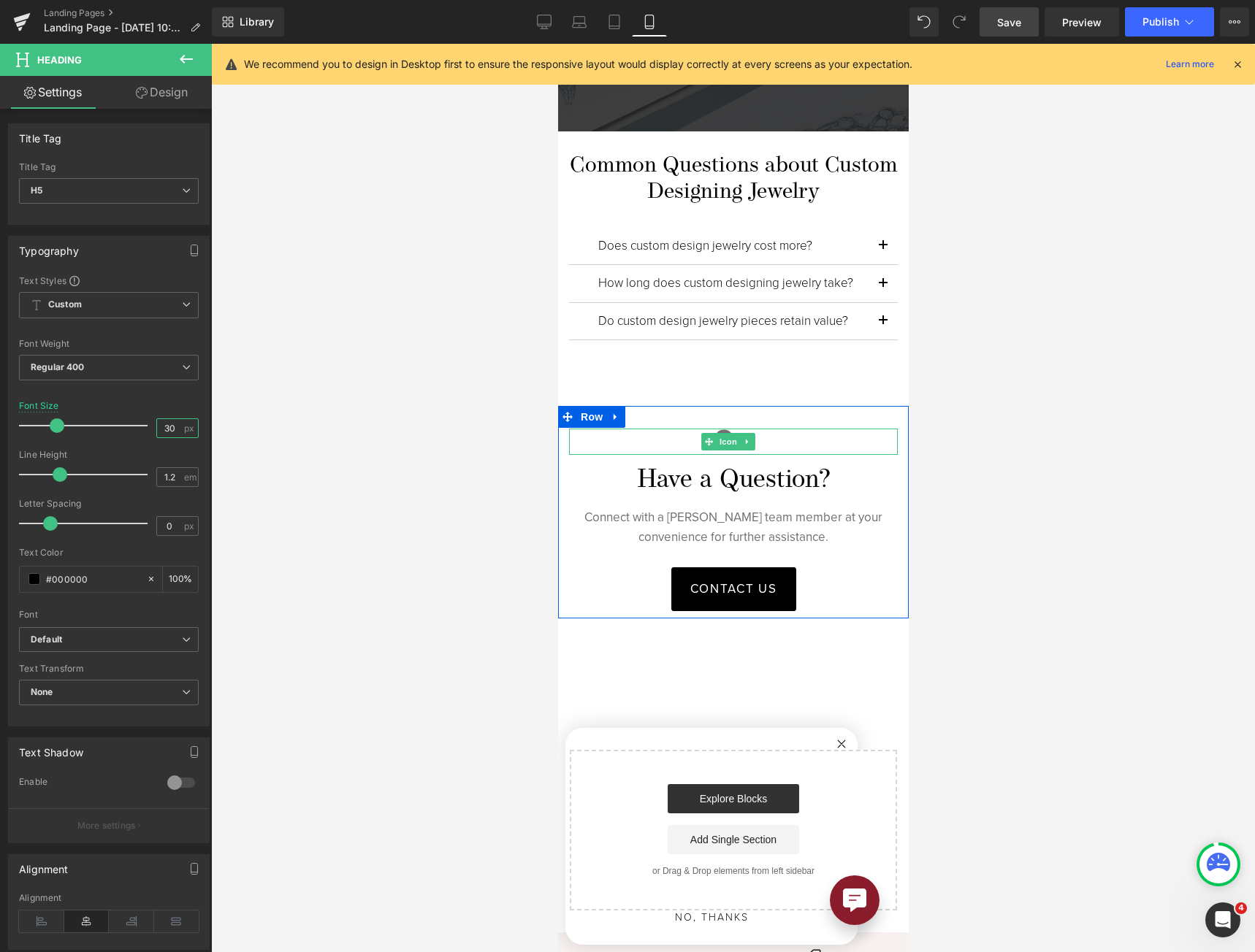
scroll to position [3650, 0]
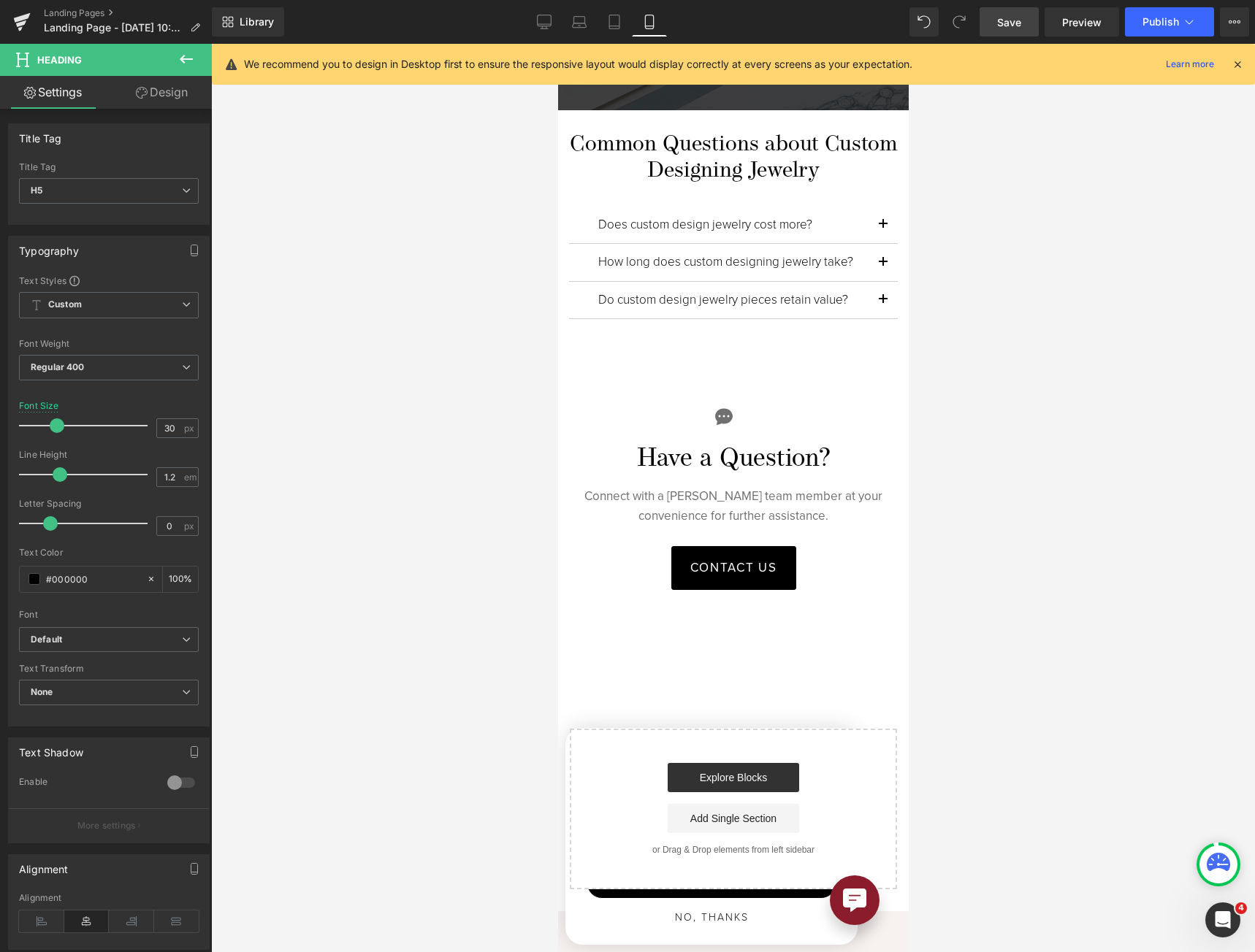
click at [1014, 20] on span "Save" at bounding box center [1008, 22] width 24 height 15
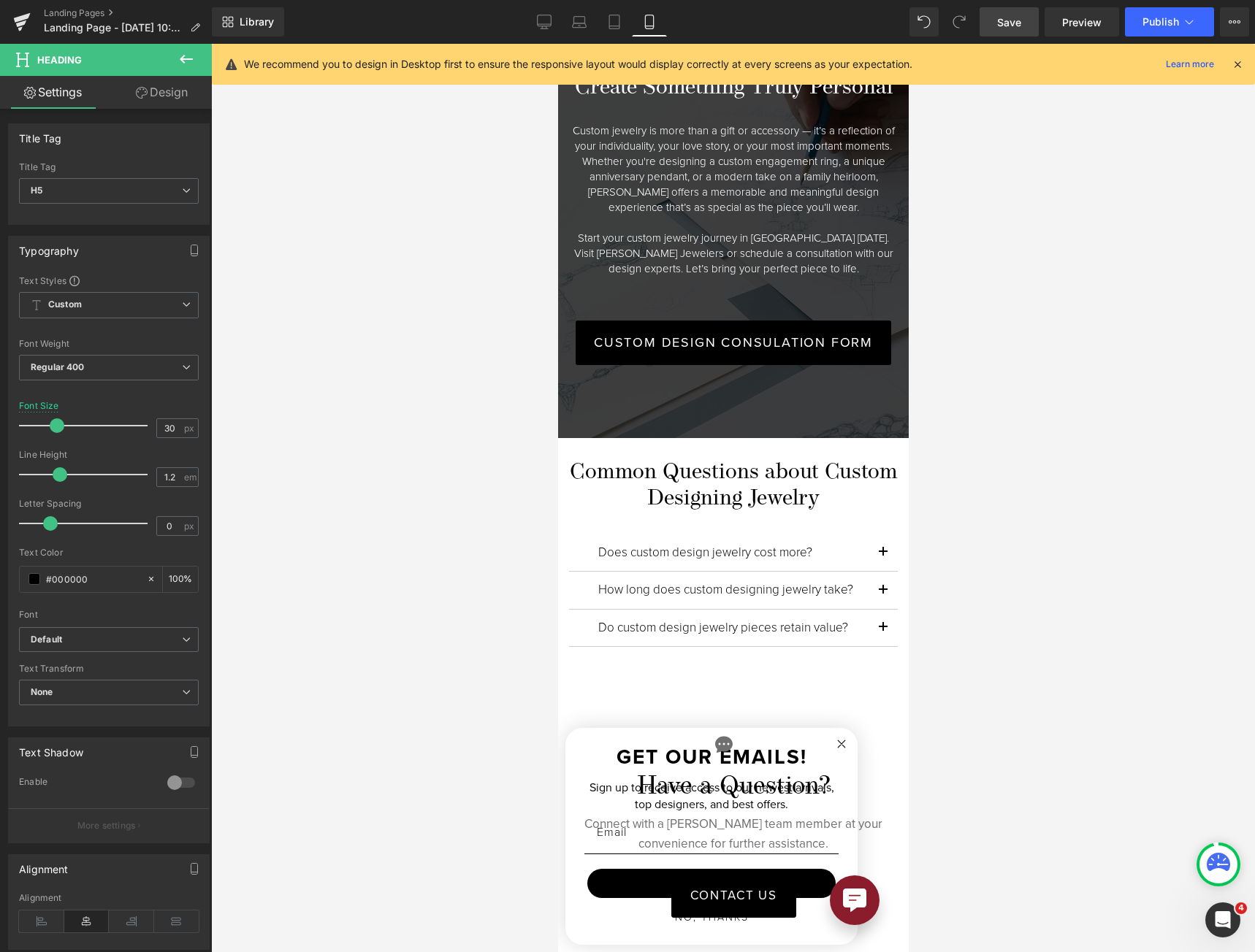
scroll to position [3432, 0]
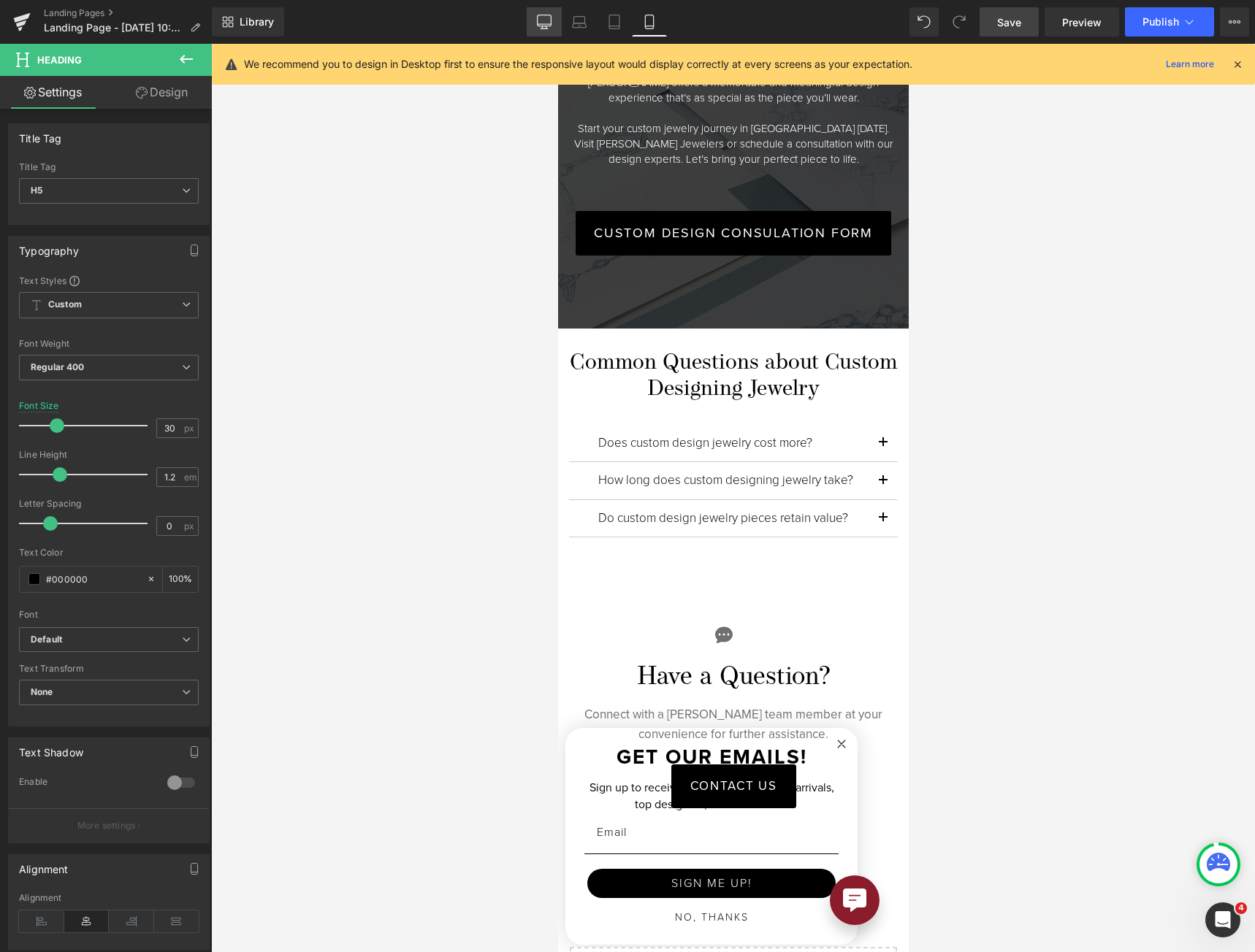
click at [553, 16] on link "Desktop" at bounding box center [544, 22] width 35 height 29
type input "24"
type input "100"
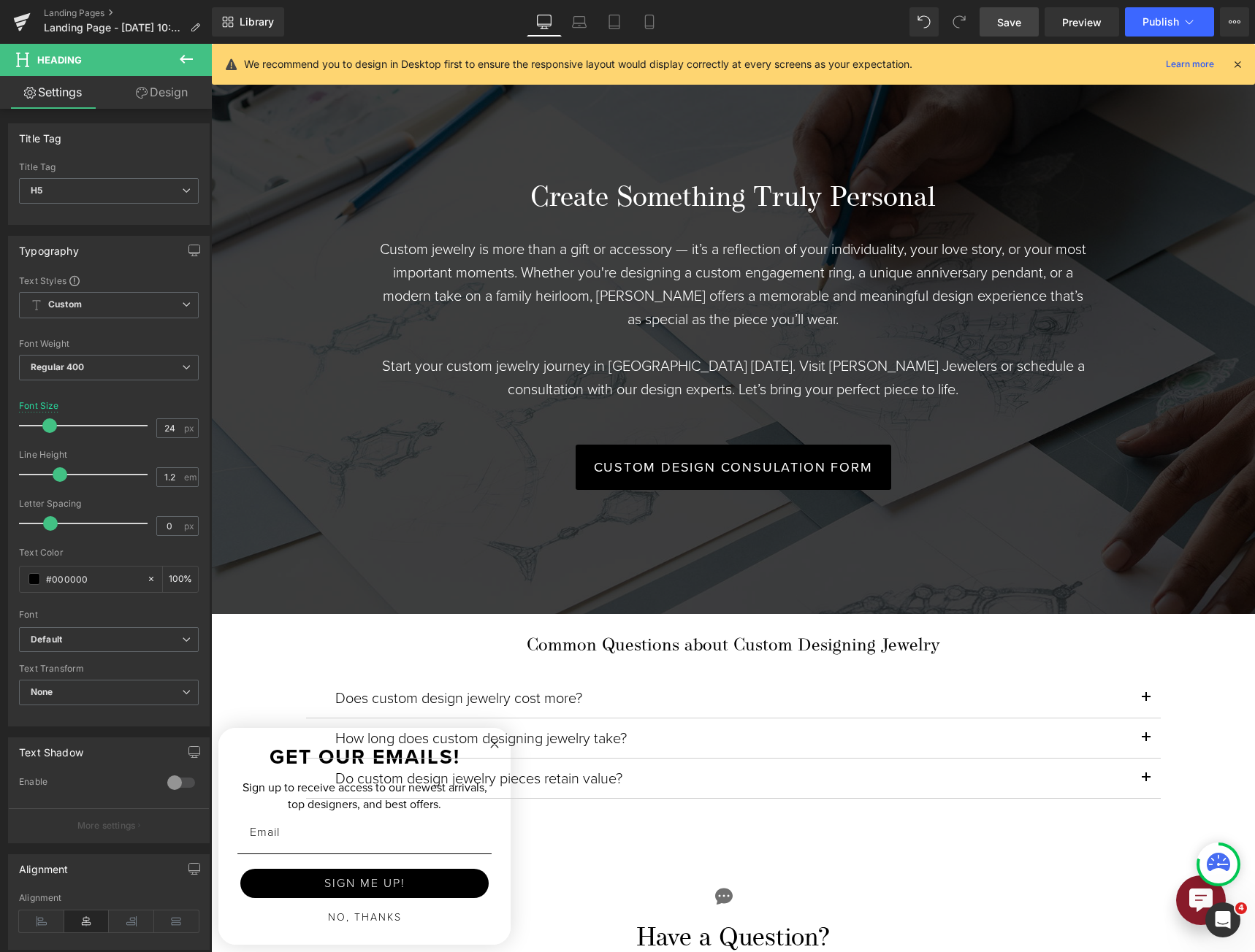
scroll to position [3224, 0]
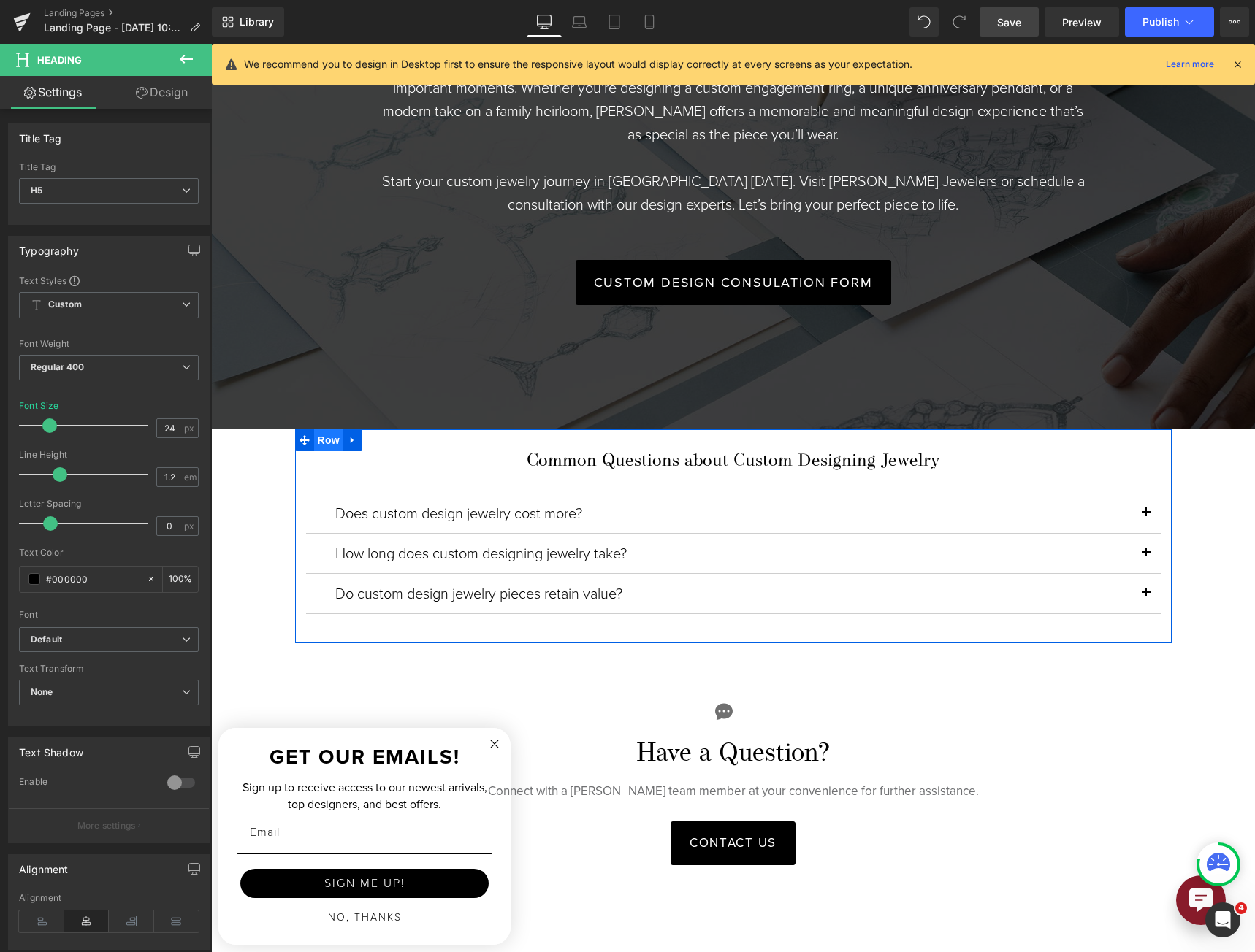
click at [314, 432] on span "Row" at bounding box center [329, 440] width 29 height 22
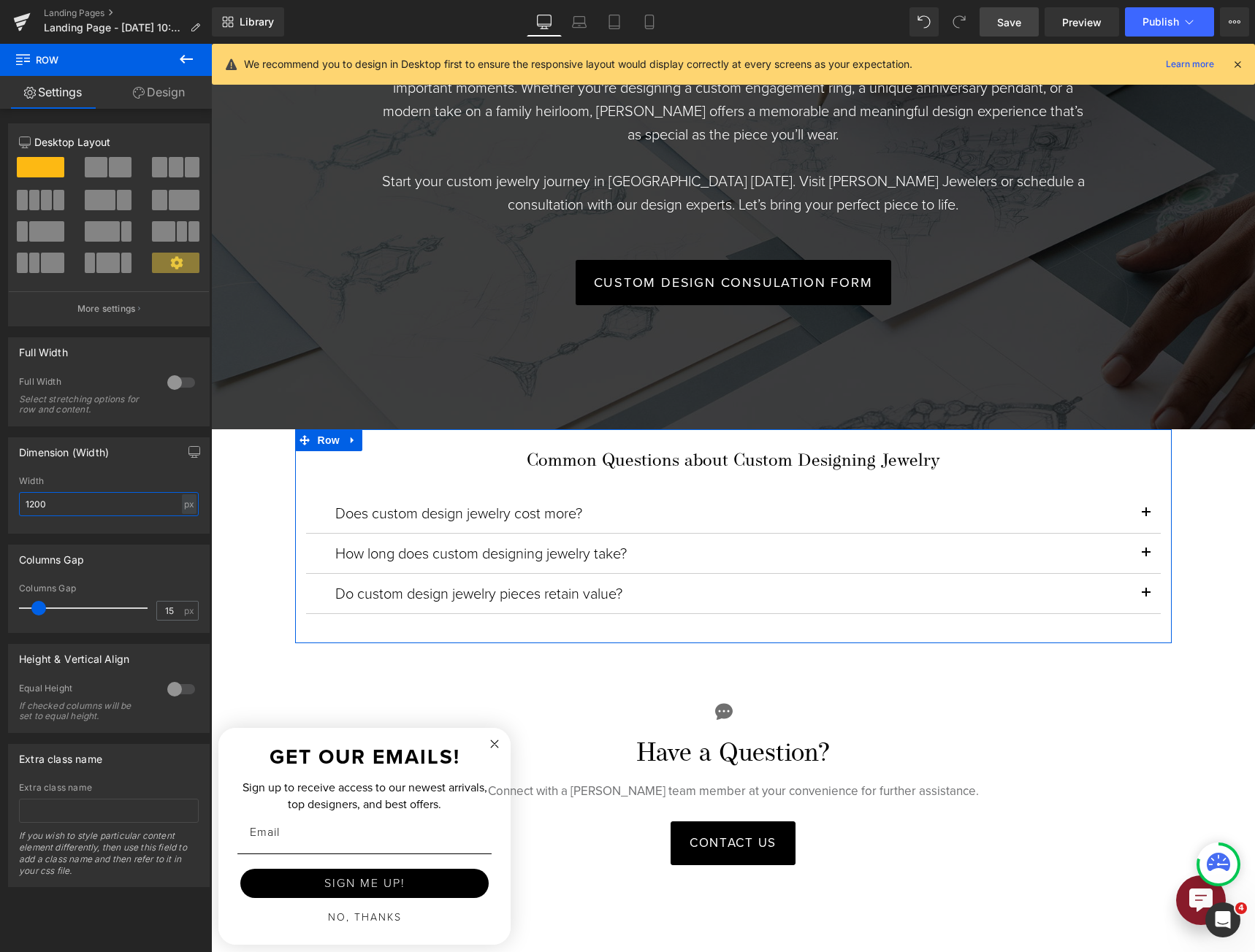
click at [134, 496] on input "1200" at bounding box center [109, 504] width 180 height 24
type input "900"
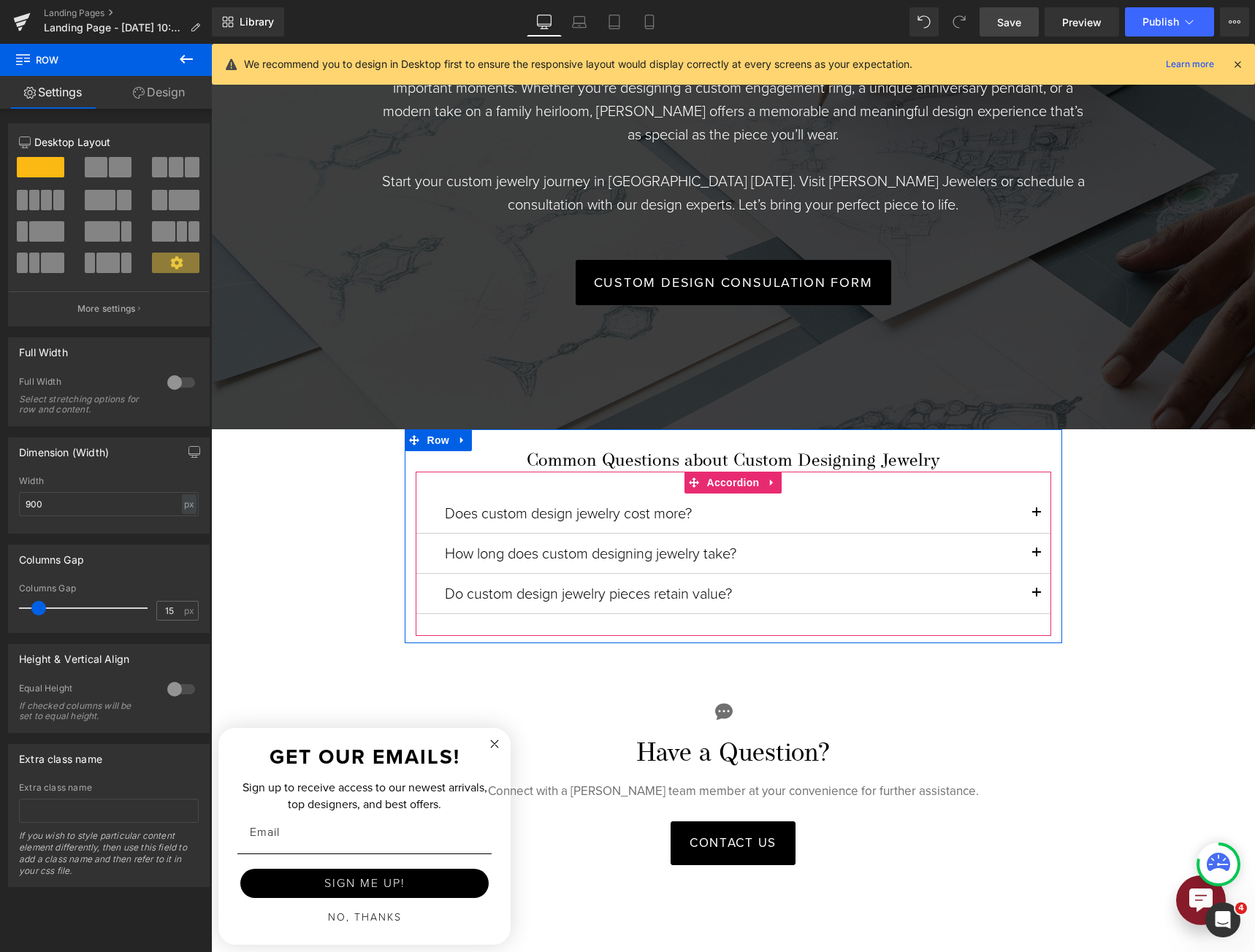
click at [1029, 499] on button "button" at bounding box center [1036, 513] width 29 height 40
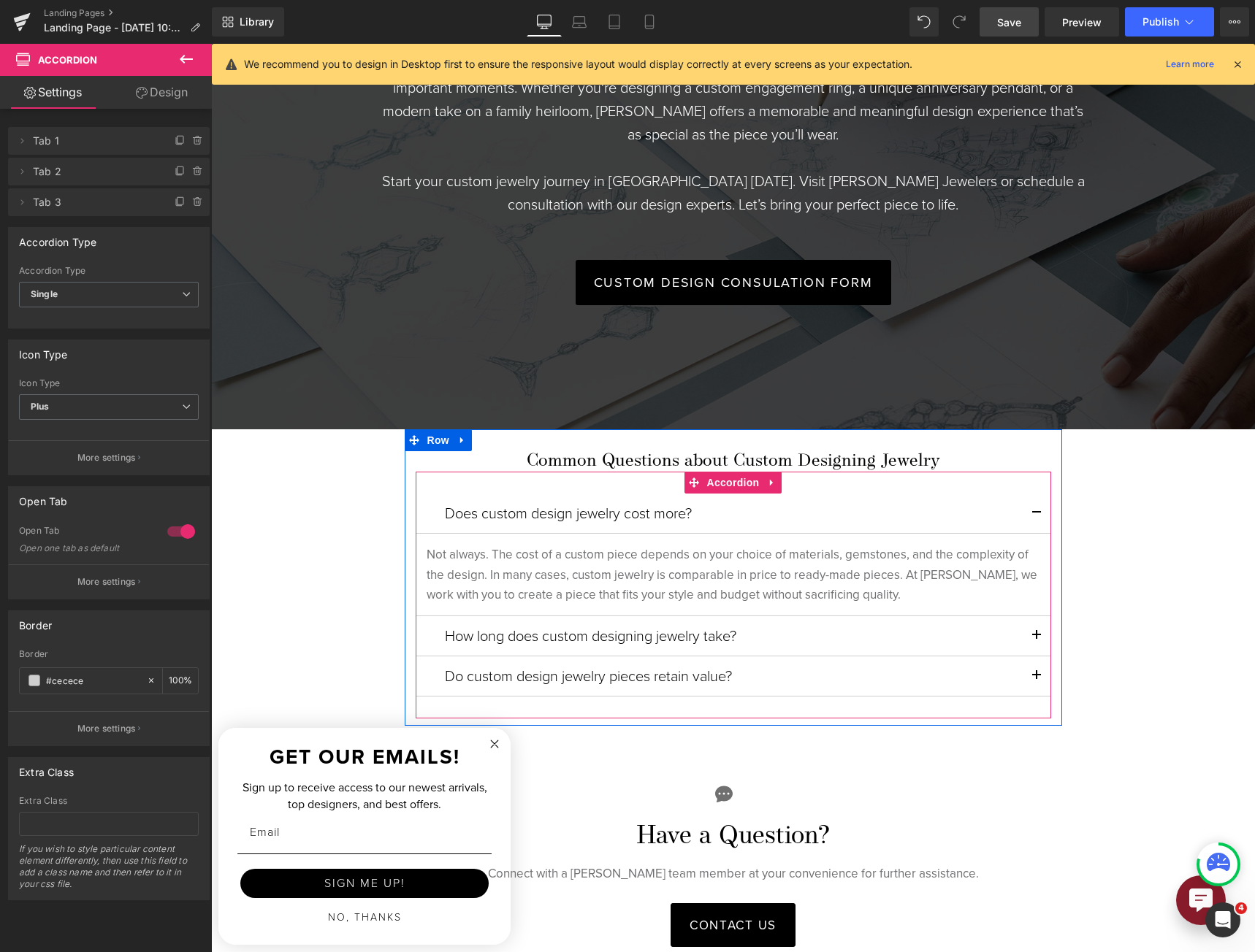
click at [1029, 499] on button "button" at bounding box center [1036, 513] width 29 height 40
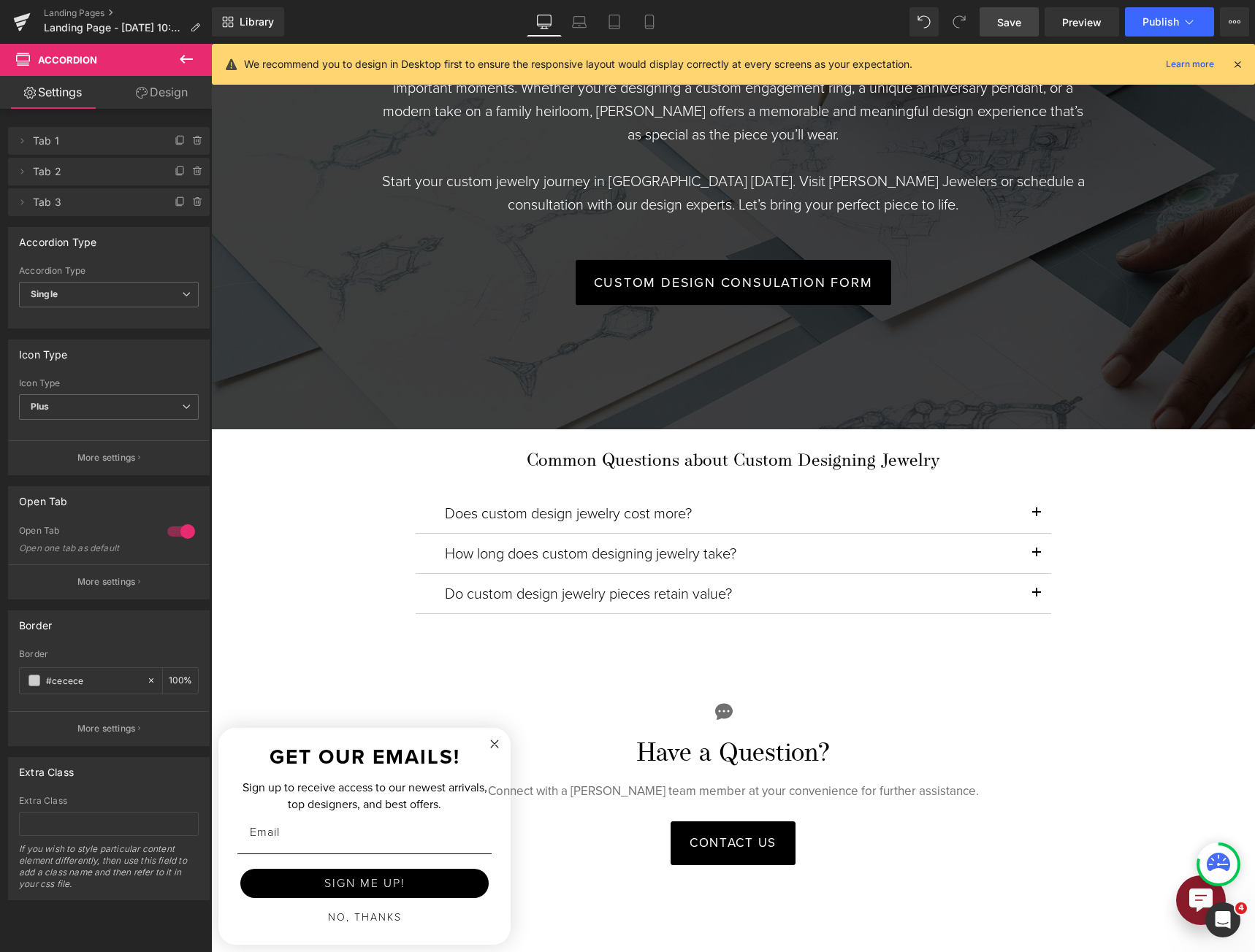
click at [1000, 30] on link "Save" at bounding box center [1008, 22] width 59 height 29
